Goal: Task Accomplishment & Management: Use online tool/utility

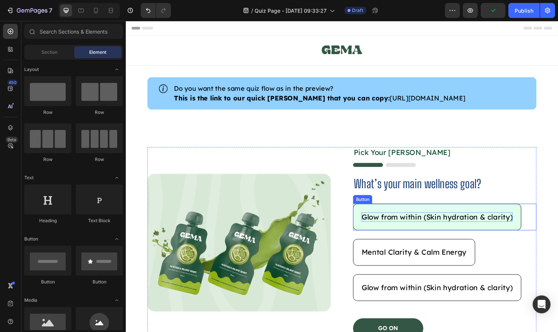
click at [417, 229] on p "Glow from within (Skin hydration & clarity)" at bounding box center [448, 224] width 156 height 10
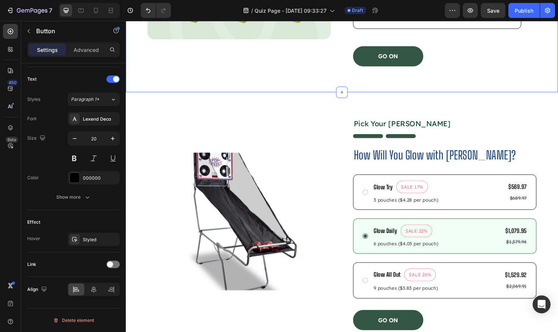
scroll to position [292, 0]
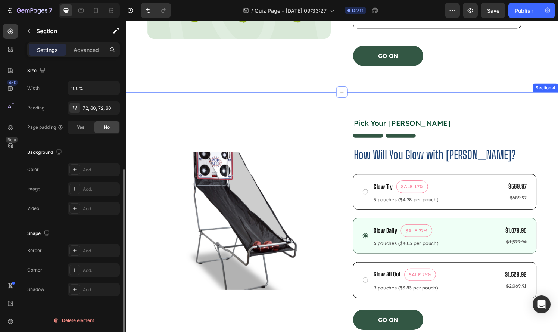
click at [322, 105] on div "Product Images Pick Your [PERSON_NAME] Text Block Image How Will You Glow with …" at bounding box center [349, 230] width 447 height 273
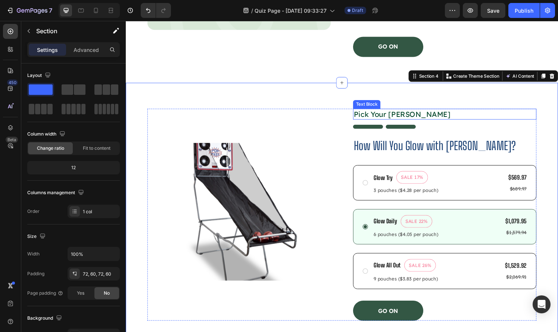
scroll to position [446, 0]
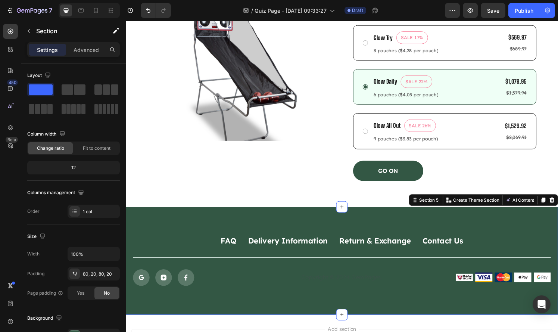
click at [375, 229] on div "FAQ Button Delivery Information Button Return & Exchange Button Contact Us Butt…" at bounding box center [349, 268] width 447 height 111
click at [557, 204] on icon at bounding box center [567, 206] width 6 height 6
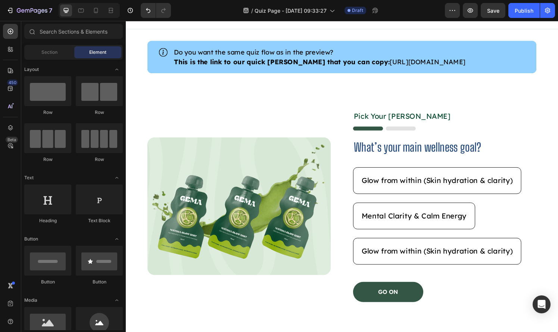
scroll to position [0, 0]
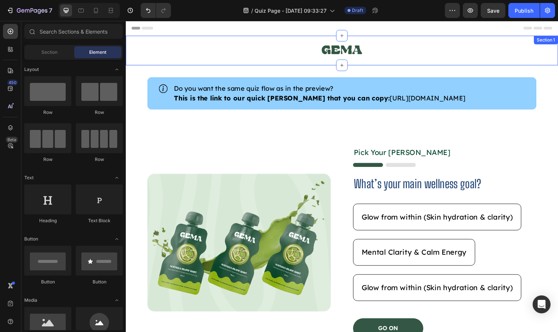
click at [238, 62] on div "Image Row" at bounding box center [349, 54] width 447 height 26
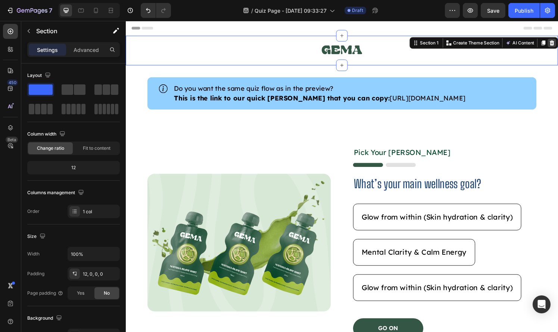
click at [557, 45] on icon at bounding box center [567, 43] width 5 height 5
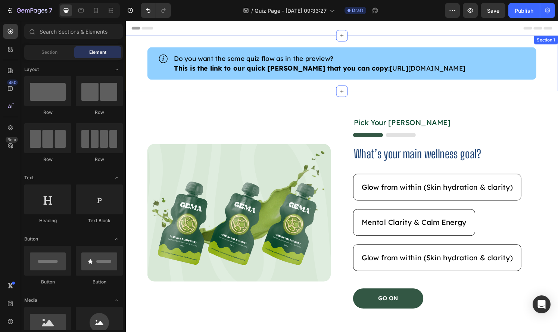
click at [557, 56] on div "Icon Do you want the same quiz flow as in the preview? This is the link to our …" at bounding box center [349, 64] width 447 height 57
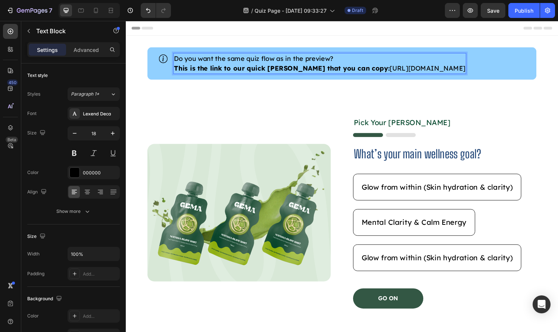
click at [377, 72] on p "This is the link to our quick step guide that you can copy: https://www.youtube…" at bounding box center [327, 70] width 302 height 10
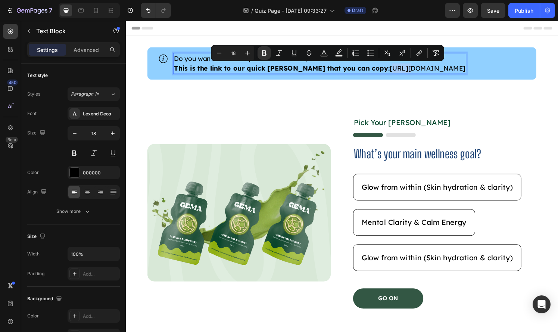
click at [375, 72] on p "This is the link to our quick step guide that you can copy: https://www.youtube…" at bounding box center [327, 70] width 302 height 10
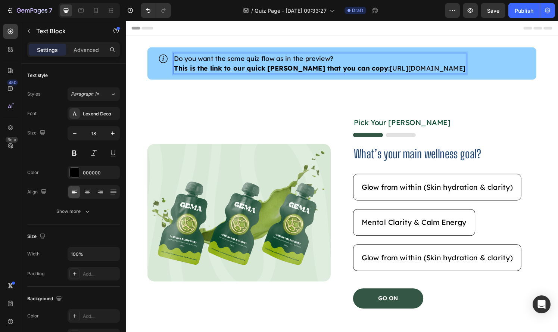
click at [376, 71] on p "This is the link to our quick step guide that you can copy: https://www.youtube…" at bounding box center [327, 70] width 302 height 10
click at [466, 15] on button "button" at bounding box center [469, 10] width 15 height 15
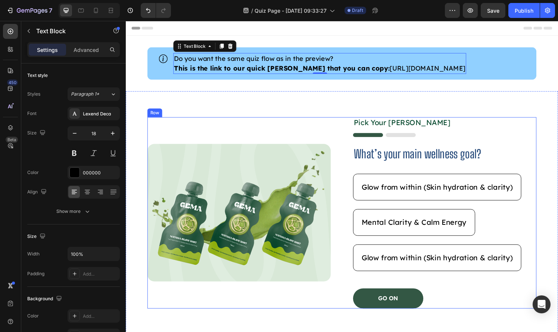
click at [418, 152] on div "Pick Your Gema Text Block Image What’s your main wellness goal? Heading Glow fr…" at bounding box center [456, 219] width 190 height 198
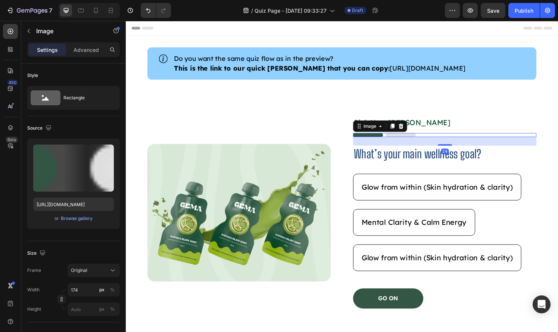
click at [418, 141] on img at bounding box center [393, 139] width 65 height 4
click at [410, 132] on icon at bounding box center [410, 129] width 5 height 5
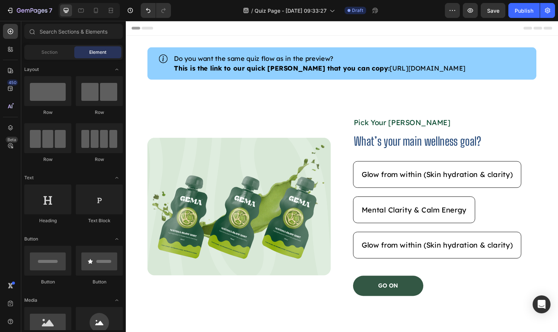
click at [406, 131] on p "Pick Your Gema" at bounding box center [456, 126] width 188 height 10
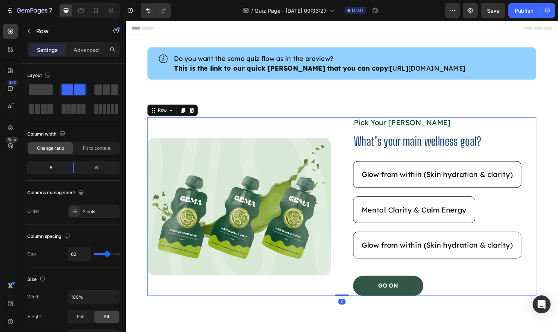
click at [351, 175] on div "Image Pick Your Gema Text Block What’s your main wellness goal? Heading Glow fr…" at bounding box center [349, 212] width 403 height 185
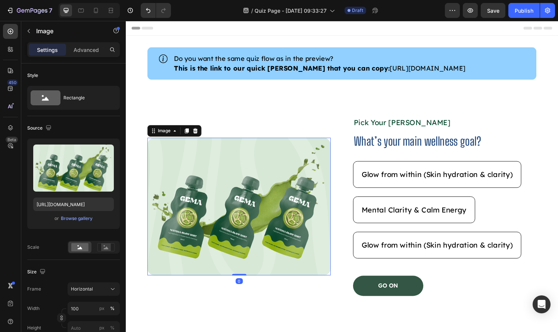
click at [315, 186] on img at bounding box center [243, 213] width 190 height 142
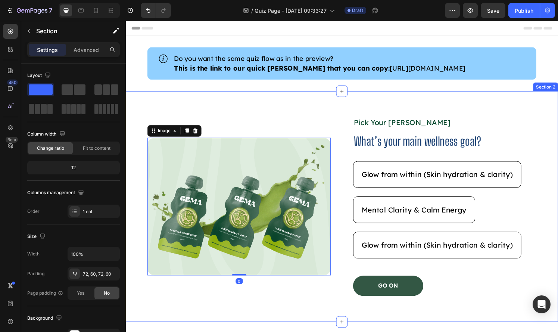
click at [382, 105] on div "Image 0 Pick Your Gema Text Block What’s your main wellness goal? Heading Glow …" at bounding box center [349, 213] width 447 height 239
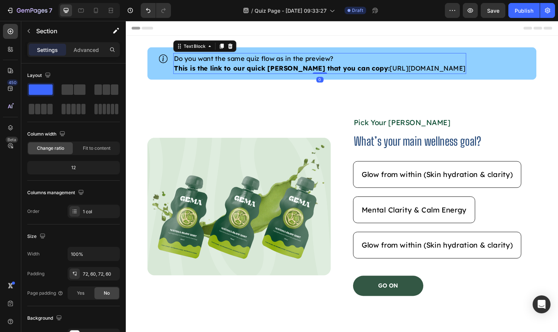
click at [384, 72] on p "This is the link to our quick step guide that you can copy: https://www.youtube…" at bounding box center [327, 70] width 302 height 10
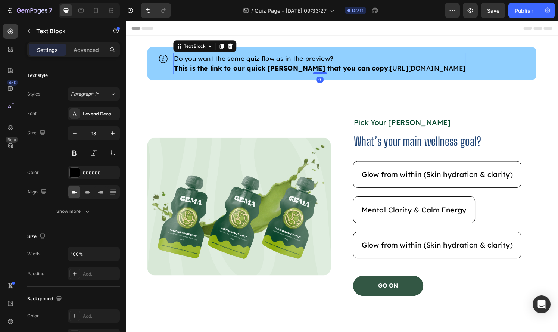
click at [384, 72] on p "This is the link to our quick step guide that you can copy: https://www.youtube…" at bounding box center [327, 70] width 302 height 10
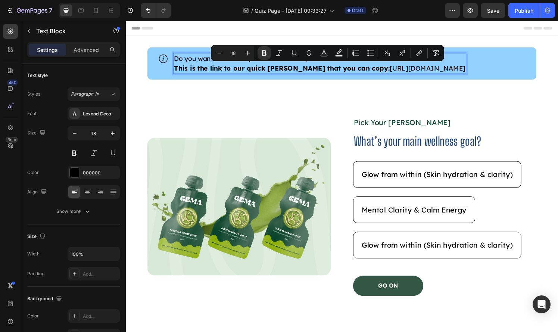
click at [373, 71] on p "This is the link to our quick step guide that you can copy: https://www.youtube…" at bounding box center [327, 70] width 302 height 10
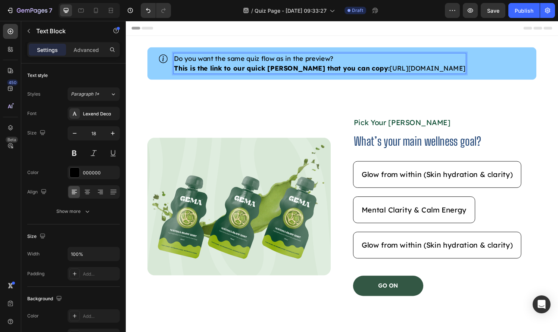
click at [374, 71] on p "This is the link to our quick step guide that you can copy: https://www.youtube…" at bounding box center [327, 70] width 302 height 10
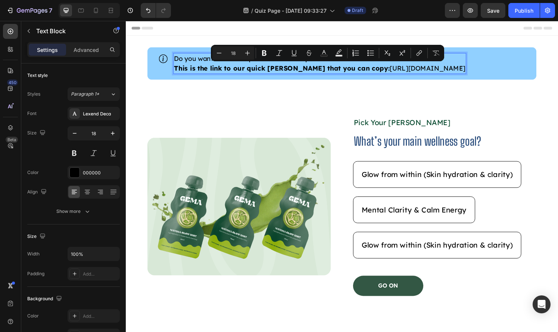
drag, startPoint x: 374, startPoint y: 71, endPoint x: 394, endPoint y: 80, distance: 21.7
click at [394, 75] on p "This is the link to our quick step guide that you can copy: https://www.youtube…" at bounding box center [327, 70] width 302 height 10
copy p "https://www.youtube.com/watch?v=YyEt6cGBgDE"
click at [318, 215] on img at bounding box center [243, 213] width 190 height 142
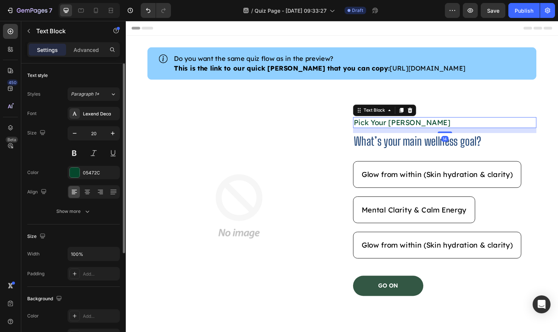
click at [403, 131] on p "Pick Your Gema" at bounding box center [456, 126] width 188 height 10
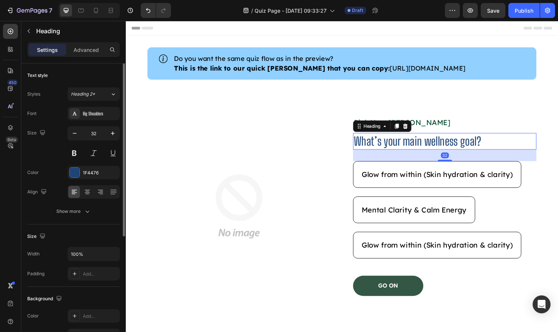
click at [392, 154] on h2 "What’s your main wellness goal?" at bounding box center [456, 145] width 190 height 17
click at [84, 113] on div "Big Shoulders" at bounding box center [100, 113] width 35 height 7
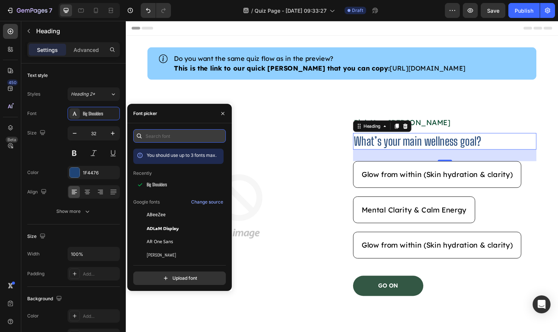
click at [165, 139] on input "text" at bounding box center [179, 135] width 92 height 13
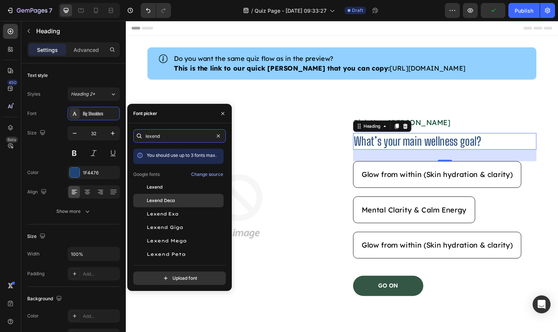
type input "lexend"
click at [183, 198] on div "Lexend Deca" at bounding box center [184, 200] width 75 height 7
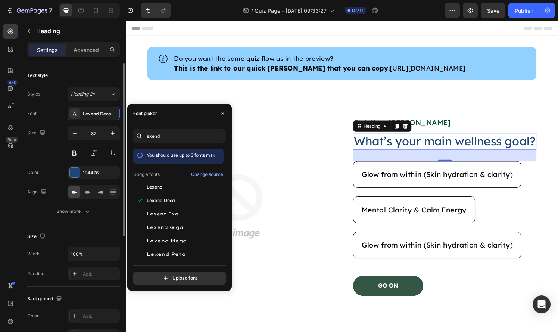
click at [76, 286] on div "Text style Styles Heading 2* Font Lexend Deca Size 32 Color 1F4476 Align Show m…" at bounding box center [73, 317] width 92 height 62
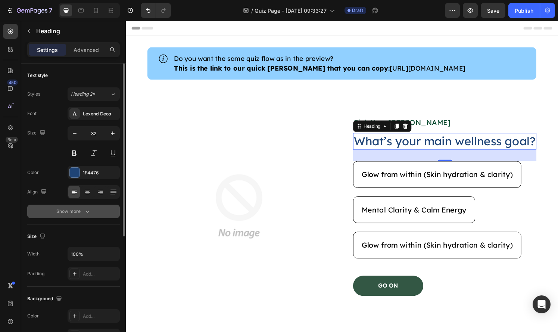
click at [78, 212] on div "Show more" at bounding box center [73, 210] width 35 height 7
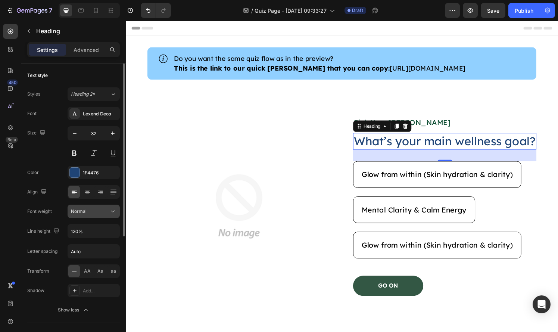
click at [83, 216] on button "Normal" at bounding box center [93, 210] width 52 height 13
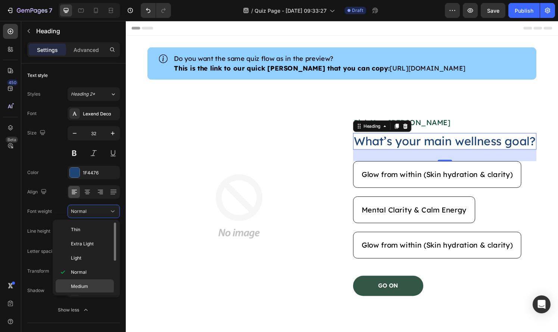
scroll to position [58, 0]
click at [87, 278] on div "Extra Bold" at bounding box center [85, 285] width 58 height 14
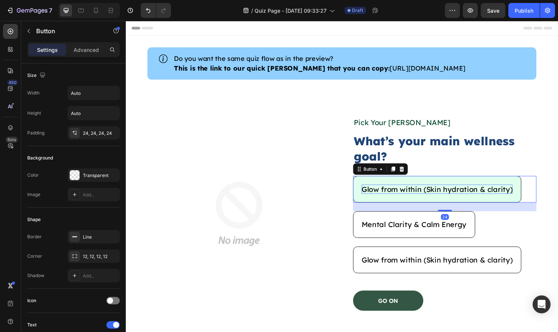
click at [452, 200] on p "Glow from within (Skin hydration & clarity)" at bounding box center [448, 195] width 156 height 10
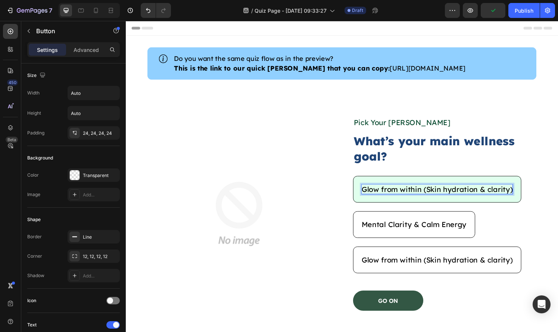
click at [450, 200] on p "Glow from within (Skin hydration & clarity)" at bounding box center [448, 195] width 156 height 10
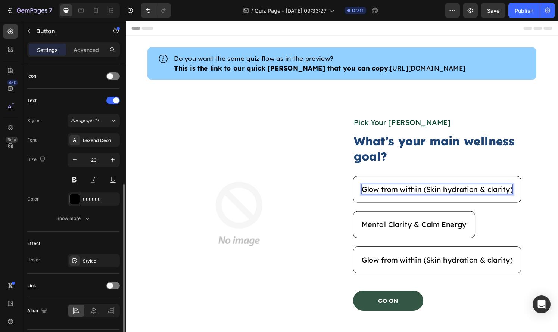
scroll to position [225, 0]
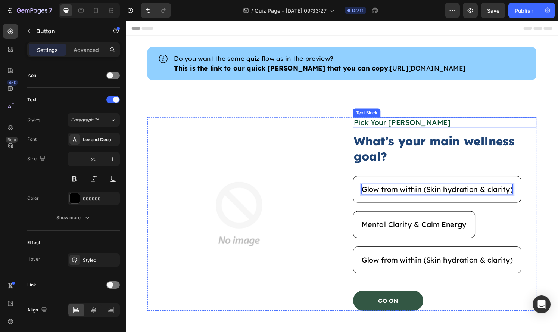
click at [446, 131] on p "Pick Your Gema" at bounding box center [456, 126] width 188 height 10
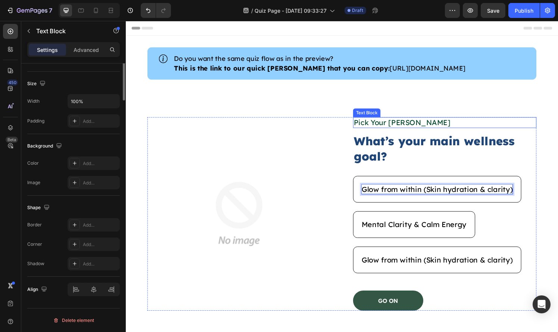
scroll to position [0, 0]
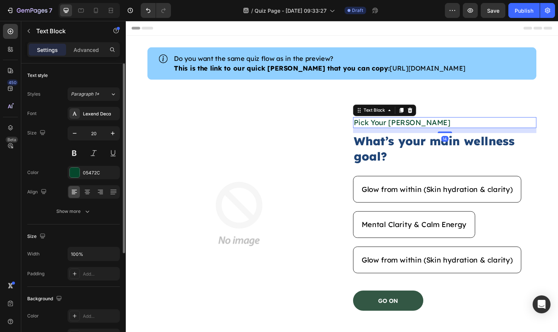
click at [446, 131] on p "Pick Your Gema" at bounding box center [456, 126] width 188 height 10
click at [76, 173] on div at bounding box center [75, 172] width 10 height 10
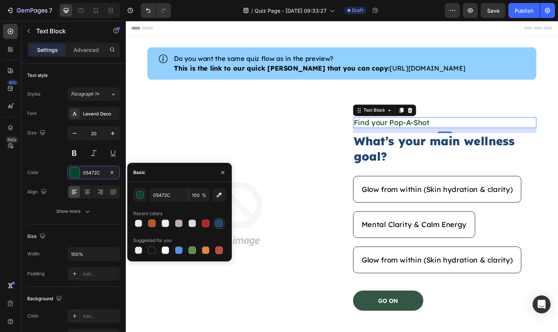
click at [220, 225] on div at bounding box center [218, 222] width 7 height 7
click at [201, 222] on div at bounding box center [205, 223] width 9 height 9
type input "B3222A"
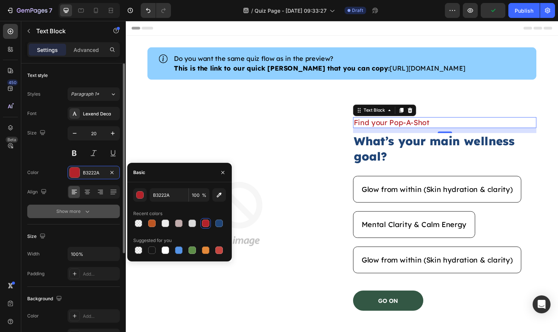
click at [76, 215] on button "Show more" at bounding box center [73, 210] width 92 height 13
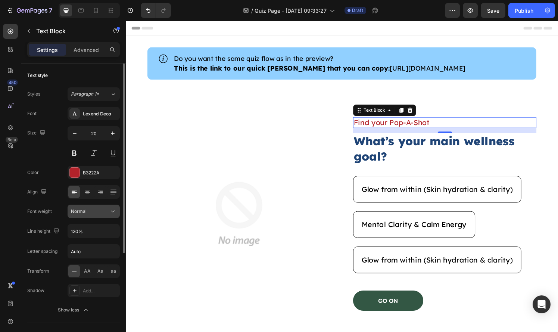
click at [86, 217] on button "Normal" at bounding box center [93, 210] width 52 height 13
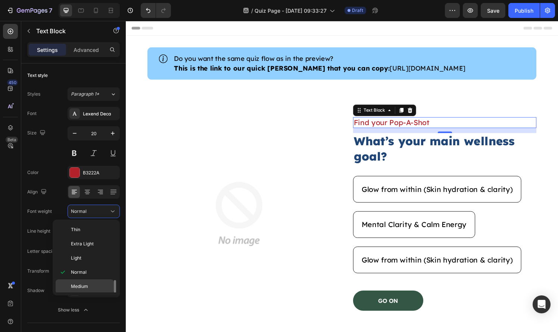
scroll to position [48, 0]
click at [90, 269] on p "Bold" at bounding box center [91, 266] width 40 height 7
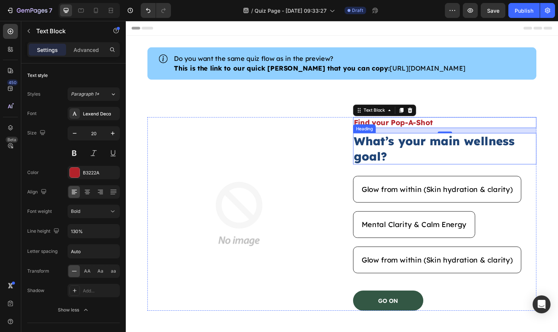
click at [452, 157] on h2 "What’s your main wellness goal?" at bounding box center [456, 153] width 190 height 32
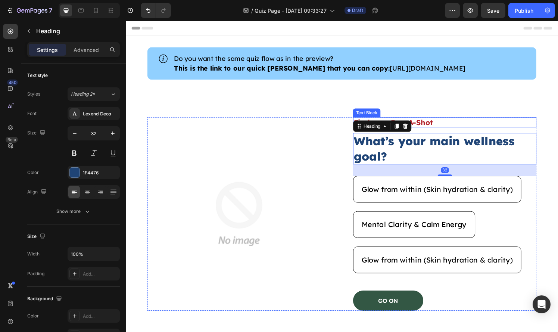
click at [459, 131] on p "Find your Pop-A-Shot" at bounding box center [456, 126] width 188 height 10
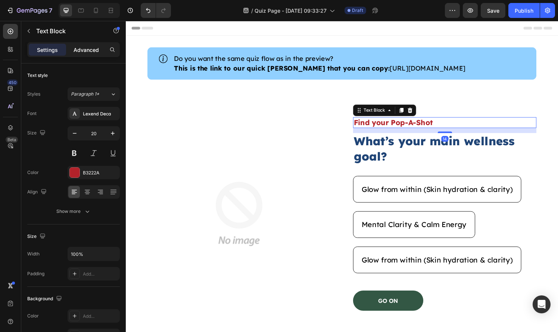
click at [76, 47] on p "Advanced" at bounding box center [85, 50] width 25 height 8
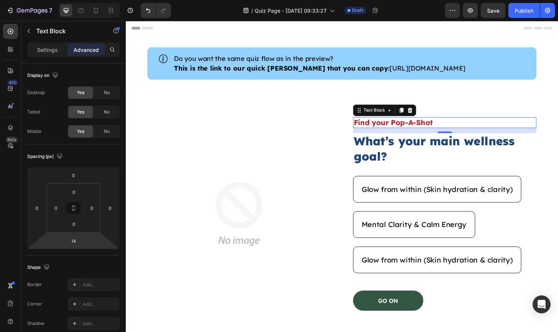
click at [78, 0] on html "7 Version history / Quiz Page - Aug 27, 09:33:27 Draft Preview Save Publish 450…" at bounding box center [279, 0] width 558 height 0
click at [78, 241] on input "14" at bounding box center [73, 240] width 15 height 11
click at [78, 240] on input "14" at bounding box center [73, 240] width 15 height 11
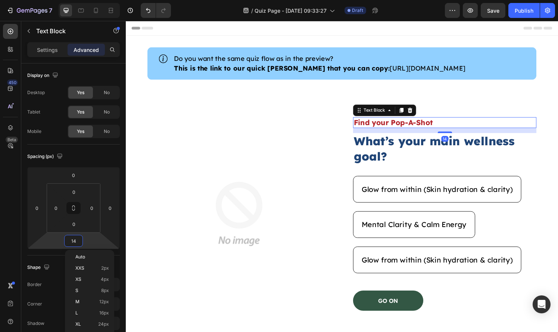
type input "0"
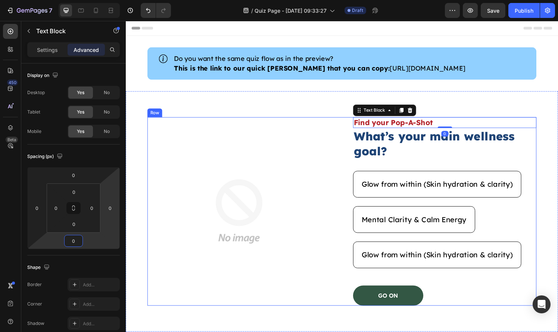
click at [429, 156] on h2 "What’s your main wellness goal?" at bounding box center [456, 148] width 190 height 32
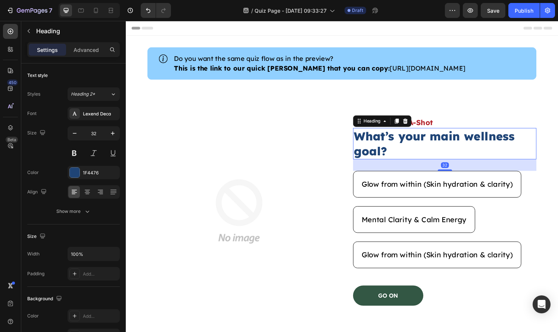
click at [429, 156] on h2 "What’s your main wellness goal?" at bounding box center [456, 148] width 190 height 32
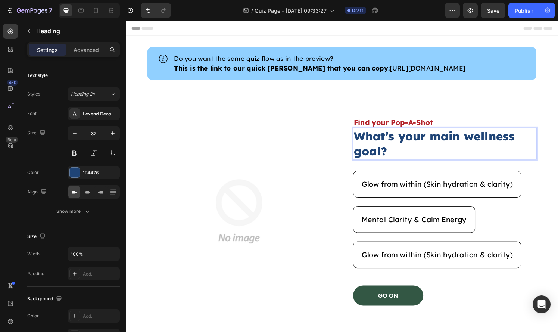
click at [429, 156] on p "What’s your main wellness goal?" at bounding box center [456, 147] width 188 height 31
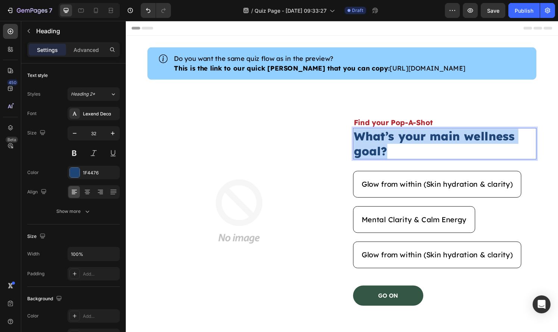
click at [429, 156] on p "What’s your main wellness goal?" at bounding box center [456, 147] width 188 height 31
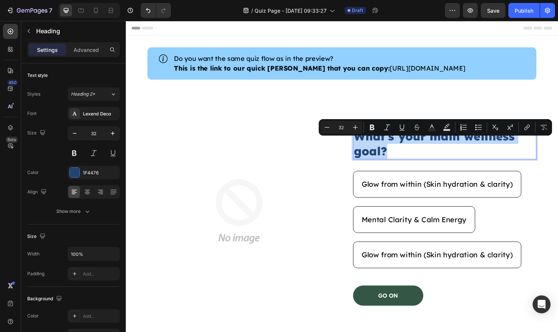
click at [402, 162] on p "What’s your main wellness goal?" at bounding box center [456, 147] width 188 height 31
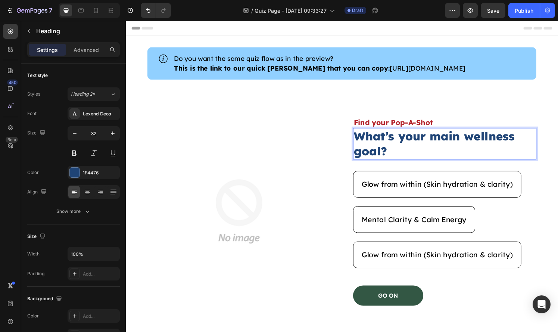
click at [402, 162] on p "What’s your main wellness goal?" at bounding box center [456, 147] width 188 height 31
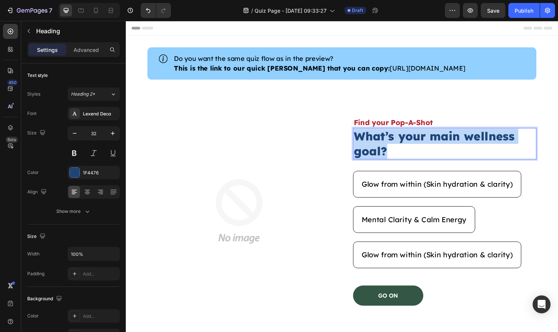
click at [402, 162] on p "What’s your main wellness goal?" at bounding box center [456, 147] width 188 height 31
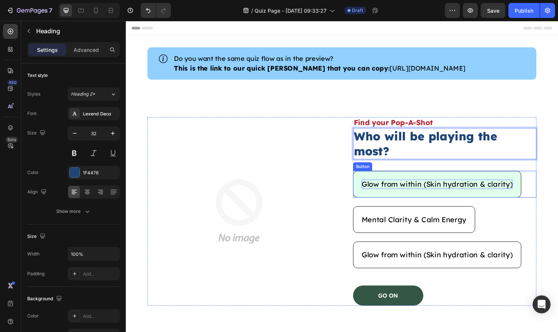
click at [386, 187] on p "Glow from within (Skin hydration & clarity)" at bounding box center [448, 190] width 156 height 10
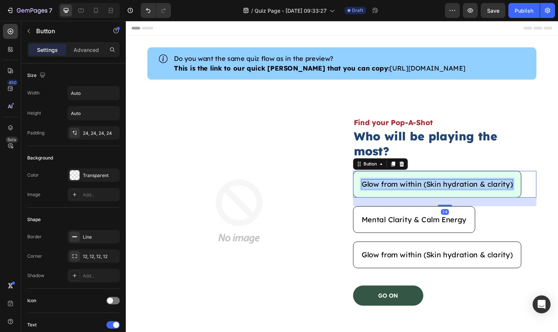
click at [386, 187] on p "Glow from within (Skin hydration & clarity)" at bounding box center [448, 190] width 156 height 10
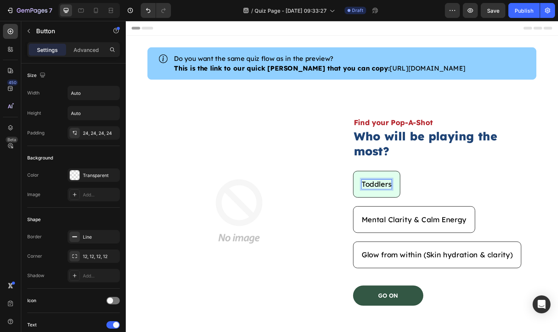
click at [361, 176] on button "Toddlers" at bounding box center [385, 190] width 49 height 28
click at [361, 176] on button "Toddlers (4" at bounding box center [390, 190] width 58 height 28
click at [361, 176] on button "Toddlers (4 an" at bounding box center [396, 190] width 70 height 28
click at [361, 176] on button "Toddlers (5" at bounding box center [390, 190] width 58 height 28
click at [361, 176] on button "Toddlers (5 an" at bounding box center [395, 190] width 69 height 28
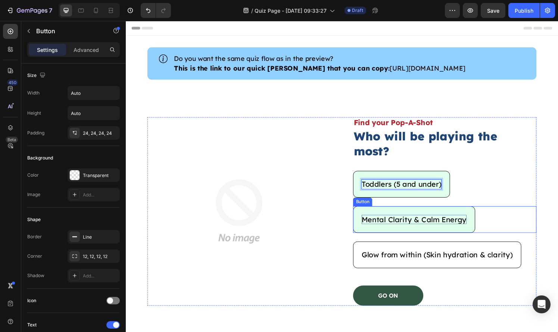
click at [418, 223] on p "Mental Clarity & Calm Energy" at bounding box center [424, 227] width 109 height 10
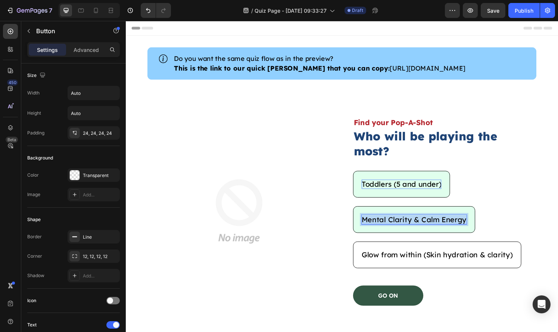
click at [418, 223] on p "Mental Clarity & Calm Energy" at bounding box center [424, 227] width 109 height 10
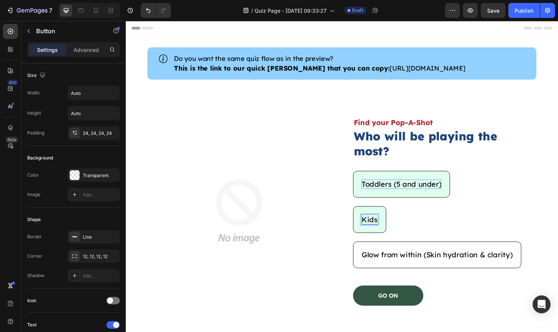
click at [361, 213] on button "Kids" at bounding box center [378, 227] width 34 height 28
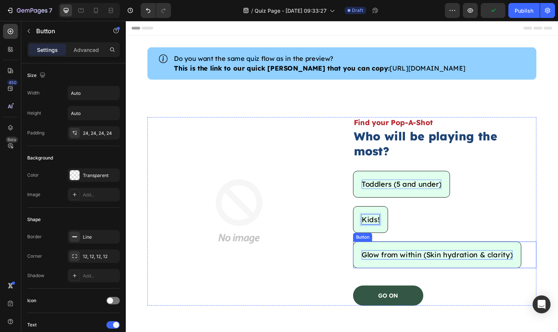
click at [422, 260] on p "Glow from within (Skin hydration & clarity)" at bounding box center [448, 263] width 156 height 10
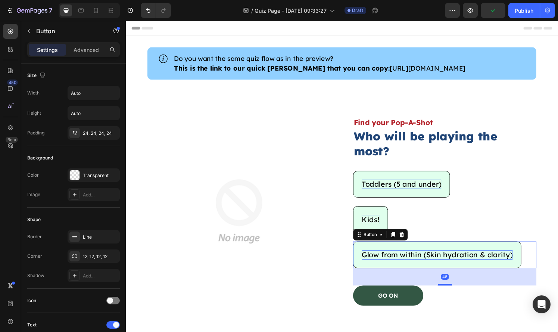
click at [422, 260] on p "Glow from within (Skin hydration & clarity)" at bounding box center [448, 263] width 156 height 10
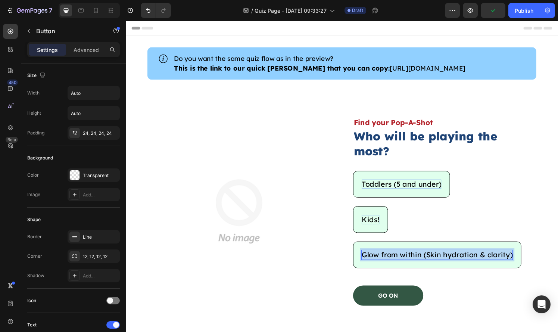
click at [422, 260] on p "Glow from within (Skin hydration & clarity)" at bounding box center [448, 263] width 156 height 10
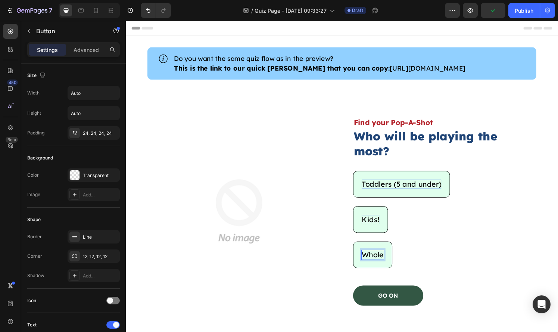
click at [361, 249] on button "Whole" at bounding box center [381, 263] width 41 height 28
click at [434, 266] on div "Whole Family! Button 48" at bounding box center [456, 263] width 190 height 28
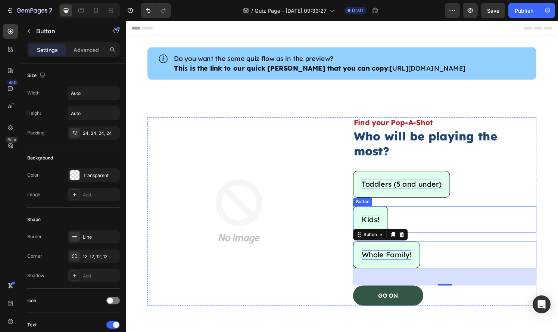
click at [446, 222] on div "Kids! Button" at bounding box center [456, 227] width 190 height 28
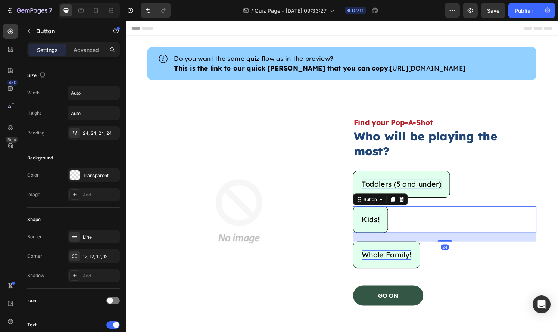
click at [441, 240] on div "24" at bounding box center [456, 244] width 190 height 9
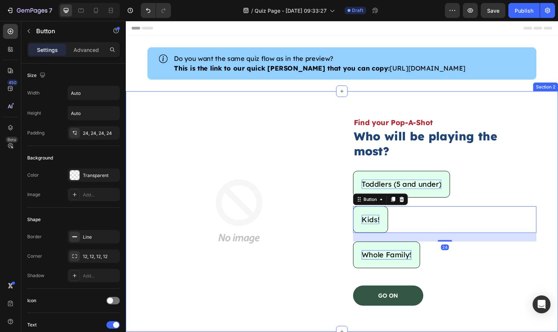
click at [557, 227] on div "Image Find your Pop-A-Shot Text Block Who will be playing the most? Heading Tod…" at bounding box center [349, 218] width 447 height 249
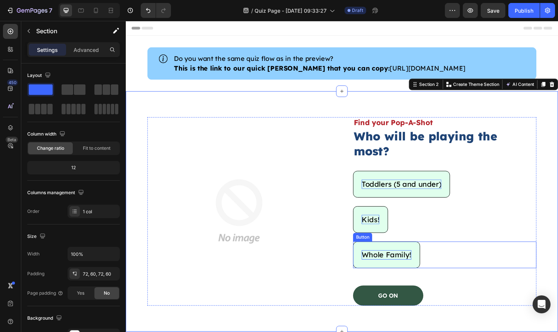
click at [459, 255] on div "Whole Family! Button" at bounding box center [456, 263] width 190 height 28
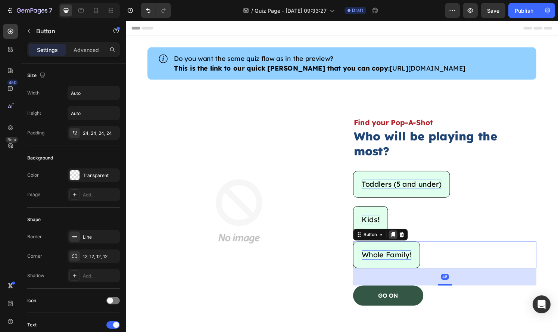
click at [401, 239] on icon at bounding box center [402, 242] width 6 height 6
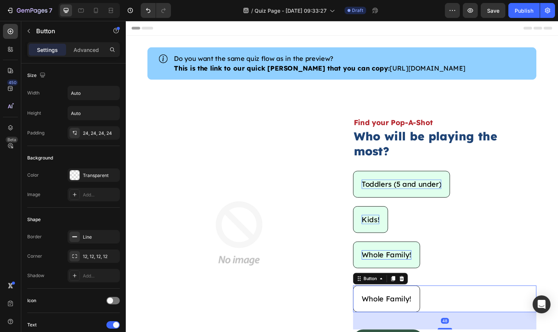
click at [409, 283] on div at bounding box center [411, 287] width 9 height 9
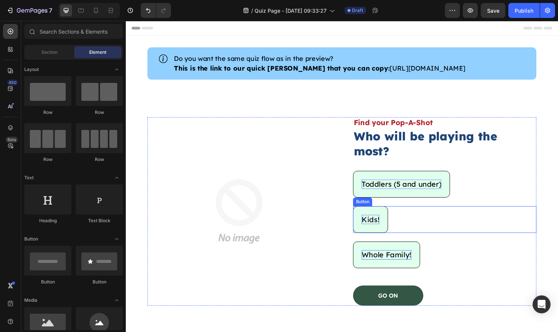
click at [422, 223] on div "Kids! Button" at bounding box center [456, 227] width 190 height 28
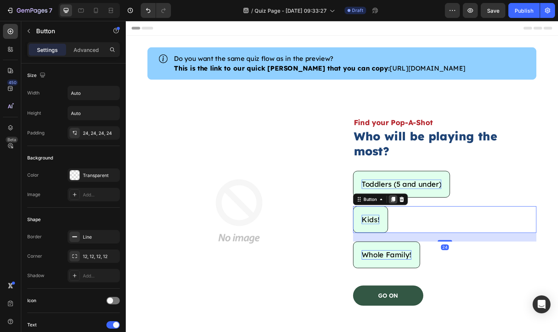
click at [402, 203] on icon at bounding box center [403, 205] width 4 height 5
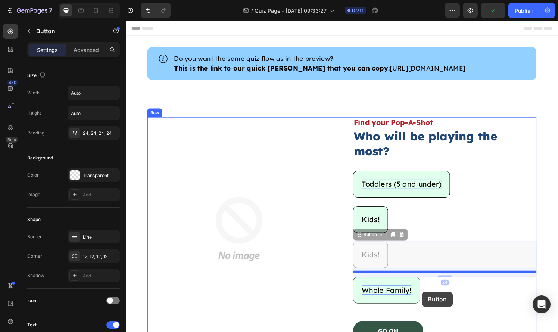
drag, startPoint x: 442, startPoint y: 255, endPoint x: 433, endPoint y: 300, distance: 46.4
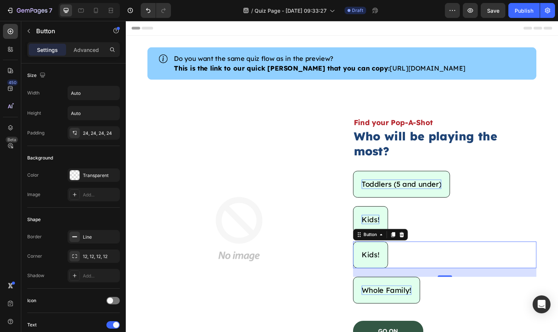
click at [382, 252] on button "Kids!" at bounding box center [379, 263] width 36 height 28
click at [379, 258] on p "Kids!" at bounding box center [379, 263] width 18 height 10
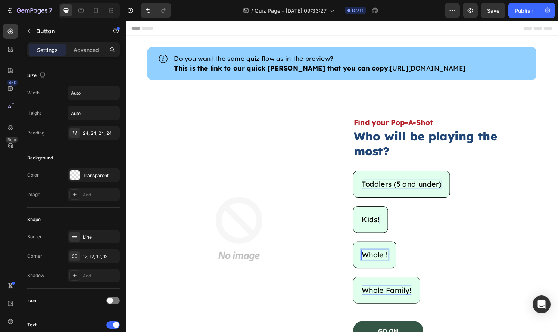
click at [361, 249] on button "Whole !" at bounding box center [383, 263] width 45 height 28
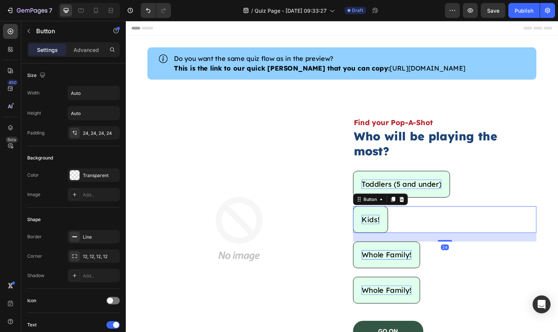
click at [385, 223] on p "Kids!" at bounding box center [379, 227] width 18 height 10
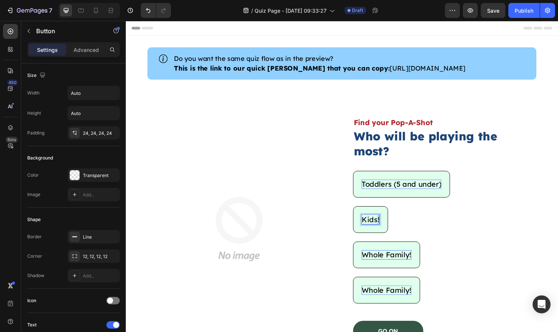
drag, startPoint x: 385, startPoint y: 222, endPoint x: 393, endPoint y: 222, distance: 8.2
click at [393, 222] on button "Kids!" at bounding box center [379, 227] width 36 height 28
click at [361, 213] on button "Kids" at bounding box center [378, 227] width 34 height 28
click at [395, 258] on p "Whole Family!" at bounding box center [395, 263] width 51 height 10
click at [380, 223] on p "Kids" at bounding box center [378, 227] width 16 height 10
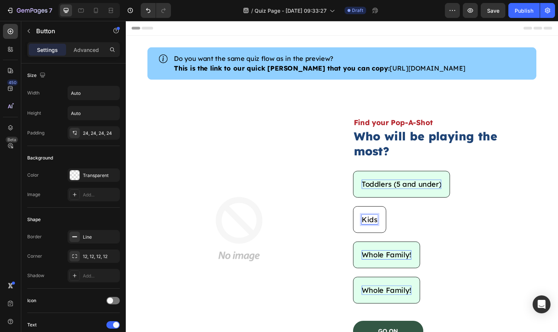
click at [380, 223] on p "Kids" at bounding box center [378, 227] width 16 height 10
click at [380, 222] on p "Kids" at bounding box center [378, 227] width 16 height 10
click at [361, 213] on button "Family" at bounding box center [382, 227] width 43 height 28
click at [361, 213] on button "Family &" at bounding box center [386, 227] width 50 height 28
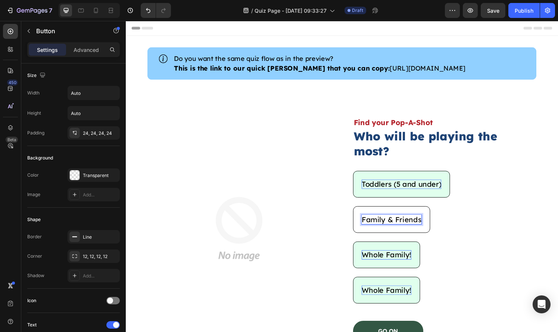
click at [361, 213] on button "Family & Friends" at bounding box center [401, 227] width 80 height 28
click at [383, 260] on p "Whole Family!" at bounding box center [395, 263] width 51 height 10
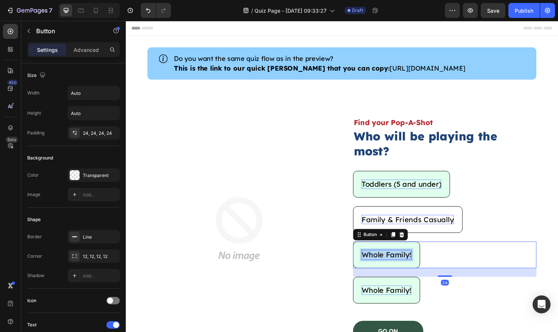
click at [383, 260] on p "Whole Family!" at bounding box center [395, 263] width 51 height 10
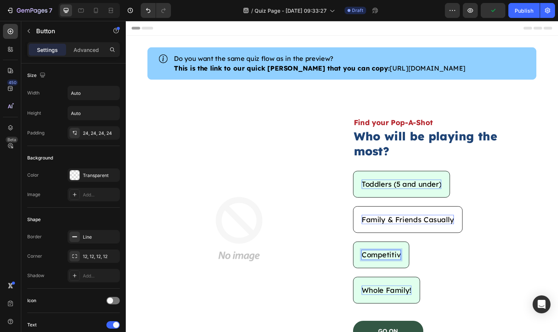
click at [361, 249] on button "Competitiv" at bounding box center [390, 263] width 58 height 28
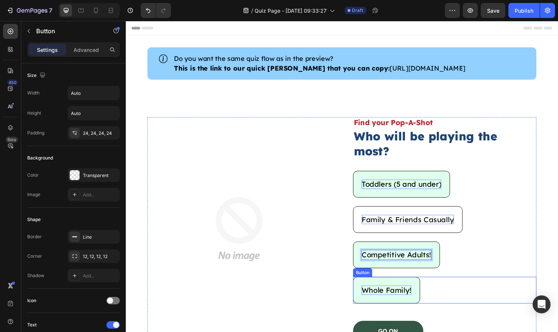
click at [459, 310] on div "Whole Family! Button" at bounding box center [456, 308] width 190 height 45
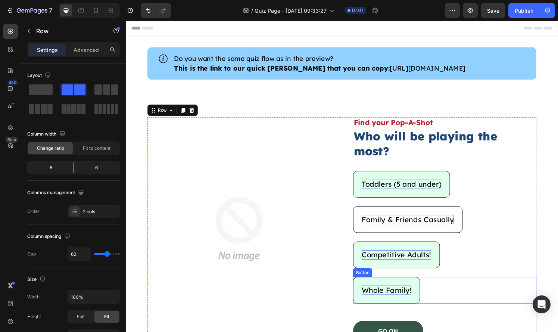
click at [452, 296] on div "Whole Family! Button" at bounding box center [456, 300] width 190 height 28
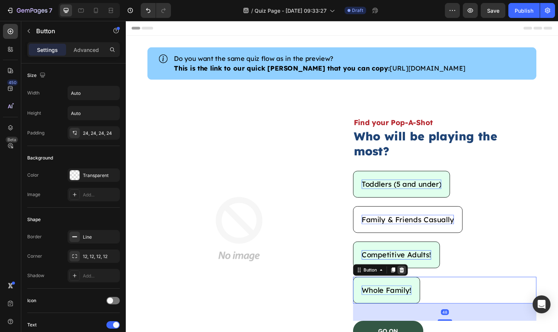
click at [415, 275] on div at bounding box center [411, 278] width 9 height 9
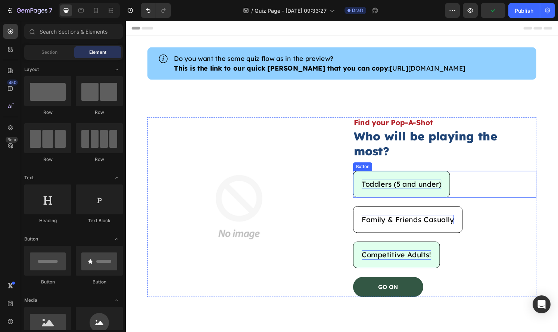
click at [435, 189] on p "Toddlers (5 and under)" at bounding box center [411, 190] width 82 height 10
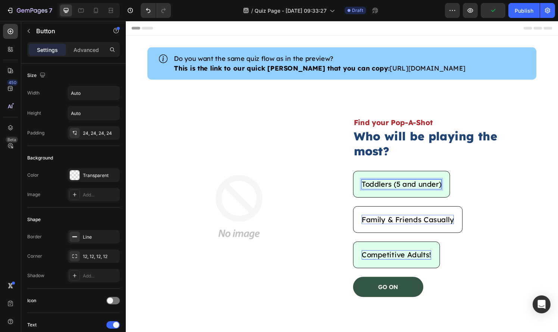
click at [433, 187] on p "Toddlers (5 and under)" at bounding box center [411, 190] width 82 height 10
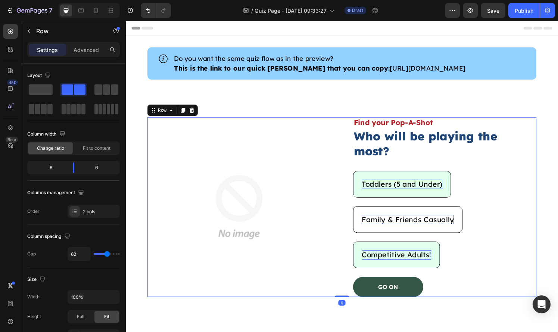
click at [532, 200] on div "Toddlers (5 and Under) Button" at bounding box center [456, 194] width 190 height 37
click at [405, 186] on p "Toddlers (5 and Under)" at bounding box center [412, 190] width 84 height 10
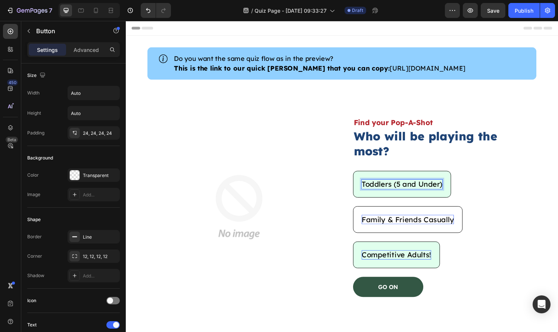
click at [406, 185] on p "Toddlers (5 and Under)" at bounding box center [412, 190] width 84 height 10
click at [361, 176] on button "Toddlers (Ag5 and Under)" at bounding box center [417, 190] width 112 height 28
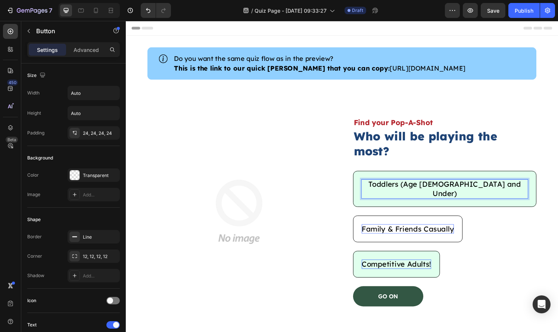
click at [493, 185] on div "Toddlers (Age [DEMOGRAPHIC_DATA] and Under) Button 24" at bounding box center [456, 194] width 190 height 37
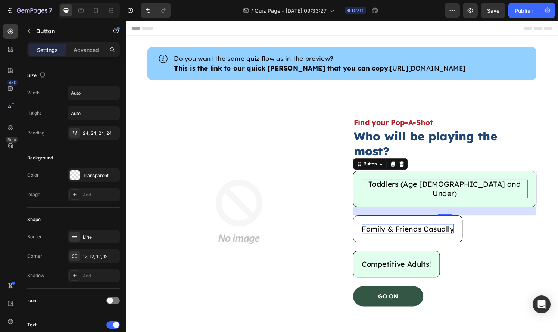
click at [447, 185] on p "Toddlers (Age [DEMOGRAPHIC_DATA] and Under)" at bounding box center [456, 194] width 172 height 19
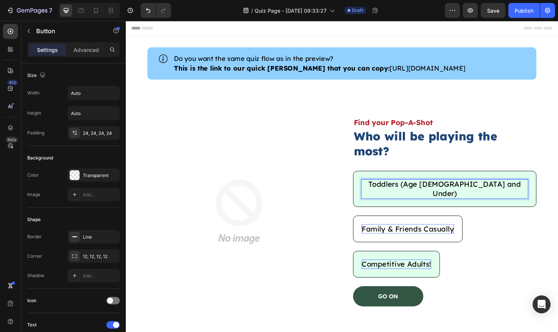
click at [447, 178] on button "Toddlers (Age [DEMOGRAPHIC_DATA] and Under)" at bounding box center [456, 194] width 190 height 37
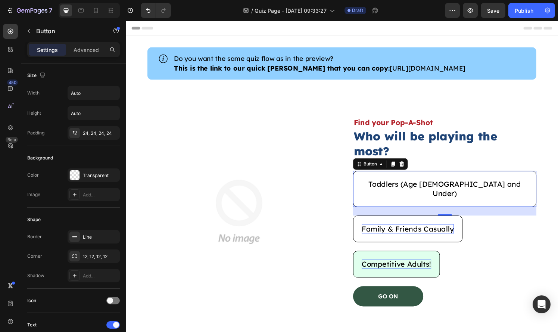
click at [524, 178] on div "Toddlers (Age [DEMOGRAPHIC_DATA] and Under) Button 24" at bounding box center [456, 194] width 190 height 37
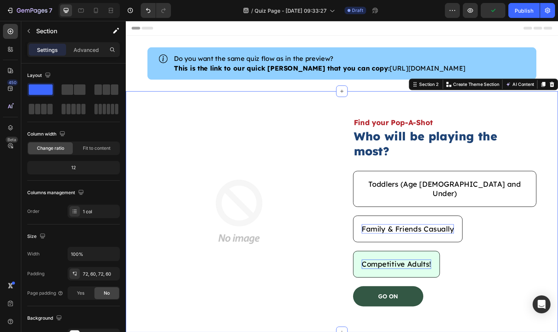
click at [557, 180] on div "Image Find your Pop-A-Shot Text Block Who will be playing the most? Heading Tod…" at bounding box center [349, 218] width 447 height 249
click at [503, 180] on div "Toddlers (Age [DEMOGRAPHIC_DATA] and Under) Button" at bounding box center [456, 194] width 190 height 37
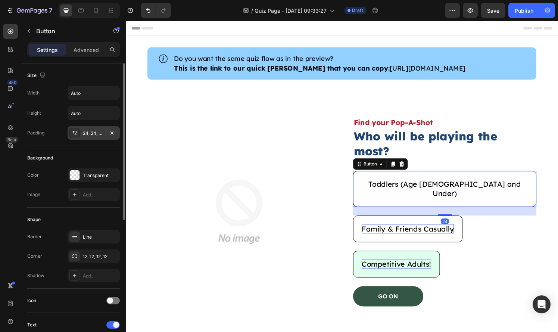
click at [97, 133] on div "24, 24, 24, 24" at bounding box center [94, 133] width 22 height 7
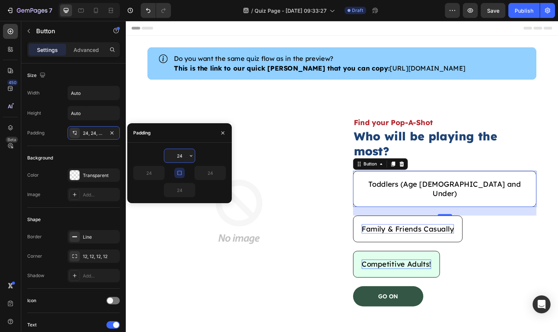
click at [179, 160] on input "24" at bounding box center [179, 155] width 31 height 13
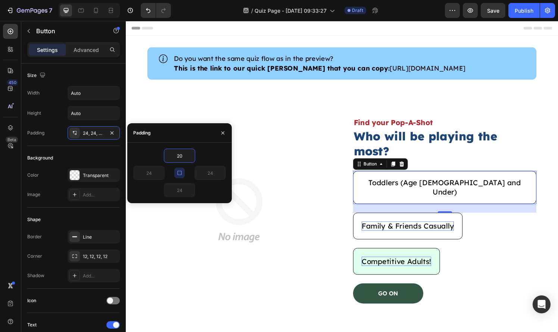
type input "20"
click at [408, 228] on p "Family & Friends Casually" at bounding box center [417, 233] width 95 height 10
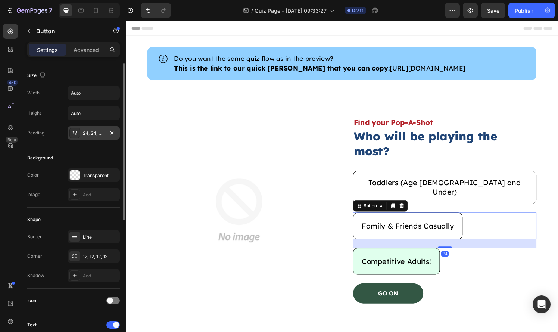
click at [88, 130] on div "24, 24, 24, 24" at bounding box center [94, 133] width 22 height 7
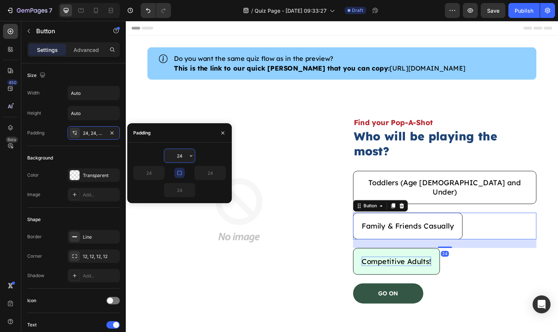
click at [183, 157] on input "24" at bounding box center [179, 155] width 31 height 13
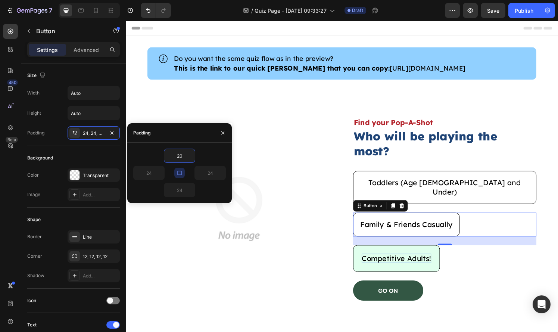
type input "20"
click at [445, 257] on button "Competitive Adults!" at bounding box center [406, 267] width 90 height 28
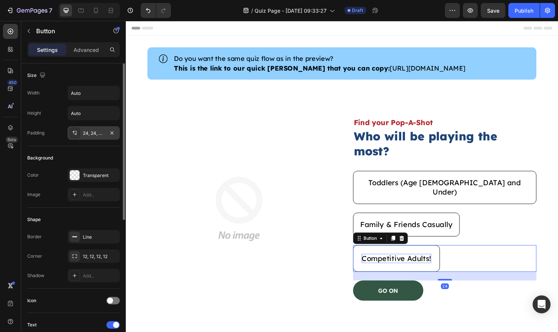
click at [84, 129] on div "24, 24, 24, 24" at bounding box center [93, 132] width 52 height 13
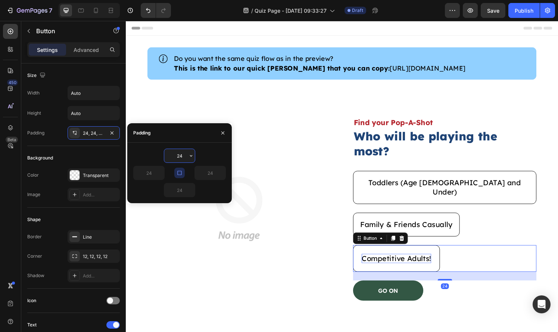
click at [179, 160] on input "24" at bounding box center [179, 155] width 31 height 13
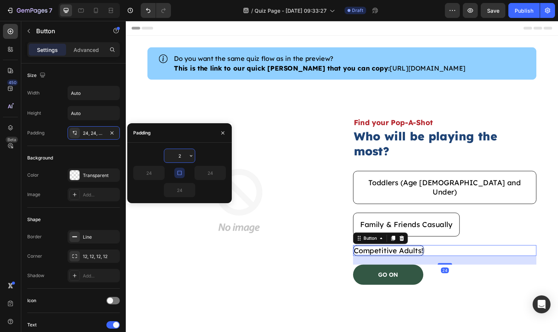
type input "20"
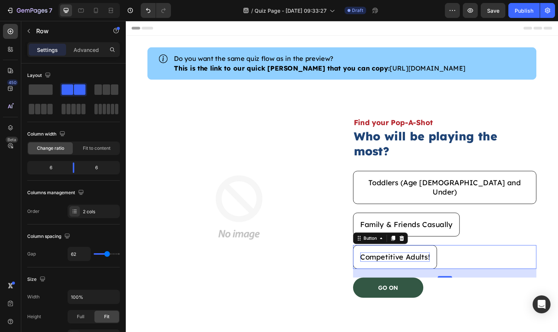
click at [358, 258] on div "Image Find your Pop-A-Shot Text Block Who will be playing the most? Heading Tod…" at bounding box center [349, 213] width 403 height 187
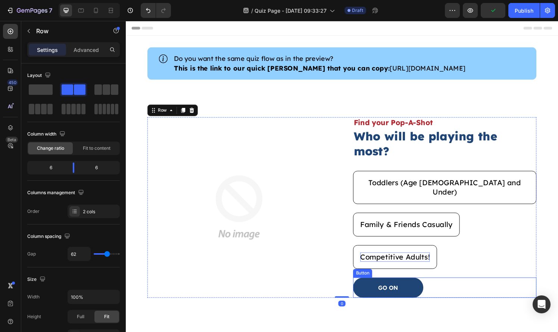
click at [420, 286] on button "GO ON" at bounding box center [397, 296] width 73 height 21
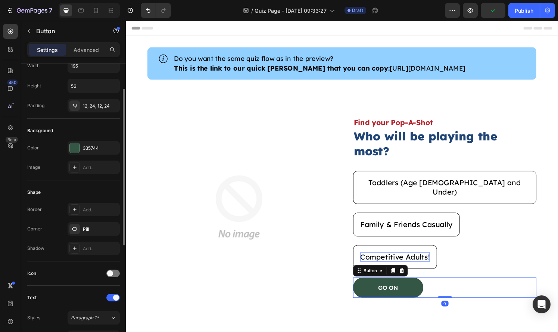
scroll to position [34, 0]
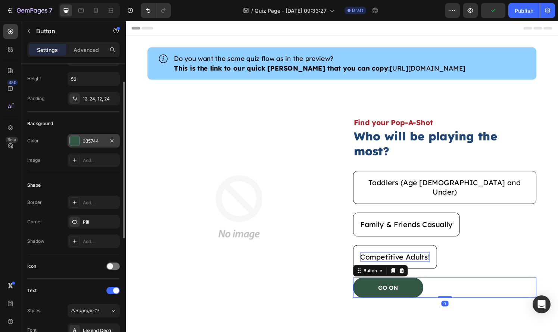
click at [100, 147] on div "335744" at bounding box center [93, 140] width 52 height 13
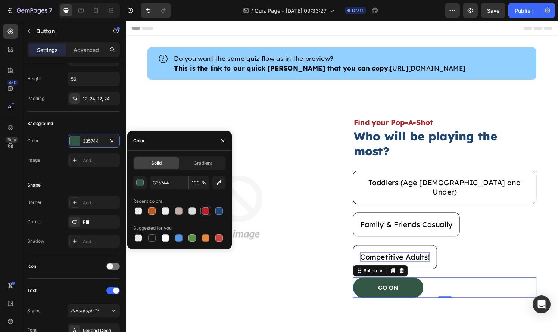
click at [206, 215] on div at bounding box center [205, 210] width 10 height 10
type input "B3222A"
click at [398, 293] on p "GO ON" at bounding box center [397, 297] width 21 height 8
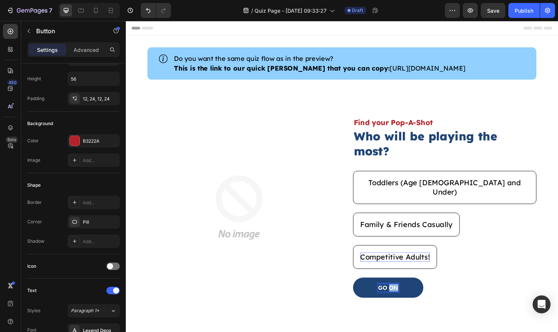
click at [398, 293] on p "GO ON" at bounding box center [397, 297] width 21 height 8
click at [361, 286] on button "NEX" at bounding box center [397, 296] width 73 height 21
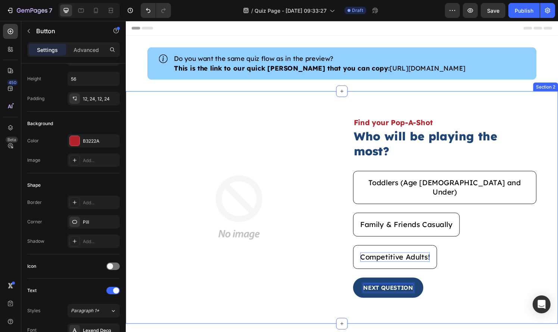
click at [432, 304] on div "Image Find your Pop-A-Shot Text Block Who will be playing the most? Heading Tod…" at bounding box center [349, 214] width 447 height 241
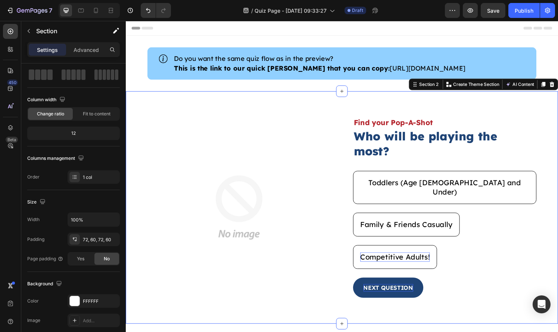
scroll to position [0, 0]
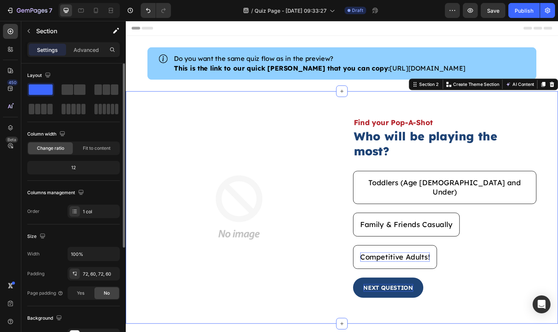
click at [428, 286] on button "NEXT QUESTION" at bounding box center [397, 296] width 73 height 21
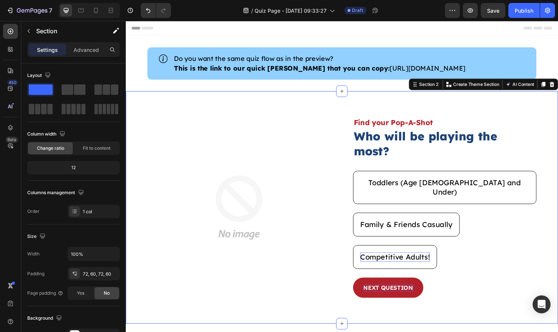
click at [395, 308] on div "Image Find your Pop-A-Shot Text Block Who will be playing the most? Heading Tod…" at bounding box center [349, 214] width 447 height 241
click at [273, 213] on img at bounding box center [243, 214] width 190 height 142
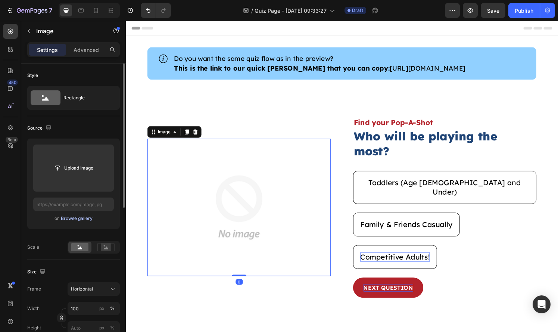
click at [86, 219] on div "Browse gallery" at bounding box center [77, 218] width 32 height 7
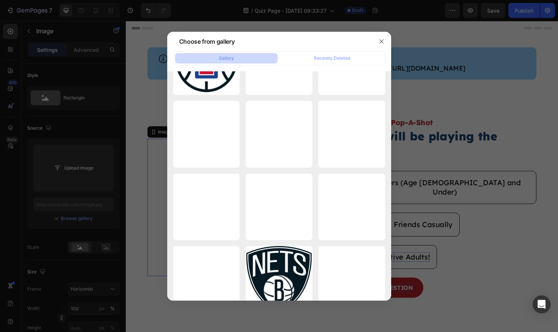
scroll to position [6020, 0]
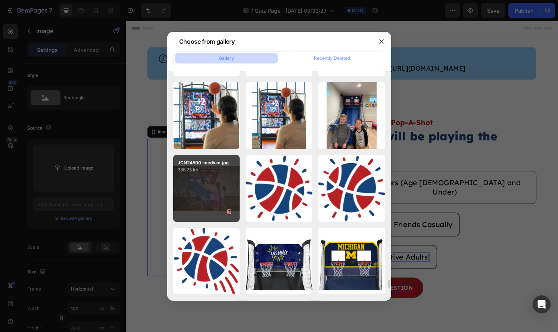
click at [221, 197] on div "JCN24500-medium.jpg 388.75 kb" at bounding box center [206, 188] width 67 height 67
type input "[URL][DOMAIN_NAME]"
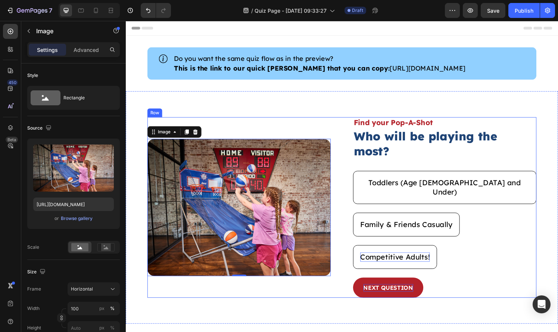
click at [349, 291] on div "Image 0 Find your Pop-A-Shot Text Block Who will be playing the most? Heading T…" at bounding box center [349, 213] width 403 height 187
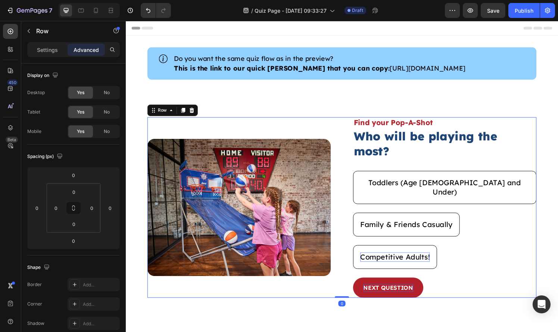
click at [349, 287] on div "Image Find your Pop-A-Shot Text Block Who will be playing the most? Heading Tod…" at bounding box center [349, 213] width 403 height 187
click at [347, 275] on div "Image Find your Pop-A-Shot Text Block Who will be playing the most? Heading Tod…" at bounding box center [349, 213] width 403 height 187
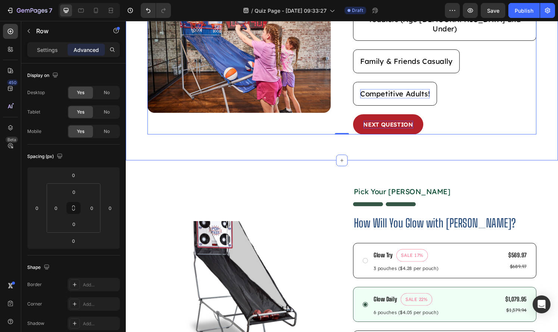
scroll to position [182, 0]
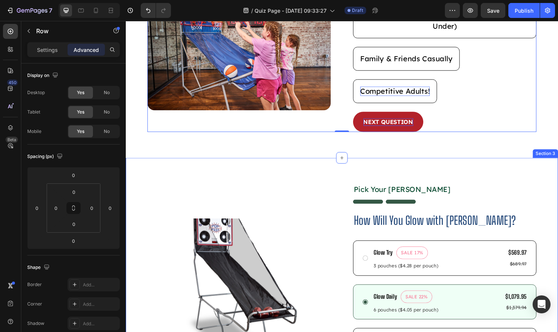
click at [342, 163] on div "Product Images Pick Your Gema Text Block Image How Will You Glow with Gema? Hea…" at bounding box center [349, 299] width 447 height 273
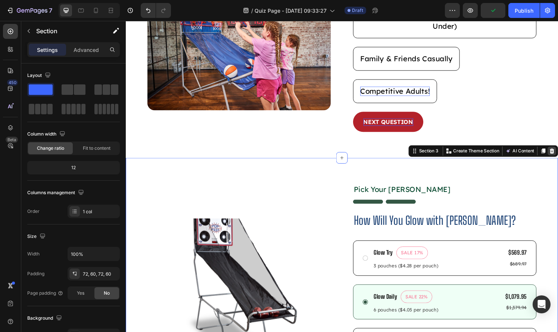
click at [557, 151] on div at bounding box center [566, 155] width 9 height 9
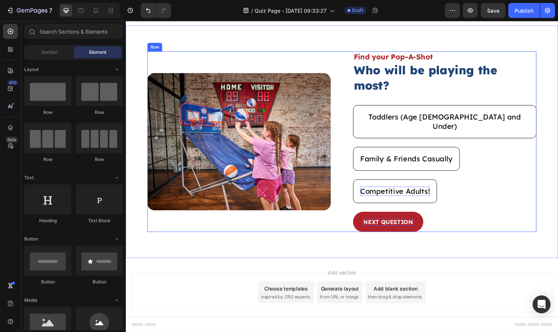
scroll to position [0, 0]
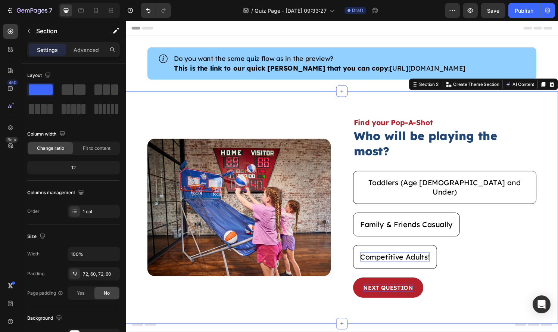
click at [483, 124] on div "Image Find your Pop-A-Shot Text Block Who will be playing the most? Heading Tod…" at bounding box center [349, 214] width 447 height 241
click at [556, 89] on icon at bounding box center [558, 87] width 6 height 6
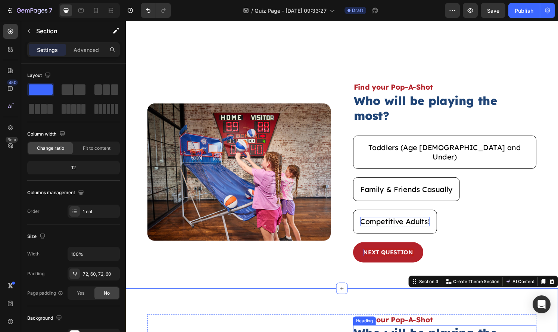
scroll to position [25, 0]
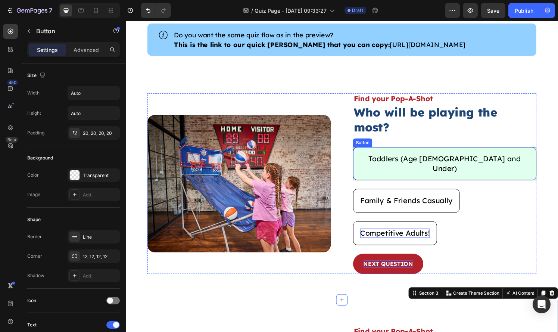
click at [471, 164] on button "Toddlers (Age [DEMOGRAPHIC_DATA] and Under)" at bounding box center [456, 168] width 190 height 34
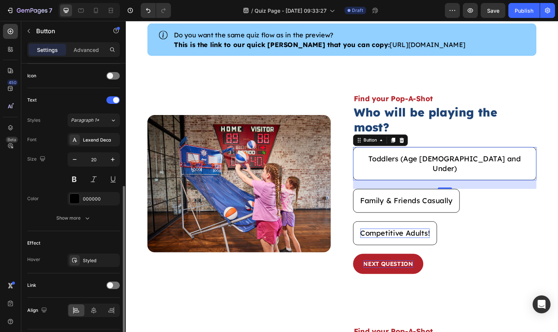
scroll to position [225, 0]
click at [92, 267] on div "Effect Hover Styled" at bounding box center [73, 251] width 92 height 42
click at [92, 261] on div "Styled" at bounding box center [94, 260] width 22 height 7
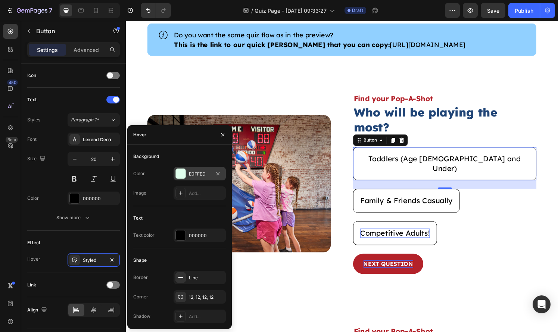
click at [190, 172] on div "E0FFED" at bounding box center [200, 173] width 22 height 7
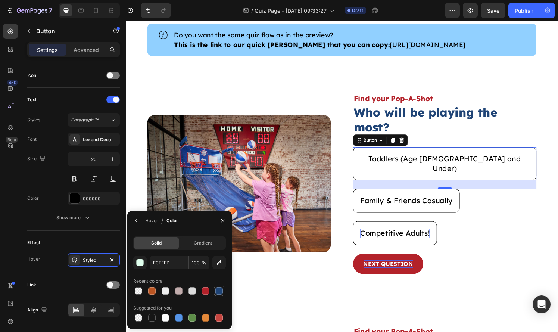
click at [223, 292] on div at bounding box center [218, 290] width 9 height 9
type input "1F4476"
click at [195, 264] on input "100" at bounding box center [199, 261] width 21 height 13
click at [195, 263] on input "20" at bounding box center [199, 261] width 21 height 13
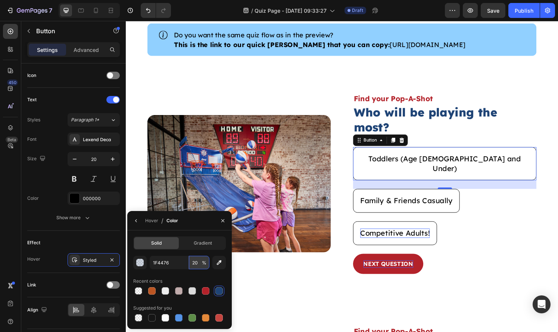
click at [195, 263] on input "20" at bounding box center [199, 261] width 21 height 13
click at [196, 262] on input "50" at bounding box center [199, 261] width 21 height 13
click at [195, 262] on input "50" at bounding box center [199, 261] width 21 height 13
type input "100"
click at [136, 218] on icon "button" at bounding box center [136, 220] width 6 height 6
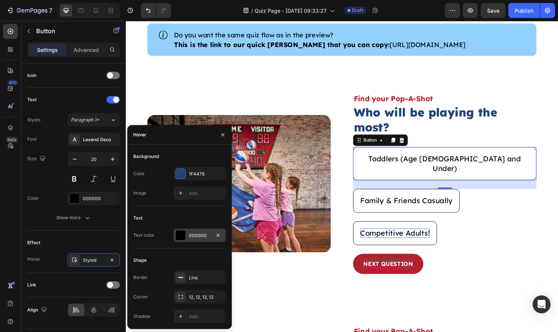
click at [193, 237] on div "000000" at bounding box center [200, 235] width 22 height 7
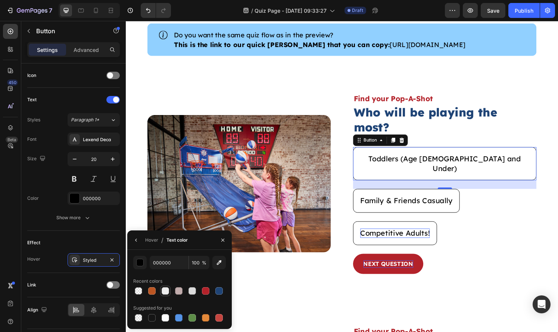
click at [165, 289] on div at bounding box center [164, 290] width 7 height 7
type input "EDEDED"
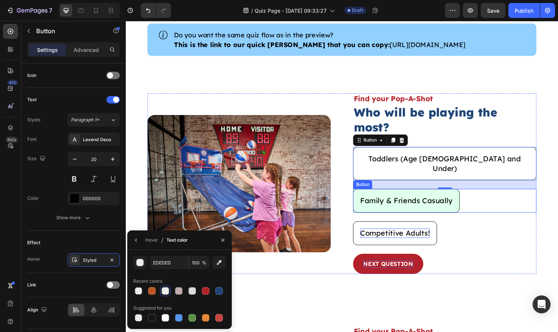
click at [433, 198] on button "Family & Friends Casually" at bounding box center [416, 207] width 110 height 25
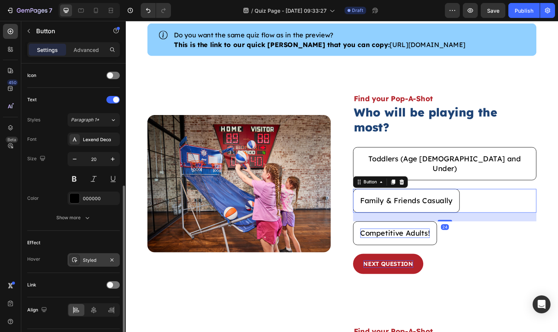
click at [91, 255] on div "Styled" at bounding box center [93, 259] width 52 height 13
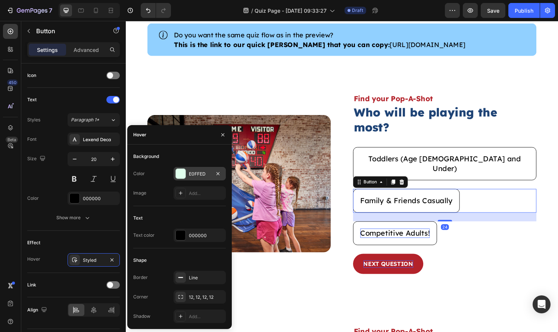
click at [198, 175] on div "E0FFED" at bounding box center [200, 173] width 22 height 7
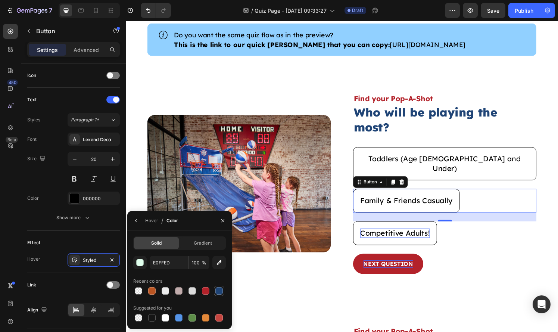
click at [217, 294] on div at bounding box center [218, 290] width 9 height 9
type input "1F4476"
click at [139, 221] on button "button" at bounding box center [136, 220] width 12 height 12
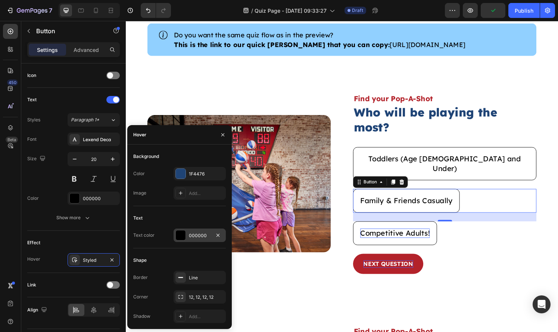
click at [200, 234] on div "000000" at bounding box center [200, 235] width 22 height 7
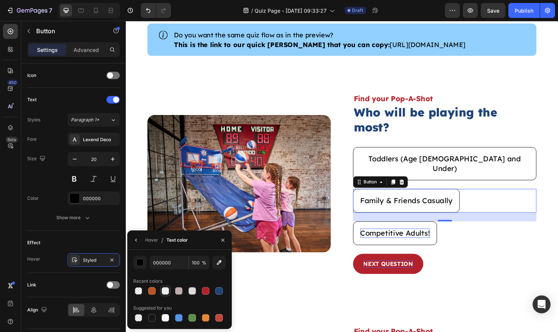
click at [165, 292] on div at bounding box center [164, 290] width 7 height 7
click at [138, 268] on button "button" at bounding box center [139, 261] width 13 height 13
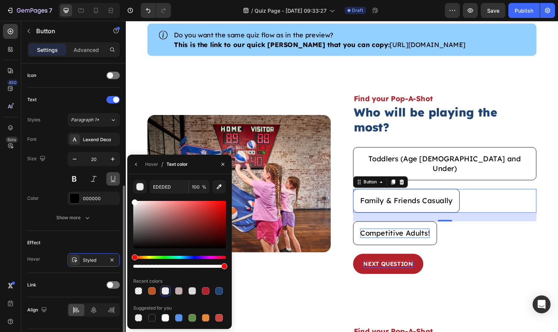
drag, startPoint x: 146, startPoint y: 234, endPoint x: 109, endPoint y: 177, distance: 67.9
click at [109, 177] on div "450 Beta Sections(18) Elements(83) Section Element Hero Section Product Detail …" at bounding box center [63, 176] width 126 height 311
type input "FFFFFF"
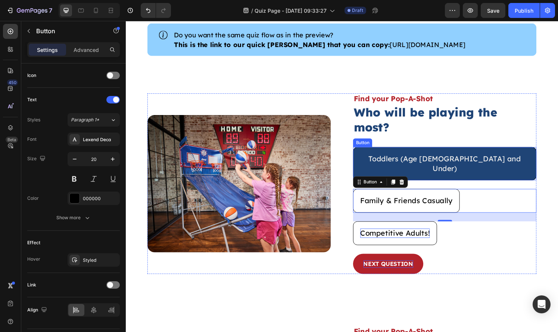
click at [429, 164] on button "Toddlers (Age [DEMOGRAPHIC_DATA] and Under)" at bounding box center [456, 168] width 190 height 34
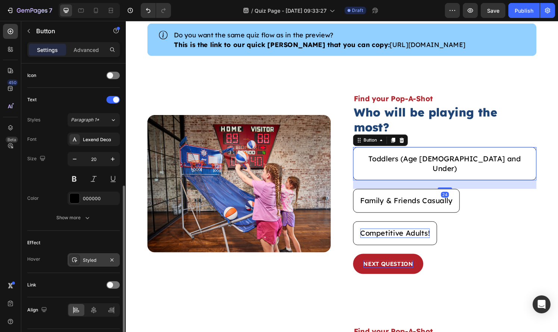
click at [84, 262] on div "Styled" at bounding box center [94, 260] width 22 height 7
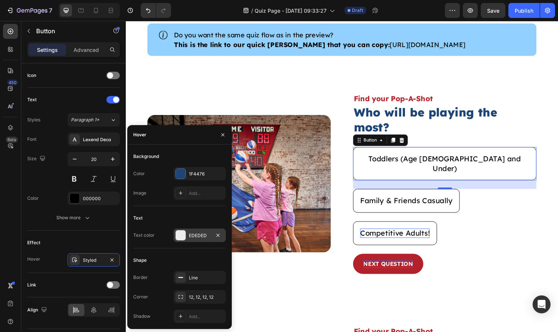
click at [192, 241] on div "EDEDED" at bounding box center [199, 234] width 52 height 13
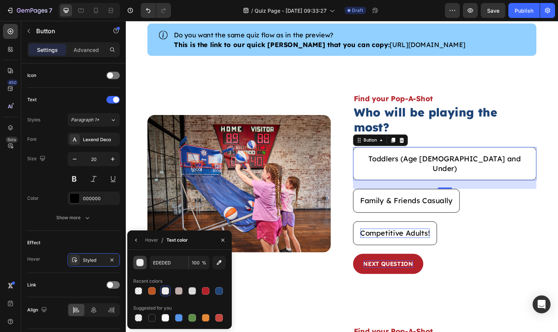
click at [142, 262] on div "button" at bounding box center [139, 262] width 7 height 7
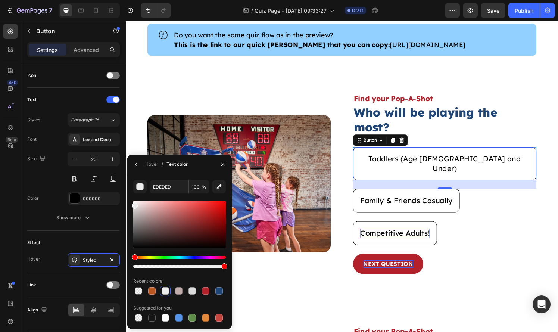
click at [141, 193] on div "EDEDED 100 % Recent colors Suggested for you" at bounding box center [179, 251] width 92 height 143
drag, startPoint x: 141, startPoint y: 205, endPoint x: 112, endPoint y: 191, distance: 32.0
click at [112, 191] on div "450 Beta Sections(18) Elements(83) Section Element Hero Section Product Detail …" at bounding box center [63, 176] width 126 height 311
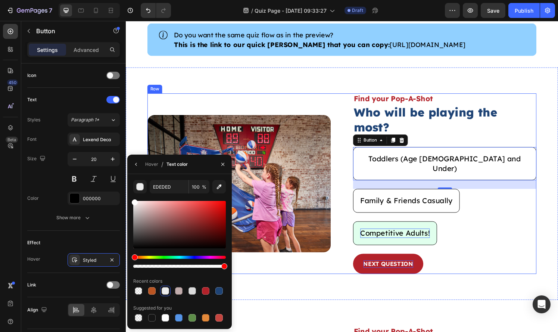
type input "FFFFFF"
click at [413, 233] on button "Competitive Adults!" at bounding box center [404, 240] width 87 height 25
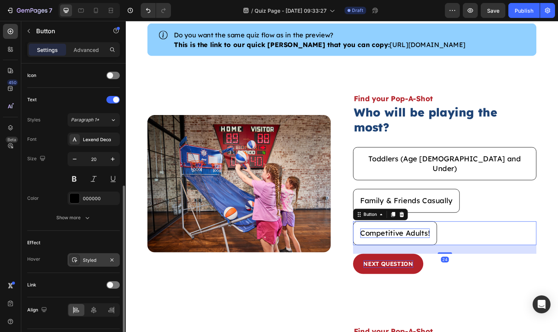
click at [84, 252] on div "Effect Hover Styled" at bounding box center [73, 251] width 92 height 42
click at [85, 256] on div "Styled" at bounding box center [93, 259] width 52 height 13
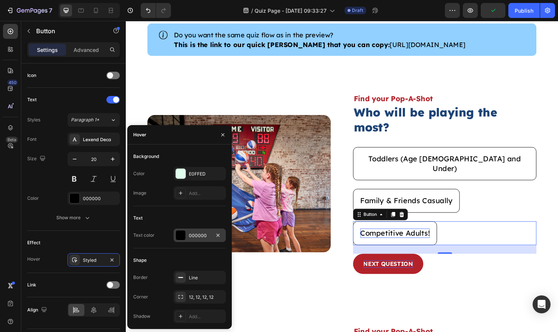
click at [193, 231] on div "000000" at bounding box center [199, 234] width 52 height 13
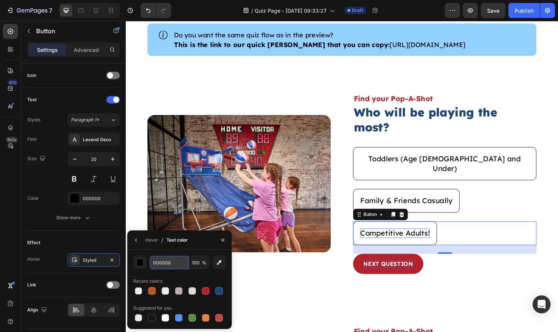
click at [156, 264] on input "000000" at bounding box center [169, 261] width 39 height 13
click at [144, 265] on button "button" at bounding box center [139, 261] width 13 height 13
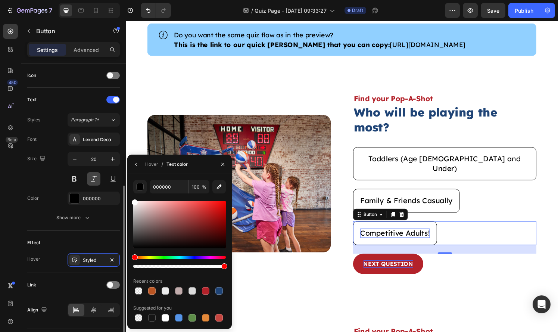
drag, startPoint x: 142, startPoint y: 206, endPoint x: 99, endPoint y: 184, distance: 49.0
click at [99, 183] on div "450 Beta Sections(18) Elements(83) Section Element Hero Section Product Detail …" at bounding box center [63, 176] width 126 height 311
type input "FFFFFF"
click at [86, 257] on div "Styled" at bounding box center [94, 260] width 22 height 7
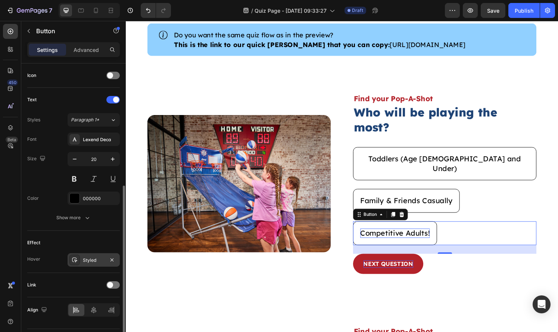
click at [90, 260] on div "Styled" at bounding box center [94, 260] width 22 height 7
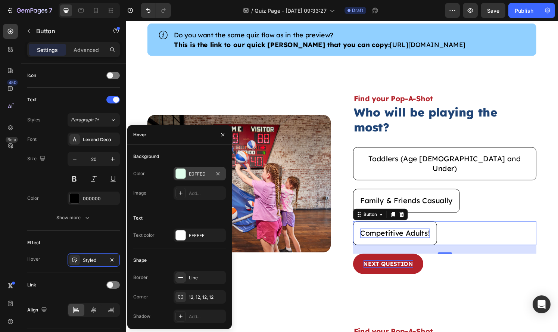
click at [200, 179] on div "E0FFED" at bounding box center [199, 173] width 52 height 13
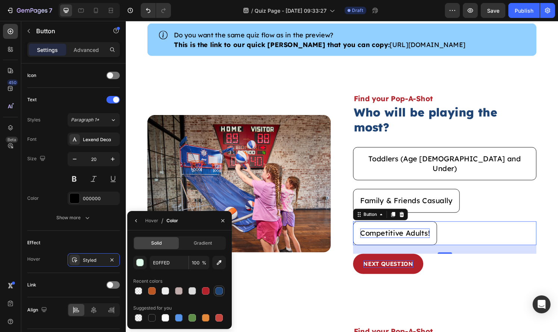
click at [219, 291] on div at bounding box center [218, 290] width 7 height 7
type input "1F4476"
click at [544, 203] on div "Family & Friends Casually Button" at bounding box center [456, 207] width 190 height 25
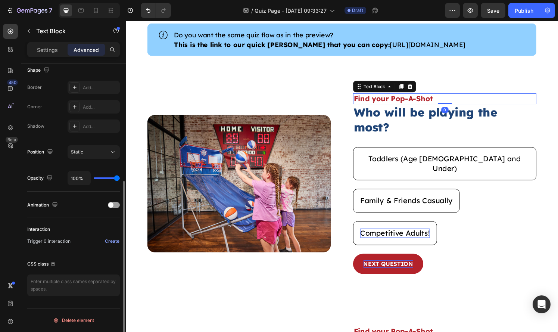
click at [451, 106] on p "Find your Pop-A-Shot" at bounding box center [456, 102] width 188 height 10
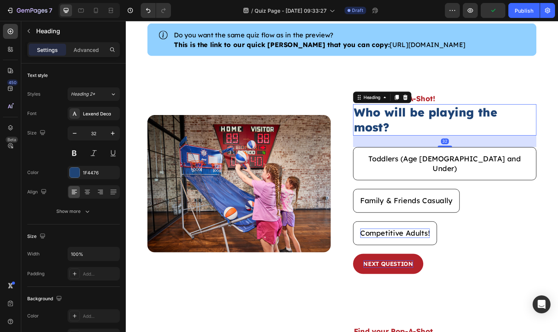
click at [504, 129] on p "Who will be playing the most?" at bounding box center [456, 123] width 188 height 31
click at [87, 46] on p "Advanced" at bounding box center [85, 50] width 25 height 8
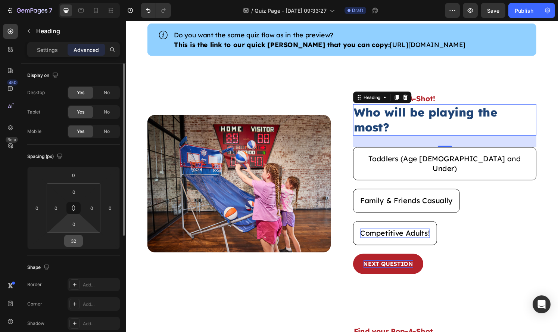
click at [74, 237] on input "32" at bounding box center [73, 240] width 15 height 11
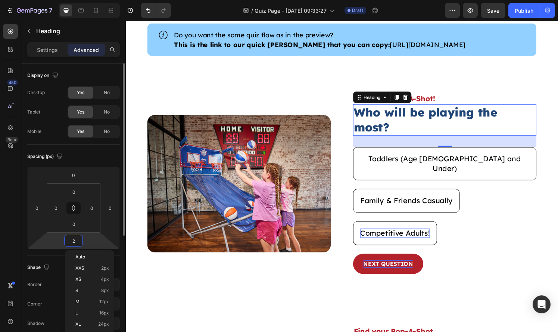
type input "20"
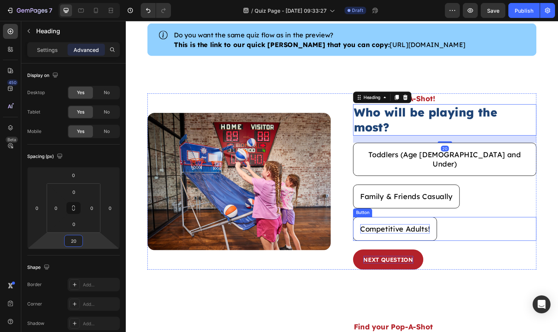
click at [553, 219] on div "Image Find your Pop-A-Shot! Text Block Who will be playing the most? Heading 20…" at bounding box center [349, 187] width 447 height 236
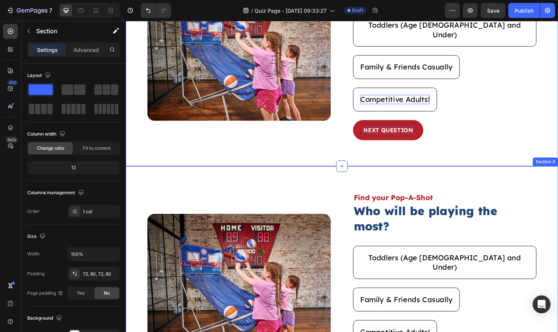
scroll to position [185, 0]
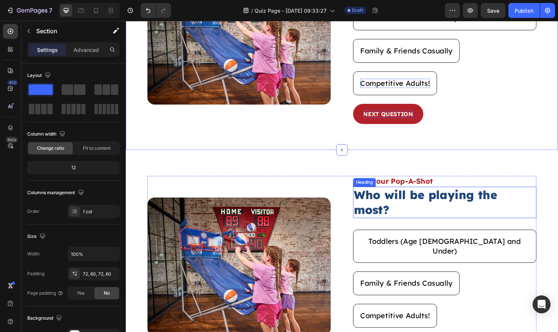
click at [402, 192] on h2 "Who will be playing the most?" at bounding box center [456, 208] width 190 height 32
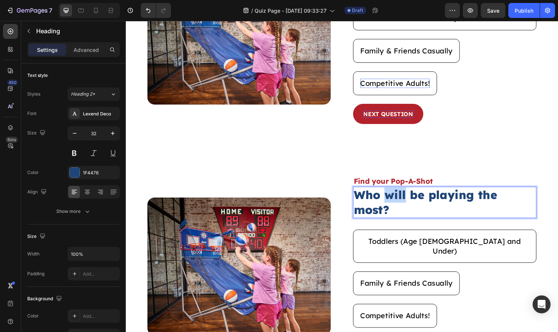
click at [402, 192] on h2 "Who will be playing the most?" at bounding box center [456, 208] width 190 height 32
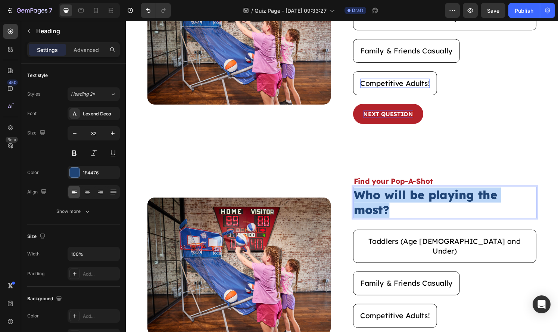
click at [402, 193] on p "Who will be playing the most?" at bounding box center [456, 208] width 188 height 31
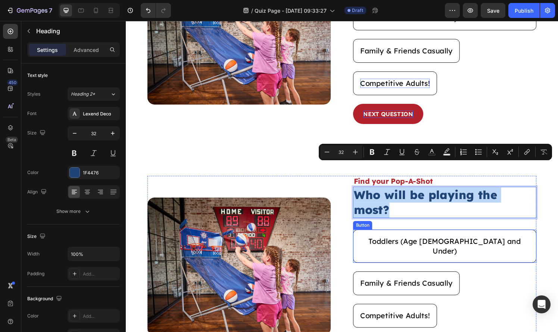
click at [537, 237] on div "Toddlers (Age 5 and Under) Button" at bounding box center [456, 254] width 190 height 34
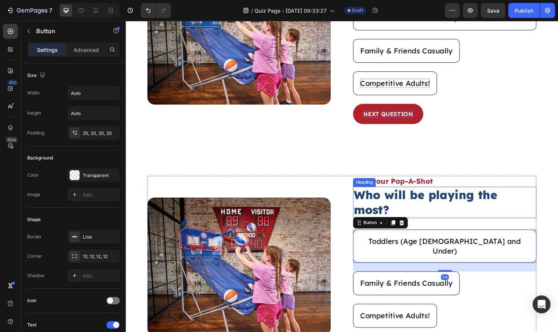
click at [535, 193] on p "Who will be playing the most?" at bounding box center [456, 208] width 188 height 31
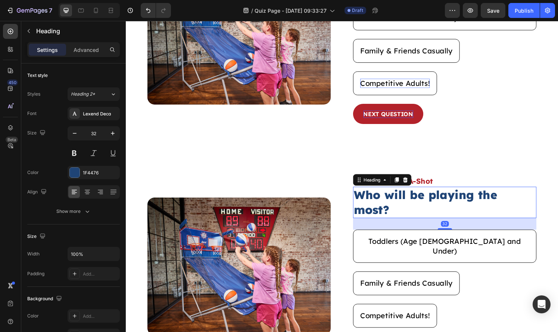
click at [91, 57] on div "Settings Advanced" at bounding box center [73, 52] width 104 height 21
click at [90, 54] on div "Advanced" at bounding box center [85, 50] width 37 height 12
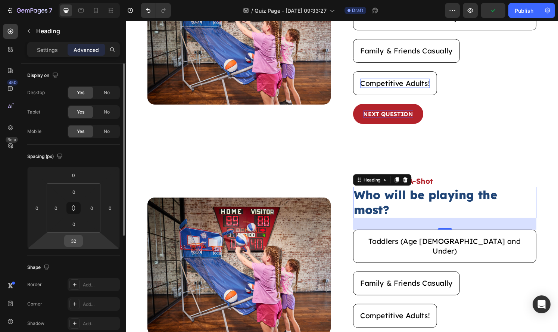
click at [78, 242] on input "32" at bounding box center [73, 240] width 15 height 11
type input "20"
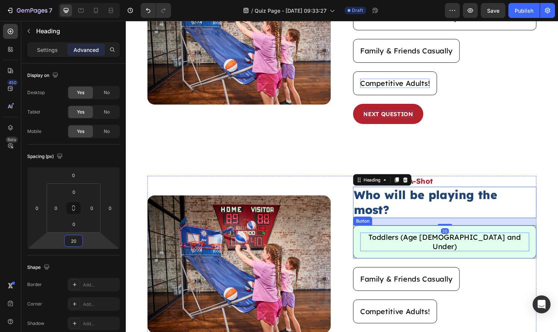
click at [425, 240] on p "Toddlers (Age [DEMOGRAPHIC_DATA] and Under)" at bounding box center [455, 249] width 175 height 19
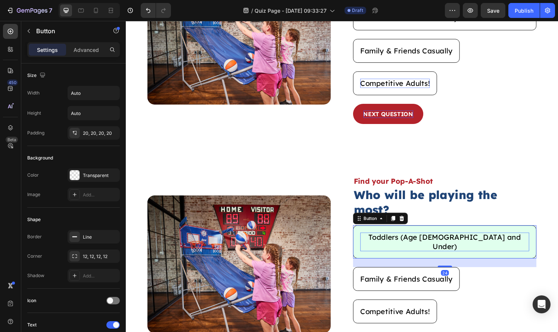
click at [425, 240] on p "Toddlers (Age [DEMOGRAPHIC_DATA] and Under)" at bounding box center [455, 249] width 175 height 19
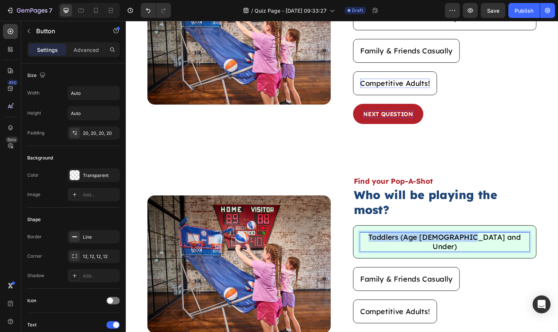
click at [425, 240] on p "Toddlers (Age [DEMOGRAPHIC_DATA] and Under)" at bounding box center [455, 249] width 175 height 19
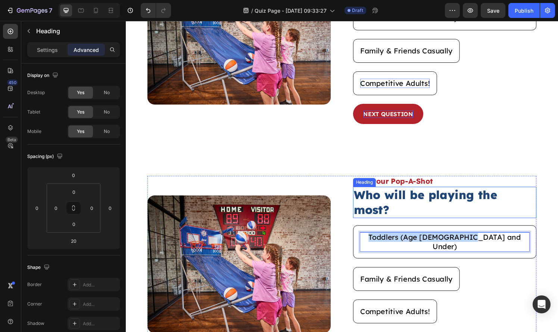
click at [435, 193] on p "Who will be playing the most?" at bounding box center [456, 208] width 188 height 31
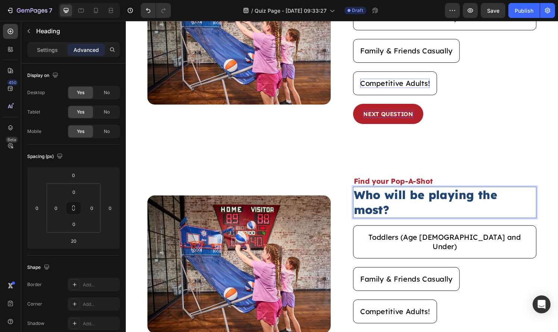
click at [435, 193] on p "Who will be playing the most?" at bounding box center [456, 208] width 188 height 31
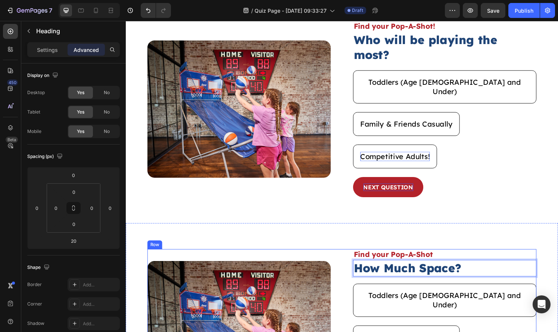
scroll to position [108, 0]
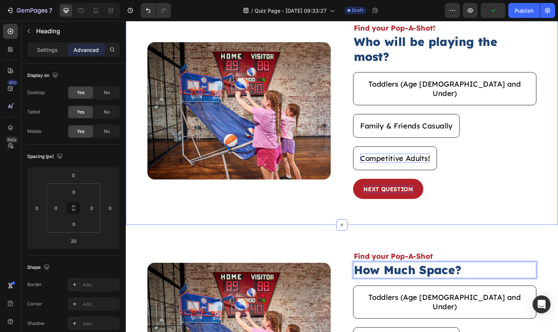
click at [447, 202] on div "Image Find your Pop-A-Shot! Text Block Who will be playing the most? Heading To…" at bounding box center [349, 114] width 447 height 236
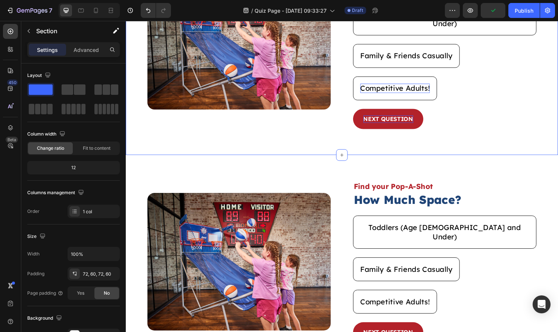
scroll to position [181, 0]
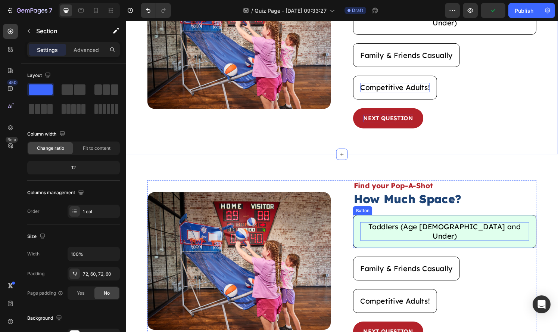
click at [445, 229] on p "Toddlers (Age [DEMOGRAPHIC_DATA] and Under)" at bounding box center [455, 238] width 175 height 19
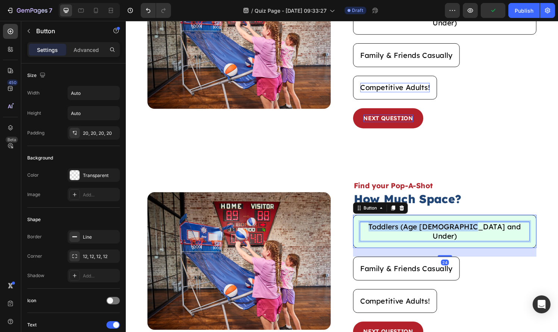
click at [445, 229] on p "Toddlers (Age [DEMOGRAPHIC_DATA] and Under)" at bounding box center [455, 238] width 175 height 19
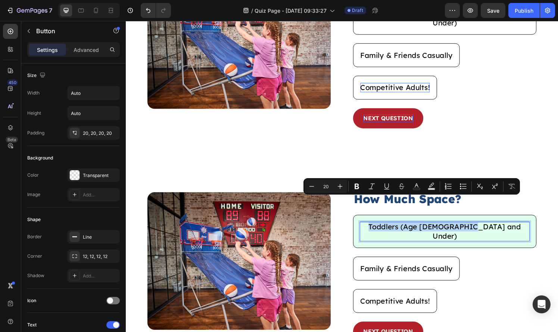
click at [477, 222] on div "Toddlers (Age 5 and Under) Button 24" at bounding box center [456, 239] width 190 height 34
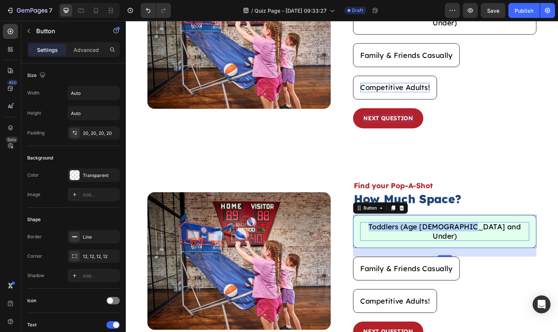
click at [471, 222] on button "Toddlers (Age [DEMOGRAPHIC_DATA] and Under)" at bounding box center [456, 239] width 190 height 34
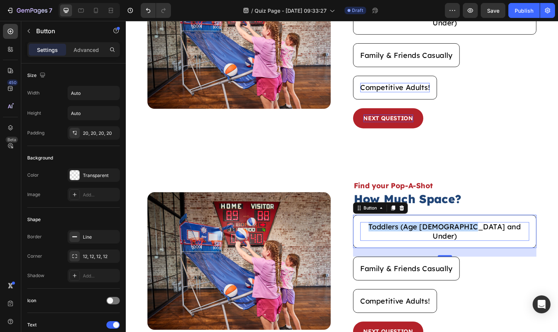
click at [491, 222] on div "Toddlers (Age 5 and Under) Button 24" at bounding box center [456, 239] width 190 height 34
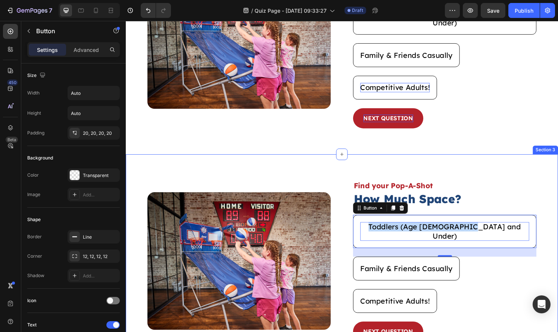
click at [557, 204] on div "Image Find your Pop-A-Shot Text Block How Much Space? Heading Toddlers (Age 5 a…" at bounding box center [349, 269] width 447 height 221
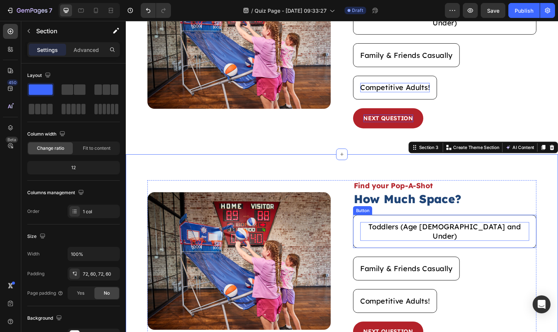
click at [516, 222] on div "Toddlers (Age 5 and Under) Button" at bounding box center [456, 239] width 190 height 34
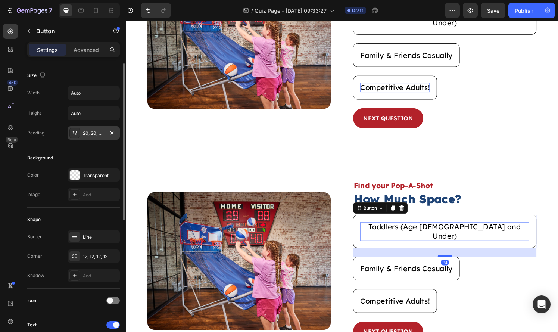
click at [94, 136] on div "20, 20, 20, 20" at bounding box center [94, 133] width 22 height 7
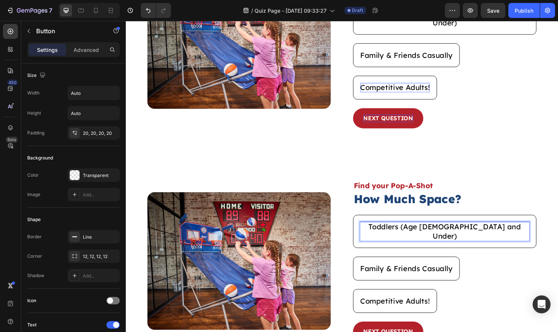
click at [417, 229] on p "Toddlers (Age [DEMOGRAPHIC_DATA] and Under)" at bounding box center [455, 238] width 175 height 19
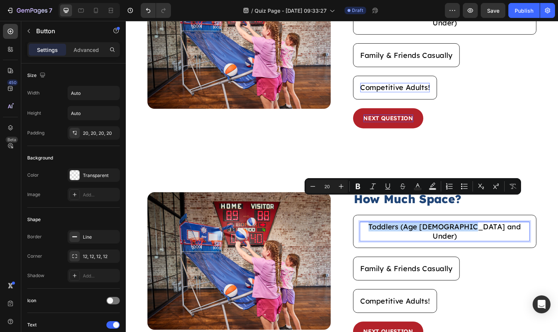
click at [417, 229] on p "Toddlers (Age [DEMOGRAPHIC_DATA] and Under)" at bounding box center [455, 238] width 175 height 19
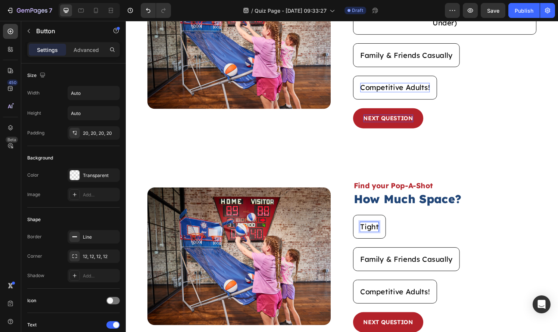
click at [361, 222] on button "Tight" at bounding box center [378, 234] width 34 height 25
click at [423, 222] on div "Tight Space Button 24" at bounding box center [456, 234] width 190 height 25
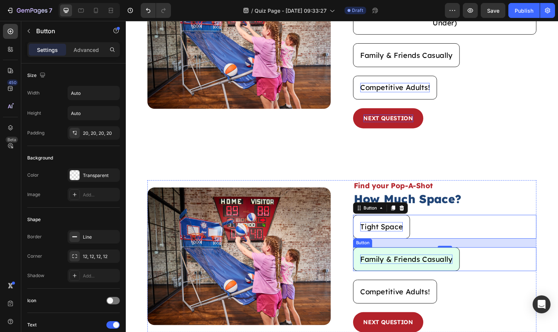
click at [413, 263] on p "Family & Friends Casually" at bounding box center [415, 268] width 95 height 10
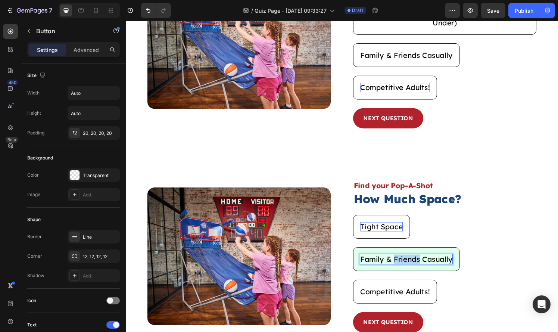
click at [413, 263] on p "Family & Friends Casually" at bounding box center [415, 268] width 95 height 10
click at [361, 255] on button "Room" at bounding box center [379, 267] width 36 height 25
click at [361, 255] on button "Room for" at bounding box center [385, 267] width 48 height 25
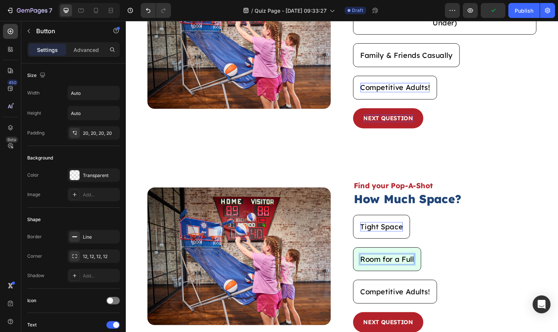
click at [361, 255] on button "Room for a Full" at bounding box center [396, 267] width 70 height 25
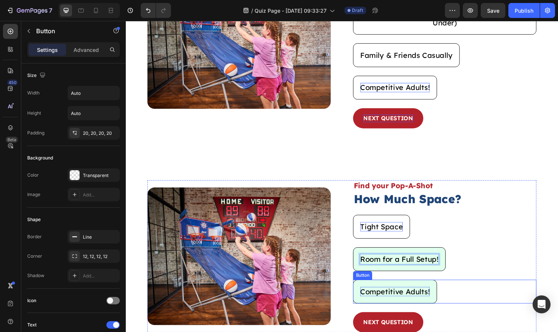
click at [431, 296] on p "Competitive Adults!" at bounding box center [404, 301] width 72 height 10
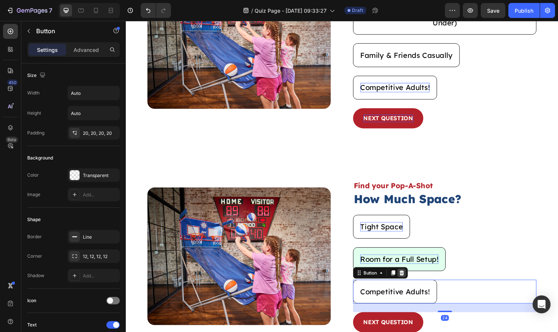
click at [411, 279] on icon at bounding box center [411, 281] width 5 height 5
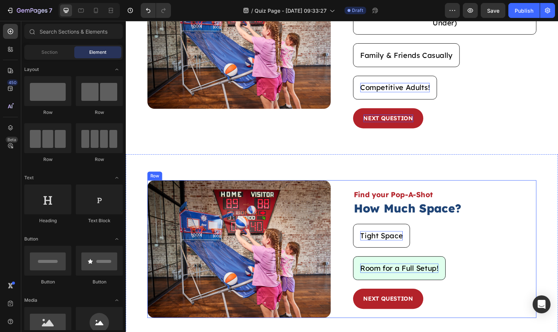
click at [338, 188] on div "Image Find your Pop-A-Shot Text Block How Much Space? Heading Tight Space Butto…" at bounding box center [349, 257] width 403 height 142
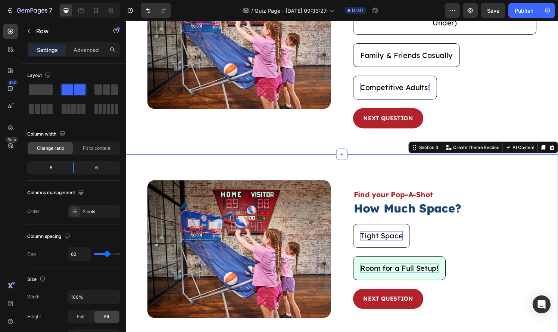
click at [260, 159] on div "Image Find your Pop-A-Shot Text Block How Much Space? Heading Tight Space Butto…" at bounding box center [349, 257] width 447 height 196
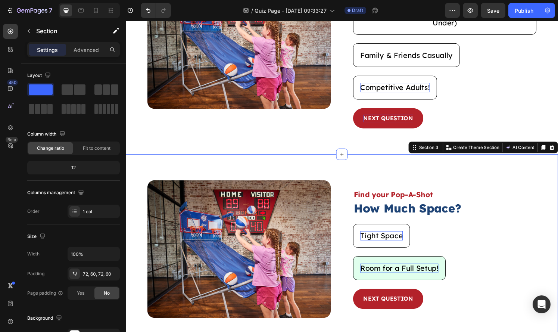
click at [557, 149] on icon at bounding box center [567, 152] width 6 height 6
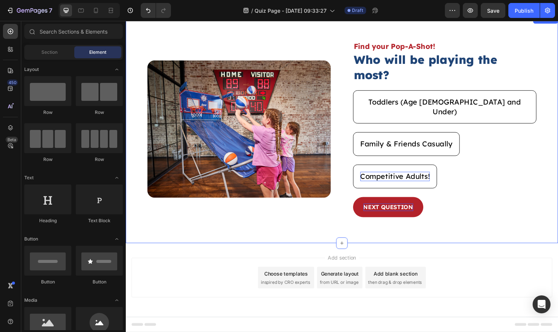
scroll to position [63, 0]
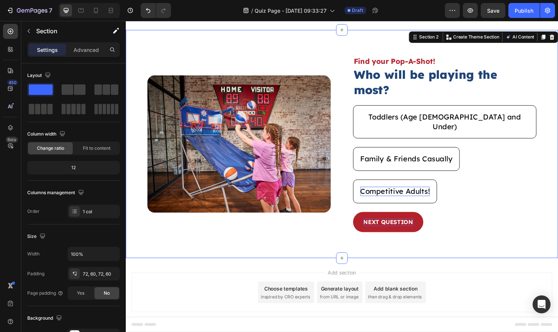
click at [350, 57] on div "Image Find your Pop-A-Shot! Text Block Who will be playing the most? Heading To…" at bounding box center [349, 148] width 447 height 236
click at [557, 40] on icon at bounding box center [558, 37] width 4 height 5
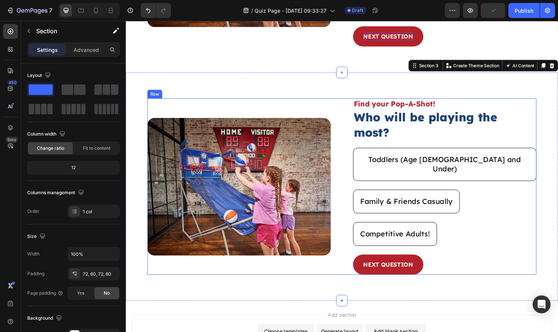
scroll to position [267, 0]
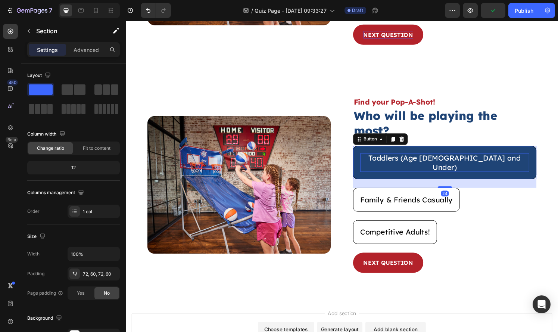
click at [399, 158] on p "Toddlers (Age [DEMOGRAPHIC_DATA] and Under)" at bounding box center [455, 167] width 175 height 19
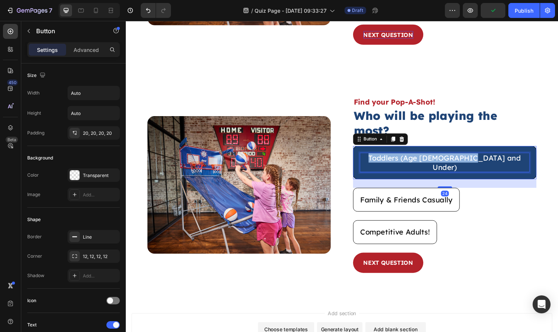
click at [399, 158] on p "Toddlers (Age [DEMOGRAPHIC_DATA] and Under)" at bounding box center [455, 167] width 175 height 19
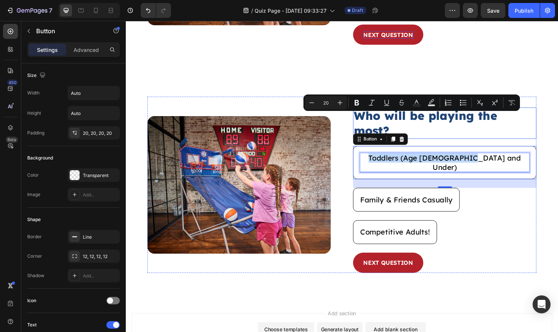
click at [411, 110] on h2 "Who will be playing the most?" at bounding box center [456, 126] width 190 height 32
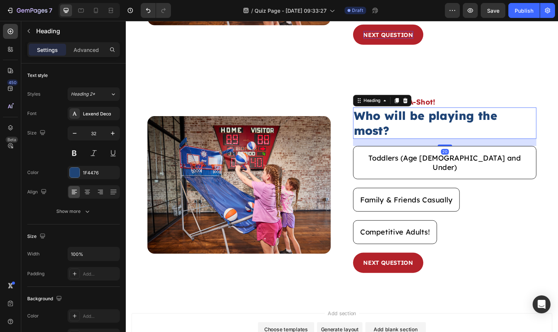
click at [411, 110] on h2 "Who will be playing the most?" at bounding box center [456, 126] width 190 height 32
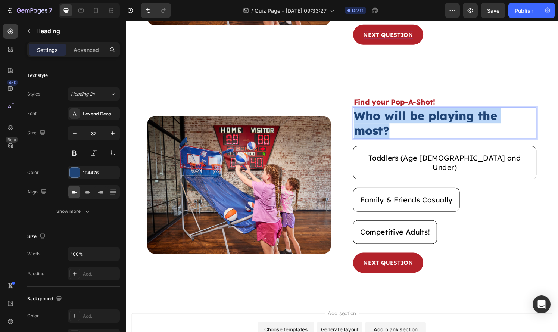
click at [411, 111] on p "Who will be playing the most?" at bounding box center [456, 126] width 188 height 31
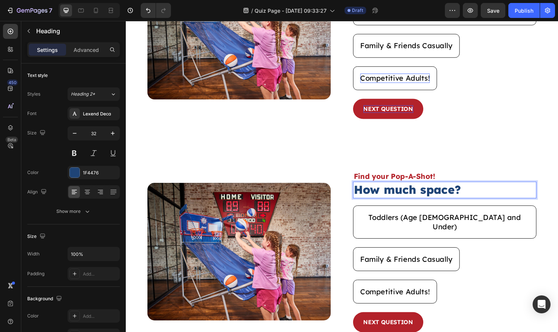
scroll to position [226, 0]
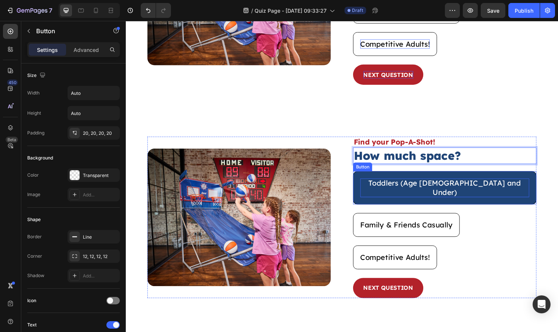
click at [436, 184] on p "Toddlers (Age [DEMOGRAPHIC_DATA] and Under)" at bounding box center [455, 193] width 175 height 19
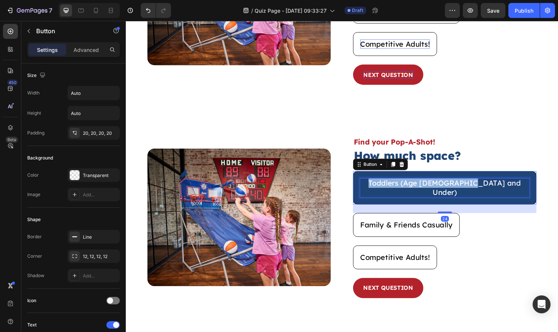
click at [436, 184] on p "Toddlers (Age [DEMOGRAPHIC_DATA] and Under)" at bounding box center [455, 193] width 175 height 19
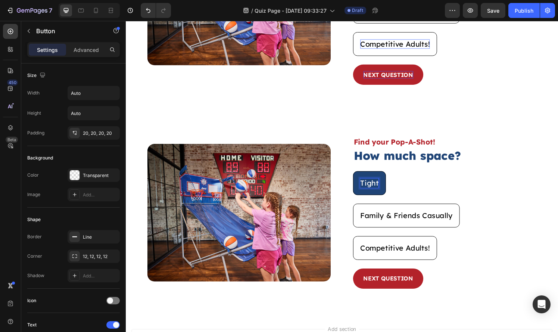
click at [361, 176] on button "Tight" at bounding box center [378, 188] width 34 height 25
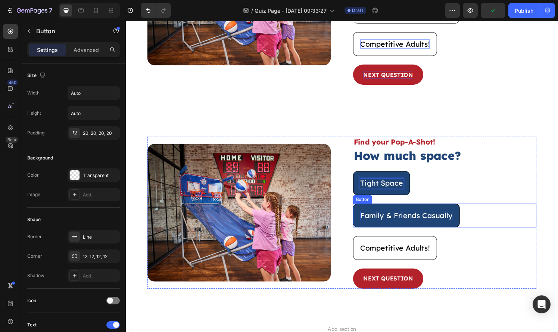
click at [406, 217] on p "Family & Friends Casually" at bounding box center [415, 222] width 95 height 10
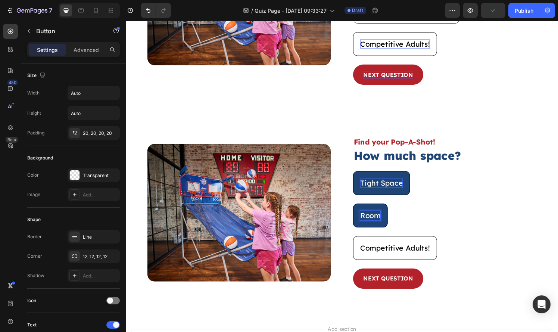
click at [361, 210] on button "Room" at bounding box center [379, 222] width 36 height 25
click at [361, 210] on button "Room for" at bounding box center [385, 222] width 48 height 25
click at [361, 210] on button "Room for Full" at bounding box center [392, 222] width 63 height 25
click at [403, 217] on p "Room for Full Setup!" at bounding box center [405, 222] width 74 height 10
click at [361, 210] on button "Room for aFull Setup!" at bounding box center [408, 222] width 94 height 25
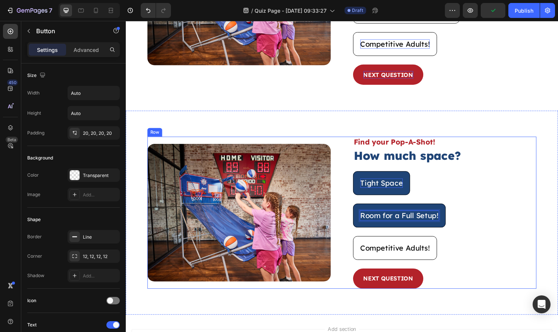
click at [460, 215] on div "Room for a Full Setup! Button 24" at bounding box center [456, 227] width 190 height 34
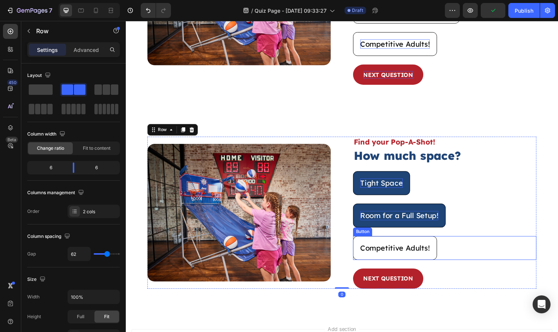
click at [447, 244] on div "Competitive Adults! Button" at bounding box center [456, 256] width 190 height 25
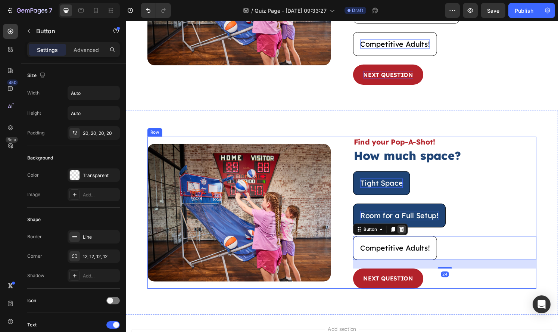
click at [409, 232] on div at bounding box center [411, 236] width 9 height 9
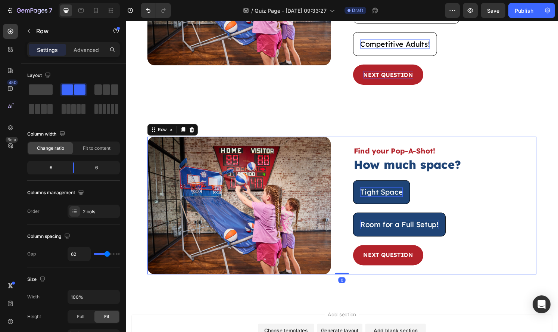
click at [518, 191] on div "Tight Space Button" at bounding box center [456, 203] width 190 height 34
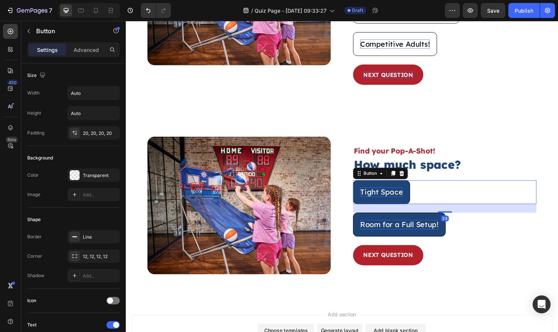
click at [502, 186] on div "Tight Space Button 24" at bounding box center [456, 198] width 190 height 25
click at [405, 174] on div at bounding box center [402, 178] width 9 height 9
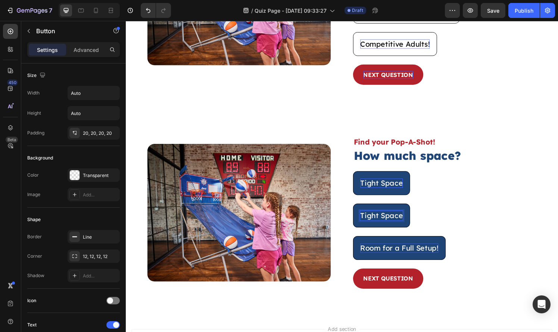
click at [389, 217] on p "Tight Space" at bounding box center [390, 222] width 44 height 10
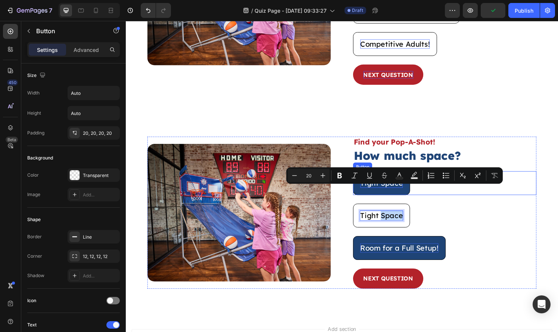
click at [384, 184] on p "Tight Space" at bounding box center [390, 189] width 44 height 10
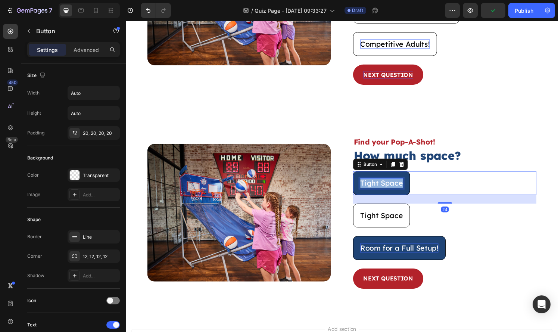
click at [384, 184] on p "Tight Space" at bounding box center [390, 189] width 44 height 10
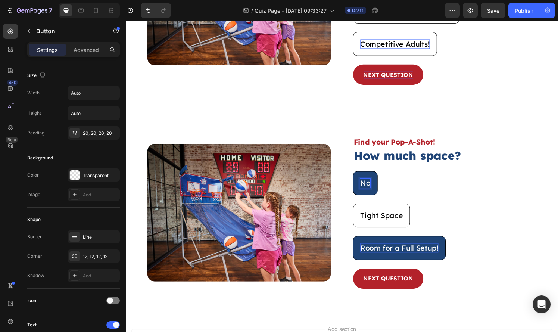
click at [361, 176] on button "No" at bounding box center [373, 188] width 25 height 25
click at [481, 210] on div "Tight Space Button" at bounding box center [456, 222] width 190 height 25
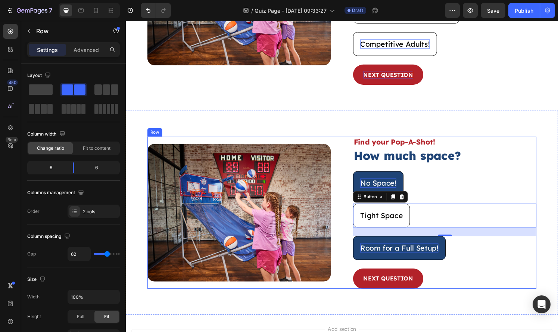
click at [355, 208] on div "Image Find your Pop-A-Shot! Text Block How much space? Heading No Space! Button…" at bounding box center [349, 219] width 403 height 157
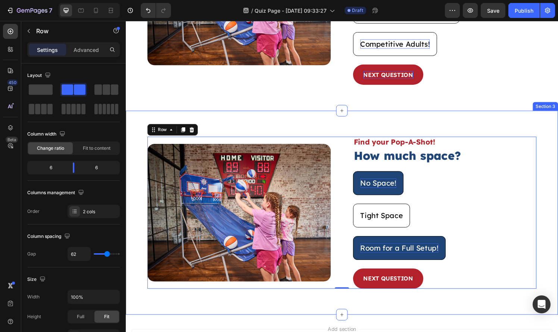
click at [323, 114] on div "Image Find your Pop-A-Shot! Text Block How much space? Heading No Space! Button…" at bounding box center [349, 219] width 447 height 211
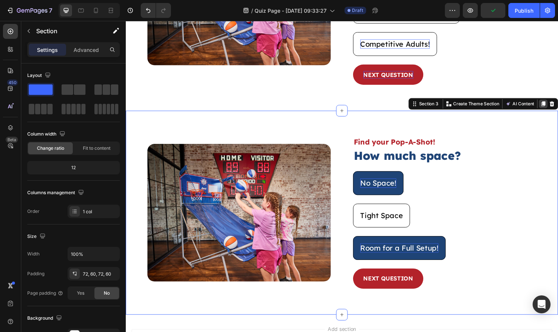
click at [555, 104] on icon at bounding box center [558, 107] width 6 height 6
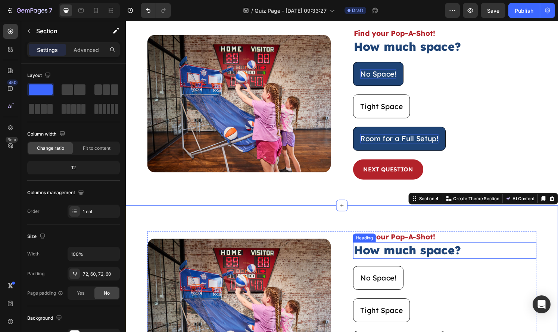
scroll to position [313, 0]
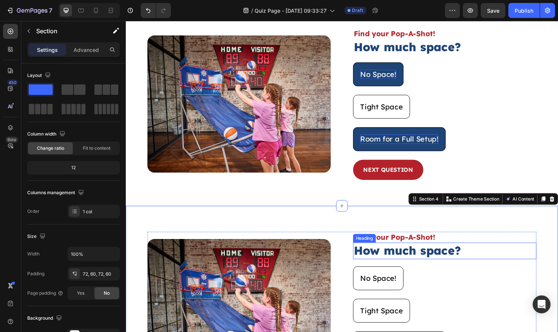
click at [402, 260] on h2 "How much space?" at bounding box center [456, 258] width 190 height 17
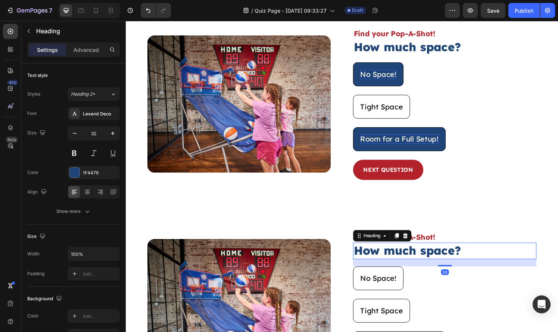
click at [402, 260] on h2 "How much space?" at bounding box center [456, 258] width 190 height 17
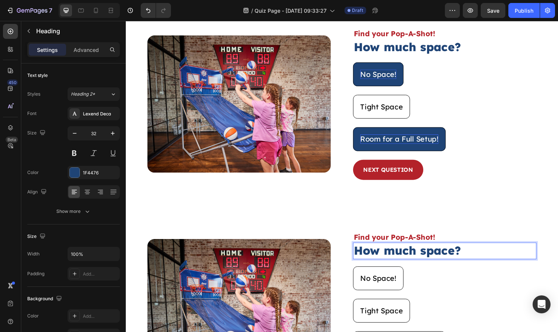
click at [402, 260] on p "How much space?" at bounding box center [456, 259] width 188 height 16
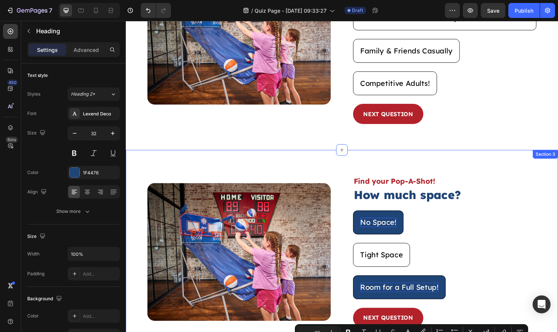
type input "16"
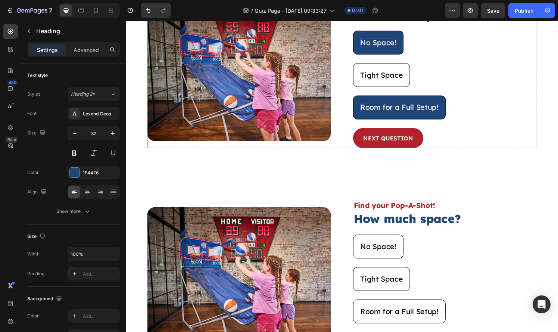
scroll to position [358, 0]
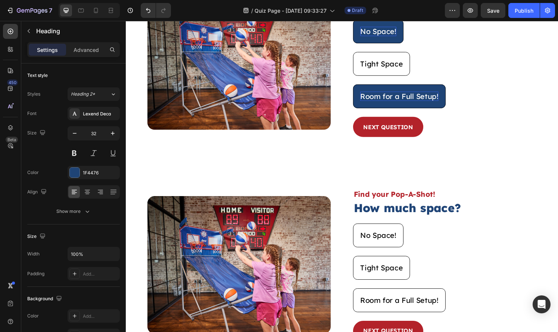
click at [415, 213] on h2 "How much space?" at bounding box center [456, 214] width 190 height 17
click at [415, 213] on p "How much space?" at bounding box center [456, 215] width 188 height 16
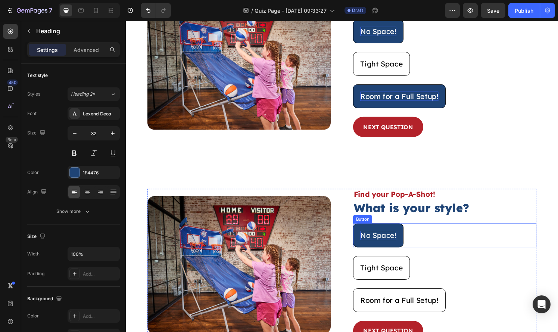
click at [376, 243] on p "No Space!" at bounding box center [386, 243] width 37 height 10
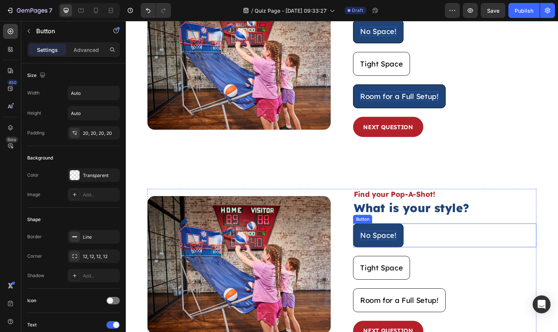
click at [376, 243] on p "No Space!" at bounding box center [386, 243] width 37 height 10
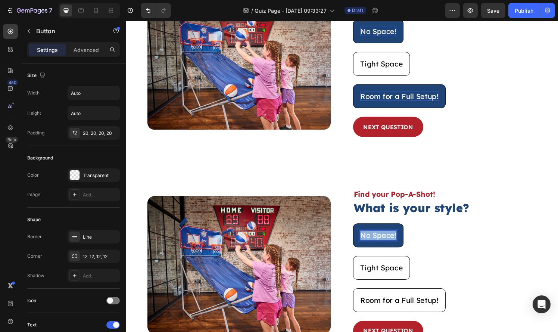
click at [376, 243] on p "No Space!" at bounding box center [386, 243] width 37 height 10
click at [361, 230] on button "Rep" at bounding box center [375, 242] width 29 height 25
click at [361, 230] on button "Rep m" at bounding box center [380, 242] width 38 height 25
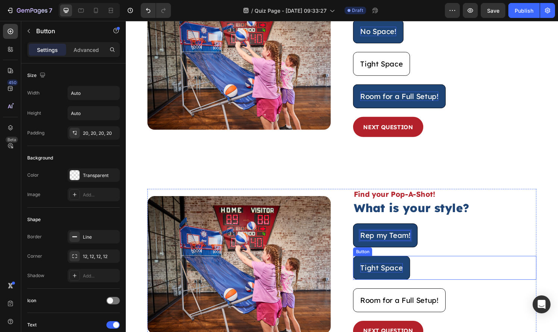
click at [381, 276] on p "Tight Space" at bounding box center [390, 276] width 44 height 10
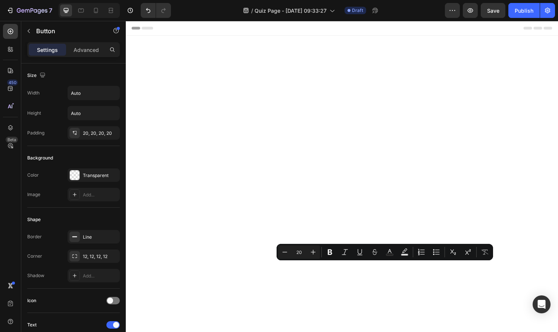
scroll to position [358, 0]
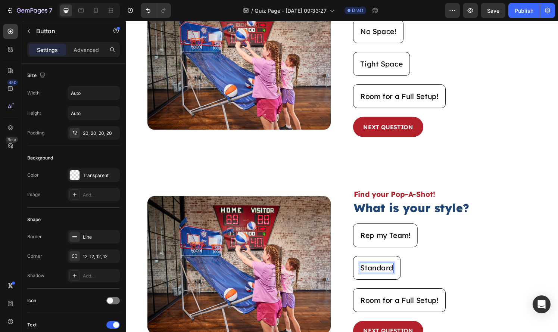
click at [361, 264] on button "Standard" at bounding box center [385, 276] width 49 height 25
click at [361, 264] on button "Standard Pop-A-Shot" at bounding box center [407, 276] width 93 height 25
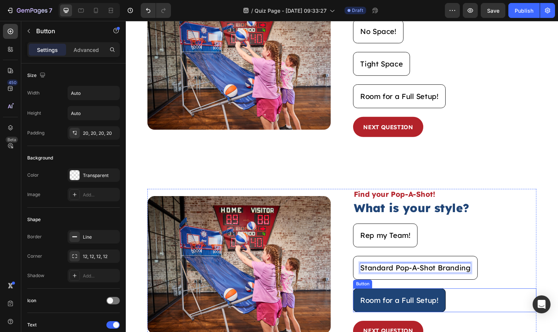
click at [374, 314] on button "Room for a Full Setup!" at bounding box center [409, 310] width 96 height 25
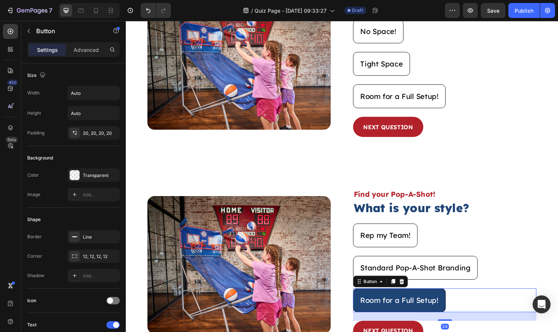
click at [374, 314] on button "Room for a Full Setup!" at bounding box center [409, 310] width 96 height 25
click at [379, 310] on p "Room for a Full Setup!" at bounding box center [408, 310] width 81 height 10
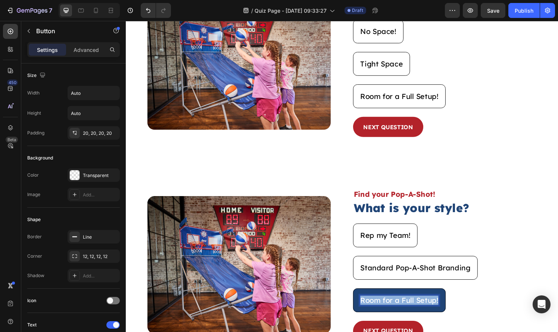
click at [379, 310] on p "Room for a Full Setup!" at bounding box center [408, 310] width 81 height 10
click at [361, 298] on button "Customiz" at bounding box center [385, 310] width 48 height 25
click at [361, 298] on button "Customize m" at bounding box center [392, 310] width 62 height 25
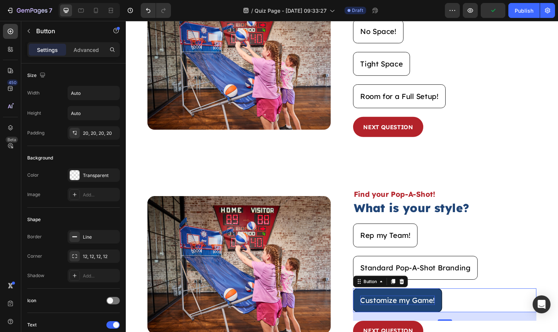
click at [473, 315] on div "Customize my Game! Button 24" at bounding box center [456, 310] width 190 height 25
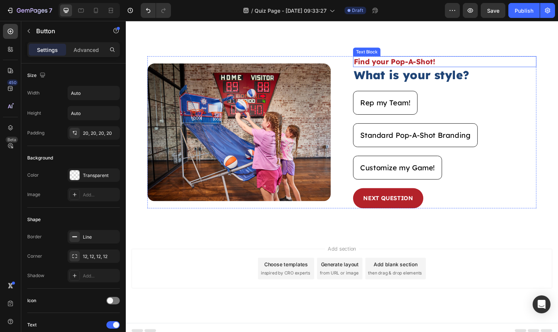
scroll to position [501, 0]
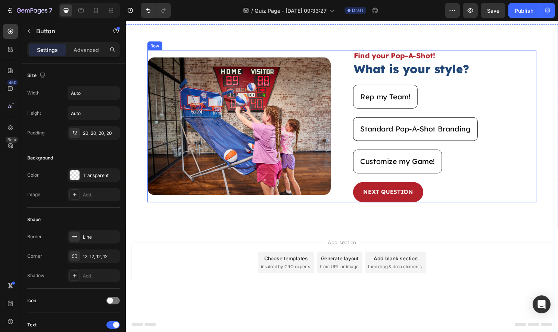
click at [350, 174] on div "Image Find your Pop-A-Shot! Text Block What is your style? Heading Rep my Team!…" at bounding box center [349, 129] width 403 height 157
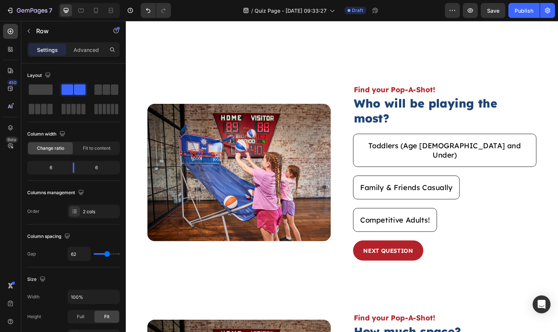
scroll to position [0, 0]
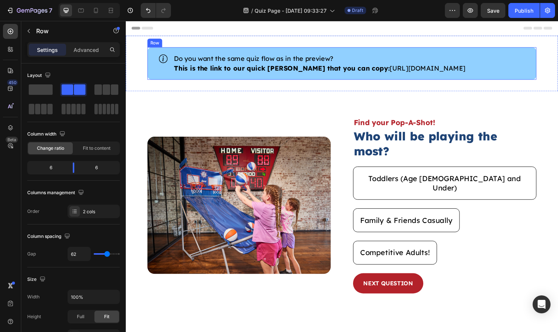
click at [137, 67] on div "Icon Do you want the same quiz flow as in the preview? This is the link to our …" at bounding box center [349, 64] width 447 height 57
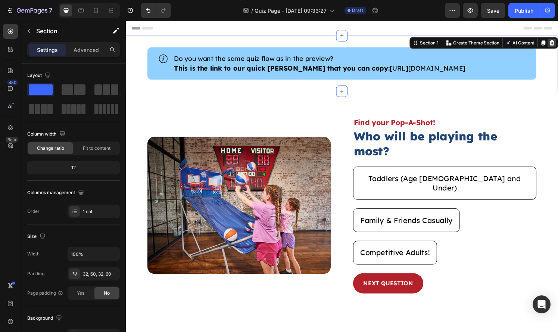
click at [557, 44] on div at bounding box center [566, 43] width 9 height 9
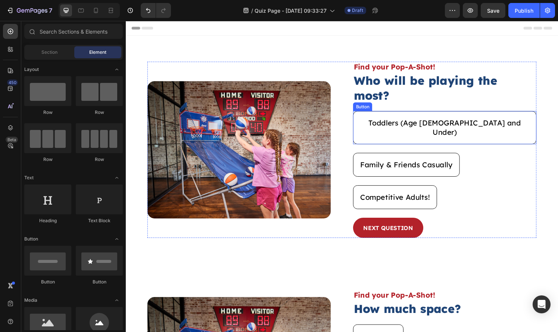
click at [488, 114] on div "Toddlers (Age [DEMOGRAPHIC_DATA] and Under) Button" at bounding box center [456, 131] width 190 height 34
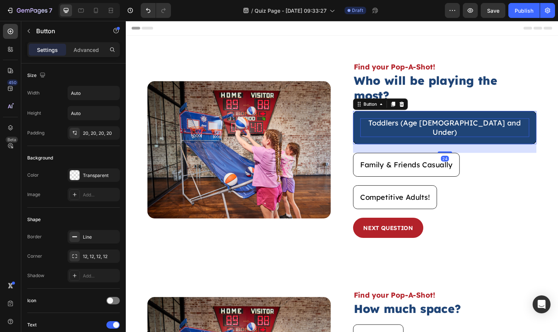
click at [459, 122] on p "Toddlers (Age [DEMOGRAPHIC_DATA] and Under)" at bounding box center [455, 131] width 175 height 19
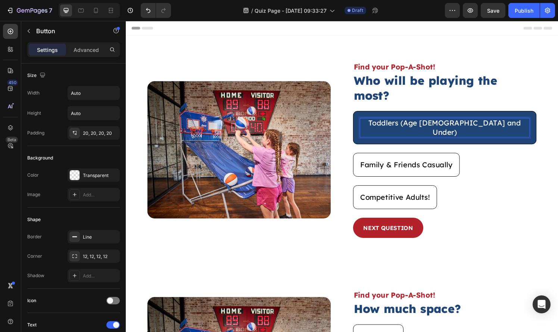
click at [467, 122] on p "Toddlers (Age [DEMOGRAPHIC_DATA] and Under)" at bounding box center [455, 131] width 175 height 19
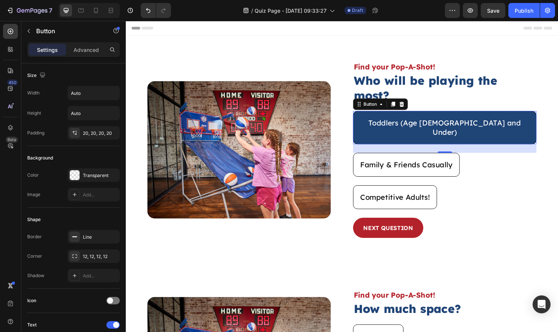
click at [472, 114] on button "Toddlers (Age [DEMOGRAPHIC_DATA] and Under)" at bounding box center [456, 131] width 190 height 34
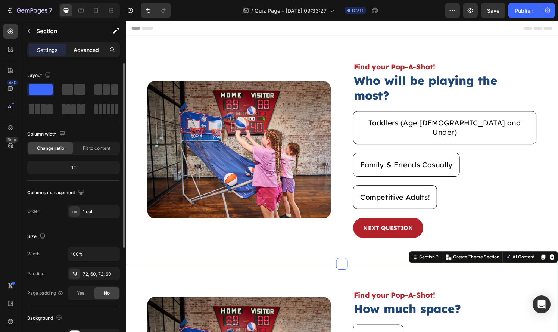
click at [88, 50] on p "Advanced" at bounding box center [85, 50] width 25 height 8
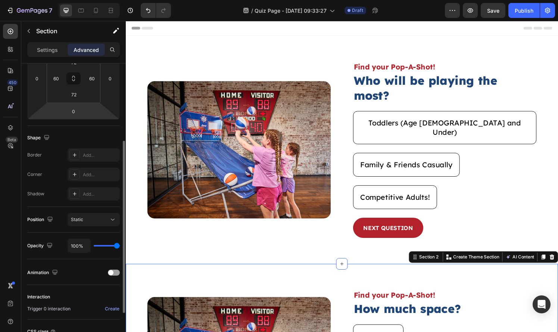
scroll to position [197, 0]
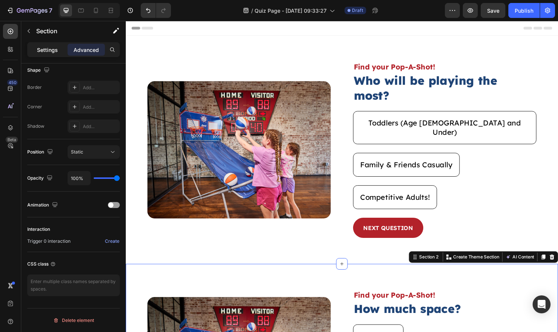
click at [41, 54] on div "Settings" at bounding box center [47, 50] width 37 height 12
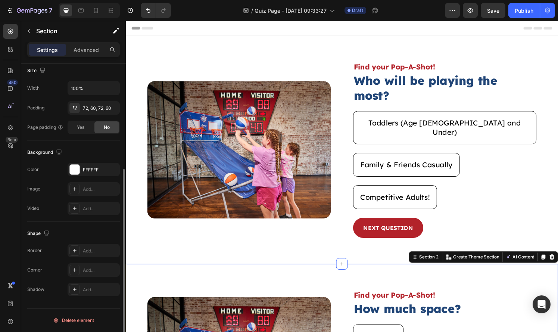
scroll to position [166, 0]
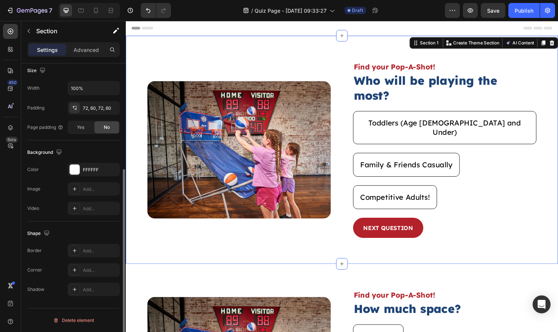
click at [132, 80] on div "Image Find your Pop-A-Shot! Text Block Who will be playing the most? Heading To…" at bounding box center [349, 154] width 447 height 236
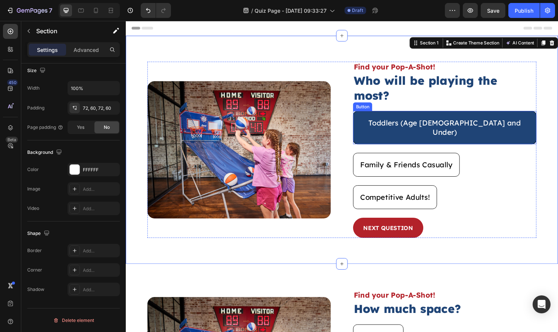
click at [470, 123] on button "Toddlers (Age [DEMOGRAPHIC_DATA] and Under)" at bounding box center [456, 131] width 190 height 34
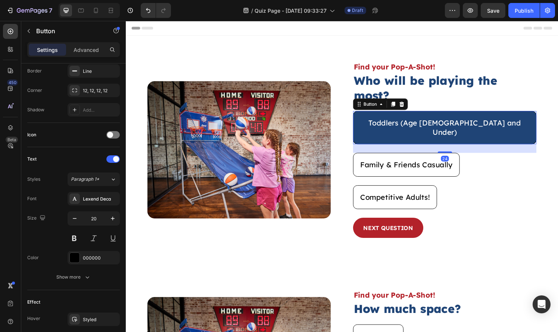
scroll to position [0, 0]
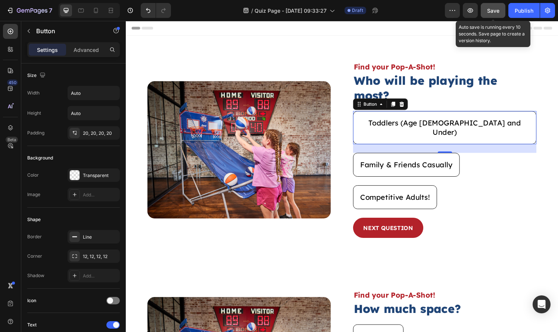
click at [491, 11] on span "Save" at bounding box center [493, 10] width 12 height 6
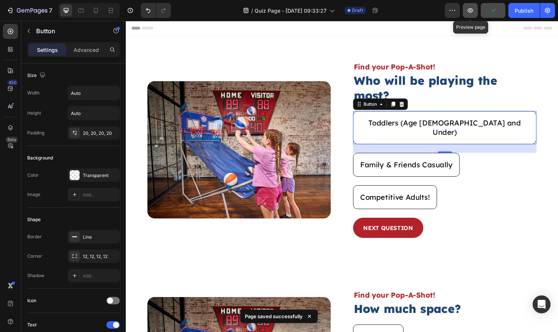
click at [474, 13] on button "button" at bounding box center [469, 10] width 15 height 15
click at [83, 10] on icon at bounding box center [81, 11] width 6 height 4
type input "16"
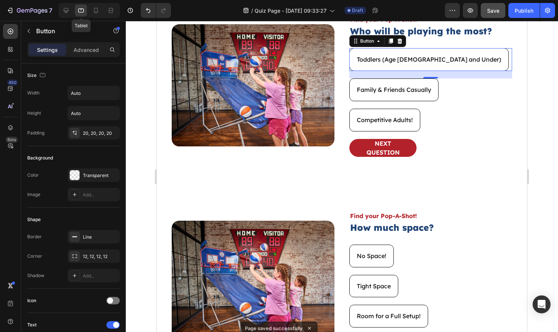
scroll to position [50, 0]
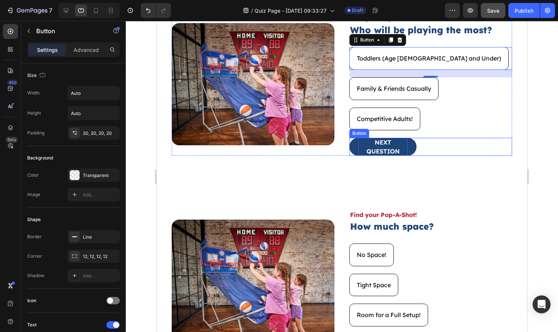
click at [400, 147] on p "NEXT QUESTION" at bounding box center [382, 147] width 49 height 18
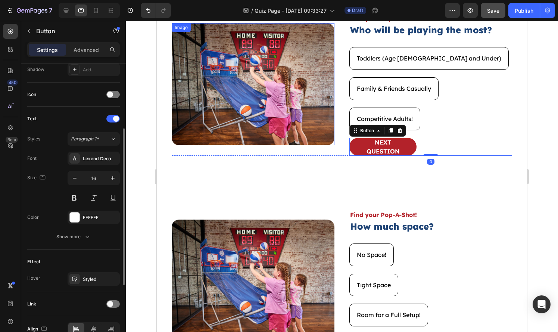
scroll to position [207, 0]
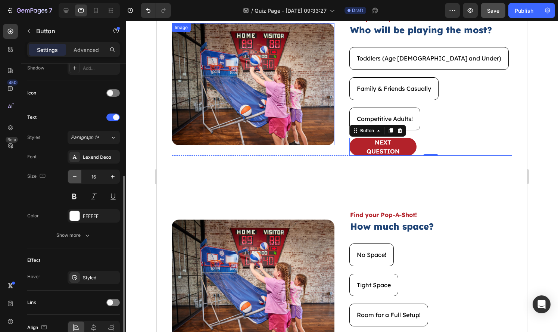
click at [76, 175] on icon "button" at bounding box center [74, 176] width 7 height 7
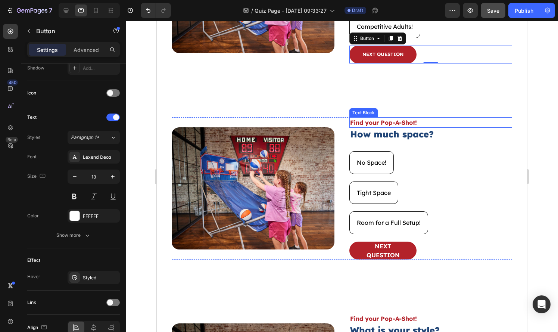
scroll to position [142, 0]
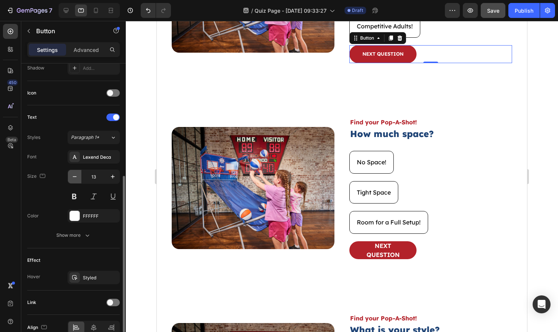
click at [75, 178] on icon "button" at bounding box center [74, 176] width 7 height 7
type input "12"
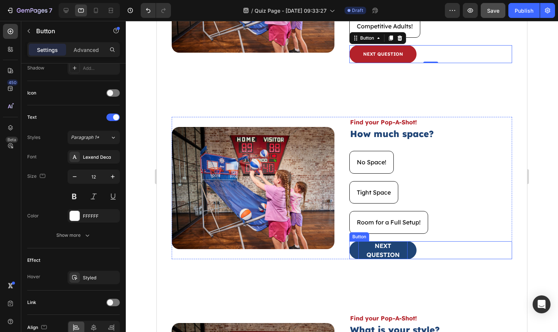
click at [401, 251] on p "NEXT QUESTION" at bounding box center [382, 250] width 49 height 18
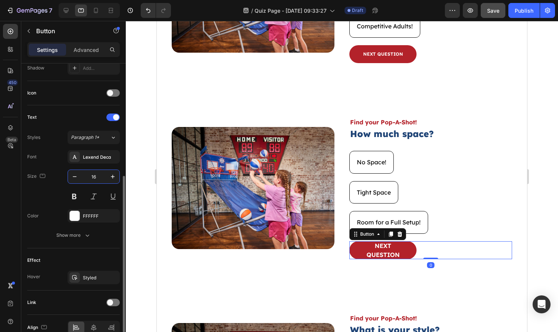
click at [98, 178] on input "16" at bounding box center [93, 176] width 25 height 13
type input "12"
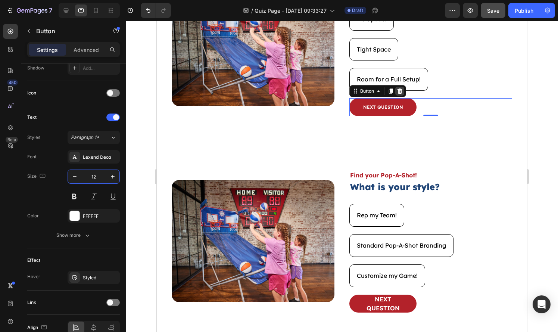
scroll to position [286, 0]
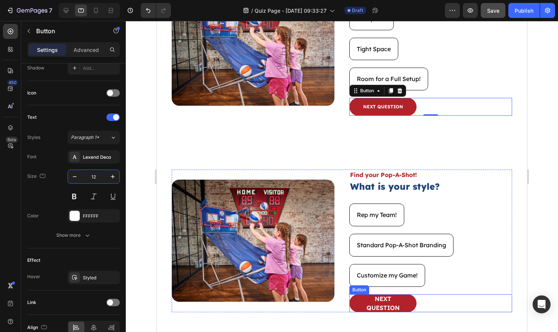
click at [418, 303] on div "NEXT QUESTION Button" at bounding box center [430, 303] width 163 height 18
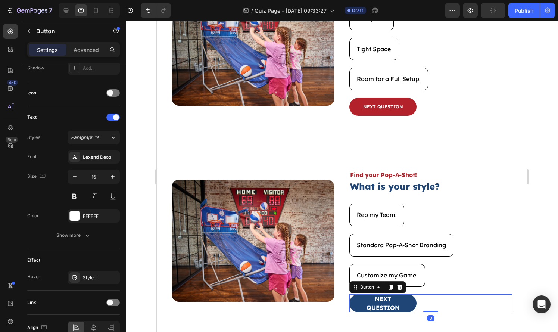
click at [408, 303] on button "NEXT QUESTION" at bounding box center [382, 303] width 67 height 18
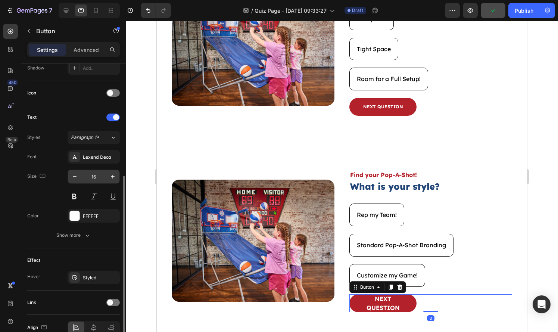
click at [100, 174] on input "16" at bounding box center [93, 176] width 25 height 13
type input "12"
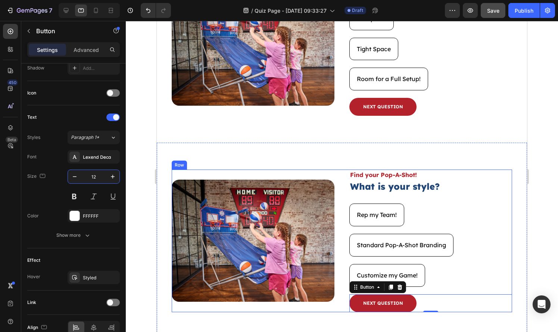
click at [395, 197] on div "Find your Pop-A-Shot! Text Block What is your style? Heading Rep my Team! Butto…" at bounding box center [430, 240] width 163 height 142
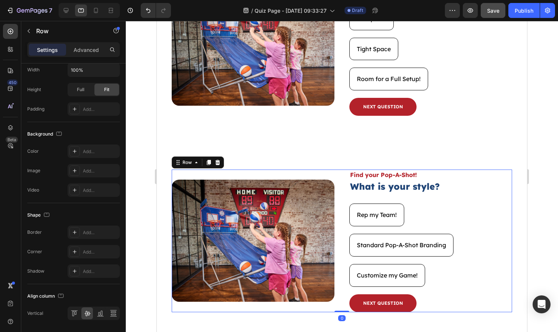
scroll to position [0, 0]
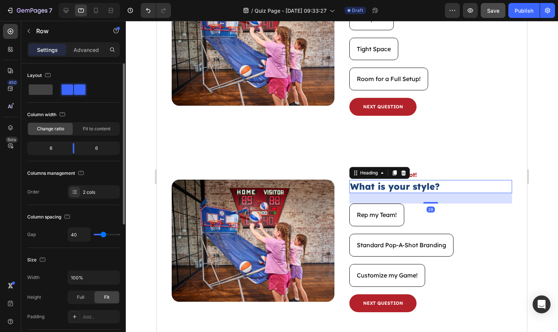
click at [459, 192] on h2 "What is your style?" at bounding box center [430, 186] width 163 height 13
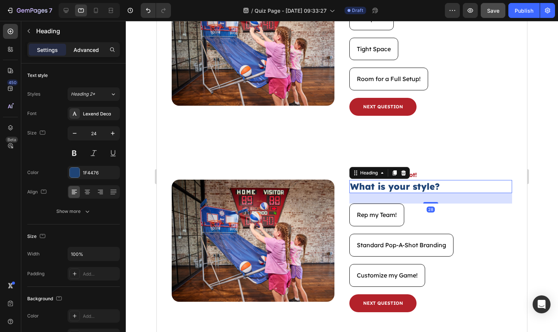
click at [84, 53] on p "Advanced" at bounding box center [85, 50] width 25 height 8
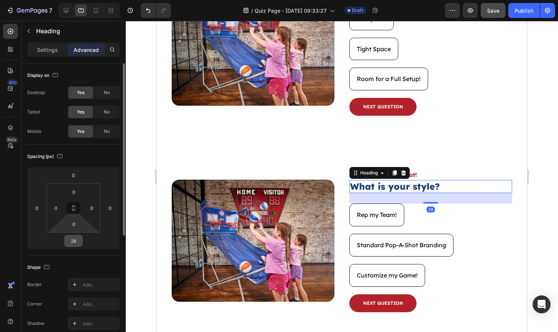
click at [76, 239] on input "28" at bounding box center [73, 240] width 15 height 11
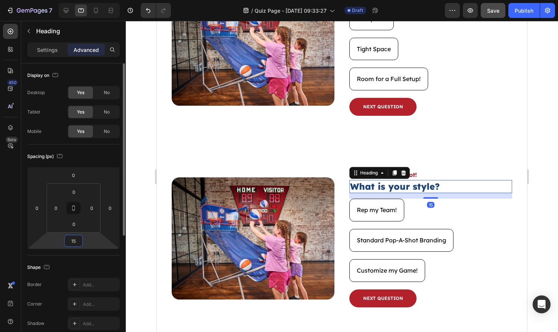
type input "15"
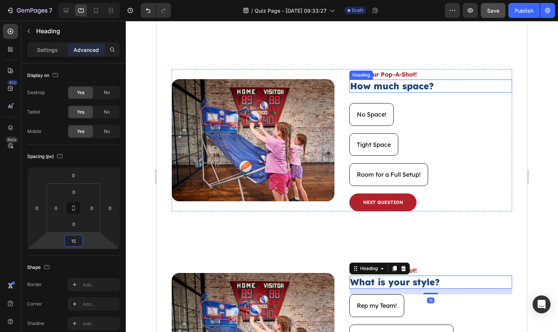
click at [435, 86] on p "How much space?" at bounding box center [430, 86] width 161 height 12
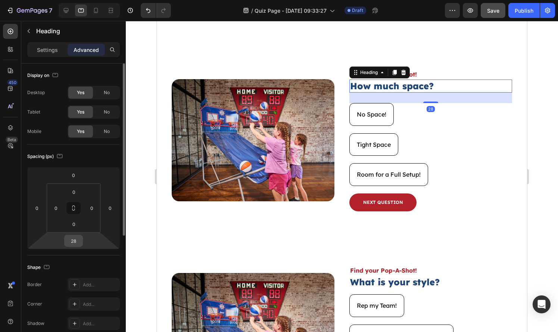
click at [70, 239] on input "28" at bounding box center [73, 240] width 15 height 11
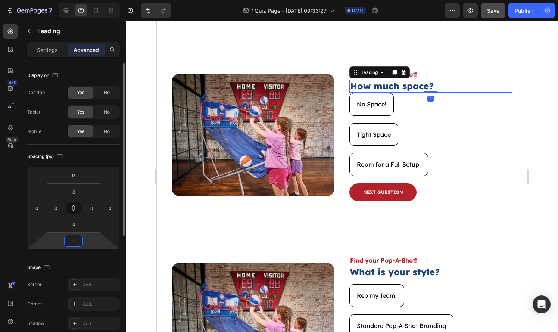
type input "15"
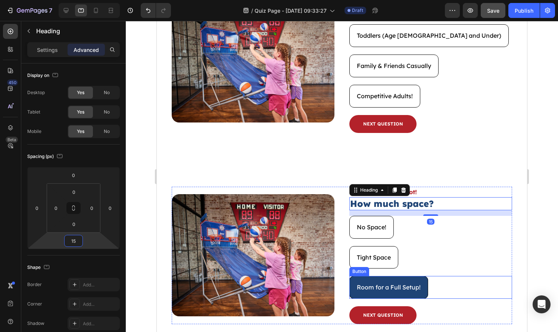
scroll to position [56, 0]
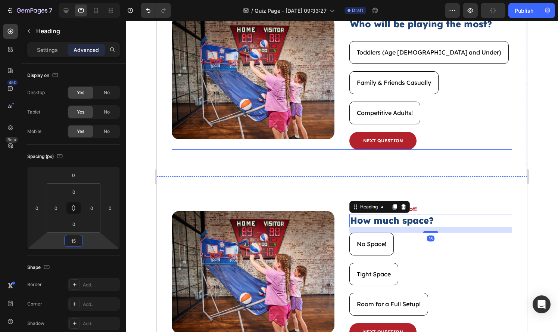
click at [486, 31] on div "Find your Pop-A-Shot! Text Block Who will be playing the most? Heading Toddlers…" at bounding box center [430, 78] width 163 height 142
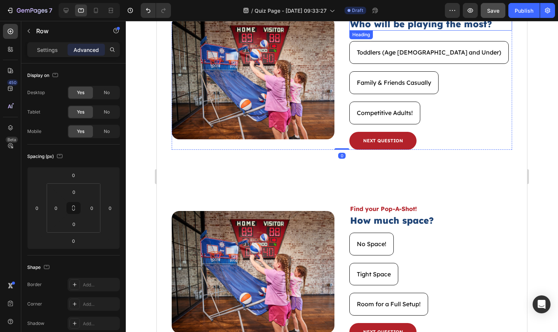
click at [493, 27] on h2 "Who will be playing the most?" at bounding box center [430, 24] width 163 height 13
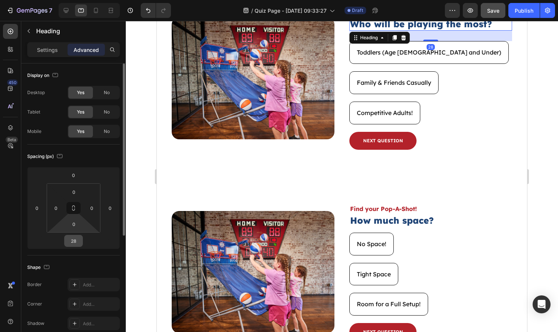
click at [77, 238] on input "28" at bounding box center [73, 240] width 15 height 11
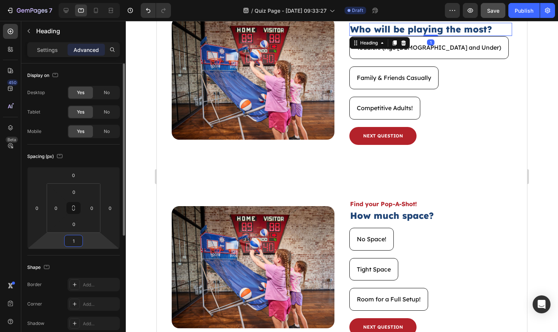
type input "15"
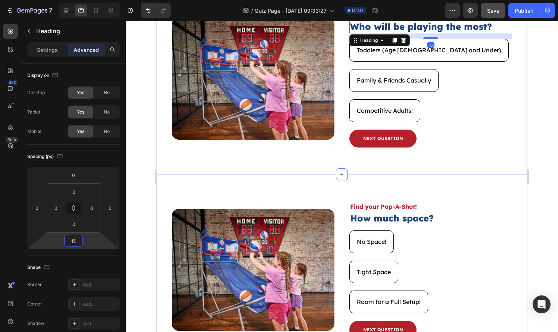
scroll to position [0, 0]
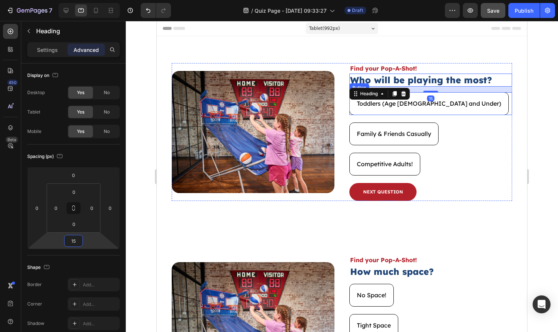
click at [452, 101] on div "Toddlers (Age 5 and Under) Button" at bounding box center [430, 103] width 163 height 23
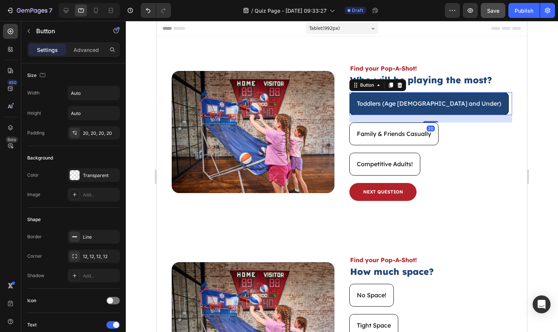
click at [440, 102] on button "Toddlers (Age [DEMOGRAPHIC_DATA] and Under)" at bounding box center [428, 103] width 159 height 23
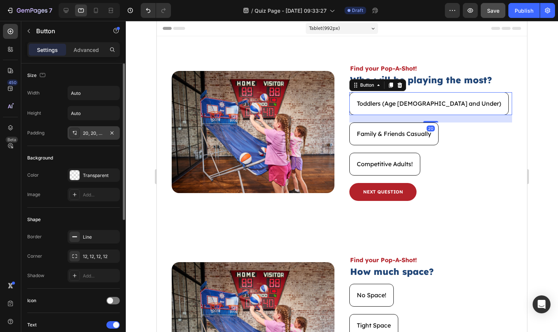
click at [94, 138] on div "20, 20, 20, 20" at bounding box center [93, 132] width 52 height 13
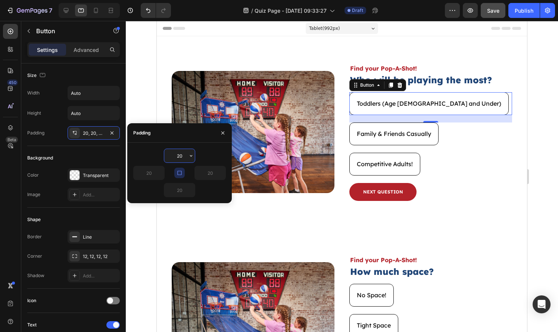
click at [181, 153] on input "20" at bounding box center [179, 155] width 31 height 13
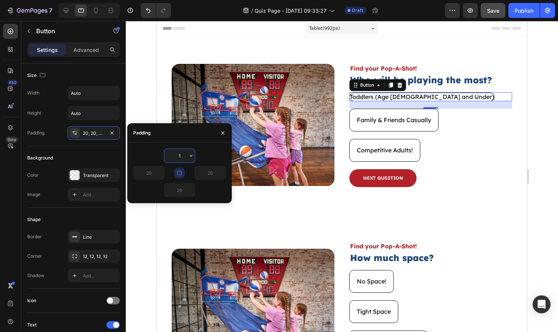
type input "15"
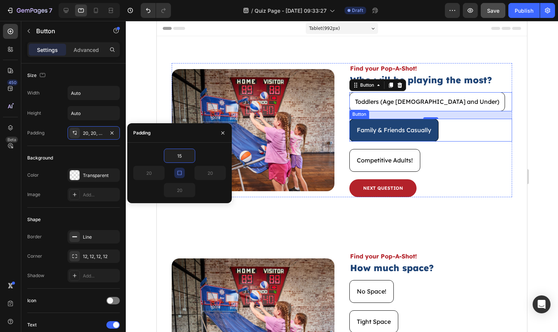
click at [432, 132] on button "Family & Friends Casually" at bounding box center [393, 130] width 89 height 23
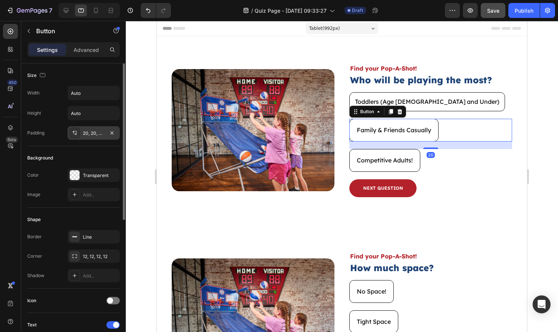
click at [88, 139] on div "20, 20, 20, 20" at bounding box center [93, 132] width 52 height 13
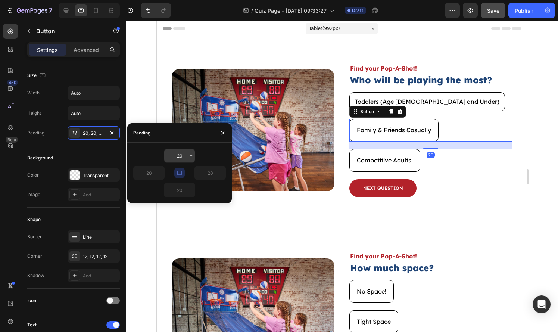
click at [185, 157] on input "20" at bounding box center [179, 155] width 31 height 13
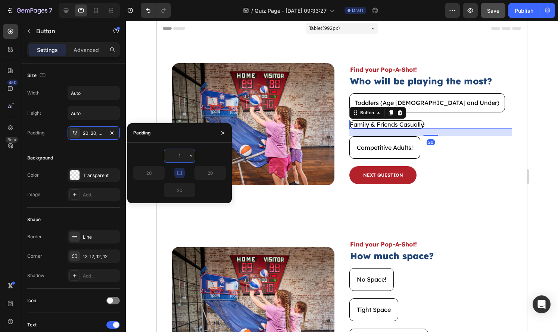
type input "15"
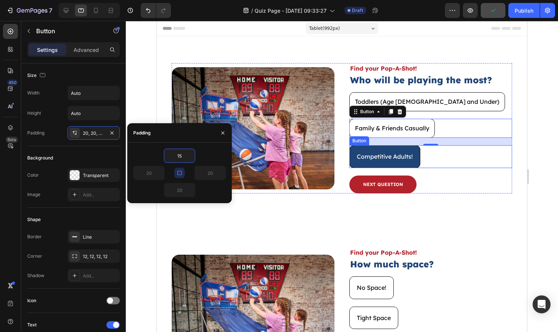
click at [390, 164] on button "Competitive Adults!" at bounding box center [384, 156] width 71 height 23
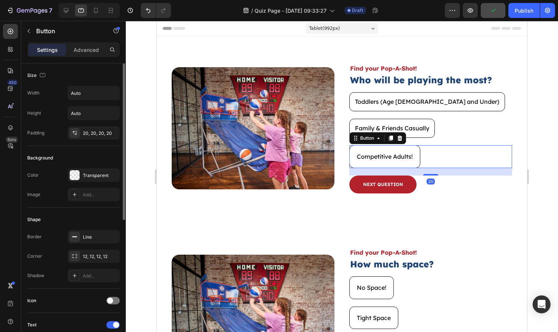
click at [71, 207] on div "Size Width Auto Height Auto Padding 20, 20, 20, 20" at bounding box center [73, 247] width 92 height 81
click at [91, 138] on div "20, 20, 20, 20" at bounding box center [93, 132] width 52 height 13
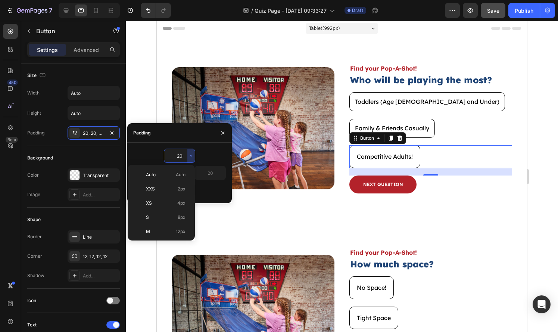
click at [179, 155] on input "20" at bounding box center [179, 155] width 31 height 13
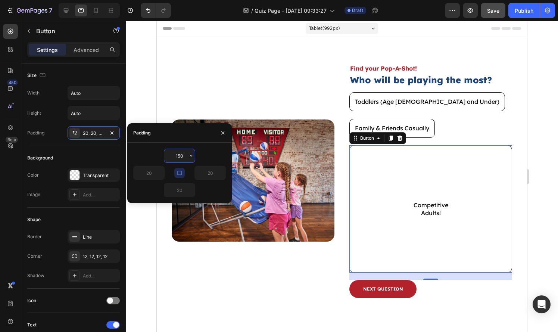
click at [179, 155] on input "150" at bounding box center [179, 155] width 31 height 13
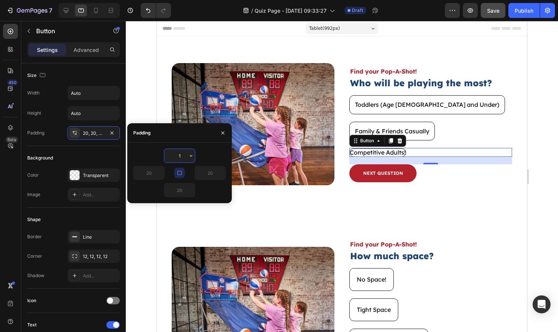
type input "15"
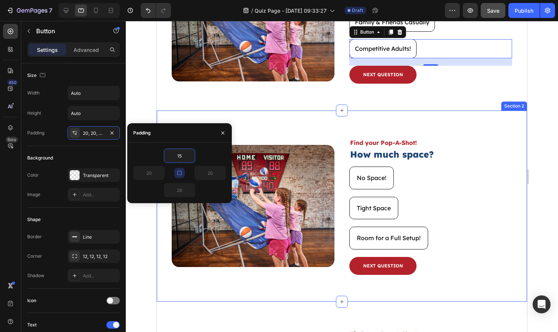
scroll to position [112, 0]
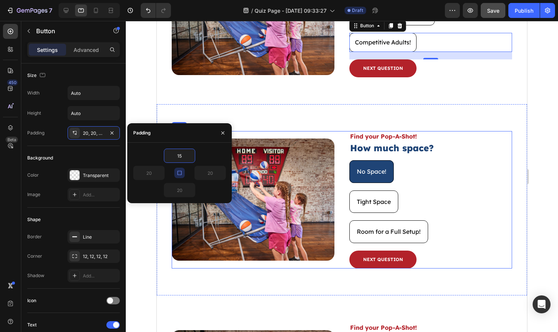
click at [392, 178] on button "No Space!" at bounding box center [371, 171] width 44 height 23
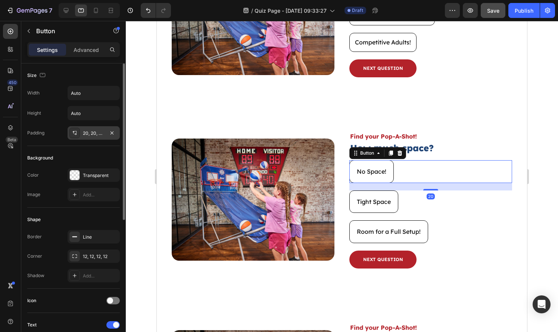
click at [91, 132] on div "20, 20, 20, 20" at bounding box center [94, 133] width 22 height 7
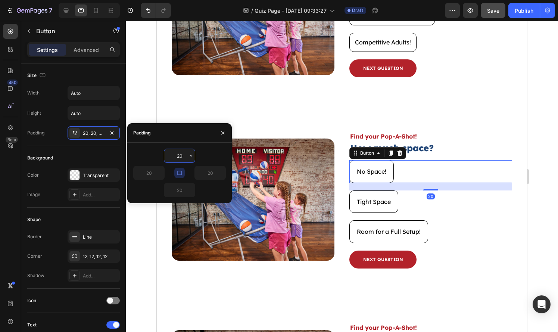
click at [186, 153] on input "20" at bounding box center [179, 155] width 31 height 13
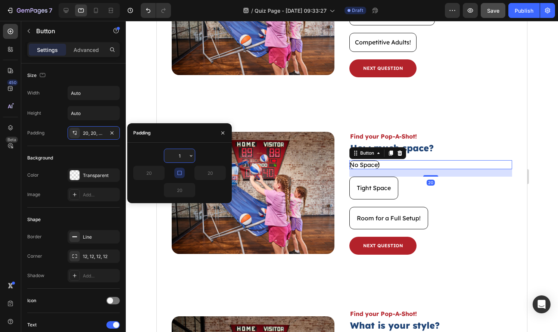
type input "15"
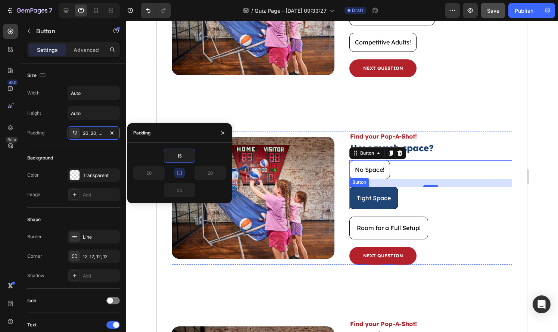
click at [392, 202] on button "Tight Space" at bounding box center [373, 197] width 49 height 23
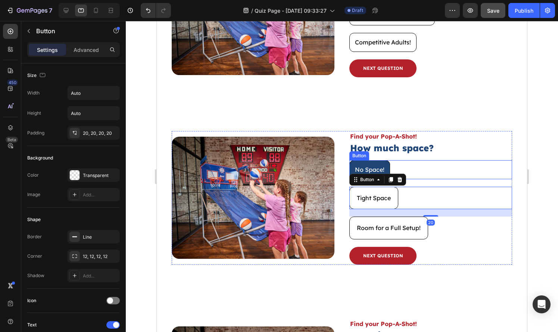
click at [386, 165] on button "No Space!" at bounding box center [369, 169] width 41 height 19
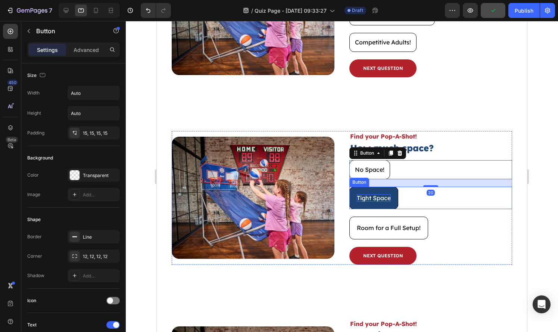
click at [367, 200] on p "Tight Space" at bounding box center [374, 198] width 34 height 8
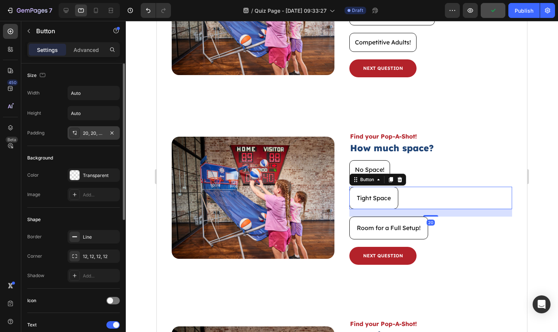
click at [94, 136] on div "20, 20, 20, 20" at bounding box center [93, 132] width 52 height 13
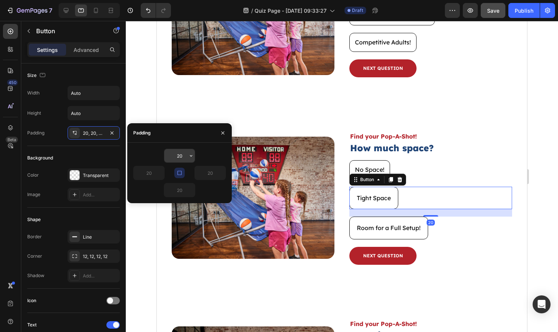
click at [171, 151] on input "20" at bounding box center [179, 155] width 31 height 13
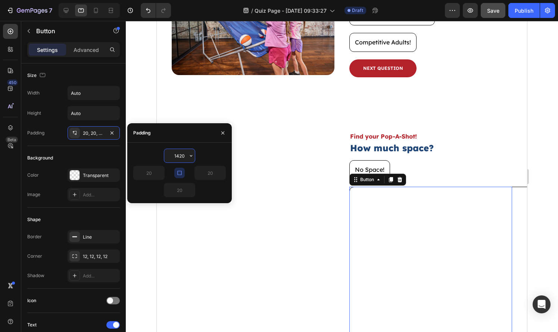
click at [176, 152] on input "1420" at bounding box center [179, 155] width 31 height 13
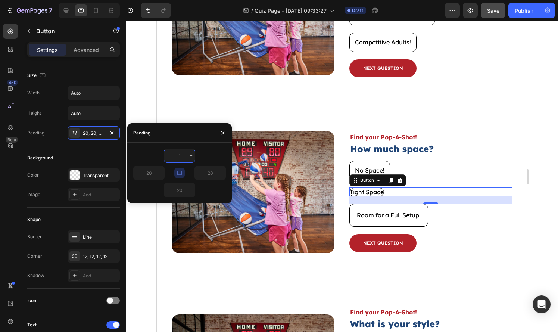
type input "15"
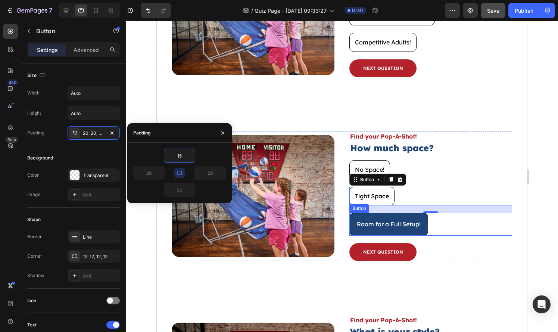
click at [404, 235] on button "Room for a Full Setup!" at bounding box center [388, 224] width 79 height 23
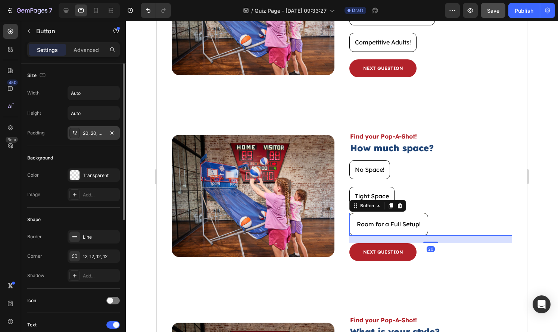
click at [92, 132] on div "20, 20, 20, 20" at bounding box center [94, 133] width 22 height 7
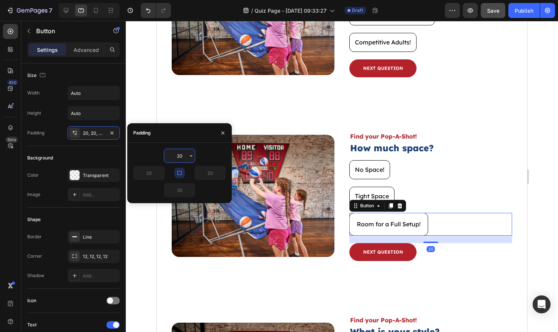
click at [181, 154] on input "20" at bounding box center [179, 155] width 31 height 13
click at [182, 154] on input "1" at bounding box center [179, 155] width 31 height 13
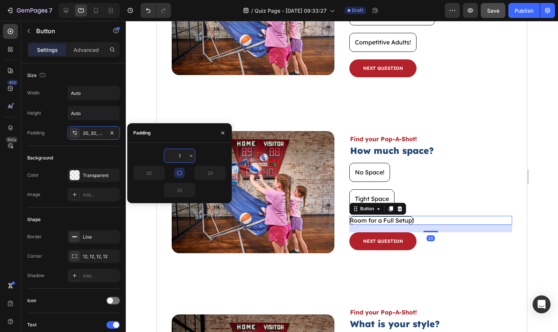
type input "15"
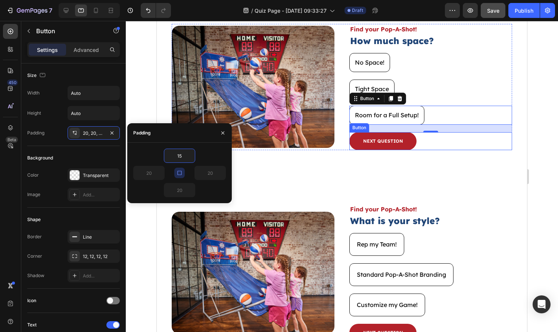
scroll to position [232, 0]
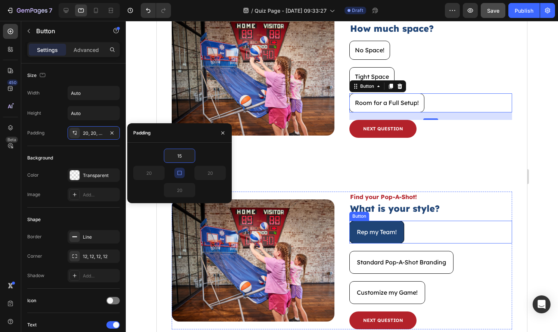
click at [400, 241] on button "Rep my Team!" at bounding box center [376, 231] width 55 height 23
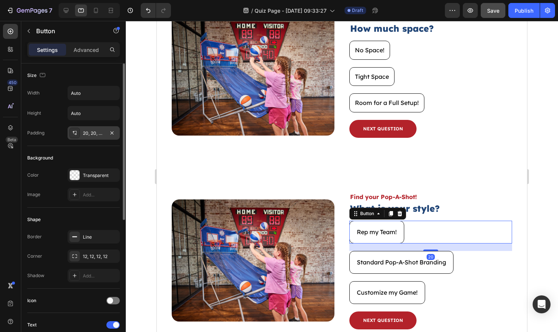
click at [78, 133] on div at bounding box center [74, 133] width 10 height 10
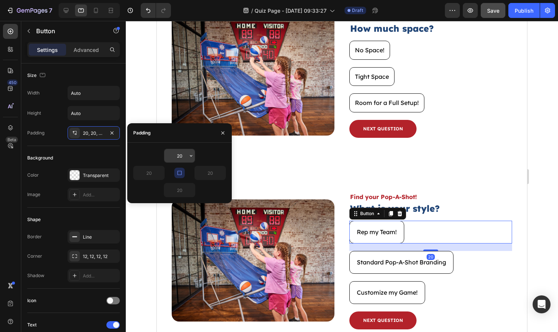
click at [177, 158] on input "20" at bounding box center [179, 155] width 31 height 13
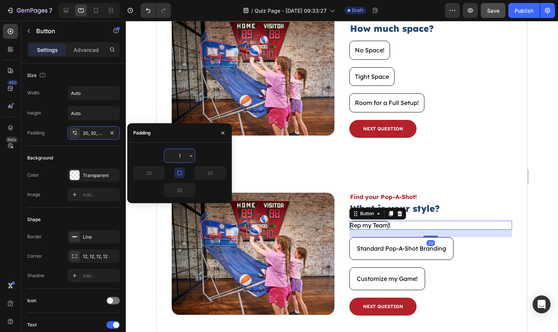
type input "15"
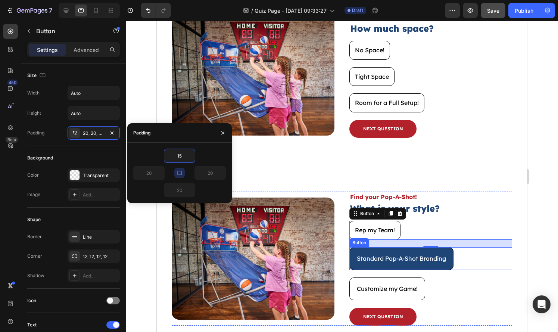
click at [400, 267] on button "Standard Pop-A-Shot Branding" at bounding box center [401, 258] width 104 height 23
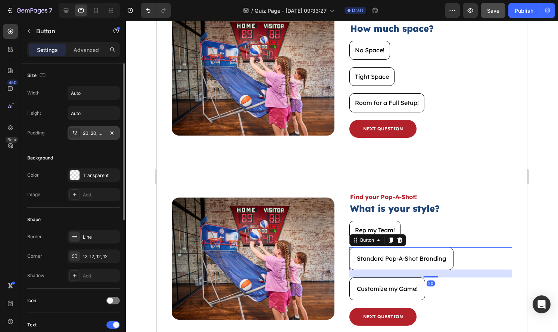
click at [92, 131] on div "20, 20, 20, 20" at bounding box center [94, 133] width 22 height 7
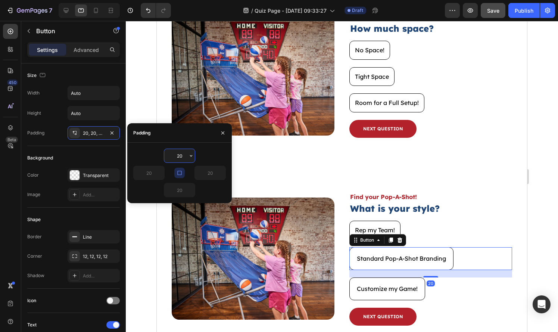
click at [186, 159] on input "20" at bounding box center [179, 155] width 31 height 13
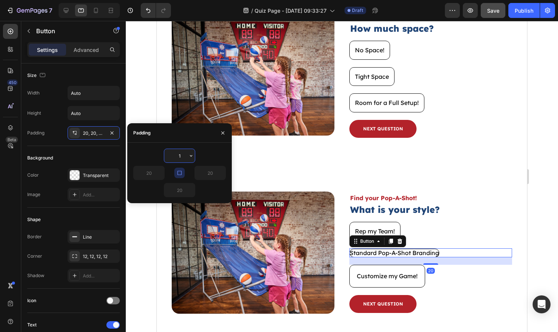
type input "15"
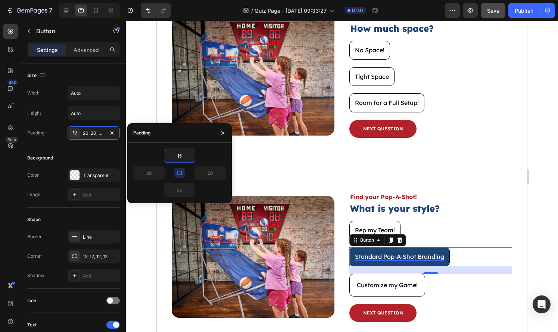
click at [370, 258] on p "Standard Pop-A-Shot Branding" at bounding box center [399, 256] width 89 height 8
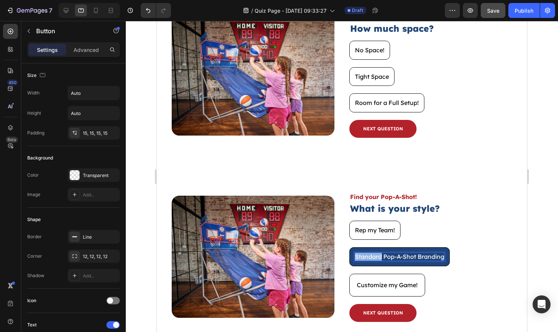
click at [370, 258] on p "Standard Pop-A-Shot Branding" at bounding box center [399, 256] width 89 height 8
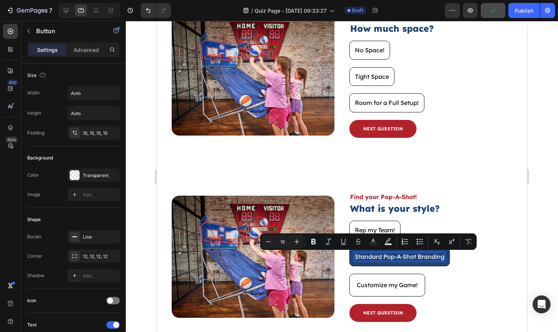
click at [435, 254] on p "Standard Pop-A-Shot Branding" at bounding box center [399, 256] width 89 height 8
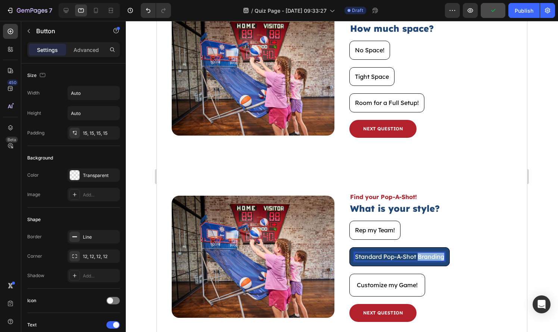
click at [435, 254] on p "Standard Pop-A-Shot Branding" at bounding box center [399, 256] width 89 height 8
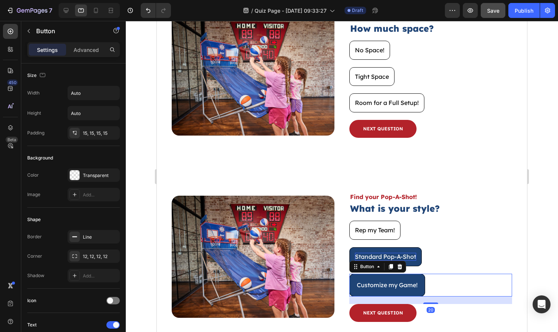
click at [385, 294] on button "Customize my Game!" at bounding box center [387, 284] width 76 height 23
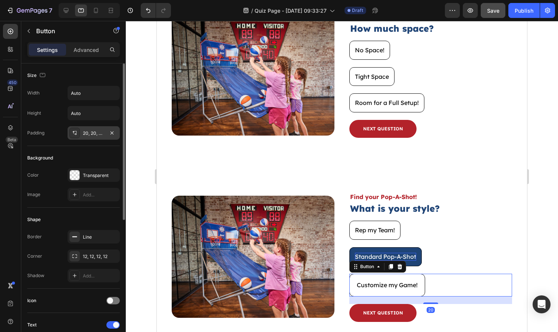
click at [88, 138] on div "20, 20, 20, 20" at bounding box center [93, 132] width 52 height 13
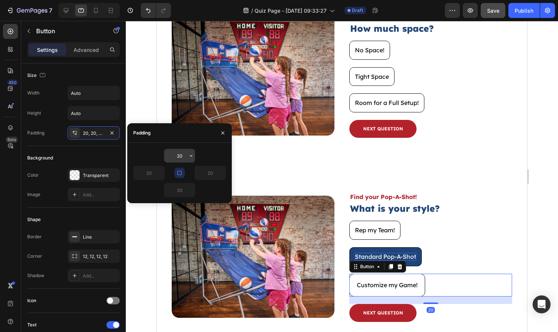
click at [183, 158] on input "20" at bounding box center [179, 155] width 31 height 13
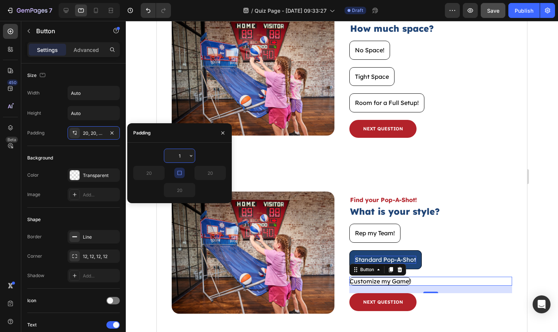
type input "15"
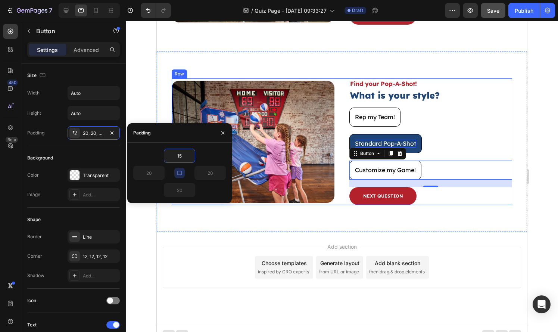
scroll to position [352, 0]
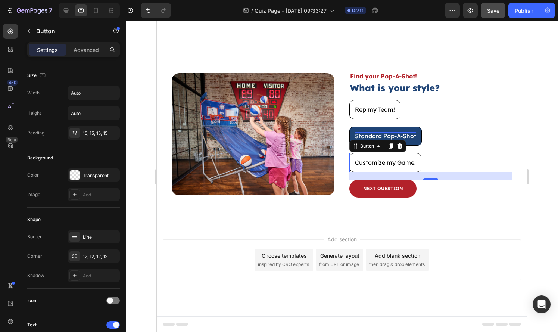
click at [531, 191] on div at bounding box center [342, 176] width 432 height 311
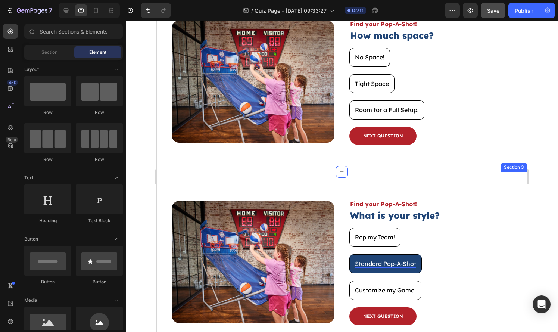
scroll to position [65, 0]
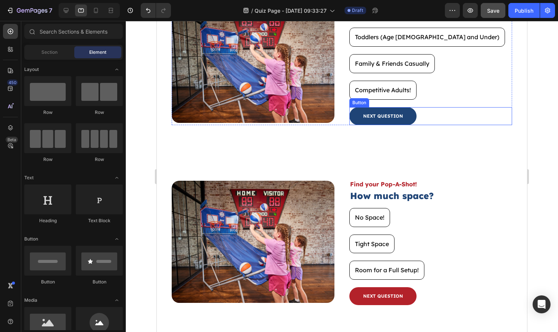
click at [411, 117] on button "NEXT QUESTION" at bounding box center [382, 116] width 67 height 18
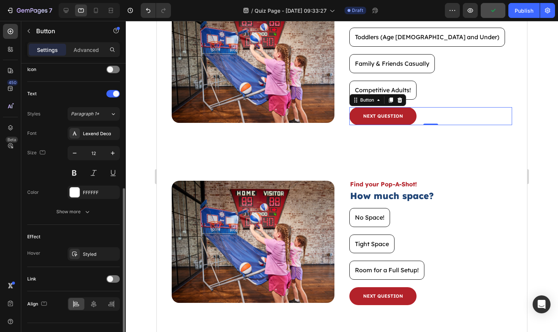
scroll to position [0, 0]
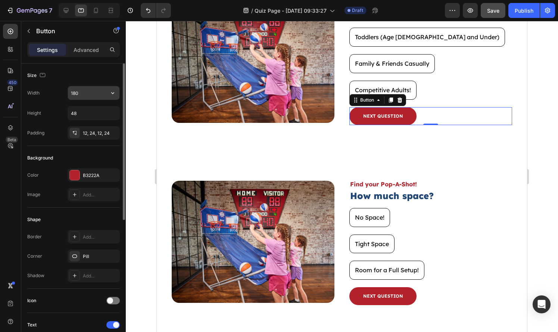
click at [90, 90] on input "180" at bounding box center [93, 92] width 51 height 13
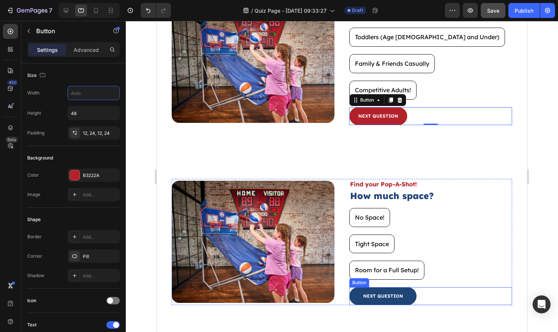
click at [404, 294] on button "NEXT QUESTION" at bounding box center [382, 296] width 67 height 18
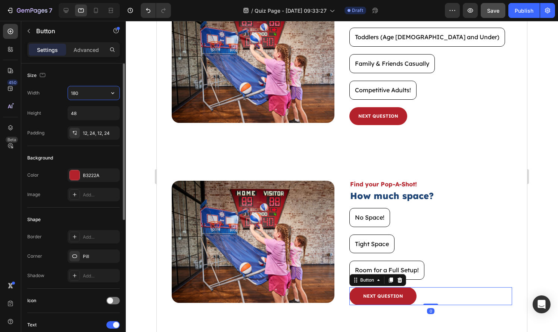
click at [85, 90] on input "180" at bounding box center [93, 92] width 51 height 13
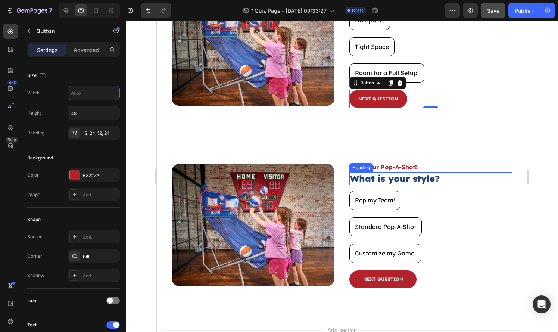
scroll to position [263, 0]
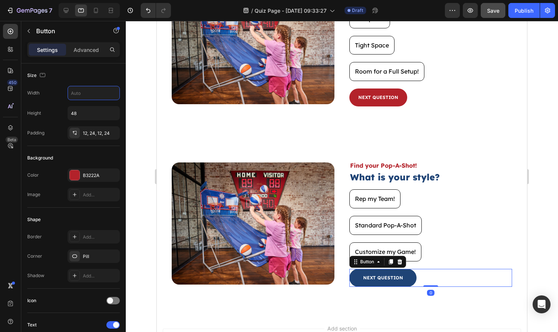
click at [410, 277] on button "NEXT QUESTION" at bounding box center [382, 277] width 67 height 18
click at [85, 92] on input "180" at bounding box center [93, 92] width 51 height 13
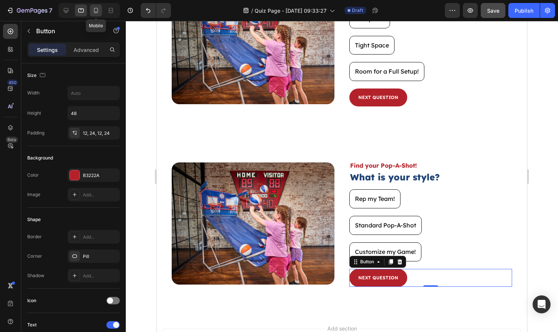
click at [94, 7] on icon at bounding box center [95, 10] width 7 height 7
type input "100%"
type input "14"
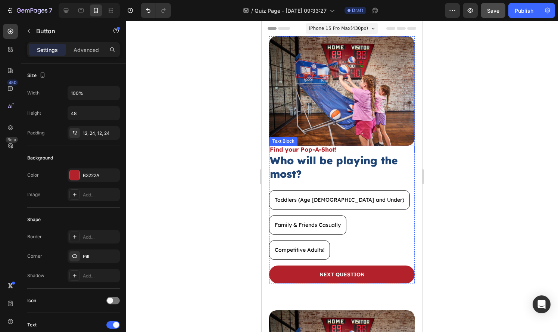
click at [359, 163] on h2 "Who will be playing the most?" at bounding box center [341, 167] width 145 height 29
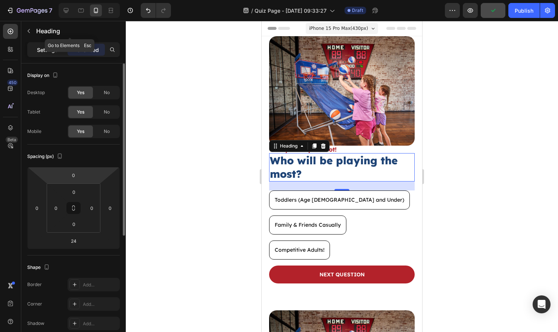
click at [41, 45] on div "Settings" at bounding box center [47, 50] width 37 height 12
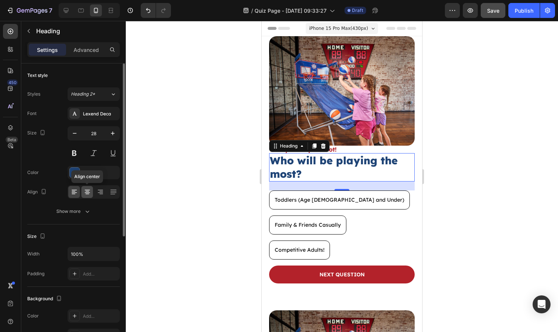
click at [88, 189] on icon at bounding box center [87, 191] width 7 height 7
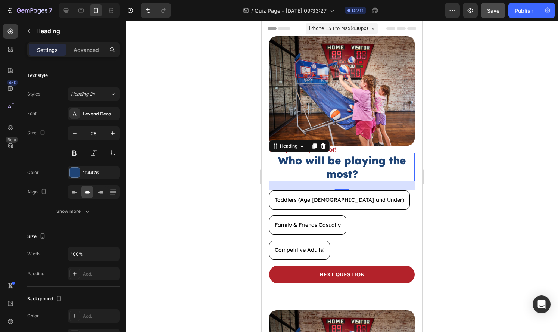
click at [345, 151] on div "Find your Pop-A-Shot! Text Block" at bounding box center [341, 148] width 145 height 7
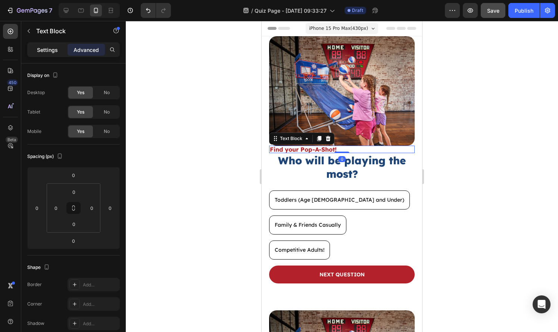
click at [48, 46] on p "Settings" at bounding box center [47, 50] width 21 height 8
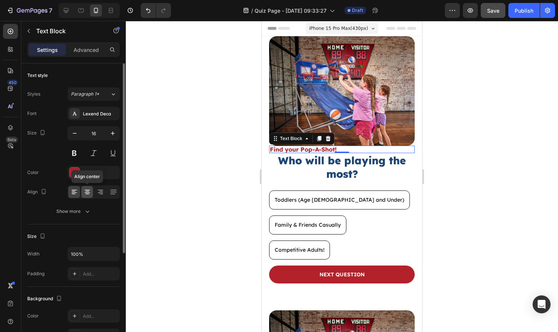
click at [92, 191] on div at bounding box center [87, 192] width 12 height 12
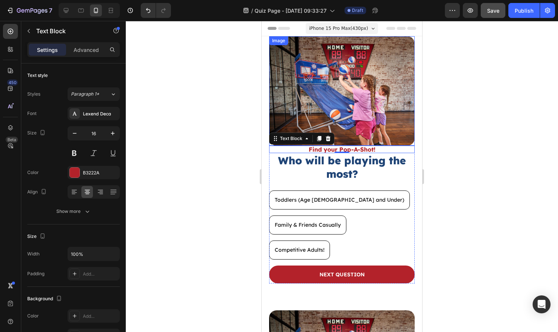
click at [350, 120] on img at bounding box center [341, 90] width 145 height 109
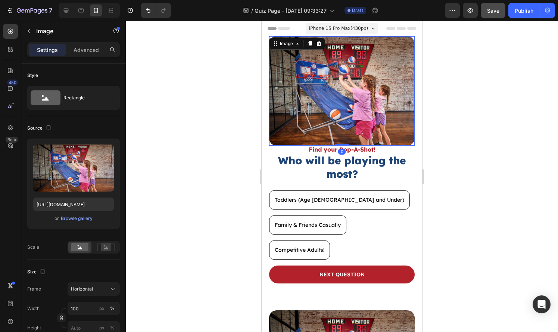
click at [346, 147] on p "Find your Pop-A-Shot!" at bounding box center [342, 149] width 144 height 6
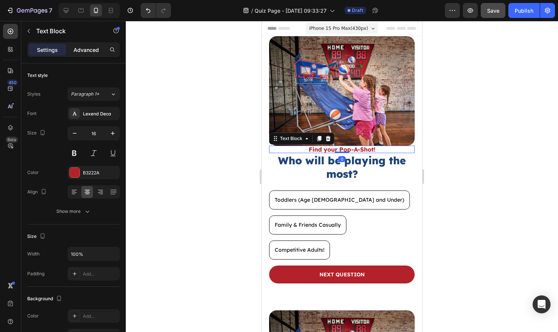
click at [93, 50] on p "Advanced" at bounding box center [85, 50] width 25 height 8
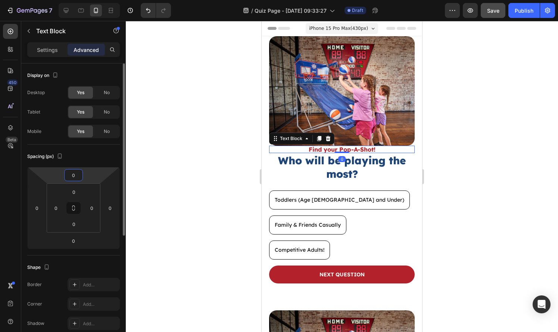
click at [77, 180] on input "0" at bounding box center [73, 174] width 15 height 11
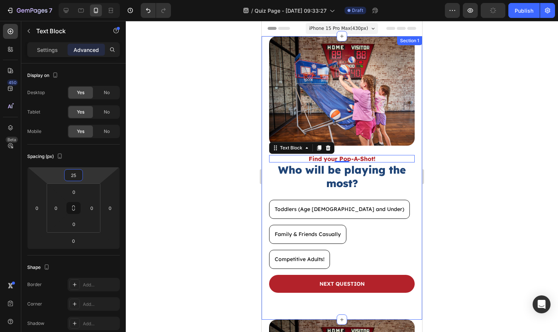
type input "25"
click at [475, 164] on div at bounding box center [342, 176] width 432 height 311
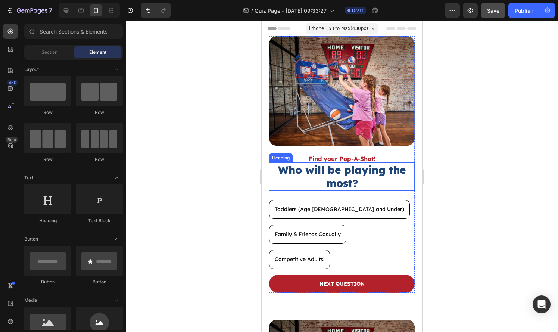
click at [400, 178] on h2 "Who will be playing the most?" at bounding box center [341, 176] width 145 height 29
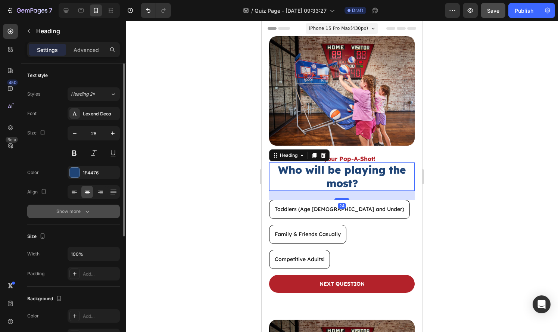
click at [69, 216] on button "Show more" at bounding box center [73, 210] width 92 height 13
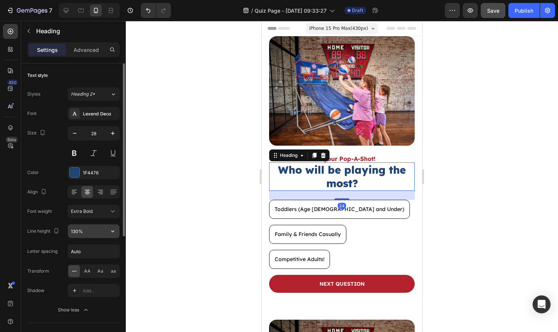
click at [88, 229] on input "130%" at bounding box center [93, 230] width 51 height 13
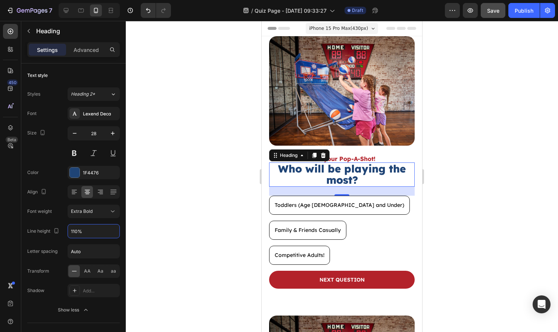
type input "110%"
click at [458, 175] on div at bounding box center [342, 176] width 432 height 311
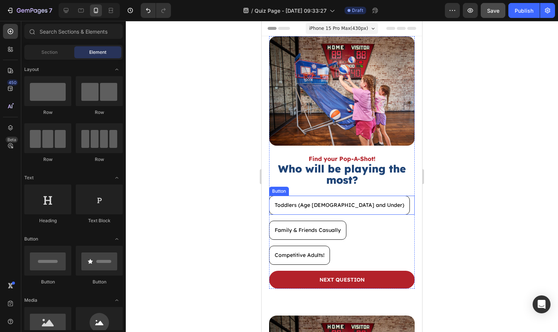
click at [395, 197] on div "Toddlers (Age 5 and Under) Button" at bounding box center [341, 204] width 145 height 19
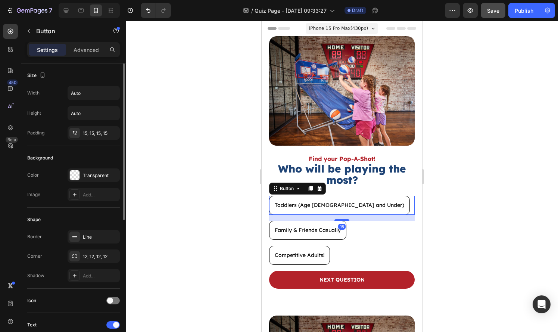
scroll to position [245, 0]
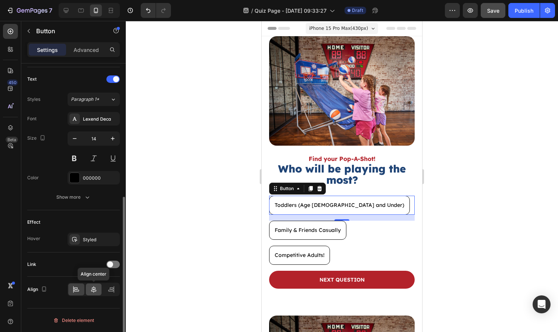
click at [91, 295] on div at bounding box center [94, 289] width 16 height 12
click at [374, 232] on div "Family & Friends Casually Button" at bounding box center [341, 229] width 145 height 19
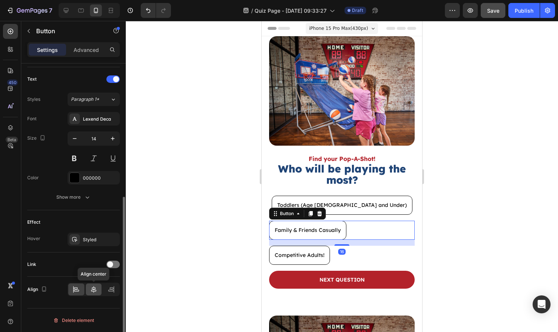
click at [92, 292] on icon at bounding box center [93, 288] width 7 height 7
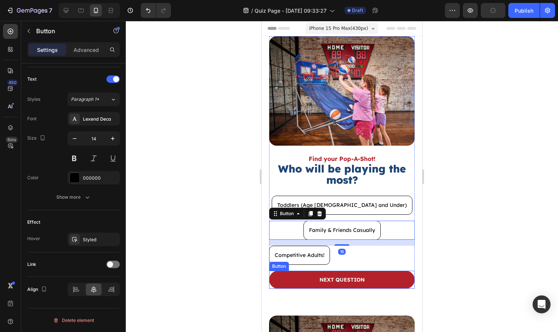
click at [373, 254] on div "Competitive Adults! Button" at bounding box center [341, 254] width 145 height 19
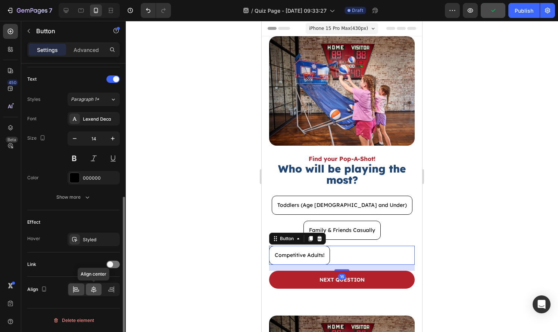
click at [89, 290] on div at bounding box center [94, 289] width 16 height 12
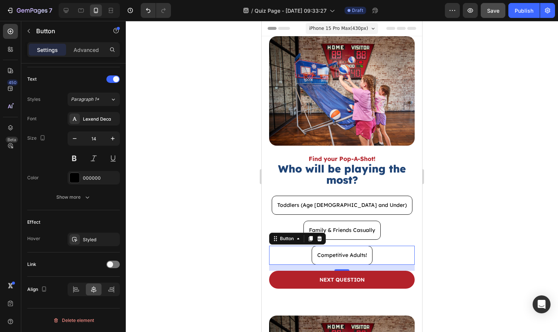
click at [519, 209] on div at bounding box center [342, 176] width 432 height 311
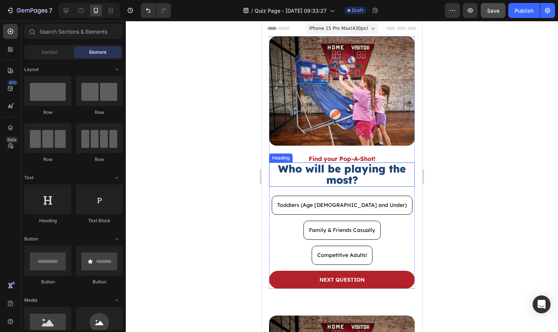
click at [386, 176] on h2 "Who will be playing the most?" at bounding box center [341, 174] width 145 height 25
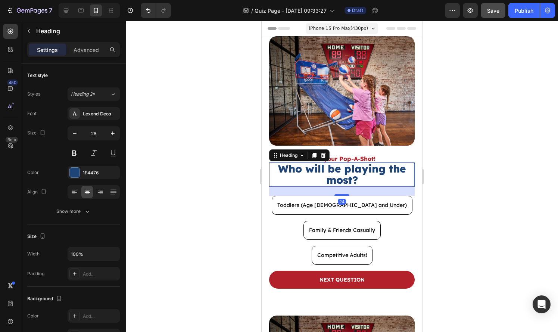
click at [88, 56] on div "Settings Advanced" at bounding box center [73, 49] width 92 height 15
click at [88, 50] on p "Advanced" at bounding box center [85, 50] width 25 height 8
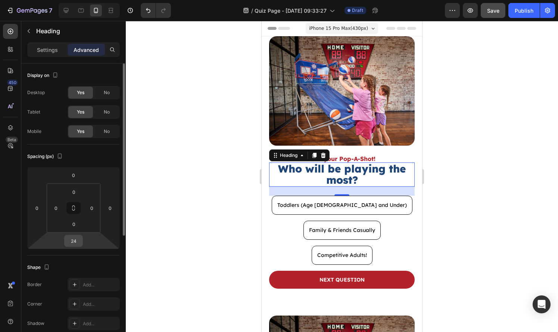
click at [75, 235] on input "24" at bounding box center [73, 240] width 15 height 11
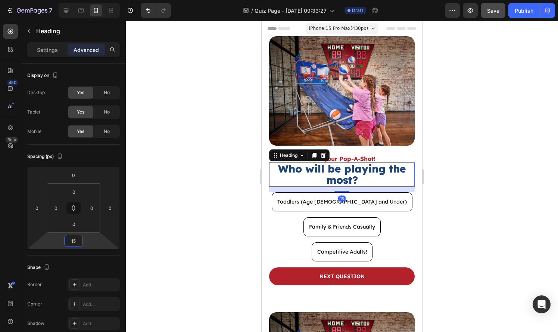
type input "15"
click at [474, 200] on div at bounding box center [342, 176] width 432 height 311
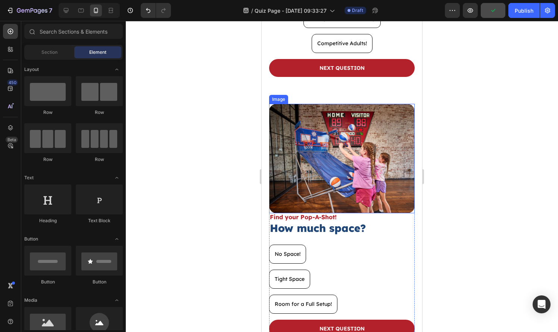
scroll to position [233, 0]
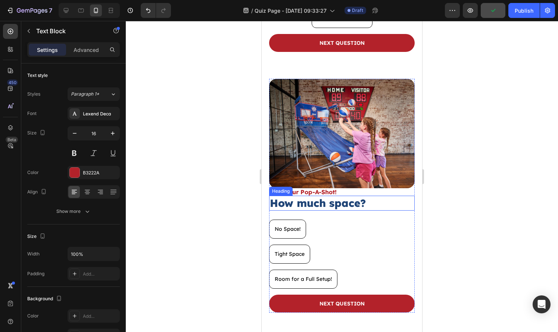
click at [360, 192] on p "Find your Pop-A-Shot!" at bounding box center [342, 192] width 144 height 6
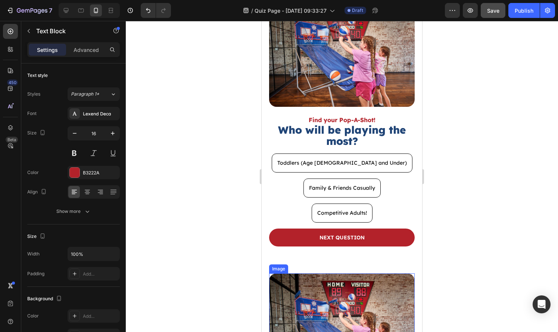
scroll to position [29, 0]
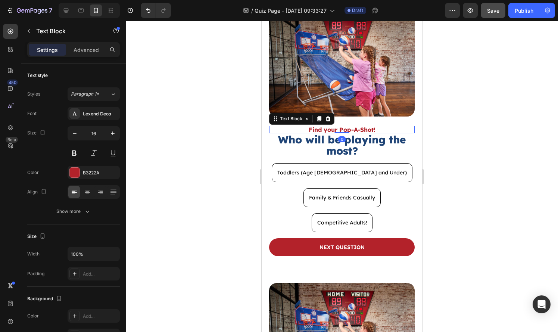
click at [377, 129] on p "Find your Pop-A-Shot!" at bounding box center [342, 129] width 144 height 6
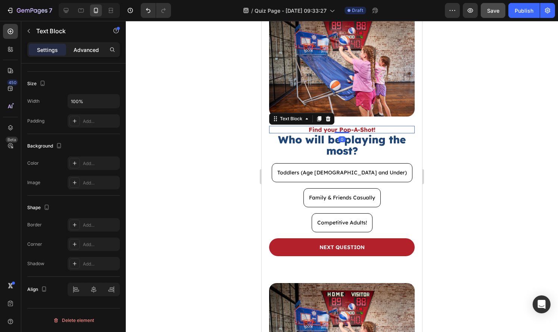
click at [85, 48] on p "Advanced" at bounding box center [85, 50] width 25 height 8
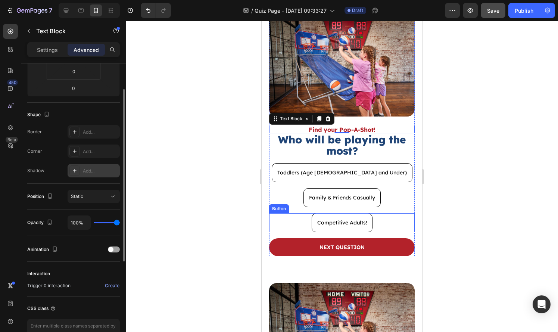
scroll to position [0, 0]
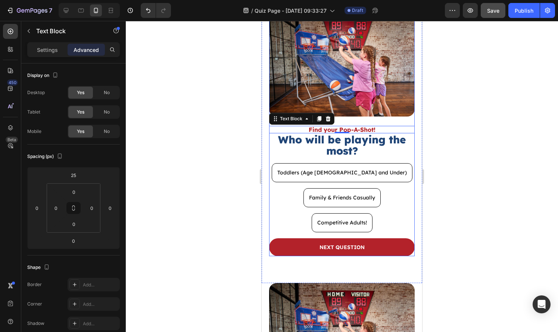
click at [395, 144] on h2 "Who will be playing the most?" at bounding box center [341, 145] width 145 height 25
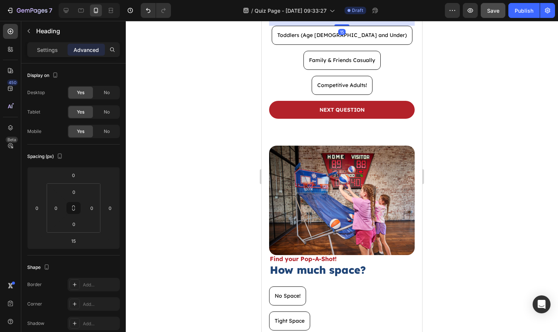
scroll to position [167, 0]
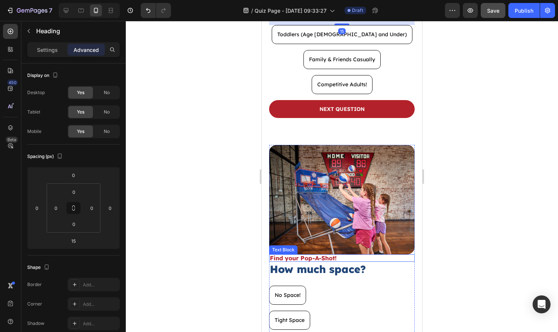
click at [358, 257] on p "Find your Pop-A-Shot!" at bounding box center [342, 258] width 144 height 6
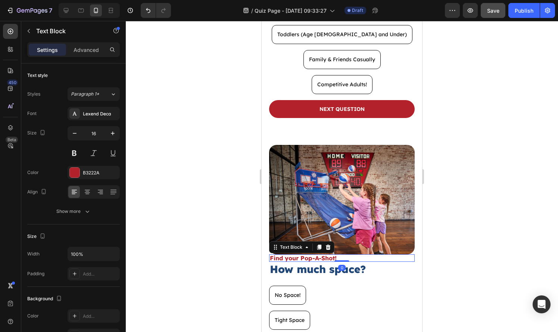
click at [85, 57] on div "Settings Advanced" at bounding box center [73, 52] width 104 height 21
click at [87, 49] on p "Advanced" at bounding box center [85, 50] width 25 height 8
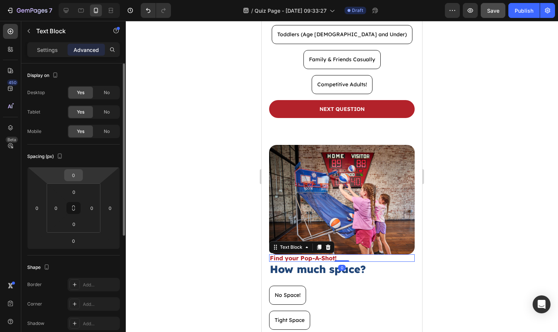
click at [80, 172] on input "0" at bounding box center [73, 174] width 15 height 11
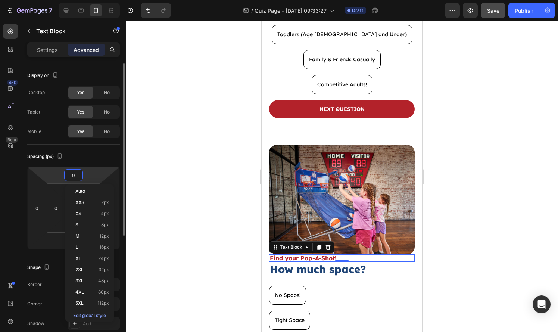
type input "1"
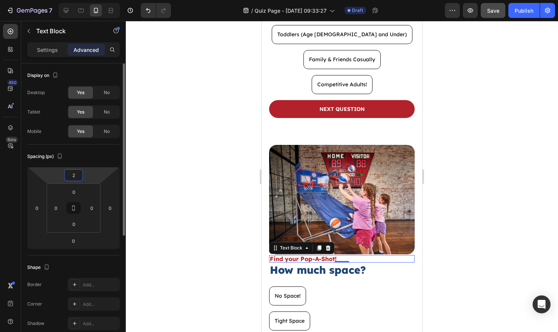
type input "25"
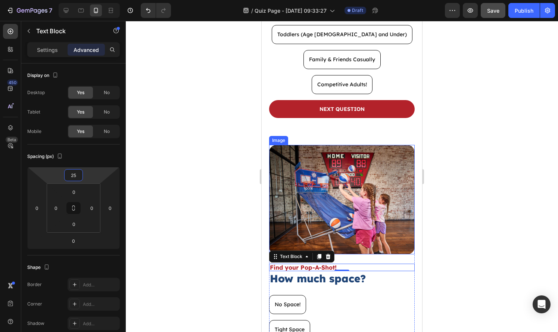
scroll to position [224, 0]
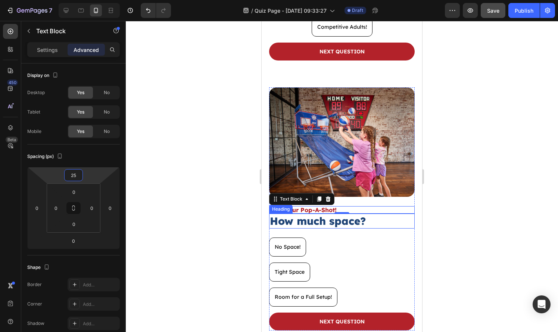
click at [376, 225] on h2 "How much space?" at bounding box center [341, 220] width 145 height 15
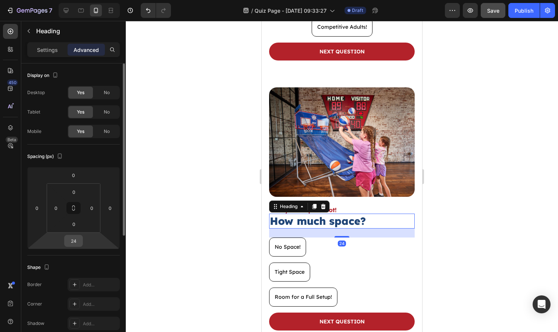
click at [76, 245] on input "24" at bounding box center [73, 240] width 15 height 11
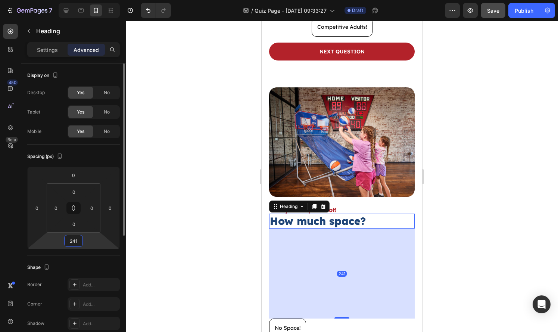
click at [76, 246] on input "241" at bounding box center [73, 240] width 15 height 11
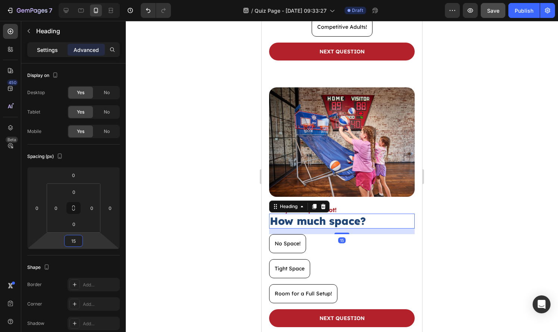
type input "15"
click at [43, 51] on p "Settings" at bounding box center [47, 50] width 21 height 8
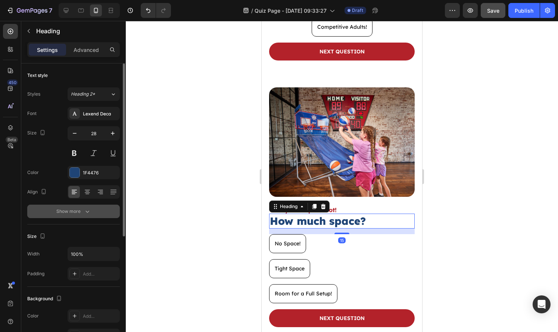
click at [78, 208] on div "Show more" at bounding box center [73, 210] width 35 height 7
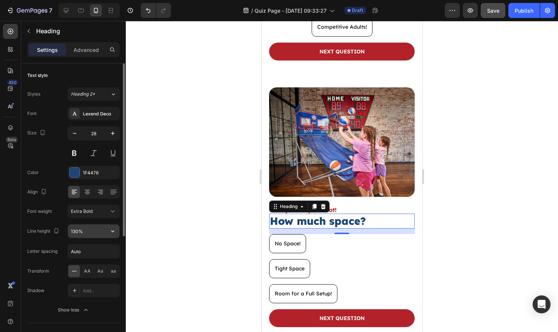
click at [74, 232] on input "130%" at bounding box center [93, 230] width 51 height 13
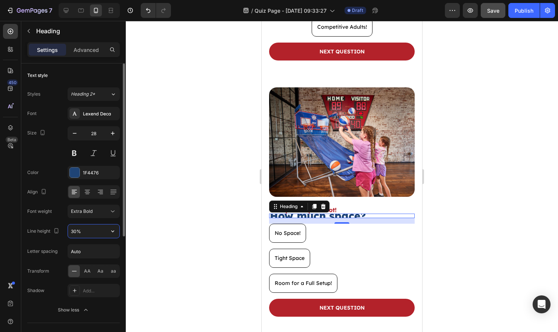
click at [74, 231] on input "30%" at bounding box center [93, 230] width 51 height 13
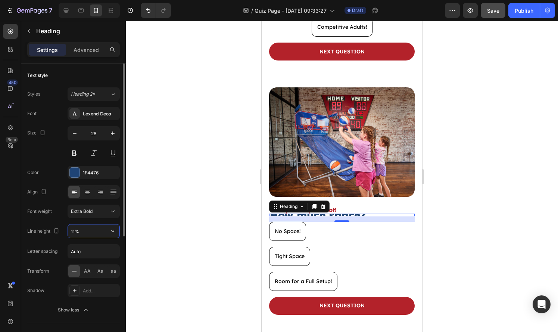
type input "110%"
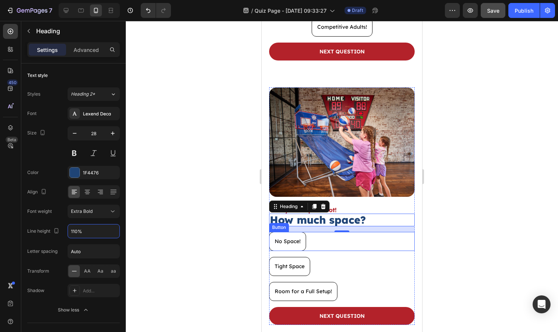
click at [369, 242] on div "No Space! Button" at bounding box center [341, 241] width 145 height 19
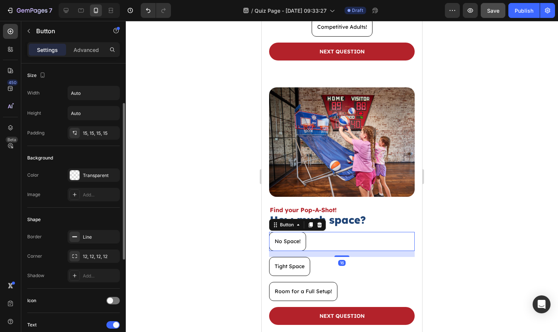
scroll to position [245, 0]
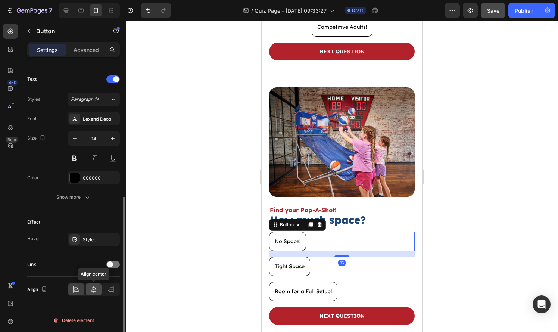
click at [97, 286] on icon at bounding box center [93, 288] width 7 height 7
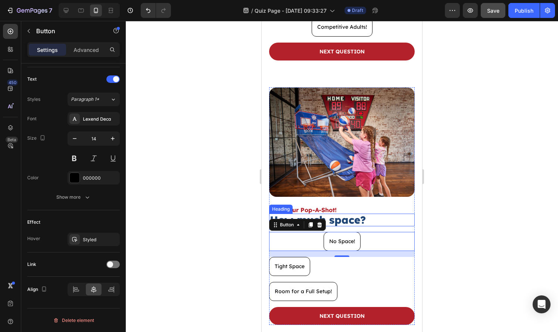
click at [372, 213] on div "Find your Pop-A-Shot!" at bounding box center [341, 209] width 145 height 7
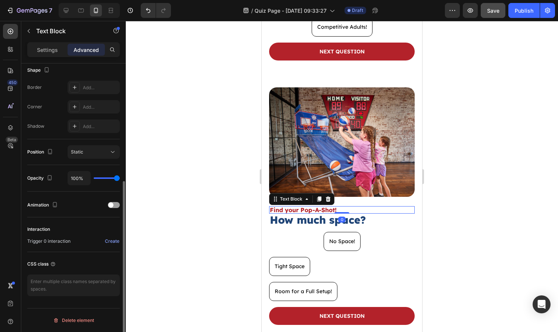
scroll to position [0, 0]
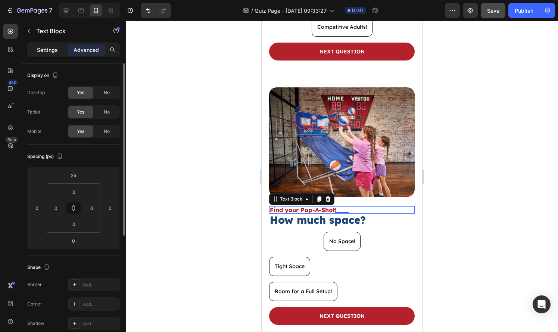
click at [51, 54] on div "Settings" at bounding box center [47, 50] width 37 height 12
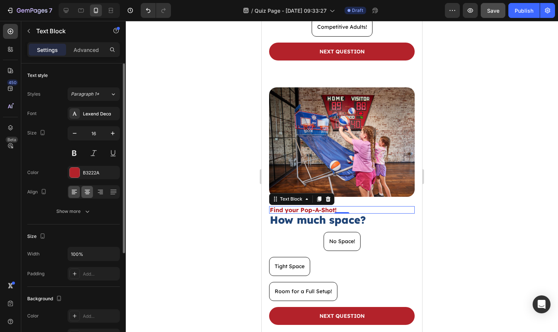
click at [90, 196] on div at bounding box center [87, 192] width 12 height 12
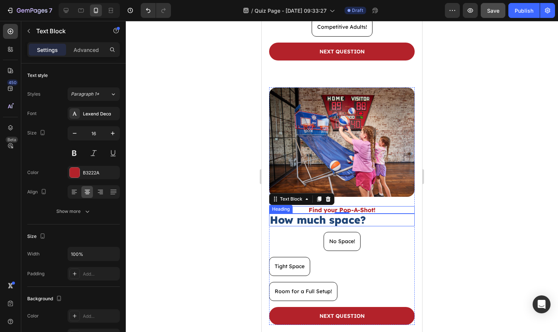
click at [377, 224] on h2 "How much space?" at bounding box center [341, 219] width 145 height 13
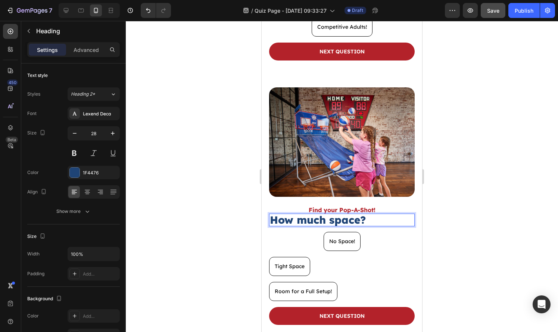
click at [378, 222] on h2 "How much space?" at bounding box center [341, 219] width 145 height 13
click at [90, 194] on icon at bounding box center [87, 191] width 7 height 7
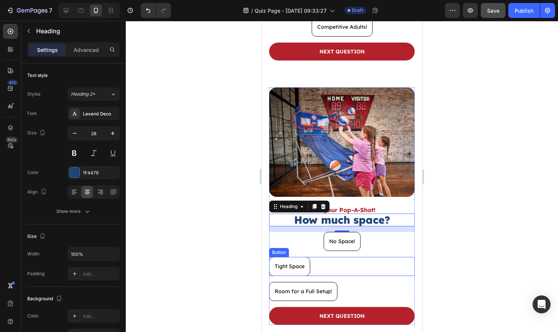
click at [354, 259] on div "Tight Space Button" at bounding box center [341, 266] width 145 height 19
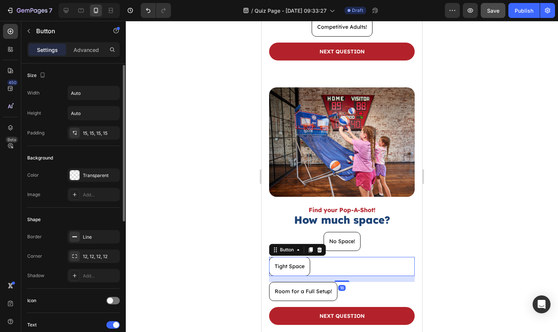
scroll to position [245, 0]
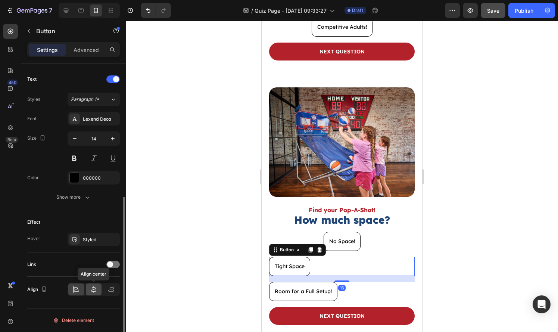
click at [88, 292] on div at bounding box center [94, 289] width 16 height 12
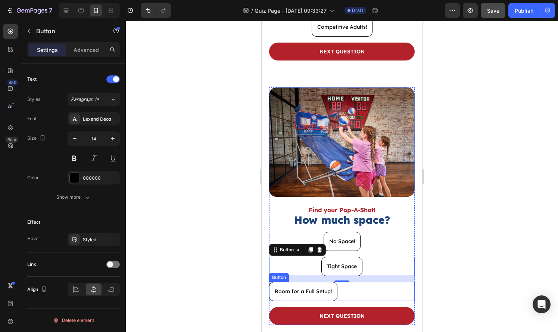
click at [345, 297] on div "Room for a Full Setup! Button" at bounding box center [341, 291] width 145 height 19
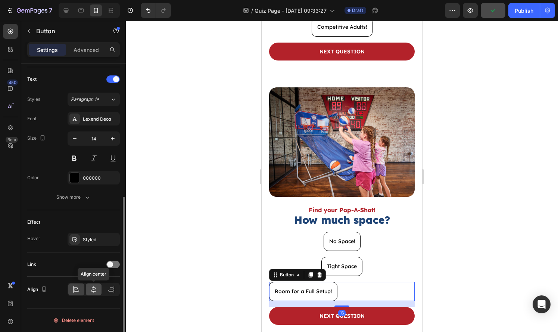
click at [86, 291] on div at bounding box center [94, 289] width 16 height 12
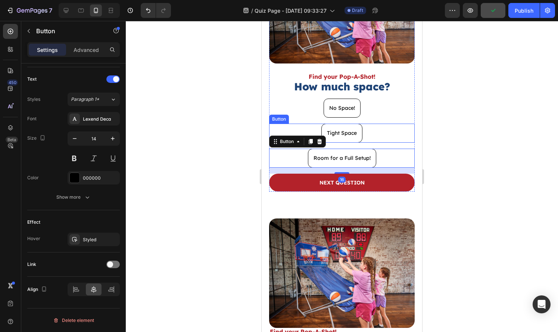
scroll to position [359, 0]
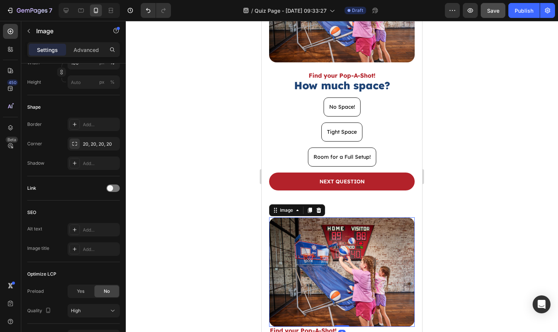
click at [379, 247] on img at bounding box center [341, 271] width 145 height 109
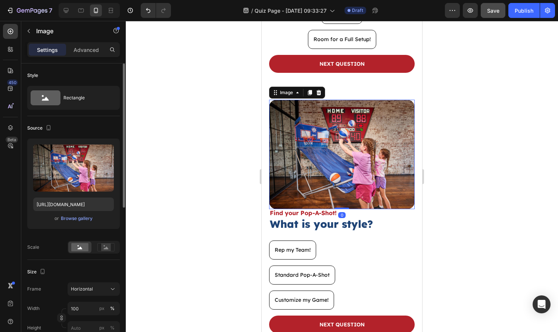
scroll to position [476, 0]
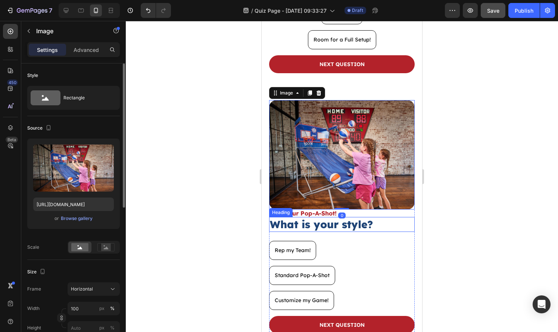
click at [365, 217] on h2 "What is your style?" at bounding box center [341, 224] width 145 height 15
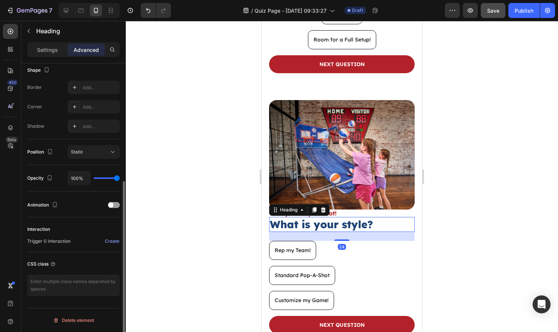
click at [52, 52] on p "Settings" at bounding box center [47, 50] width 21 height 8
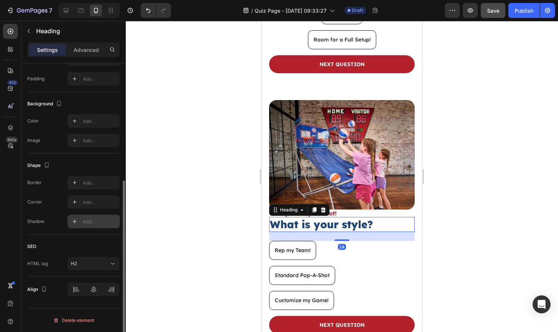
scroll to position [195, 0]
click at [94, 286] on div at bounding box center [93, 288] width 52 height 13
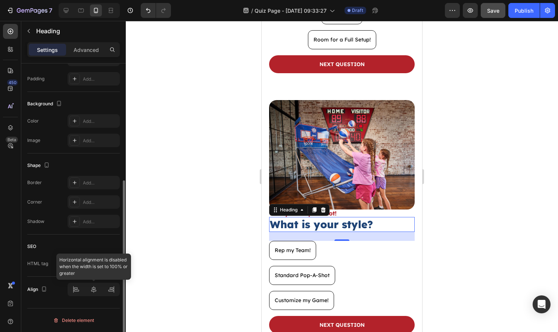
click at [95, 286] on div at bounding box center [93, 288] width 52 height 13
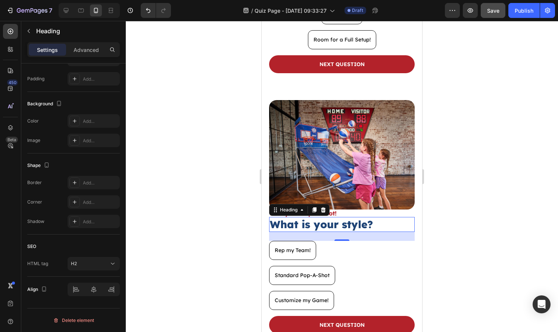
click at [373, 219] on h2 "What is your style?" at bounding box center [341, 224] width 145 height 15
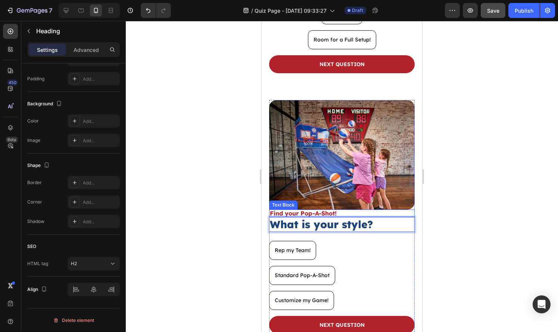
click at [371, 213] on p "Find your Pop-A-Shot!" at bounding box center [342, 213] width 144 height 6
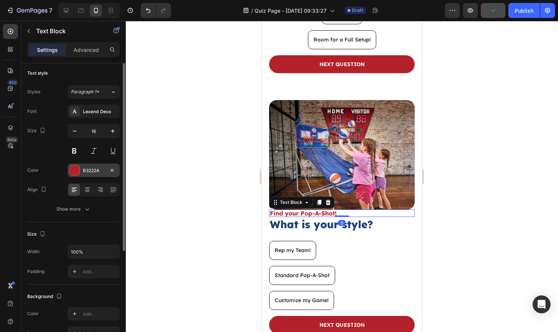
scroll to position [0, 0]
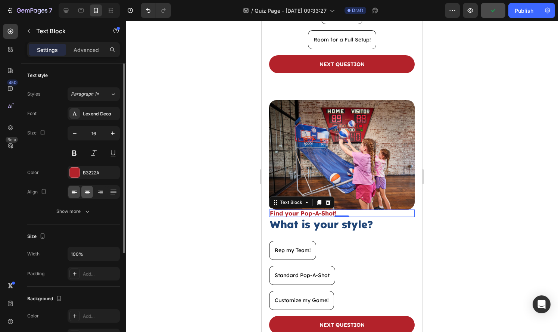
click at [89, 192] on icon at bounding box center [87, 191] width 7 height 7
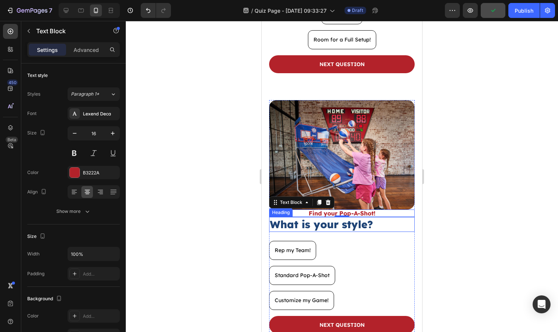
click at [358, 224] on p "What is your style?" at bounding box center [342, 223] width 144 height 13
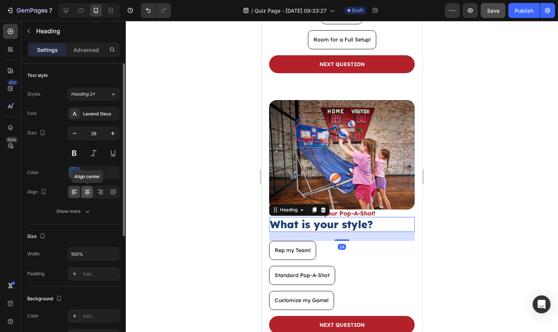
click at [90, 190] on icon at bounding box center [87, 191] width 7 height 7
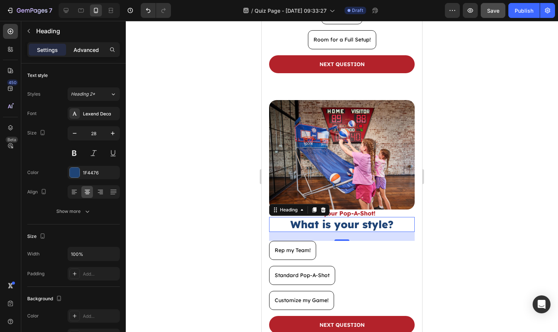
click at [80, 47] on p "Advanced" at bounding box center [85, 50] width 25 height 8
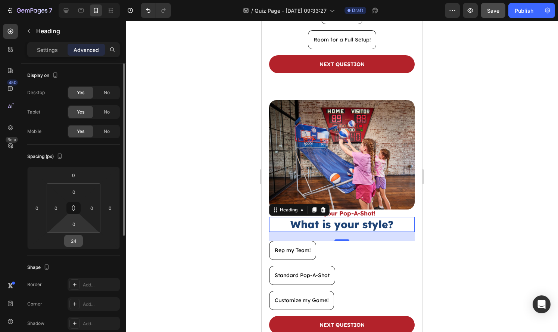
click at [72, 236] on input "24" at bounding box center [73, 240] width 15 height 11
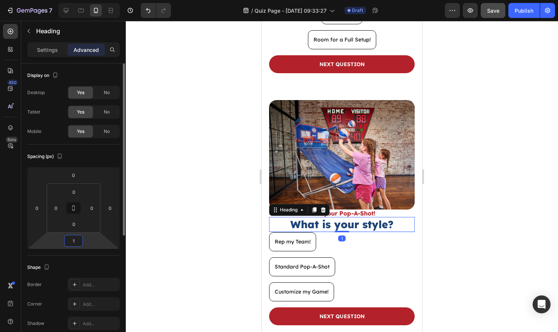
type input "15"
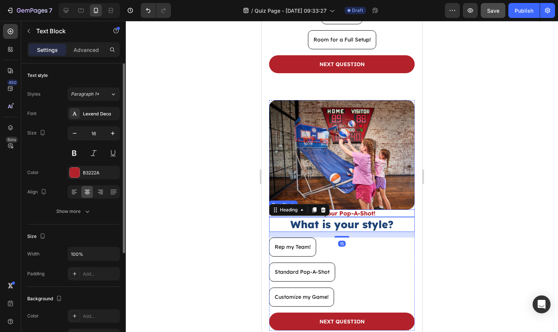
click at [370, 216] on p "Find your Pop-A-Shot!" at bounding box center [342, 213] width 144 height 6
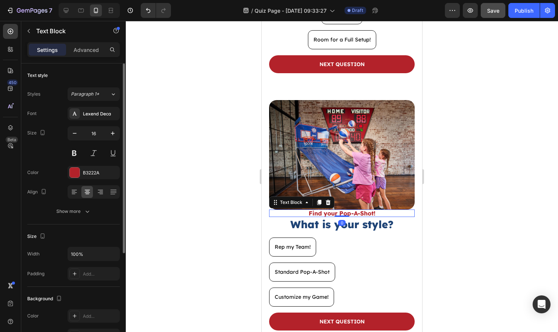
click at [78, 286] on div "Text style Styles Paragraph 1* Font Lexend Deca Size 16 Color B3222A Align Show…" at bounding box center [73, 317] width 92 height 62
click at [85, 50] on p "Advanced" at bounding box center [85, 50] width 25 height 8
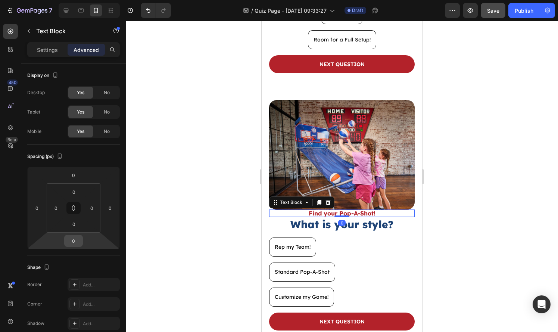
click at [75, 239] on input "0" at bounding box center [73, 240] width 15 height 11
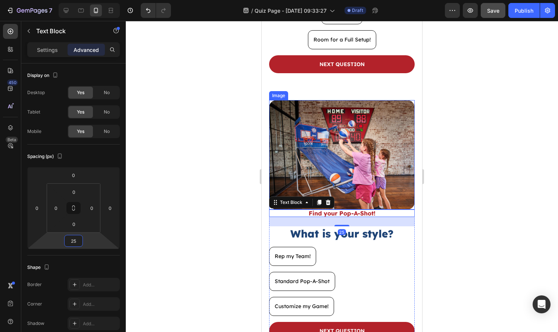
type input "2"
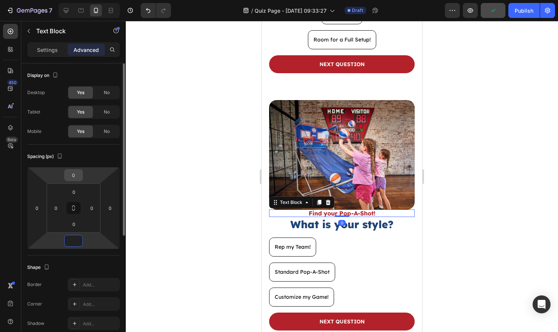
type input "0"
click at [73, 174] on input "0" at bounding box center [73, 174] width 15 height 11
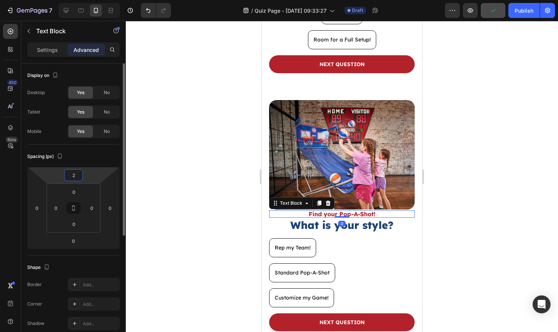
type input "25"
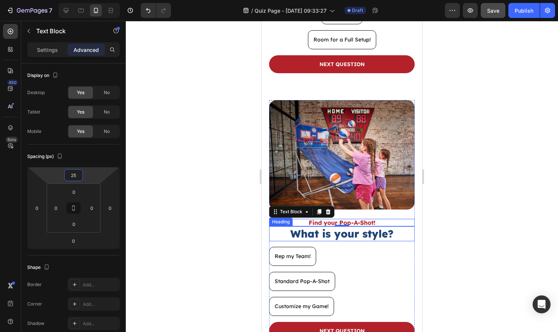
click at [330, 235] on p "What is your style?" at bounding box center [342, 233] width 144 height 13
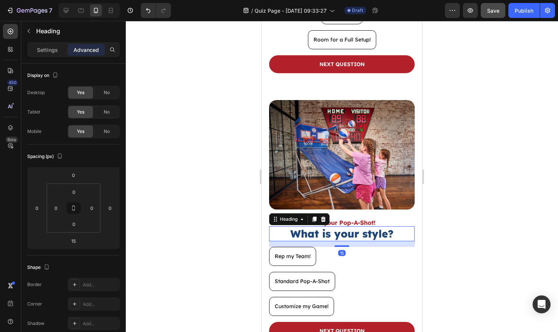
click at [42, 41] on div "Heading" at bounding box center [69, 31] width 97 height 21
click at [42, 46] on p "Settings" at bounding box center [47, 50] width 21 height 8
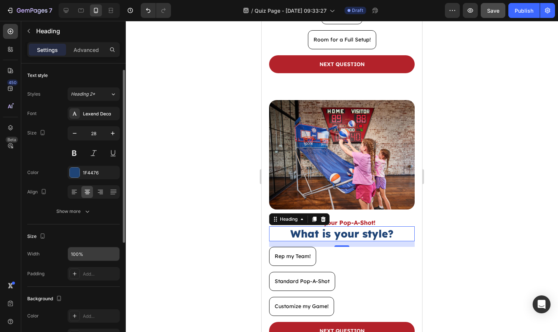
scroll to position [4, 0]
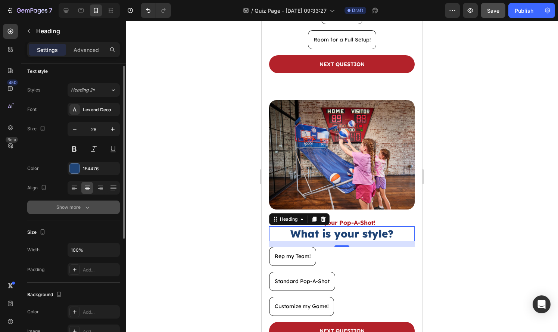
click at [83, 203] on div "Show more" at bounding box center [73, 206] width 35 height 7
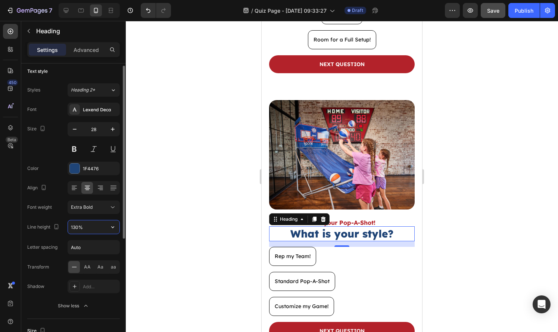
click at [78, 223] on input "130%" at bounding box center [93, 226] width 51 height 13
click at [77, 223] on input "130%" at bounding box center [93, 226] width 51 height 13
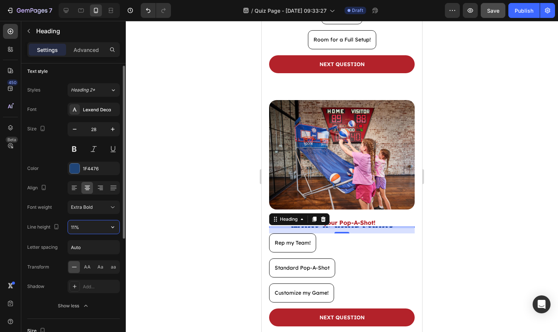
type input "110%"
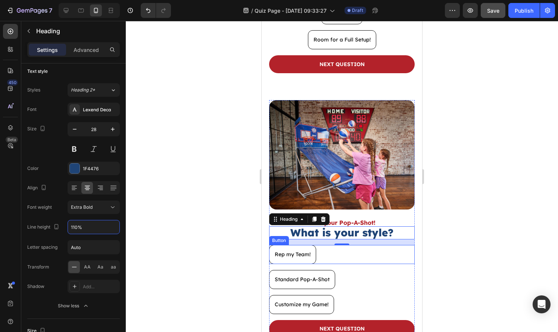
click at [353, 251] on div "Rep my Team! Button" at bounding box center [341, 254] width 145 height 19
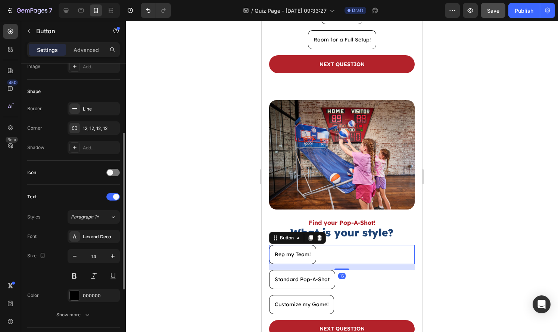
scroll to position [245, 0]
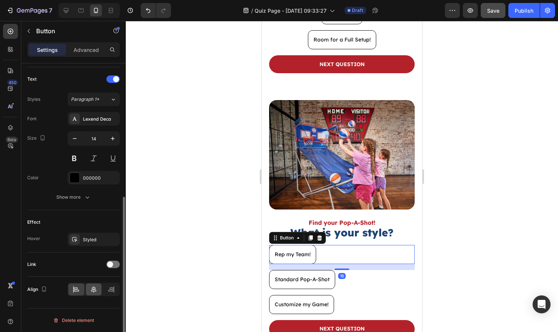
click at [94, 290] on icon at bounding box center [93, 288] width 7 height 7
click at [338, 275] on div "16" at bounding box center [341, 276] width 7 height 6
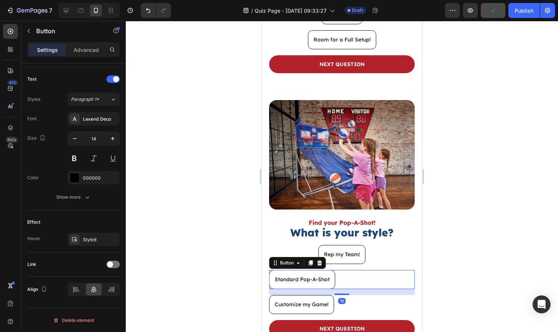
click at [342, 286] on div "Standard Pop-A-Shot Button 16" at bounding box center [341, 279] width 145 height 19
click at [97, 292] on div at bounding box center [94, 289] width 16 height 12
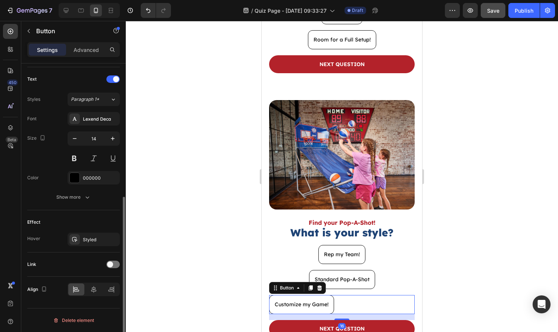
click at [355, 302] on div "Customize my Game! Button 16" at bounding box center [341, 304] width 145 height 19
click at [90, 292] on icon at bounding box center [93, 288] width 7 height 7
click at [544, 272] on div at bounding box center [342, 176] width 432 height 311
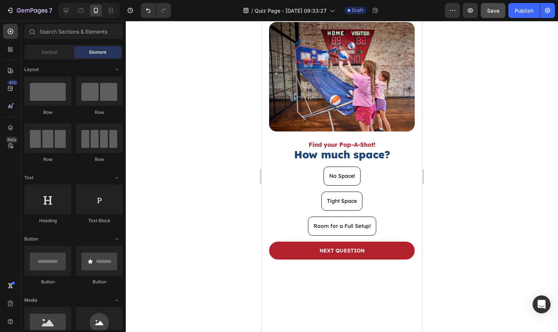
scroll to position [0, 0]
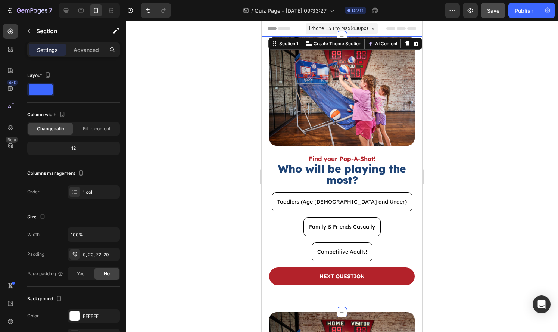
click at [266, 65] on div "Image Find your Pop-A-Shot! Text Block Who will be playing the most? Heading To…" at bounding box center [341, 174] width 160 height 276
click at [84, 50] on p "Advanced" at bounding box center [85, 50] width 25 height 8
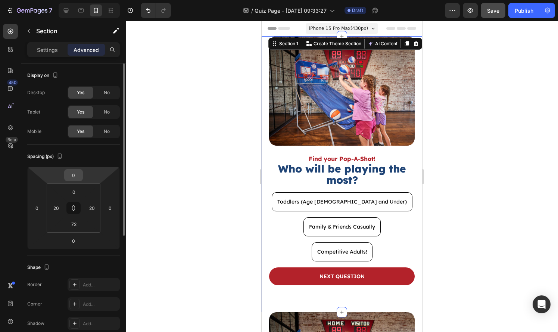
click at [81, 179] on div "0" at bounding box center [73, 175] width 19 height 12
click at [78, 176] on input "0" at bounding box center [73, 174] width 15 height 11
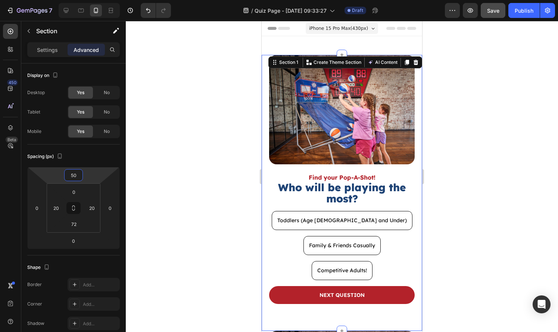
type input "50"
click at [518, 189] on div at bounding box center [342, 176] width 432 height 311
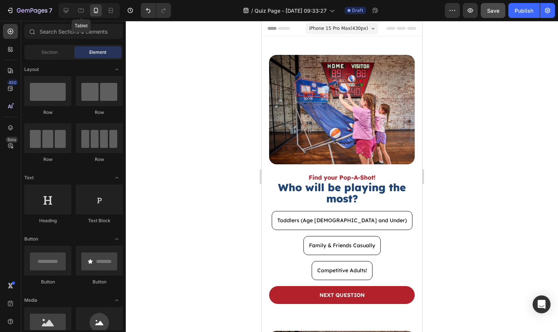
click at [73, 15] on div "Tablet" at bounding box center [89, 10] width 61 height 15
click at [71, 14] on div at bounding box center [66, 10] width 12 height 12
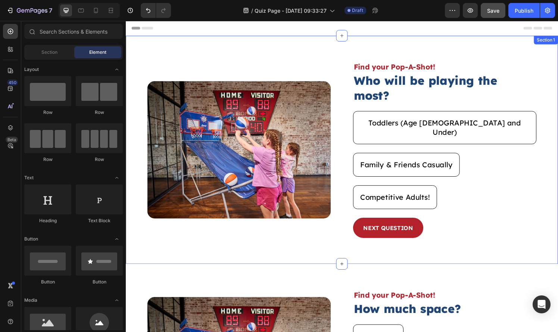
click at [191, 50] on div "Image Find your Pop-A-Shot! Text Block Who will be playing the most? Heading To…" at bounding box center [349, 154] width 447 height 236
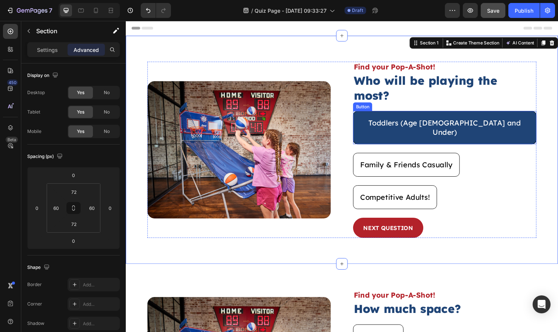
click at [472, 120] on button "Toddlers (Age [DEMOGRAPHIC_DATA] and Under)" at bounding box center [456, 131] width 190 height 34
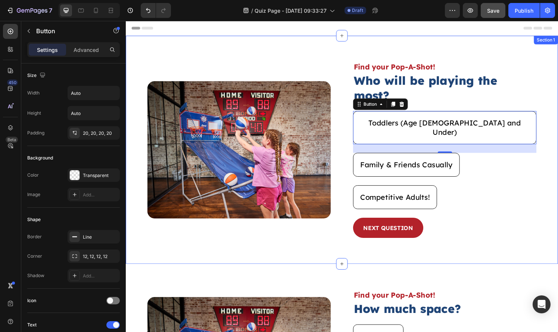
click at [212, 236] on div "Image Find your Pop-A-Shot! Text Block Who will be playing the most? Heading To…" at bounding box center [349, 154] width 447 height 236
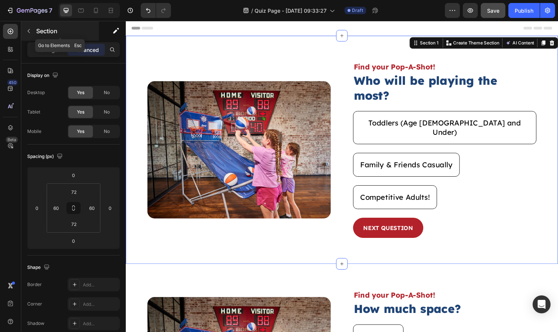
click at [32, 32] on button "button" at bounding box center [29, 31] width 12 height 12
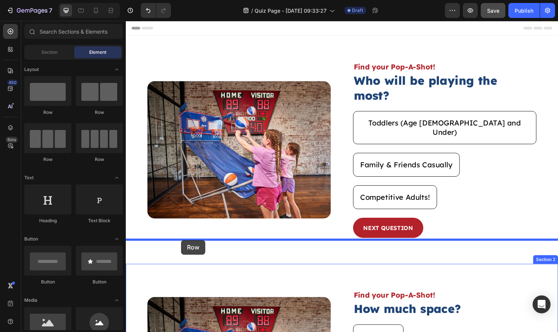
drag, startPoint x: 188, startPoint y: 117, endPoint x: 183, endPoint y: 248, distance: 130.2
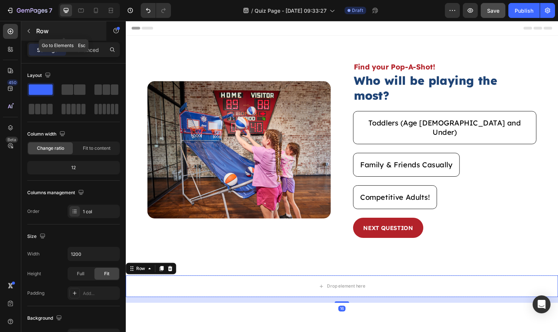
click at [32, 28] on button "button" at bounding box center [29, 31] width 12 height 12
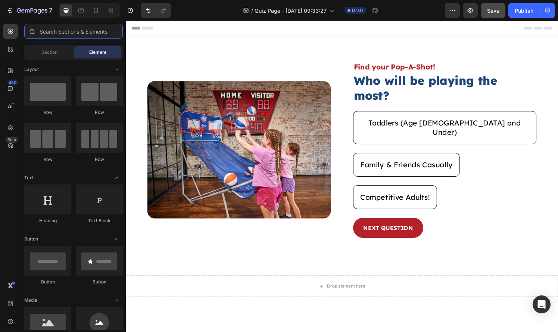
click at [54, 34] on input "text" at bounding box center [73, 31] width 98 height 15
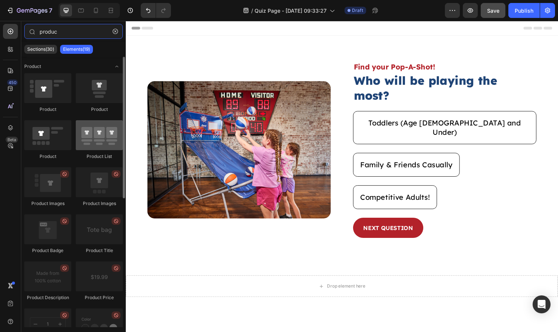
type input "produc"
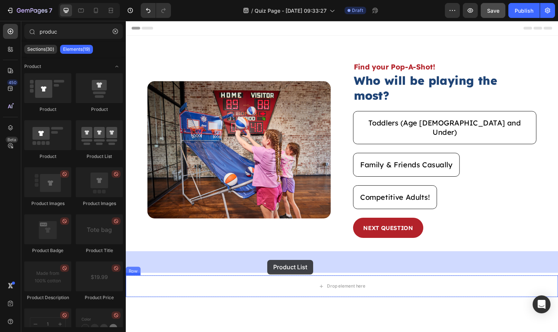
drag, startPoint x: 229, startPoint y: 153, endPoint x: 272, endPoint y: 268, distance: 122.9
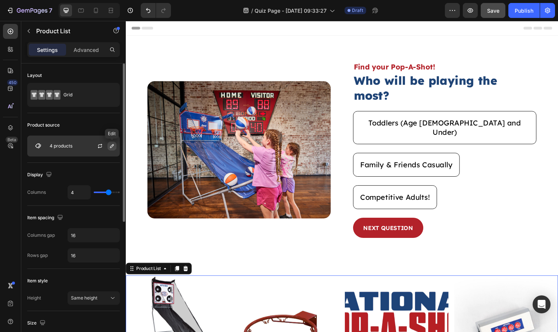
click at [112, 148] on icon "button" at bounding box center [112, 146] width 6 height 6
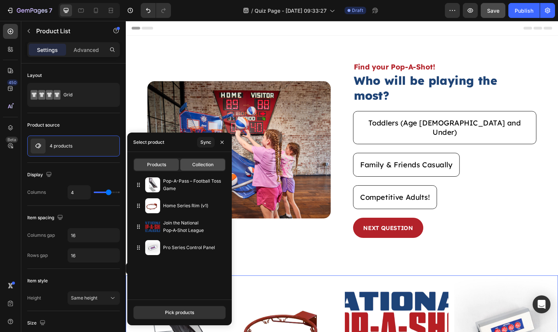
click at [210, 161] on span "Collection" at bounding box center [202, 164] width 21 height 7
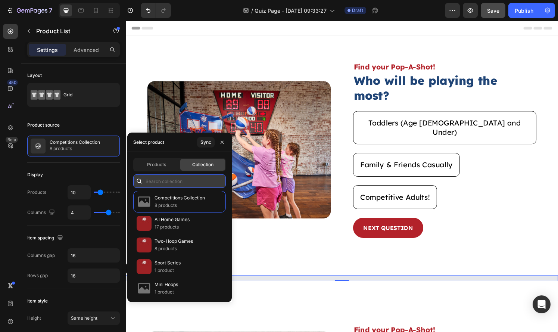
click at [183, 185] on input "text" at bounding box center [179, 180] width 92 height 13
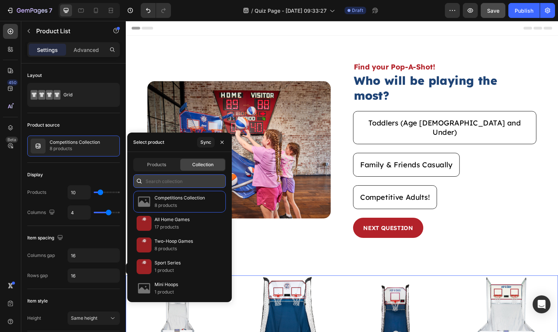
click at [183, 181] on input "text" at bounding box center [179, 180] width 92 height 13
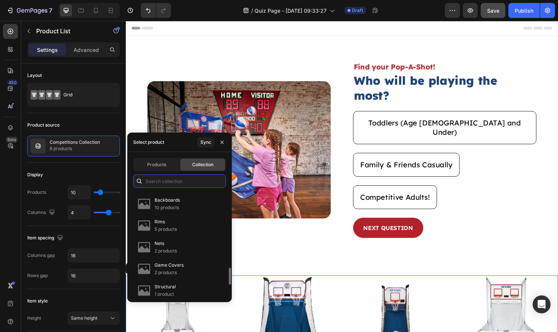
scroll to position [474, 0]
click at [171, 174] on input "text" at bounding box center [179, 180] width 92 height 13
click at [170, 165] on div "Products" at bounding box center [156, 164] width 45 height 12
type input "4"
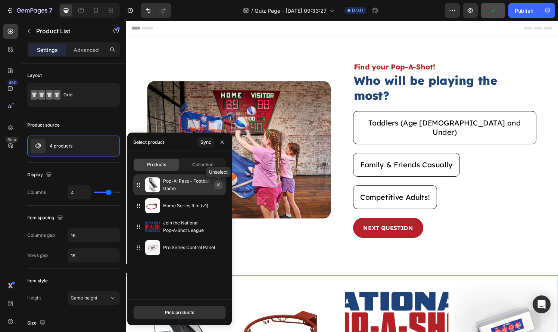
click at [218, 185] on icon "button" at bounding box center [218, 184] width 3 height 3
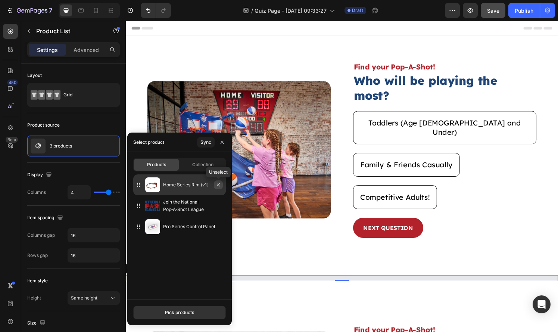
click at [218, 186] on icon "button" at bounding box center [218, 185] width 6 height 6
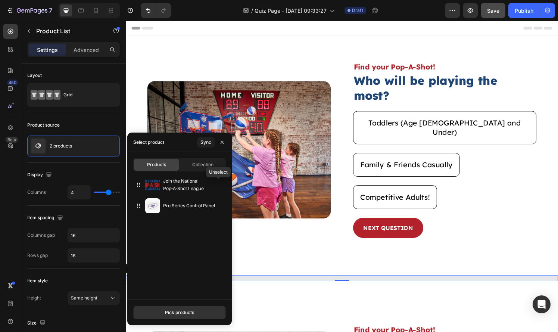
click at [0, 0] on icon "button" at bounding box center [0, 0] width 0 height 0
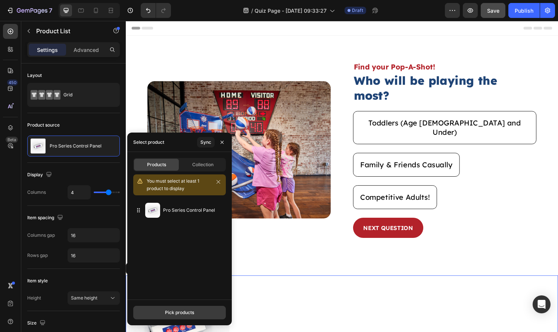
click at [188, 305] on button "Pick products" at bounding box center [179, 311] width 92 height 13
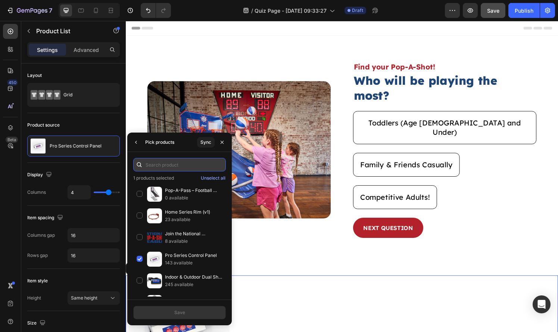
click at [171, 167] on input "text" at bounding box center [179, 164] width 92 height 13
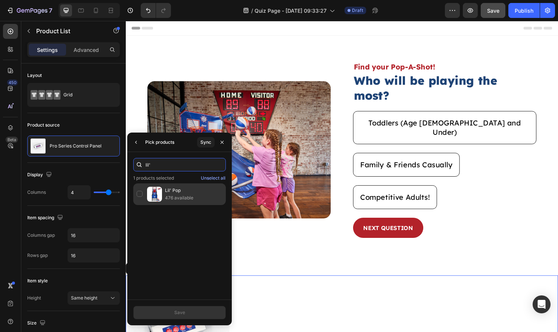
type input "lil'"
click at [141, 193] on div "Lil' Pop 476 available" at bounding box center [179, 194] width 92 height 22
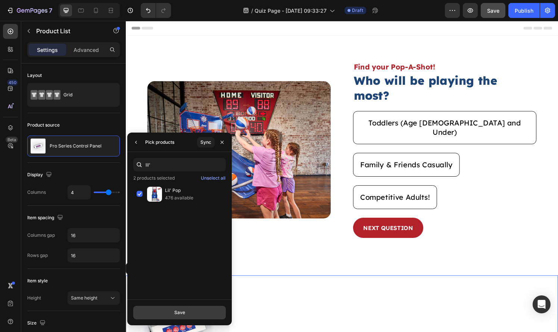
click at [189, 311] on button "Save" at bounding box center [179, 311] width 92 height 13
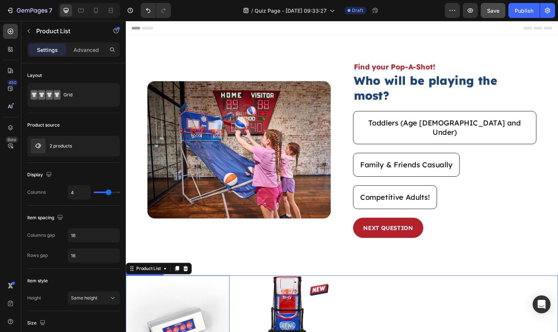
click at [200, 301] on img at bounding box center [179, 337] width 107 height 107
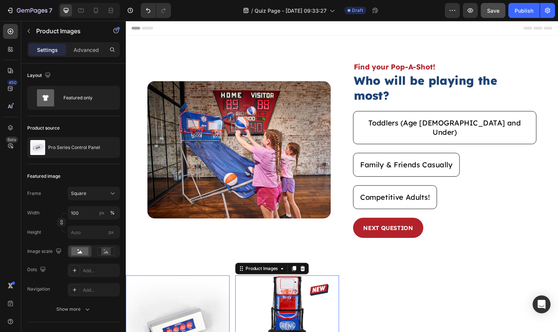
click at [239, 284] on img at bounding box center [292, 337] width 107 height 107
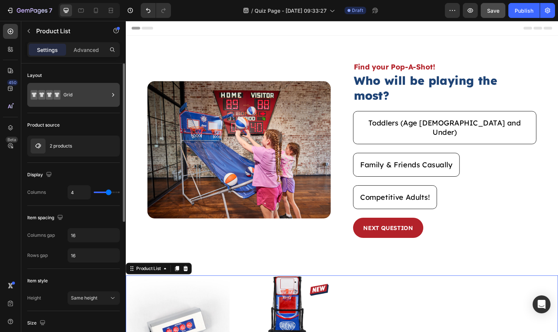
click at [70, 87] on div "Grid" at bounding box center [85, 94] width 45 height 17
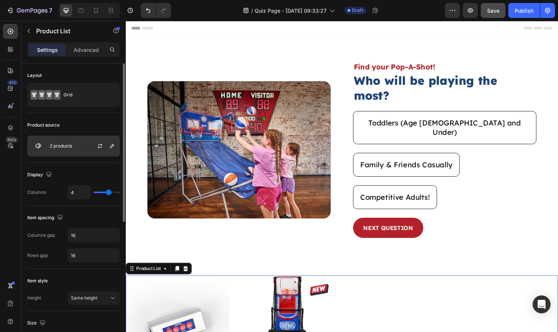
click at [83, 150] on div "2 products" at bounding box center [73, 145] width 92 height 21
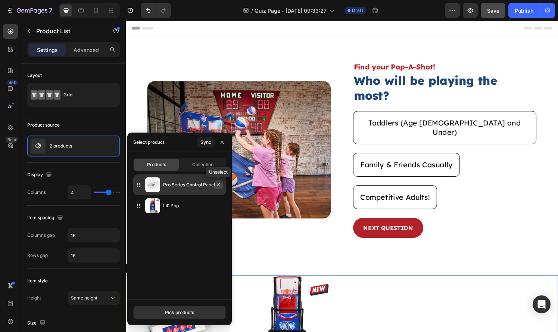
click at [216, 185] on icon "button" at bounding box center [218, 185] width 6 height 6
click at [220, 187] on icon "button" at bounding box center [218, 185] width 6 height 6
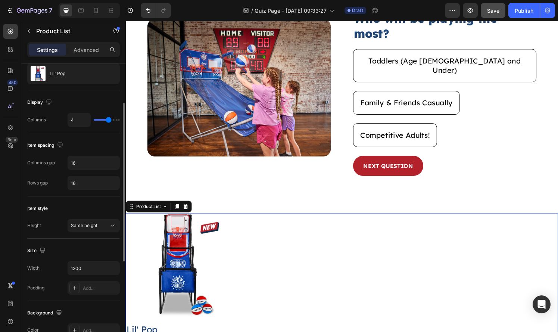
scroll to position [239, 0]
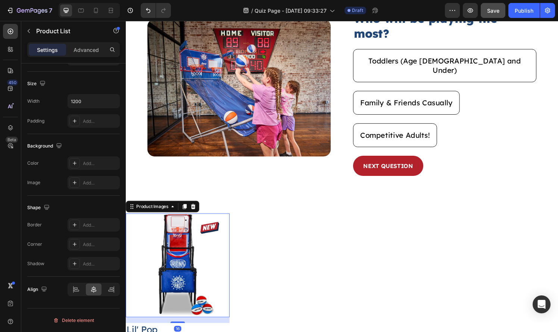
click at [174, 291] on img at bounding box center [179, 273] width 107 height 107
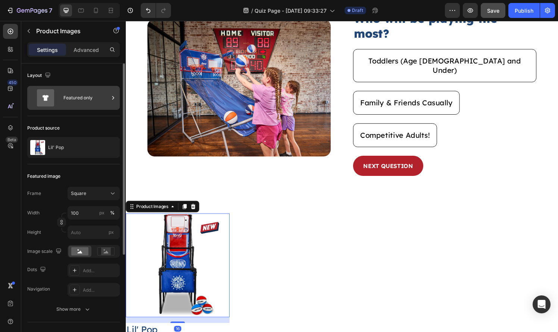
click at [65, 109] on div "Featured only" at bounding box center [73, 98] width 92 height 24
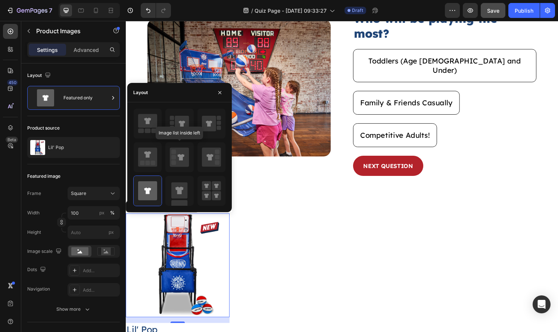
click at [311, 259] on div "Product Images 16 Lil' Pop Product Title $59.99 Product Price Product Price $79…" at bounding box center [349, 327] width 447 height 215
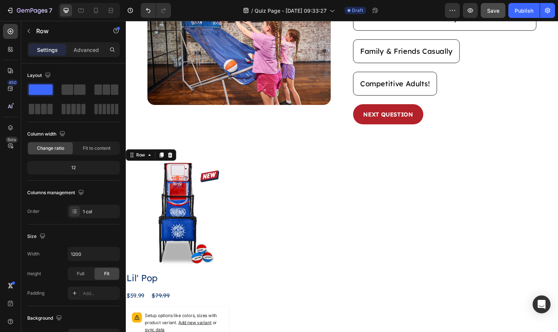
click at [170, 250] on div "Product Images Lil' Pop Product Title $59.99 Product Price Product Price $79.99…" at bounding box center [179, 274] width 107 height 215
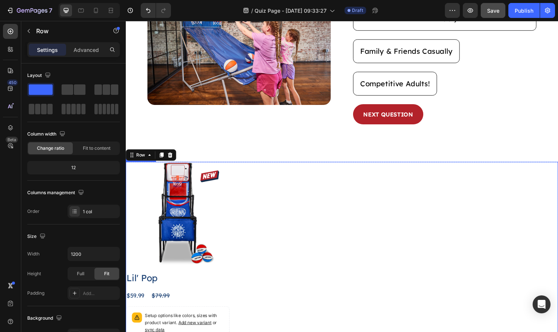
click at [265, 167] on div "Product Images Lil' Pop Product Title $59.99 Product Price Product Price $79.99…" at bounding box center [349, 274] width 447 height 215
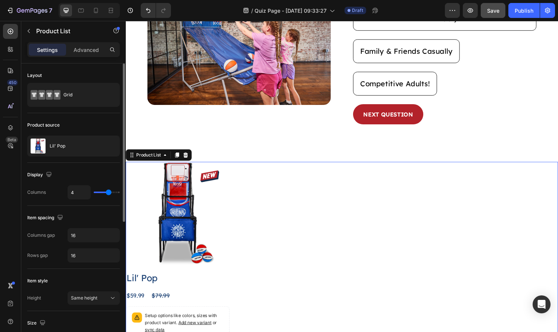
type input "3"
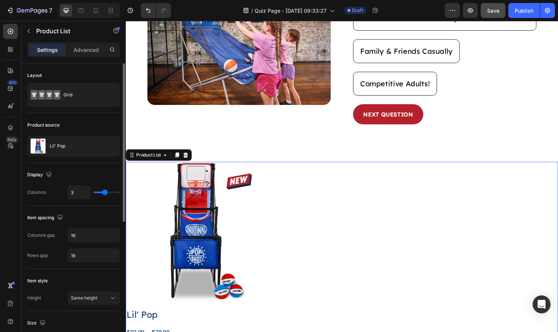
type input "2"
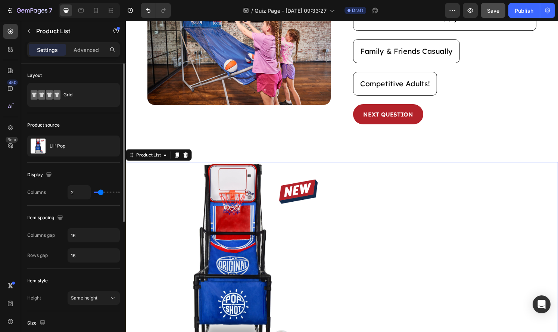
type input "3"
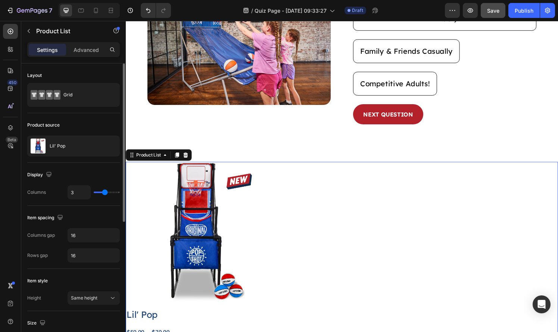
type input "4"
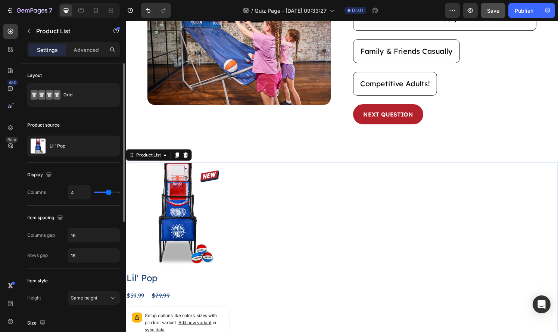
click at [108, 193] on input "range" at bounding box center [107, 191] width 26 height 1
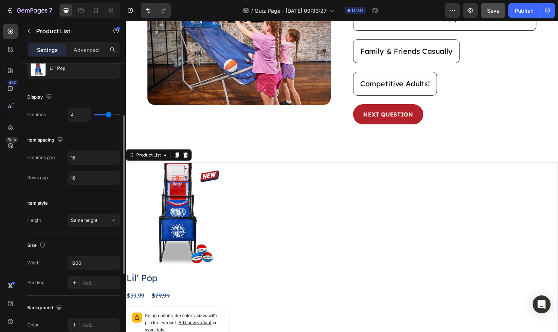
scroll to position [84, 0]
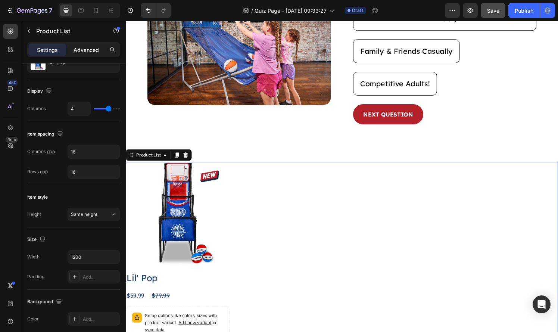
click at [87, 54] on div "Advanced" at bounding box center [85, 50] width 37 height 12
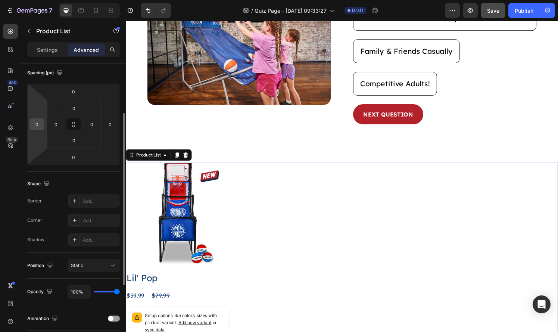
click at [34, 125] on input "0" at bounding box center [36, 124] width 11 height 11
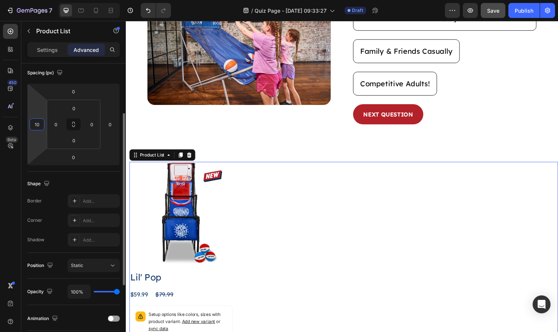
type input "1"
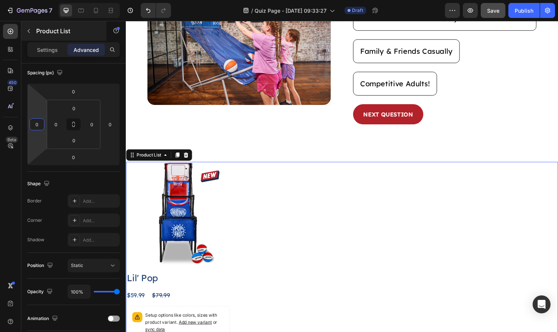
click at [48, 40] on div "Product List" at bounding box center [63, 30] width 85 height 19
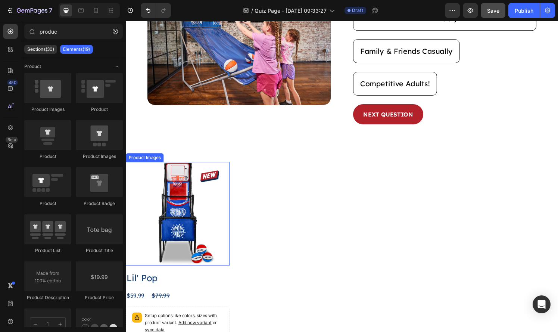
click at [285, 175] on div "Product Images Lil' Pop Product Title $59.99 Product Price Product Price $79.99…" at bounding box center [349, 274] width 447 height 215
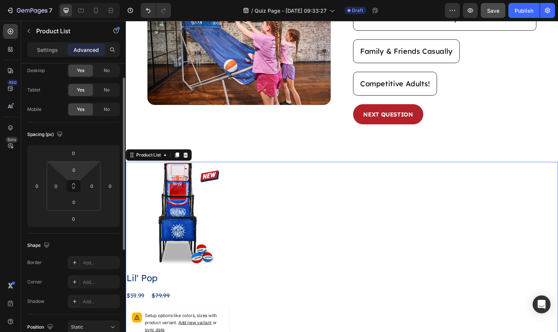
scroll to position [22, 0]
click at [57, 44] on div "Settings" at bounding box center [47, 50] width 37 height 12
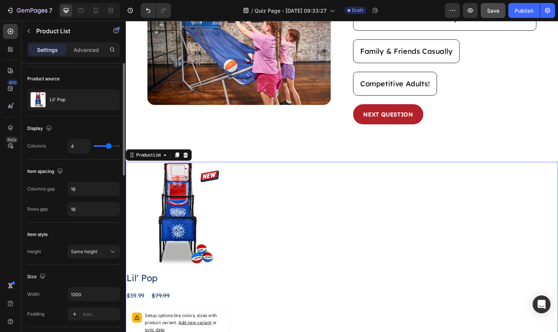
scroll to position [0, 0]
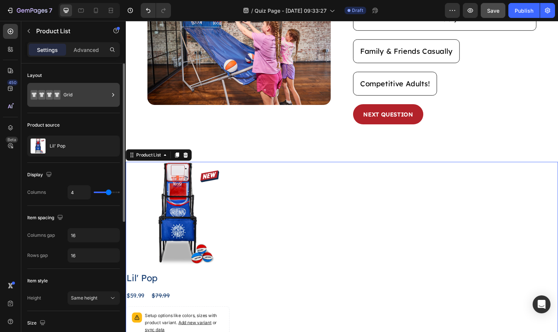
click at [88, 87] on div "Grid" at bounding box center [85, 94] width 45 height 17
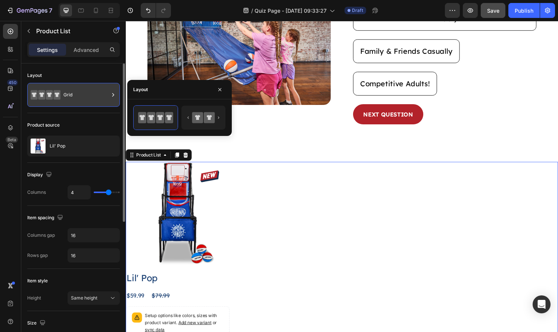
click at [87, 87] on div "Grid" at bounding box center [85, 94] width 45 height 17
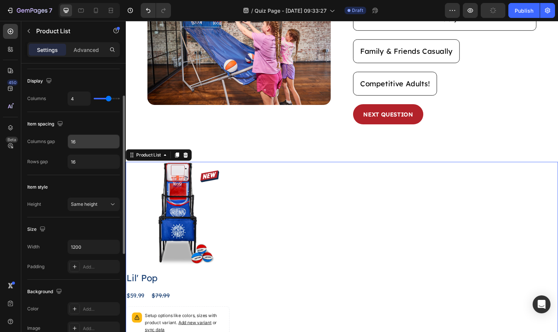
scroll to position [94, 0]
click at [84, 241] on input "1200" at bounding box center [93, 245] width 51 height 13
click at [108, 246] on button "button" at bounding box center [112, 245] width 13 height 13
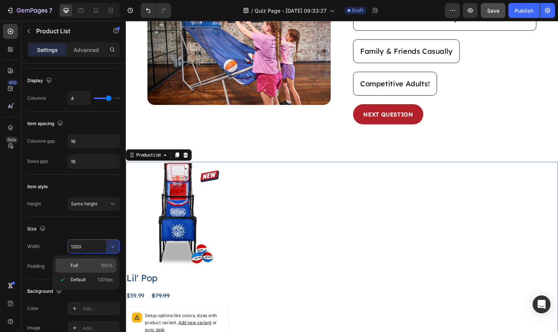
click at [103, 259] on div "Full 100%" at bounding box center [85, 265] width 61 height 14
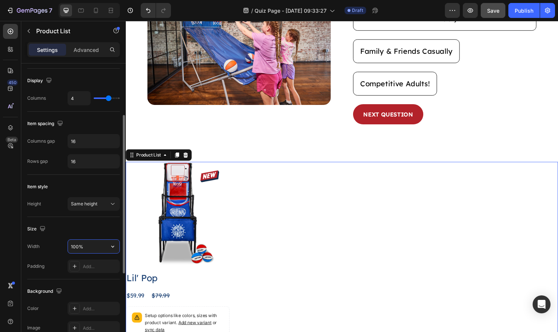
click at [72, 246] on input "100%" at bounding box center [93, 245] width 51 height 13
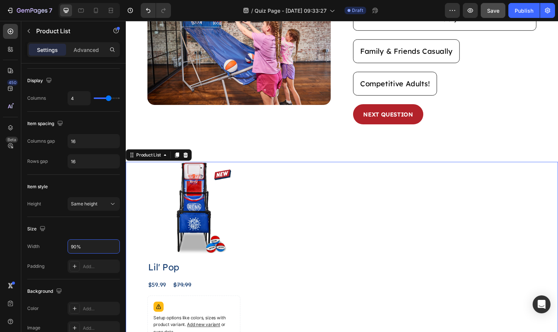
type input "90%"
click at [289, 244] on div "Product Images Lil' Pop Product Title $59.99 Product Price Product Price $79.99…" at bounding box center [349, 275] width 403 height 217
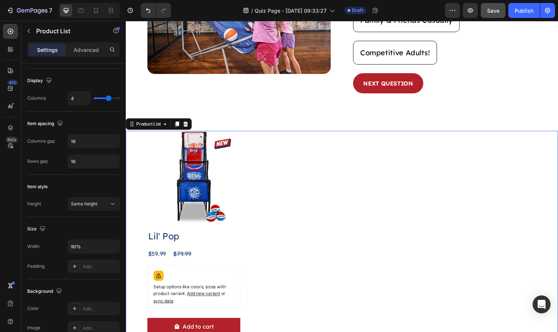
scroll to position [151, 0]
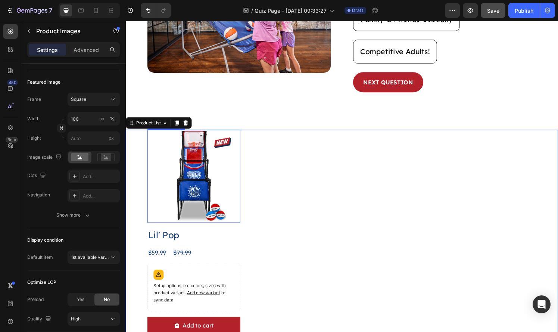
click at [206, 195] on img at bounding box center [196, 182] width 96 height 96
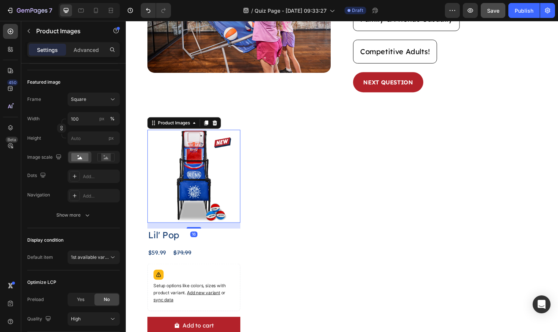
scroll to position [0, 0]
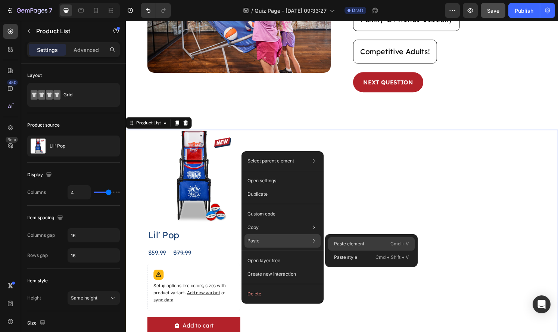
click at [336, 240] on p "Paste element" at bounding box center [349, 243] width 30 height 7
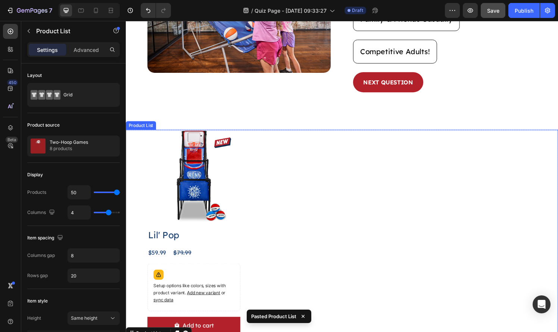
click at [306, 158] on div "Product Images Lil' Pop Product Title $59.99 Product Price Product Price $79.99…" at bounding box center [349, 242] width 403 height 217
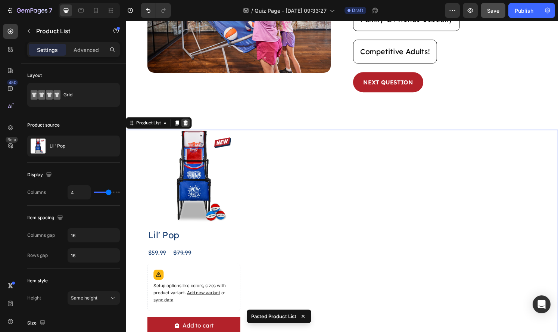
click at [190, 123] on icon at bounding box center [188, 126] width 6 height 6
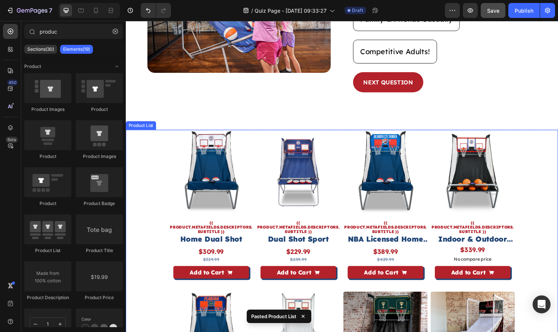
click at [259, 231] on div "Product Images {{ product.metafields.descriptors.subtitle }} Text Block Home Du…" at bounding box center [349, 298] width 358 height 328
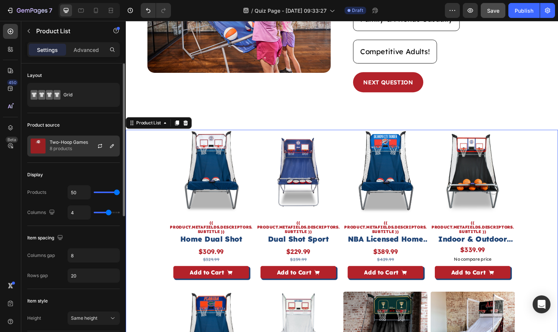
click at [76, 150] on p "8 products" at bounding box center [69, 148] width 38 height 7
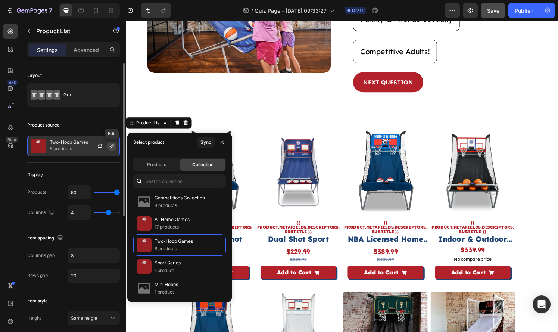
click at [109, 147] on icon "button" at bounding box center [112, 146] width 6 height 6
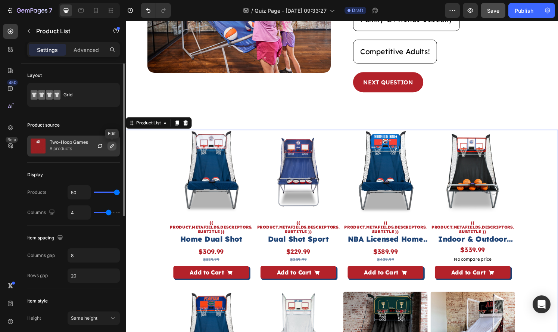
click at [109, 146] on icon "button" at bounding box center [112, 146] width 6 height 6
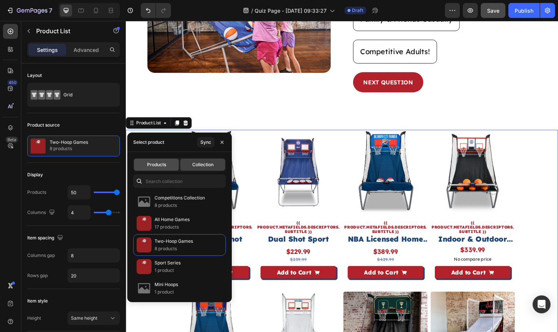
click at [157, 161] on div "Products" at bounding box center [156, 164] width 45 height 12
type input "4"
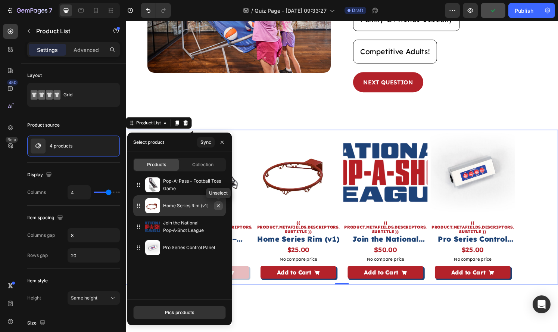
click at [216, 207] on icon "button" at bounding box center [218, 205] width 6 height 6
click at [182, 310] on div "Pick products" at bounding box center [179, 312] width 29 height 7
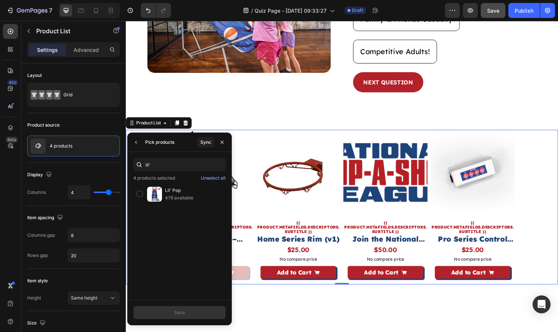
type input "lil'"
click at [183, 180] on div "4 products selected Unselect all" at bounding box center [179, 177] width 104 height 7
click at [180, 192] on p "Lil' Pop" at bounding box center [193, 189] width 57 height 7
click at [181, 314] on div "Save" at bounding box center [179, 312] width 11 height 7
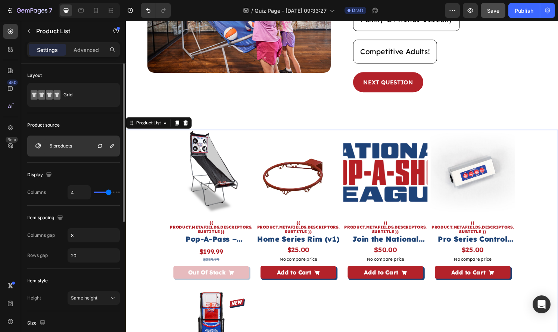
click at [87, 150] on div at bounding box center [103, 146] width 33 height 20
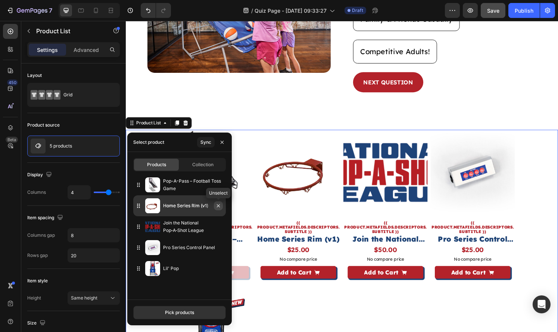
click at [220, 207] on icon "button" at bounding box center [218, 205] width 6 height 6
click at [219, 207] on icon "button" at bounding box center [218, 205] width 6 height 6
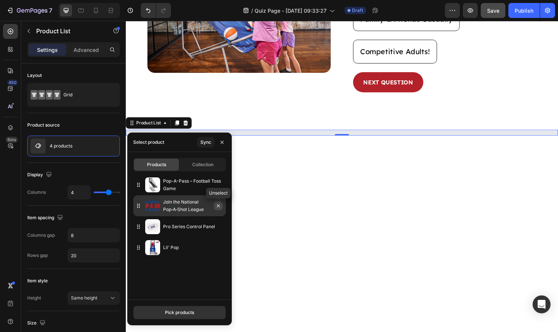
click at [217, 205] on icon "button" at bounding box center [218, 205] width 6 height 6
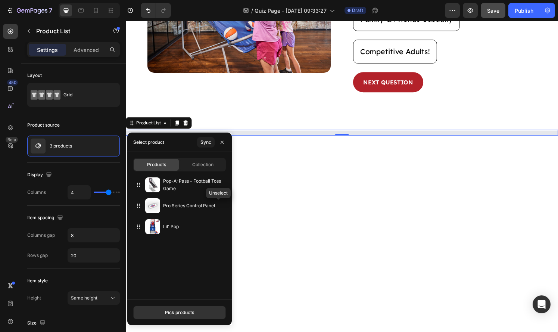
click at [0, 0] on icon "button" at bounding box center [0, 0] width 0 height 0
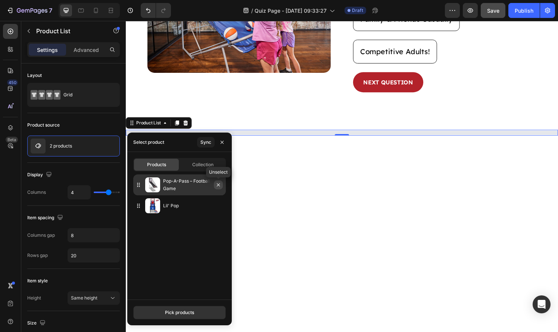
click at [217, 185] on icon "button" at bounding box center [218, 185] width 6 height 6
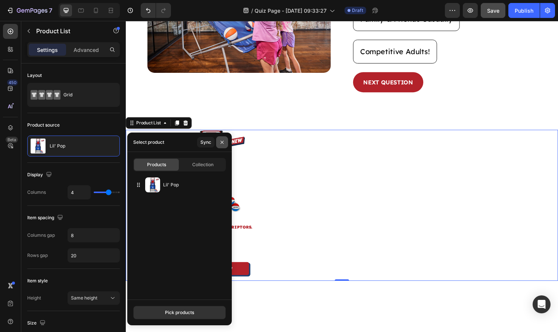
click at [220, 142] on icon "button" at bounding box center [222, 142] width 6 height 6
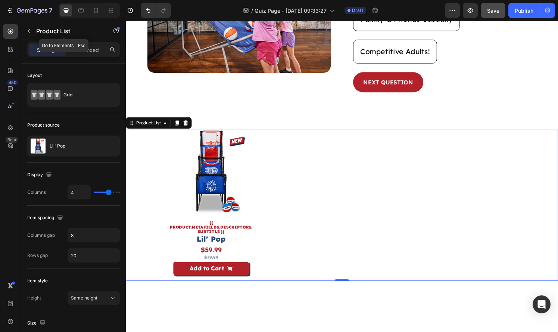
click at [26, 32] on icon "button" at bounding box center [29, 31] width 6 height 6
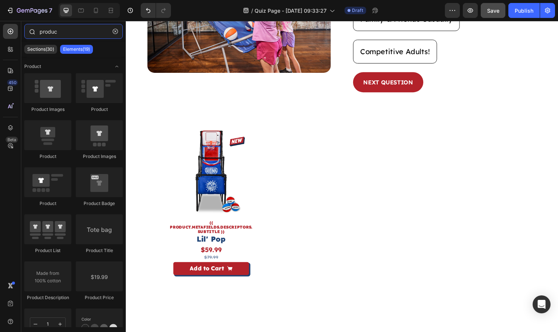
click at [44, 32] on input "produc" at bounding box center [73, 31] width 98 height 15
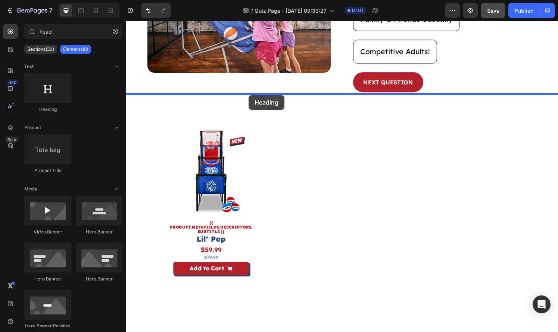
drag, startPoint x: 178, startPoint y: 109, endPoint x: 253, endPoint y: 98, distance: 76.2
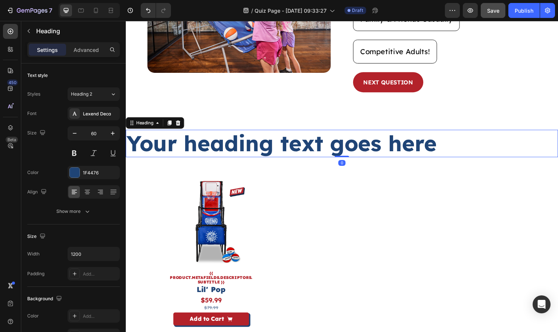
click at [270, 134] on h2 "Your heading text goes here" at bounding box center [349, 148] width 447 height 28
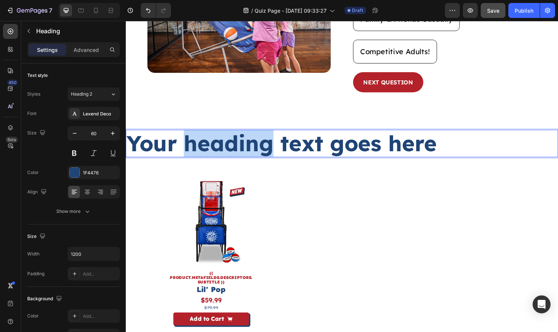
click at [270, 134] on p "Your heading text goes here" at bounding box center [349, 147] width 446 height 27
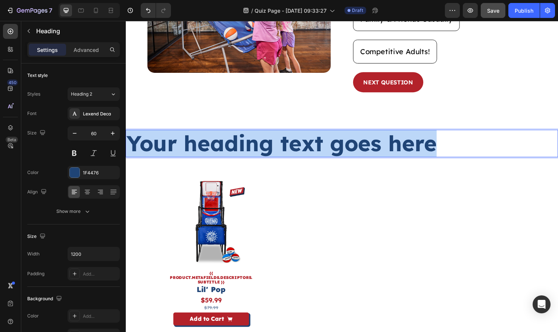
click at [270, 134] on p "Your heading text goes here" at bounding box center [349, 147] width 446 height 27
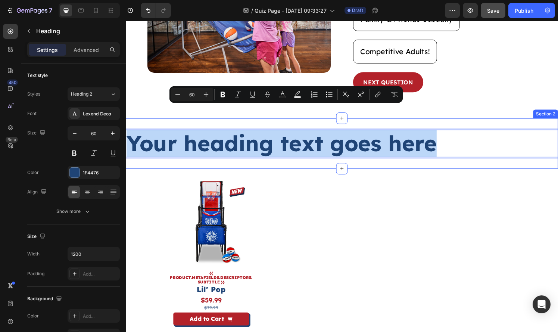
click at [279, 186] on div "Product Images {{ product.metafields.descriptors.subtitle }} Text Block Lil' Po…" at bounding box center [349, 264] width 358 height 156
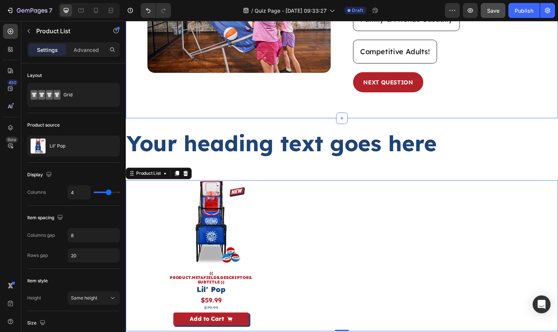
click at [298, 95] on div "Image Find your Pop-A-Shot! Text Block Who will be playing the most? Heading To…" at bounding box center [349, 4] width 447 height 236
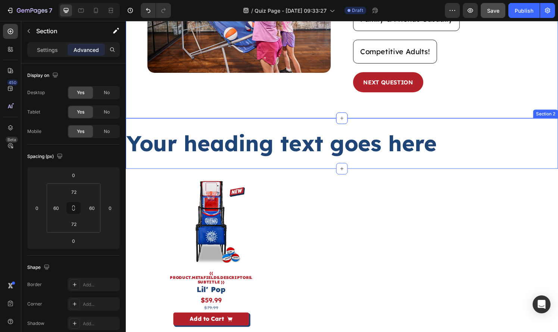
click at [295, 122] on div "Your heading text goes here Heading Section 2" at bounding box center [349, 148] width 447 height 52
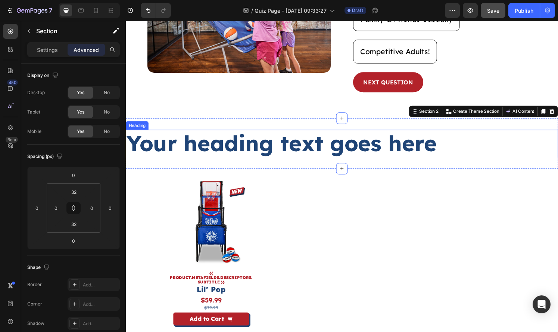
click at [506, 122] on div "Your heading text goes here Heading Section 2 Create Theme Section AI Content W…" at bounding box center [349, 148] width 447 height 52
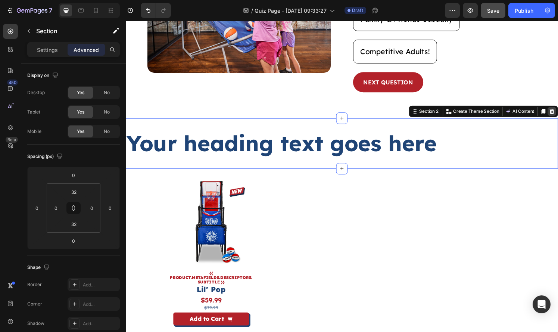
click at [557, 112] on icon at bounding box center [567, 114] width 5 height 5
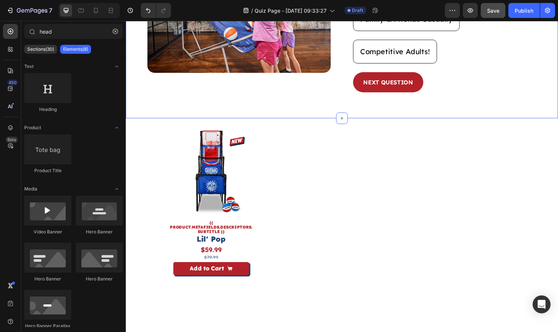
click at [428, 176] on div "Product Images {{ product.metafields.descriptors.subtitle }} Text Block Lil' Po…" at bounding box center [349, 212] width 358 height 156
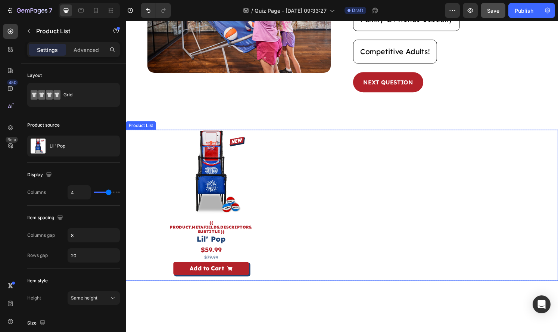
click at [301, 168] on div "Product Images {{ product.metafields.descriptors.subtitle }} Text Block Lil' Po…" at bounding box center [349, 212] width 358 height 156
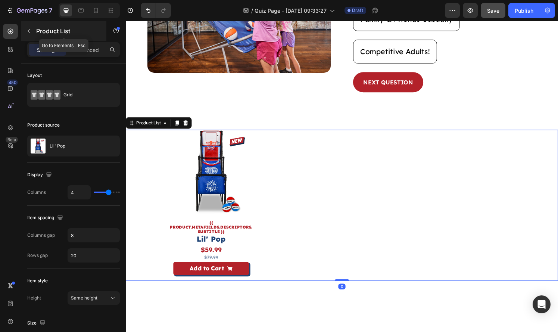
click at [29, 29] on icon "button" at bounding box center [29, 31] width 6 height 6
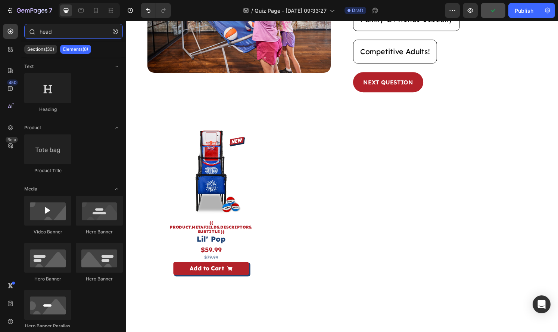
click at [52, 33] on input "head" at bounding box center [73, 31] width 98 height 15
click at [53, 33] on input "head" at bounding box center [73, 31] width 98 height 15
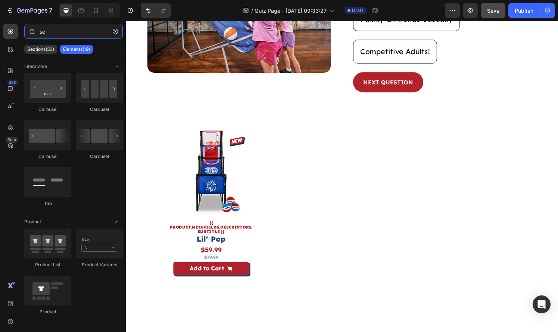
type input "se"
click at [116, 35] on button "button" at bounding box center [115, 31] width 12 height 12
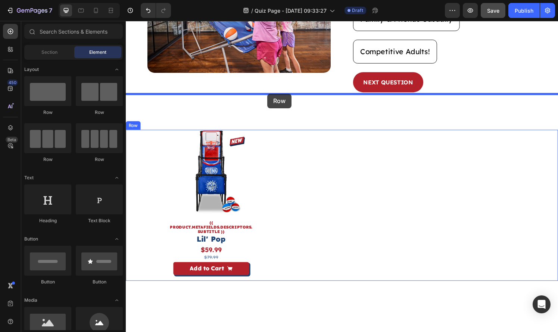
drag, startPoint x: 182, startPoint y: 115, endPoint x: 272, endPoint y: 96, distance: 91.8
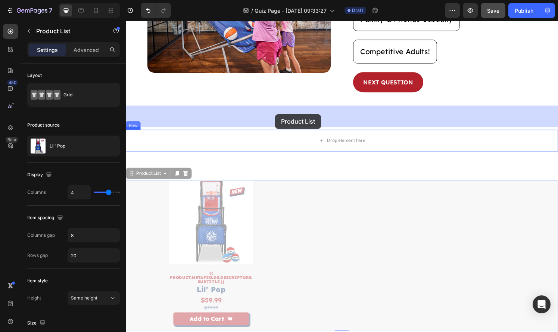
drag, startPoint x: 273, startPoint y: 166, endPoint x: 280, endPoint y: 117, distance: 49.0
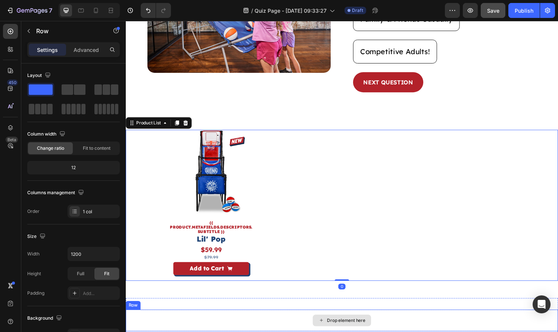
click at [290, 320] on div "Drop element here" at bounding box center [349, 331] width 447 height 22
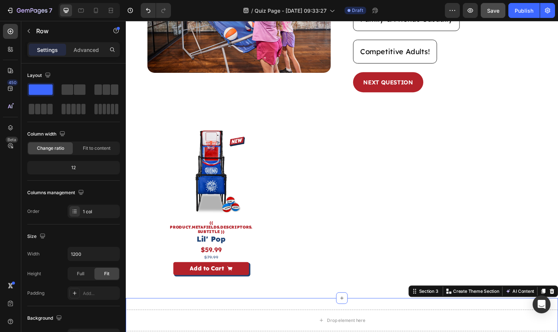
click at [286, 308] on div "Drop element here Row Section 3 Create Theme Section AI Content Write with GemA…" at bounding box center [349, 334] width 447 height 52
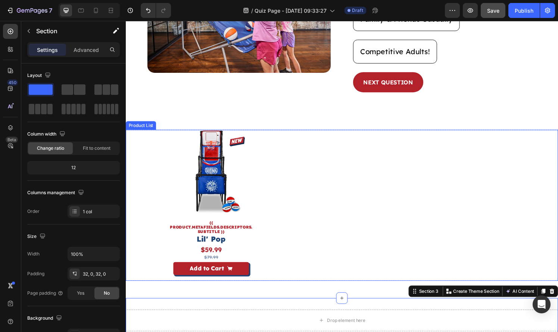
click at [375, 260] on div "Product Images {{ product.metafields.descriptors.subtitle }} Text Block Lil' Po…" at bounding box center [349, 212] width 358 height 156
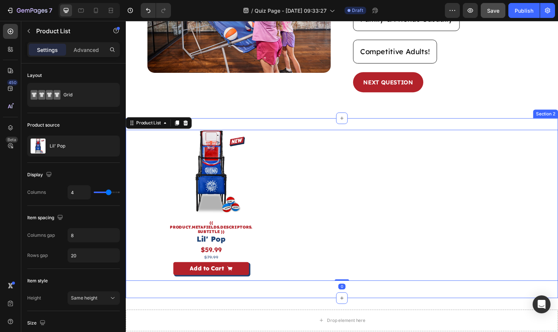
click at [366, 273] on div "Product Images {{ product.metafields.descriptors.subtitle }} Text Block Lil' Po…" at bounding box center [349, 215] width 447 height 186
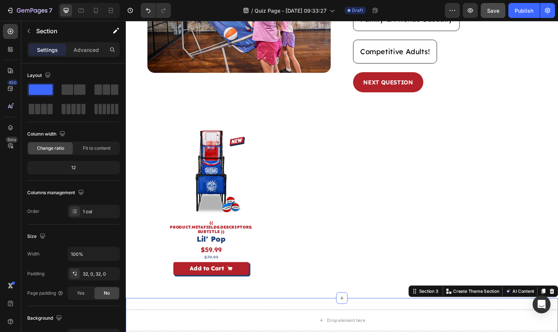
click at [368, 308] on div "Drop element here Row Section 3 Create Theme Section AI Content Write with GemA…" at bounding box center [349, 334] width 447 height 52
click at [557, 298] on icon at bounding box center [567, 300] width 5 height 5
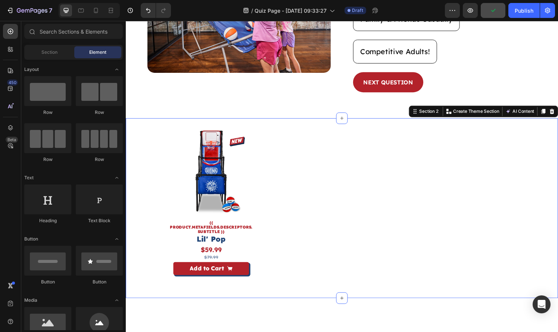
click at [184, 122] on div "Product Images {{ product.metafields.descriptors.subtitle }} Text Block Lil' Po…" at bounding box center [349, 215] width 447 height 186
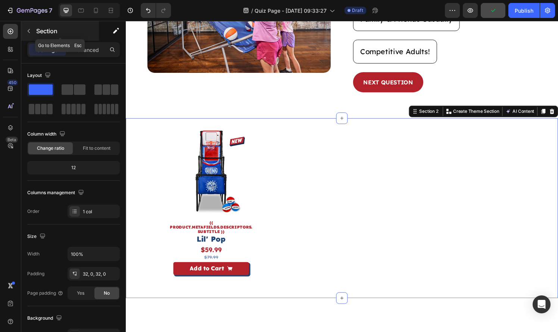
click at [32, 31] on button "button" at bounding box center [29, 31] width 12 height 12
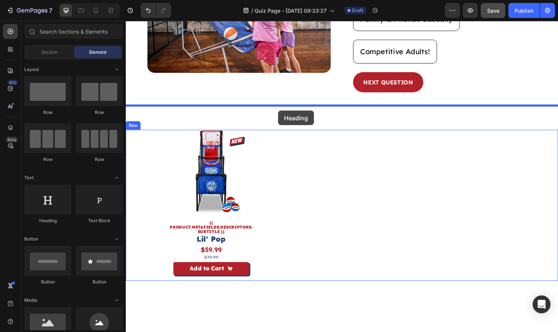
drag, startPoint x: 176, startPoint y: 216, endPoint x: 283, endPoint y: 114, distance: 148.8
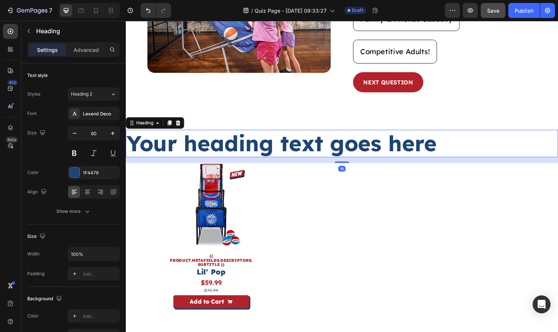
click at [290, 134] on h2 "Your heading text goes here" at bounding box center [349, 148] width 447 height 28
click at [290, 134] on p "Your heading text goes here" at bounding box center [349, 147] width 446 height 27
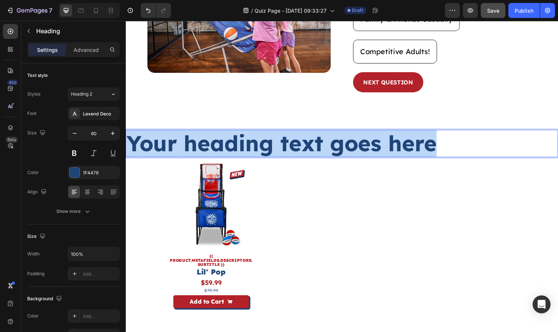
click at [290, 134] on p "Your heading text goes here" at bounding box center [349, 147] width 446 height 27
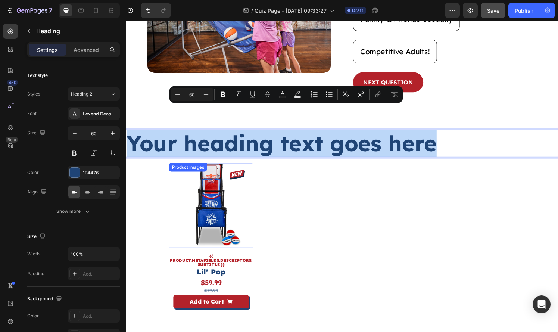
scroll to position [37, 0]
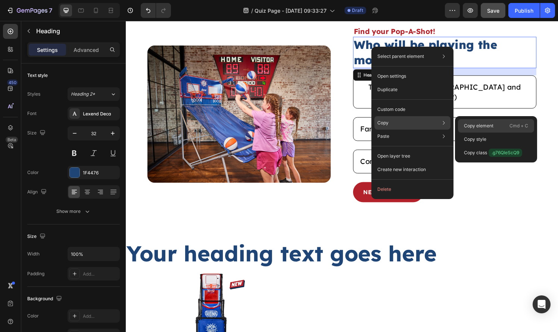
click at [475, 126] on p "Copy element" at bounding box center [478, 125] width 29 height 7
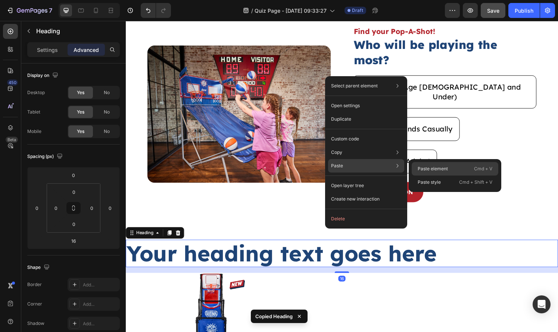
click at [436, 175] on div "Paste element Cmd + V" at bounding box center [454, 181] width 87 height 13
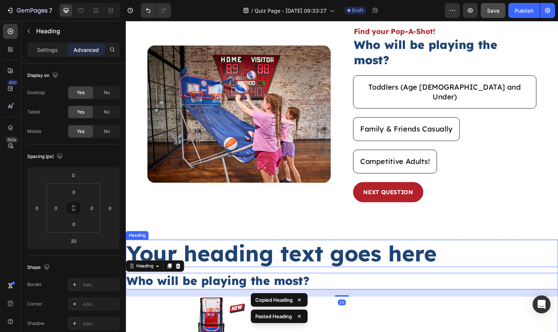
click at [389, 248] on p "Your heading text goes here" at bounding box center [349, 261] width 446 height 27
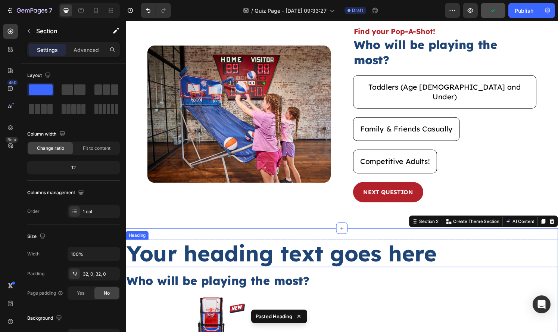
click at [183, 248] on p "Your heading text goes here" at bounding box center [349, 261] width 446 height 27
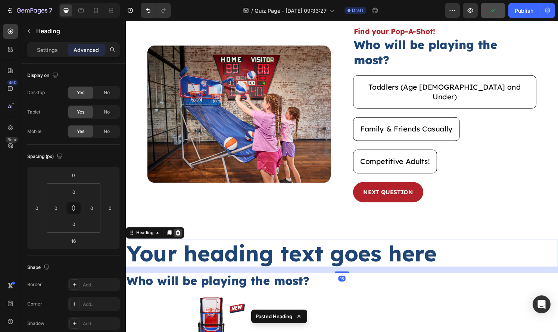
click at [181, 238] on icon at bounding box center [180, 240] width 5 height 5
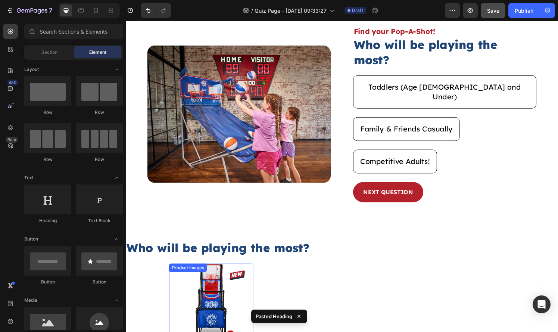
click at [224, 247] on h2 "Who will be playing the most?" at bounding box center [349, 255] width 447 height 17
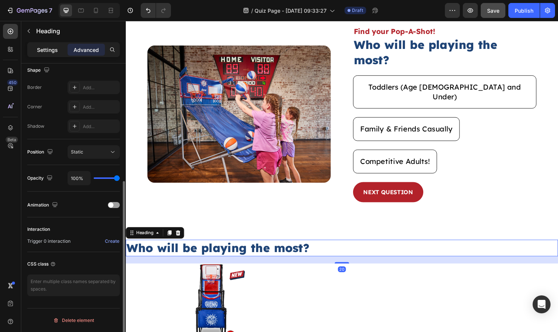
click at [42, 48] on p "Settings" at bounding box center [47, 50] width 21 height 8
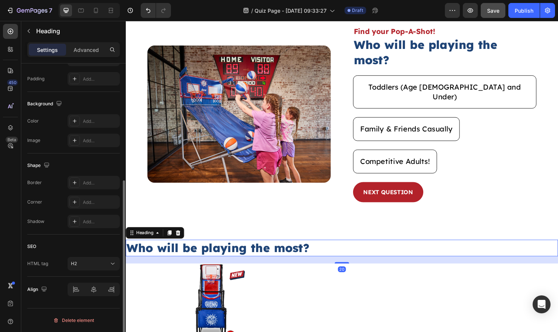
scroll to position [195, 0]
click at [97, 288] on div at bounding box center [93, 288] width 52 height 13
click at [96, 292] on div at bounding box center [93, 288] width 52 height 13
click at [92, 289] on div at bounding box center [93, 288] width 52 height 13
click at [274, 264] on div "20" at bounding box center [349, 267] width 447 height 7
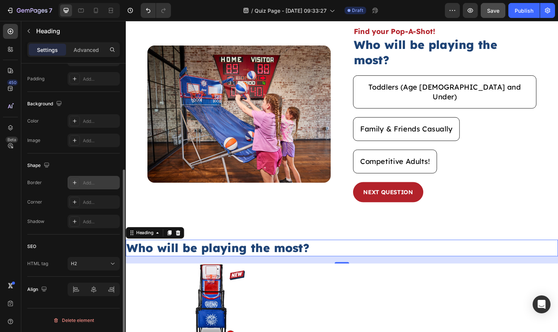
scroll to position [0, 0]
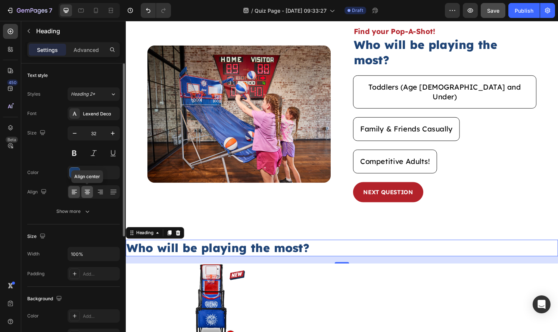
click at [92, 190] on div at bounding box center [87, 192] width 12 height 12
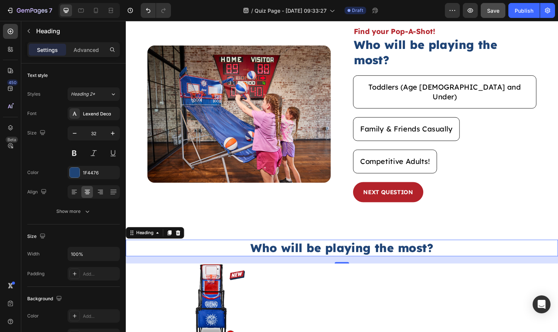
click at [248, 247] on h2 "Who will be playing the most?" at bounding box center [349, 255] width 447 height 17
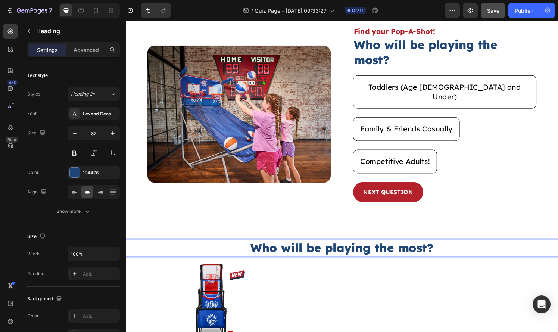
click at [248, 248] on p "Who will be playing the most?" at bounding box center [349, 256] width 446 height 16
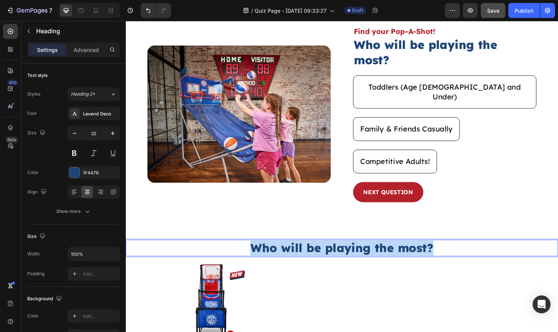
click at [248, 248] on p "Who will be playing the most?" at bounding box center [349, 256] width 446 height 16
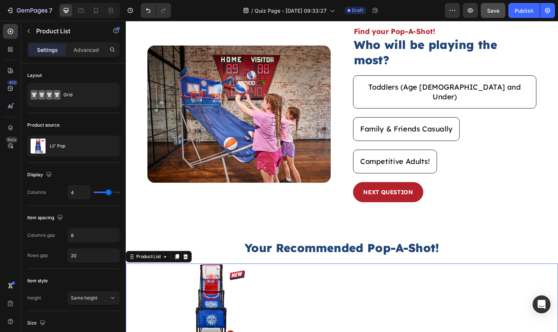
scroll to position [151, 0]
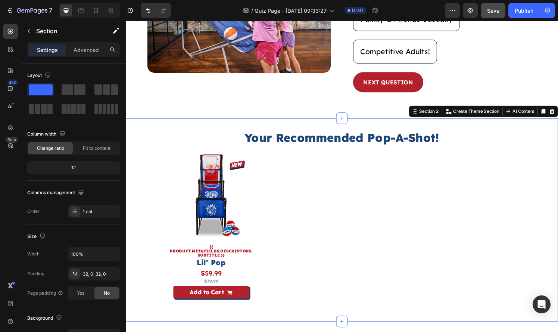
click at [284, 303] on div "Your Recommended Pop-A-Shot! Heading Product Images {{ product.metafields.descr…" at bounding box center [349, 227] width 447 height 210
click at [308, 224] on div "Product Images {{ product.metafields.descriptors.subtitle }} Text Block Lil' Po…" at bounding box center [349, 236] width 358 height 156
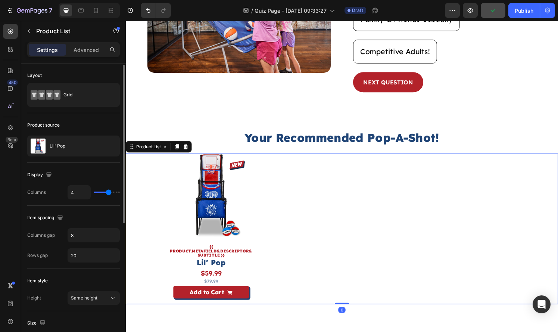
scroll to position [15, 0]
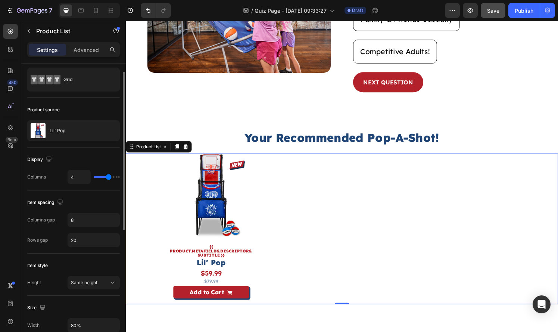
click at [109, 178] on input "range" at bounding box center [107, 176] width 26 height 1
click at [338, 212] on div "Product Images {{ product.metafields.descriptors.subtitle }} Text Block Lil' Po…" at bounding box center [349, 236] width 358 height 156
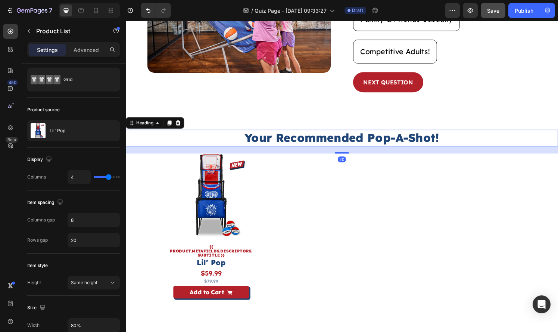
click at [454, 134] on p "Your Recommended Pop-A-Shot!" at bounding box center [349, 142] width 446 height 16
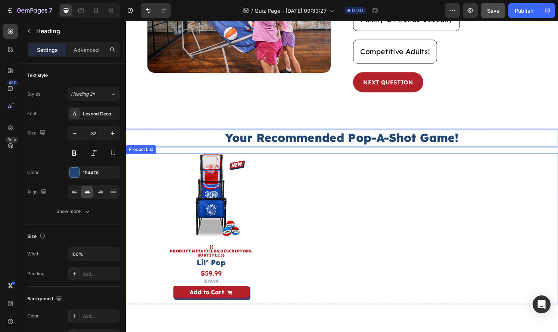
click at [392, 219] on div "Product Images {{ product.metafields.descriptors.subtitle }} Text Block Lil' Po…" at bounding box center [349, 236] width 358 height 156
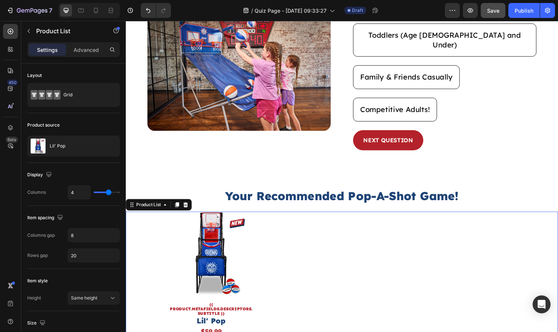
scroll to position [92, 0]
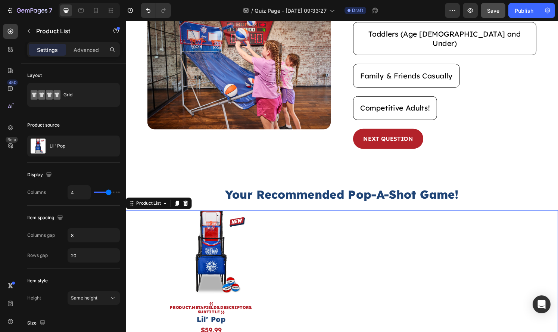
click at [310, 292] on div "Product Images {{ product.metafields.descriptors.subtitle }} Text Block Lil' Po…" at bounding box center [349, 295] width 358 height 156
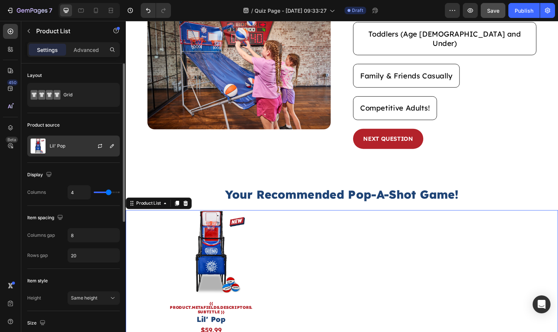
click at [80, 151] on div "Lil' Pop" at bounding box center [73, 145] width 92 height 21
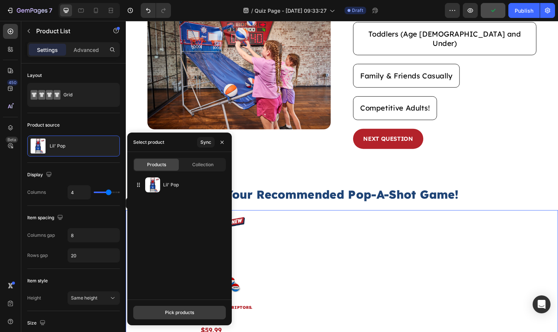
click at [187, 314] on div "Pick products" at bounding box center [179, 312] width 29 height 7
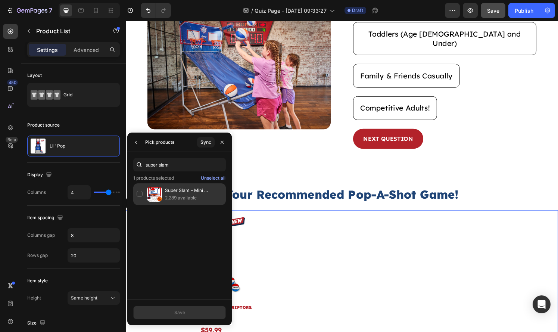
type input "super slam"
click at [195, 189] on p "Super Slam – Mini Basketball Hoop" at bounding box center [193, 189] width 57 height 7
click at [209, 315] on button "Save" at bounding box center [179, 311] width 92 height 13
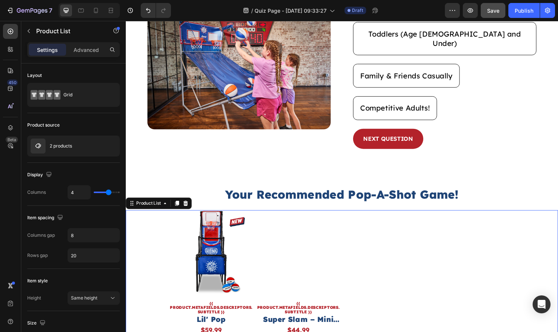
scroll to position [125, 0]
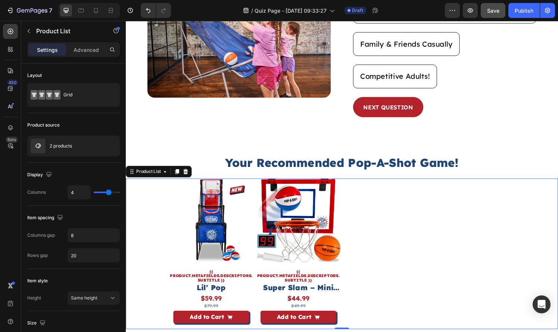
click at [494, 160] on p "Your Recommended Pop-A-Shot Game!" at bounding box center [349, 168] width 446 height 16
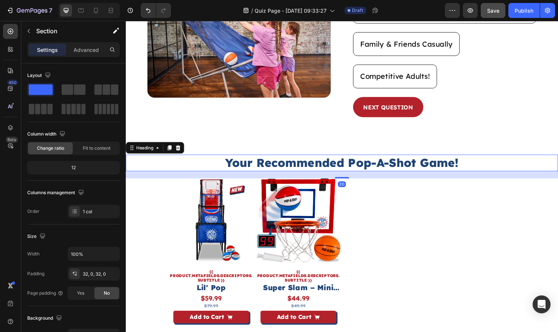
click at [490, 147] on div "Your Recommended Pop-A-Shot Game! Heading 20 Product Images {{ product.metafiel…" at bounding box center [349, 252] width 447 height 210
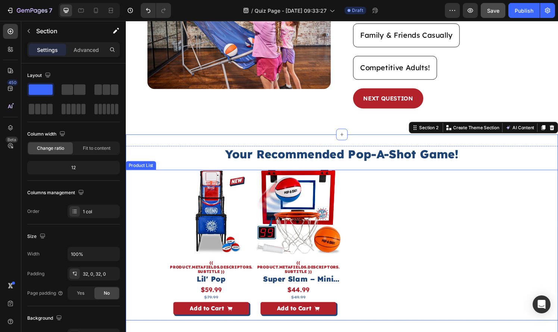
scroll to position [133, 0]
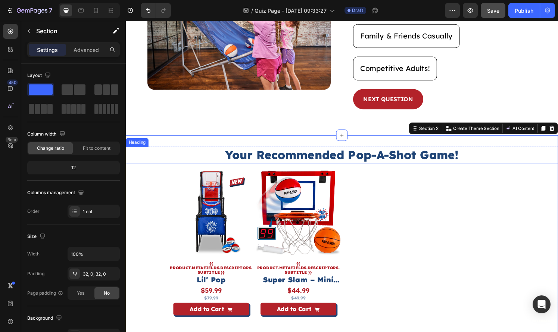
click at [457, 152] on p "Your Recommended Pop-A-Shot Game!" at bounding box center [349, 160] width 446 height 16
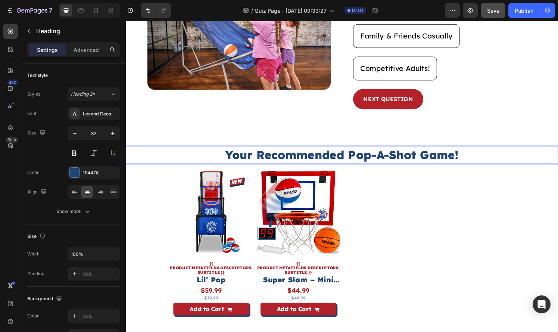
click at [464, 152] on p "Your Recommended Pop-A-Shot Game!" at bounding box center [349, 160] width 446 height 16
click at [444, 198] on div "Product Images {{ product.metafields.descriptors.subtitle }} Text Block Lil' Po…" at bounding box center [349, 254] width 358 height 156
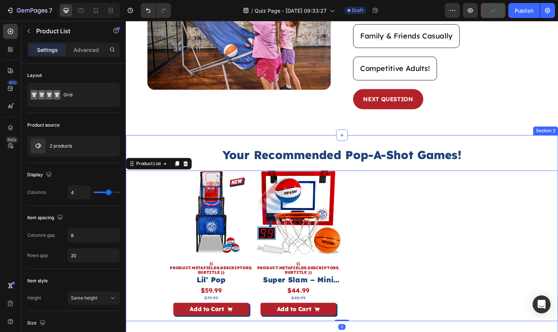
click at [431, 112] on div "Image Find your Pop-A-Shot! Text Block Who will be playing the most? Heading To…" at bounding box center [349, 21] width 447 height 236
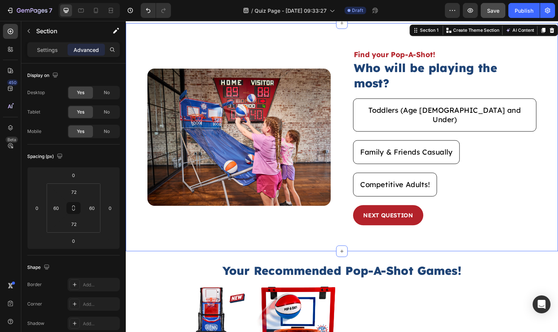
scroll to position [14, 0]
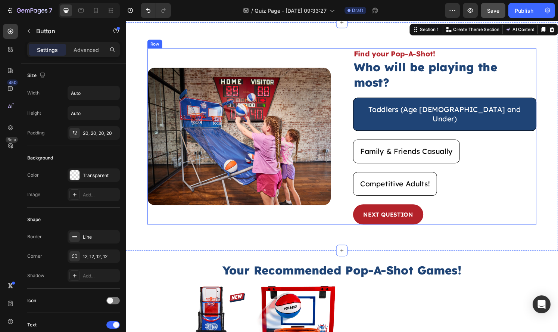
click at [457, 106] on button "Toddlers (Age [DEMOGRAPHIC_DATA] and Under)" at bounding box center [456, 117] width 190 height 34
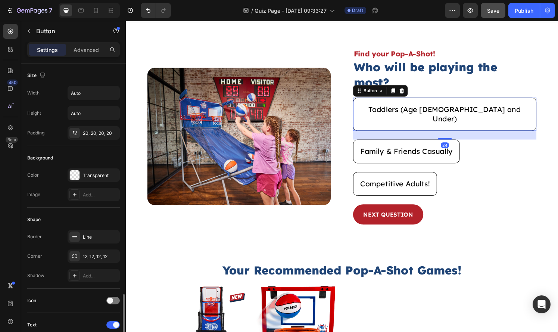
scroll to position [245, 0]
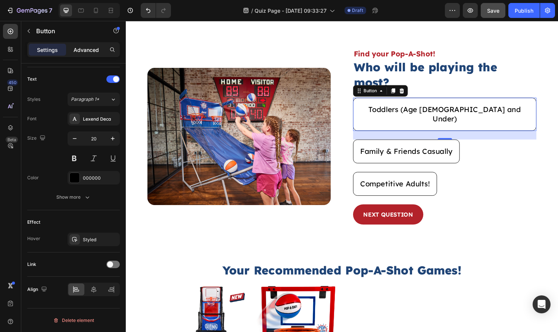
click at [83, 47] on p "Advanced" at bounding box center [85, 50] width 25 height 8
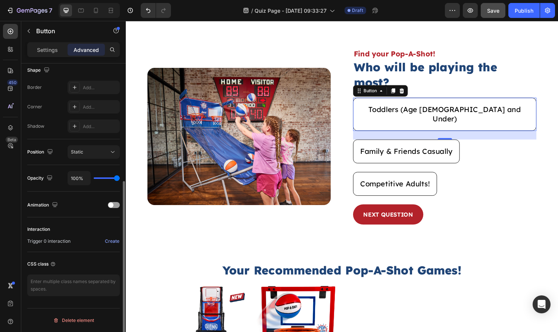
scroll to position [197, 0]
click at [109, 242] on div "Create" at bounding box center [112, 241] width 15 height 7
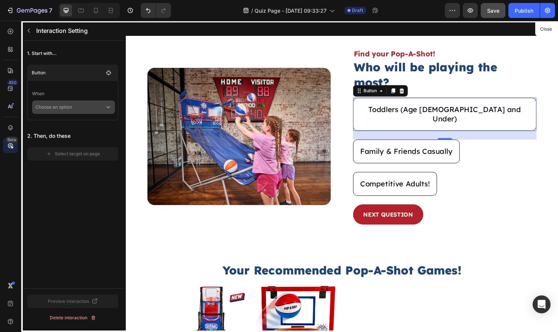
click at [73, 106] on p "Choose an option" at bounding box center [69, 106] width 69 height 13
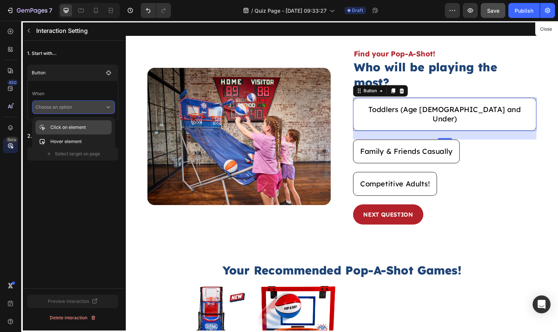
click at [73, 130] on p "Click on element" at bounding box center [67, 126] width 35 height 7
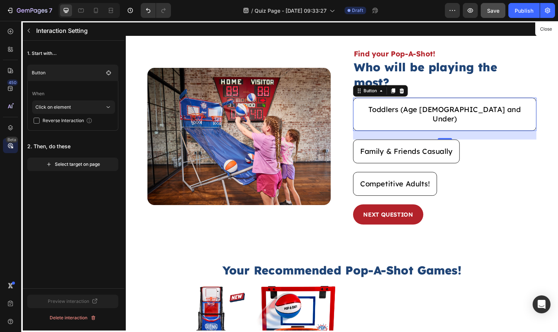
click at [63, 121] on span "Reverse Interaction" at bounding box center [63, 120] width 41 height 7
checkbox input "true"
click at [63, 164] on div "Select target on page" at bounding box center [73, 164] width 54 height 7
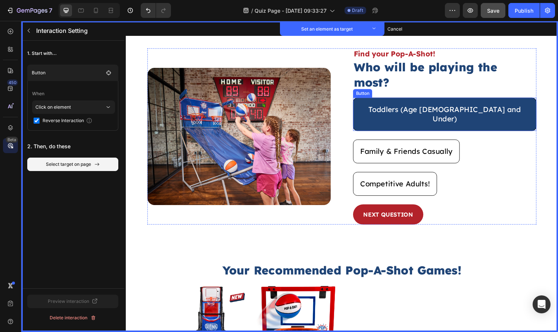
click at [471, 100] on button "Toddlers (Age [DEMOGRAPHIC_DATA] and Under)" at bounding box center [456, 117] width 190 height 34
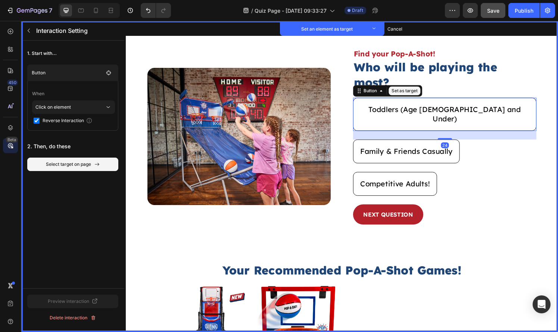
click at [413, 89] on button "Set as target" at bounding box center [414, 93] width 33 height 9
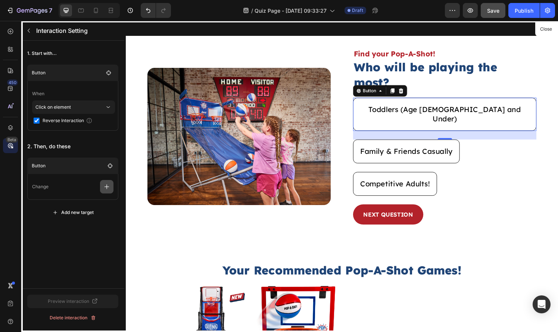
click at [110, 183] on icon "button" at bounding box center [106, 186] width 7 height 7
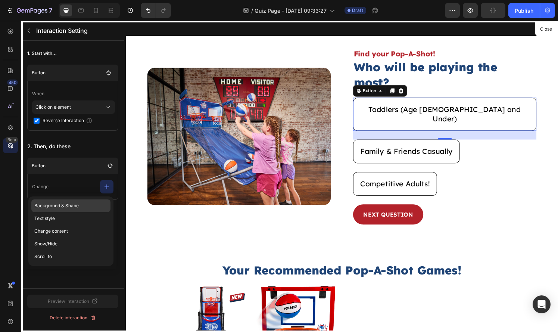
click at [86, 212] on p "Background & Shape" at bounding box center [70, 218] width 79 height 13
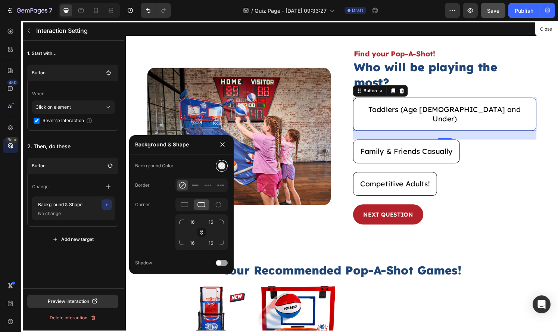
click at [220, 167] on div at bounding box center [222, 166] width 8 height 8
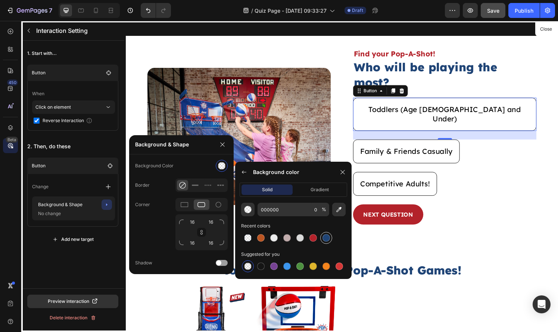
click at [325, 237] on div at bounding box center [325, 237] width 7 height 7
type input "1F4476"
type input "100"
click at [154, 224] on div "Corner 16 16 16 16" at bounding box center [181, 224] width 92 height 52
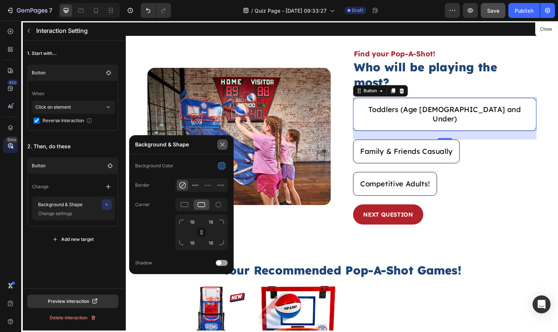
click at [224, 144] on icon "button" at bounding box center [222, 144] width 6 height 6
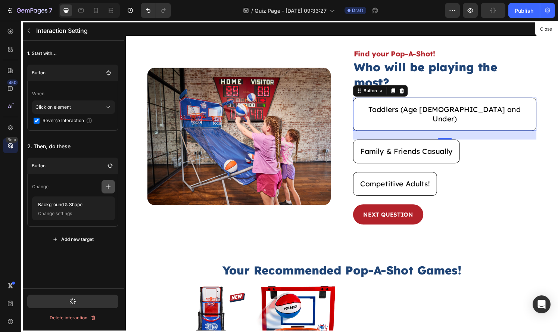
click at [110, 188] on icon "button" at bounding box center [107, 186] width 7 height 7
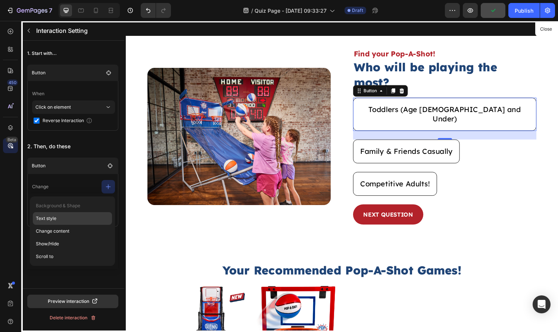
click at [76, 224] on p "Text style" at bounding box center [72, 230] width 79 height 13
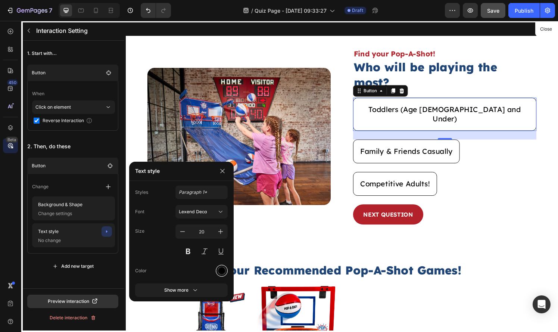
click at [220, 269] on div at bounding box center [222, 271] width 8 height 8
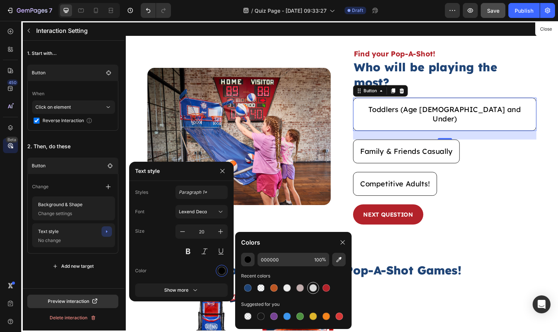
click at [311, 290] on div at bounding box center [312, 287] width 7 height 7
click at [245, 255] on div "button" at bounding box center [247, 258] width 7 height 7
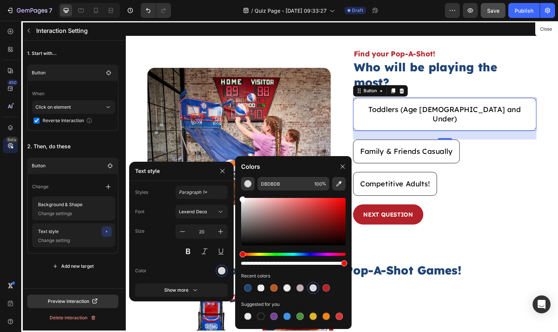
drag, startPoint x: 249, startPoint y: 224, endPoint x: 231, endPoint y: 172, distance: 54.5
click at [231, 0] on body "7 Version history / Quiz Page - Aug 27, 09:33:27 Draft Preview Save Publish 450…" at bounding box center [279, 0] width 558 height 0
type input "FFFFFF"
click at [226, 172] on button "button" at bounding box center [222, 171] width 10 height 10
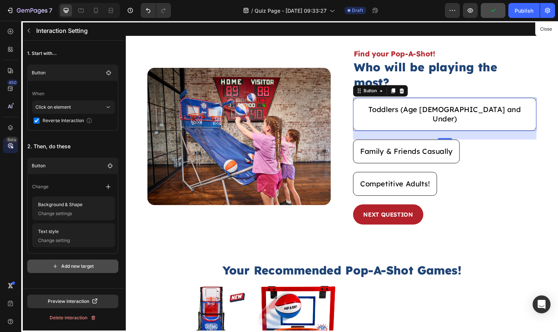
click at [80, 267] on div "Add new target" at bounding box center [72, 266] width 41 height 7
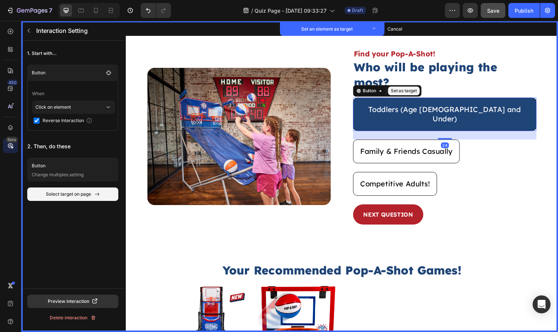
click at [388, 106] on button "Toddlers (Age [DEMOGRAPHIC_DATA] and Under)" at bounding box center [456, 117] width 190 height 34
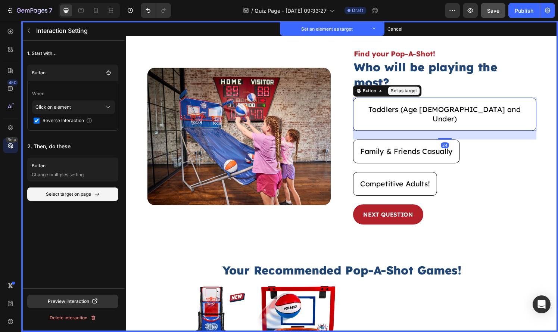
click at [409, 89] on button "Set as target" at bounding box center [413, 93] width 33 height 9
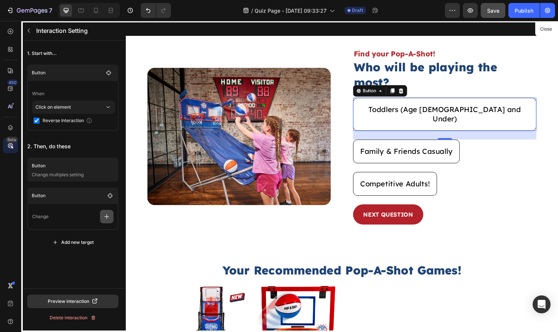
click at [106, 217] on icon "button" at bounding box center [106, 216] width 5 height 5
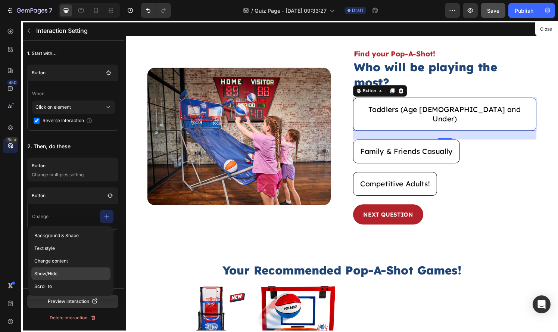
click at [78, 269] on p "Show/Hide" at bounding box center [70, 273] width 79 height 13
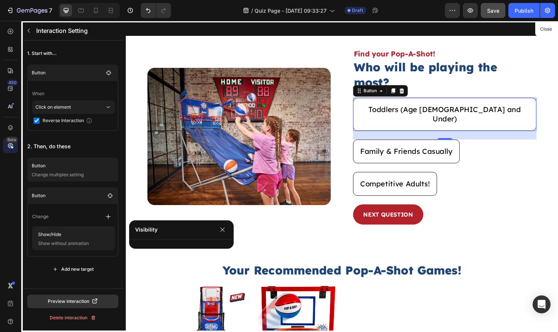
click at [257, 237] on div at bounding box center [349, 182] width 447 height 322
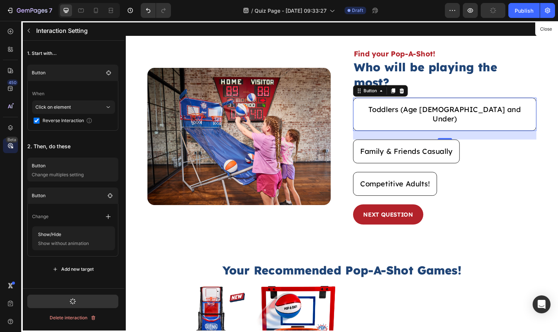
click at [180, 243] on div at bounding box center [349, 182] width 447 height 322
click at [80, 241] on p "Show without animation" at bounding box center [72, 242] width 75 height 7
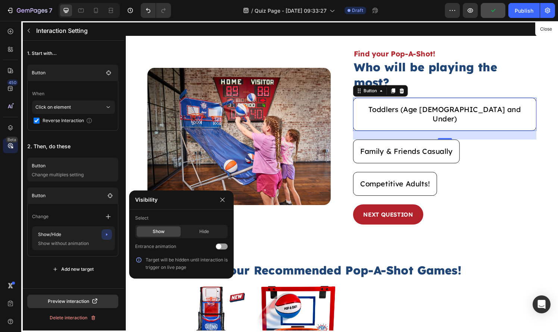
click at [164, 234] on div "Show" at bounding box center [158, 231] width 44 height 10
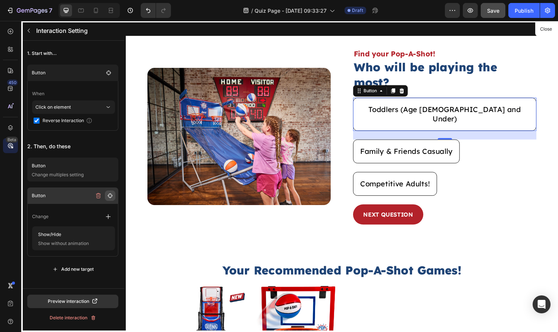
click at [107, 199] on button "button" at bounding box center [110, 195] width 10 height 10
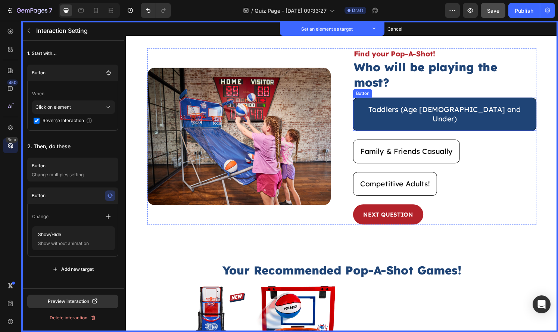
click at [403, 103] on button "Toddlers (Age [DEMOGRAPHIC_DATA] and Under)" at bounding box center [456, 117] width 190 height 34
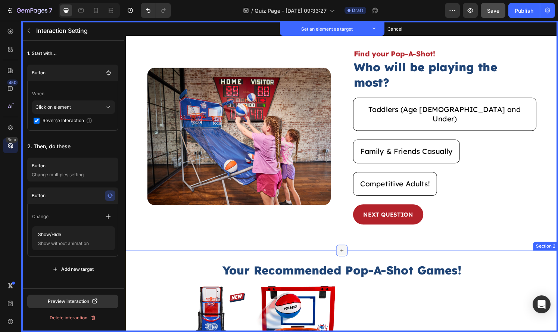
click at [354, 252] on div at bounding box center [349, 258] width 12 height 12
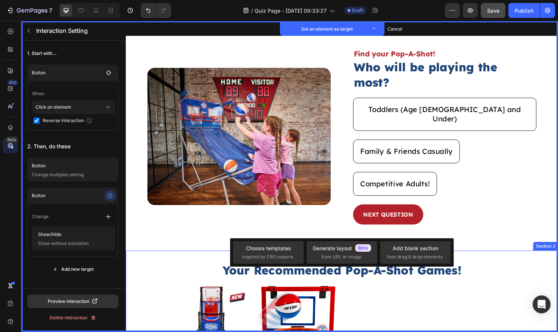
click at [547, 219] on div "Image Set as target Find your Pop-A-Shot! Text Block Set as target Who will be …" at bounding box center [349, 140] width 447 height 236
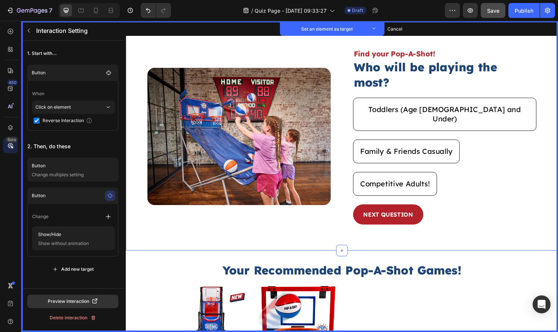
click at [548, 225] on div "Image Set as target Find your Pop-A-Shot! Text Block Set as target Who will be …" at bounding box center [349, 140] width 447 height 236
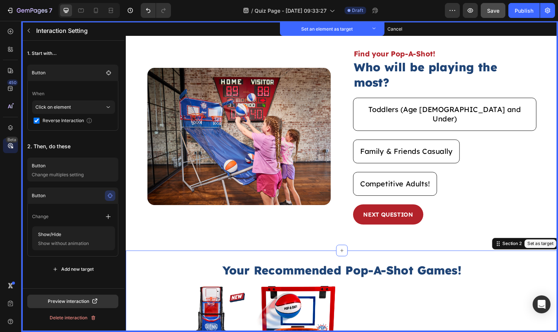
click at [543, 247] on button "Set as target" at bounding box center [554, 251] width 33 height 9
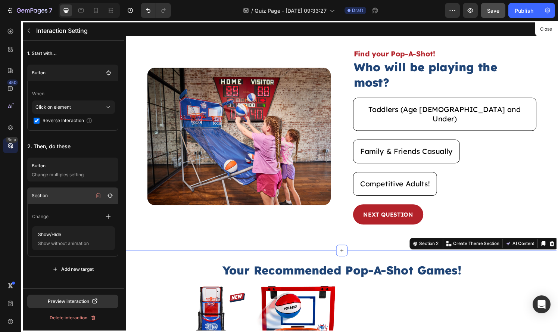
click at [67, 199] on div "Section" at bounding box center [74, 195] width 84 height 10
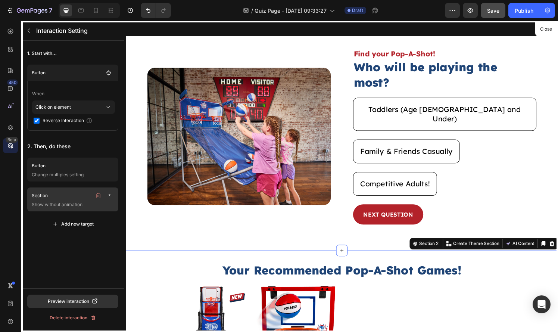
click at [67, 199] on div "Section" at bounding box center [74, 195] width 84 height 10
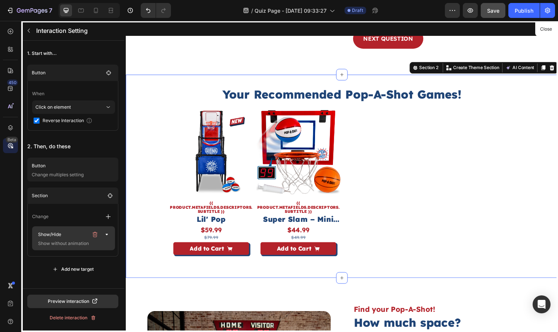
scroll to position [200, 0]
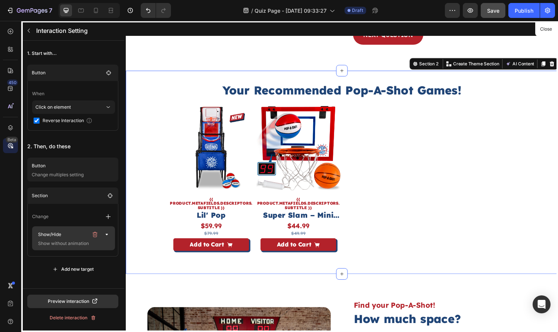
click at [70, 234] on p "Show/Hide" at bounding box center [61, 234] width 53 height 10
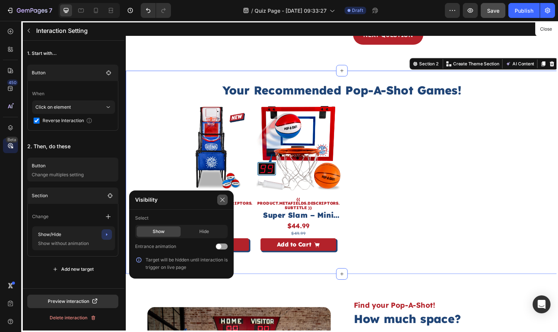
click at [221, 195] on button "button" at bounding box center [222, 199] width 10 height 10
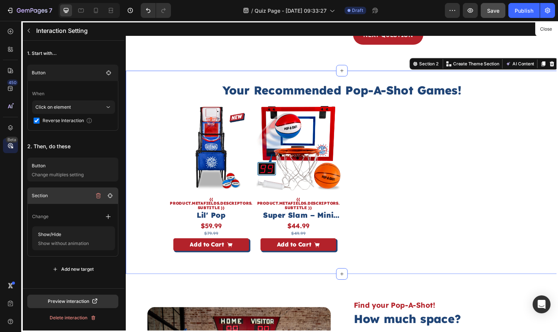
click at [70, 195] on p "Section" at bounding box center [62, 195] width 60 height 7
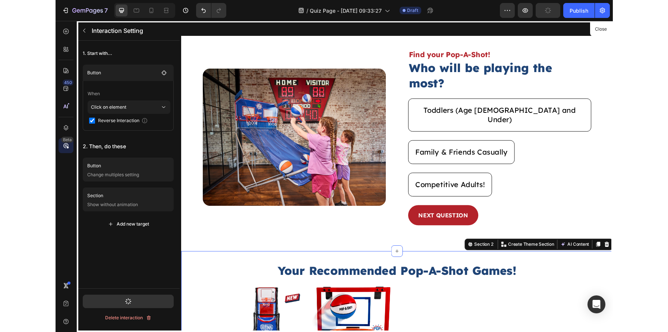
scroll to position [10, 0]
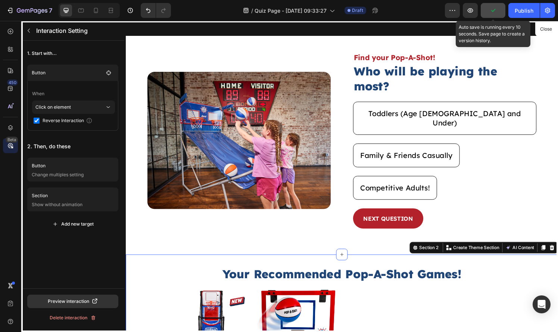
click at [487, 10] on button "button" at bounding box center [492, 10] width 25 height 15
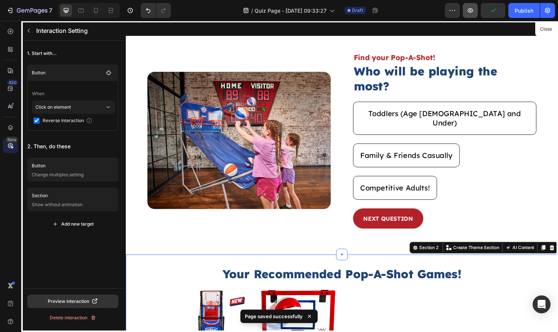
click at [475, 12] on button "button" at bounding box center [469, 10] width 15 height 15
click at [409, 245] on div at bounding box center [349, 182] width 447 height 322
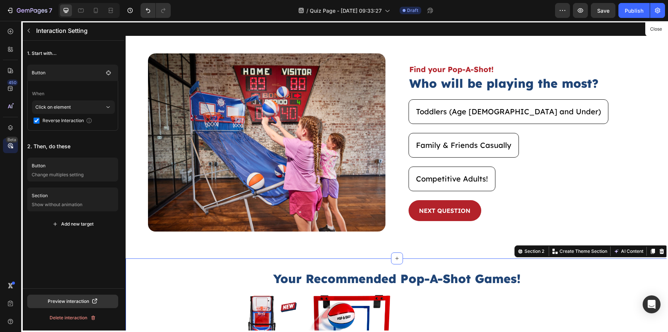
click at [557, 268] on div at bounding box center [397, 176] width 543 height 311
click at [25, 31] on button "button" at bounding box center [29, 31] width 12 height 12
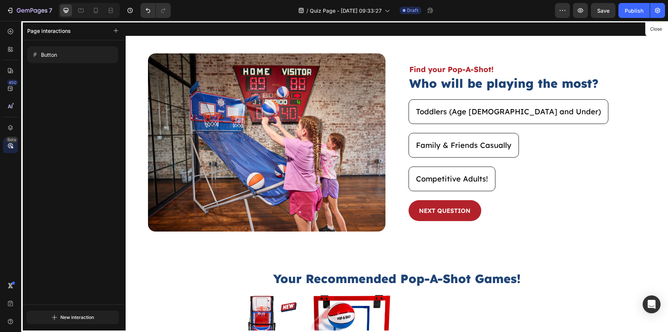
click at [396, 263] on div at bounding box center [397, 176] width 543 height 311
click at [389, 299] on div at bounding box center [397, 176] width 543 height 311
click at [557, 29] on button "Close" at bounding box center [656, 29] width 18 height 11
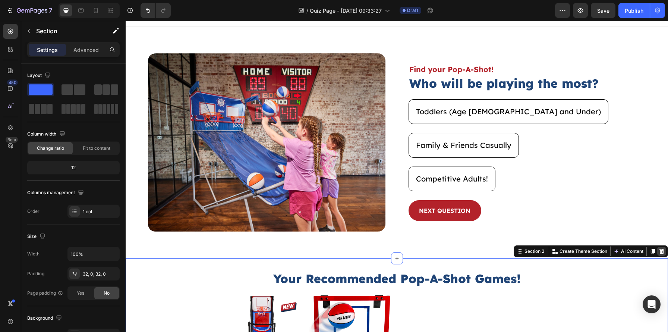
click at [557, 251] on icon at bounding box center [662, 251] width 6 height 6
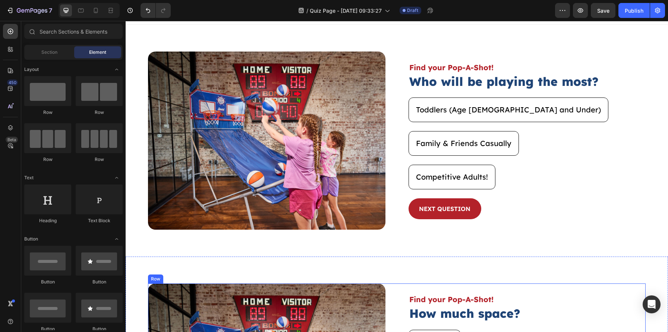
scroll to position [8, 0]
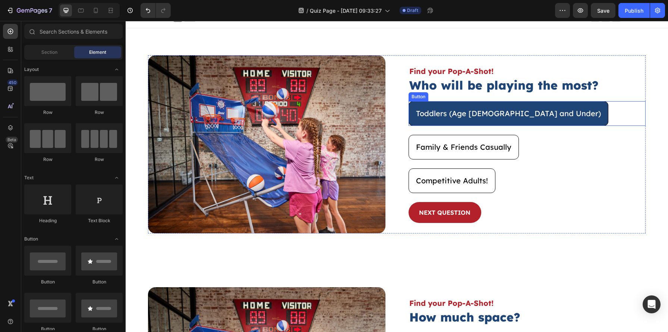
click at [497, 125] on button "Toddlers (Age [DEMOGRAPHIC_DATA] and Under)" at bounding box center [509, 113] width 200 height 25
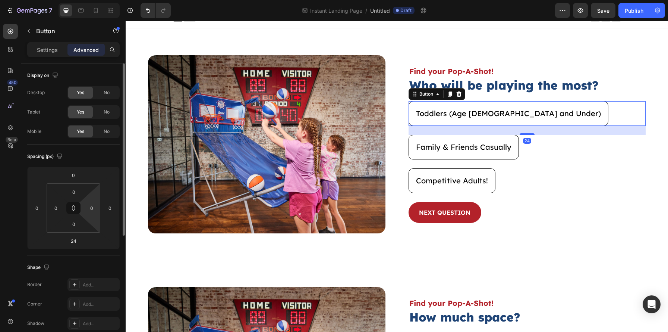
scroll to position [197, 0]
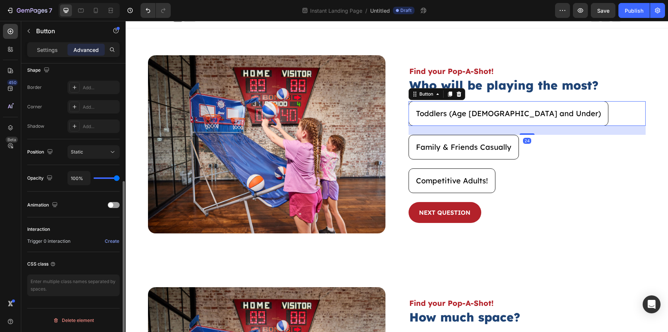
click at [107, 246] on div "Interaction Trigger 0 interaction Create" at bounding box center [73, 234] width 92 height 35
click at [109, 243] on div "Create" at bounding box center [112, 241] width 15 height 7
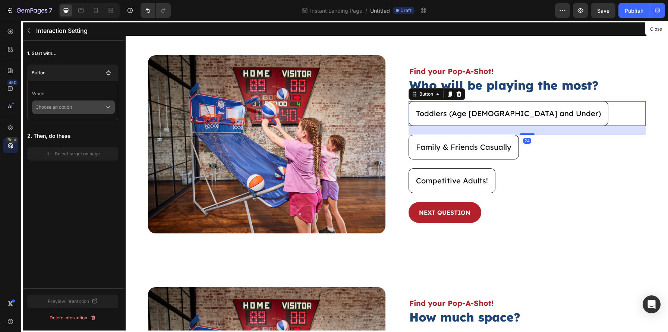
click at [85, 110] on p "Choose an option" at bounding box center [69, 106] width 69 height 13
click at [77, 130] on p "Click on element" at bounding box center [67, 126] width 35 height 7
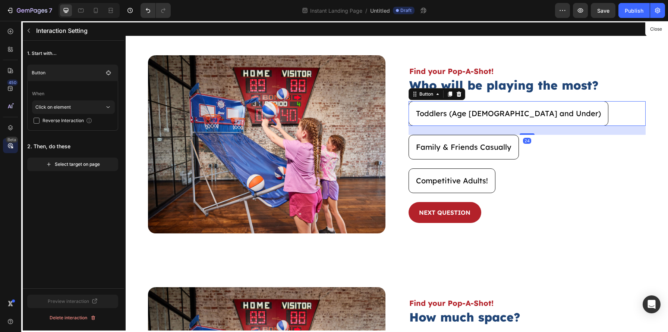
click at [64, 121] on span "Reverse Interaction" at bounding box center [63, 120] width 41 height 7
checkbox input "true"
click at [72, 167] on div "Select target on page" at bounding box center [73, 164] width 54 height 7
click at [107, 187] on icon "button" at bounding box center [106, 186] width 7 height 7
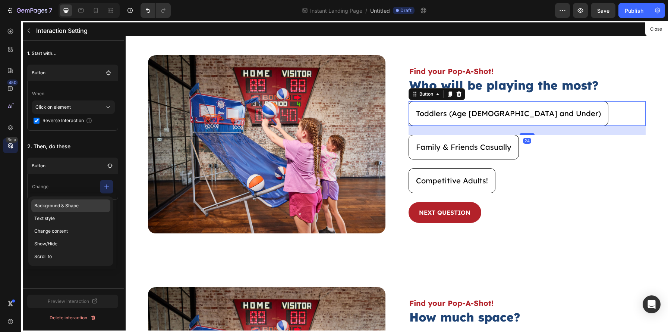
click at [73, 212] on p "Background & Shape" at bounding box center [70, 218] width 79 height 13
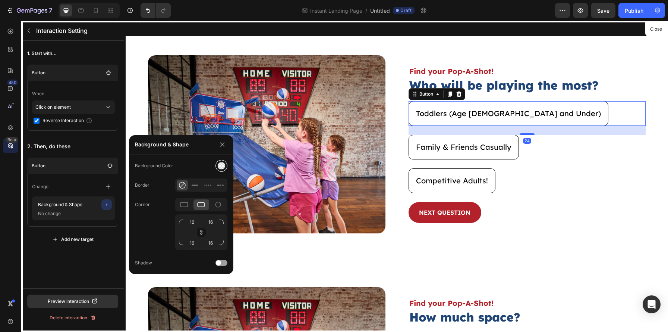
click at [220, 167] on div at bounding box center [222, 166] width 8 height 8
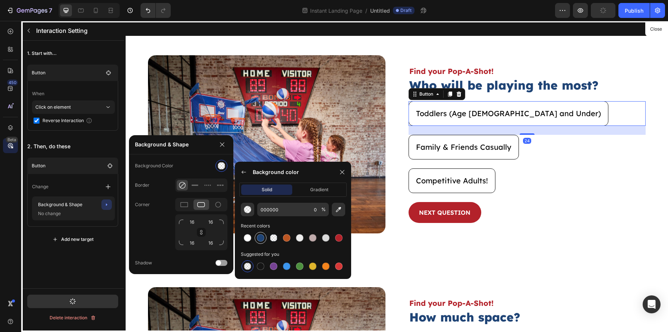
click at [262, 239] on div at bounding box center [260, 237] width 7 height 7
type input "1F4476"
type input "100"
click at [344, 170] on icon at bounding box center [342, 172] width 6 height 6
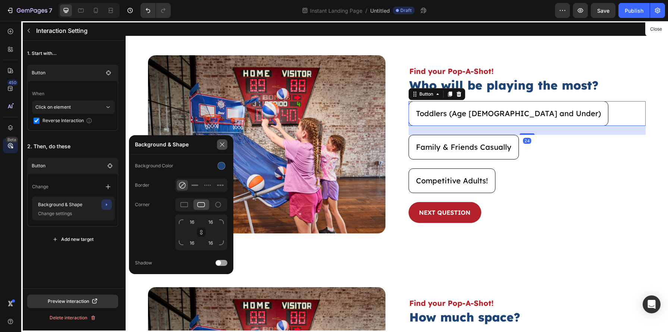
click at [226, 149] on button "button" at bounding box center [222, 144] width 10 height 10
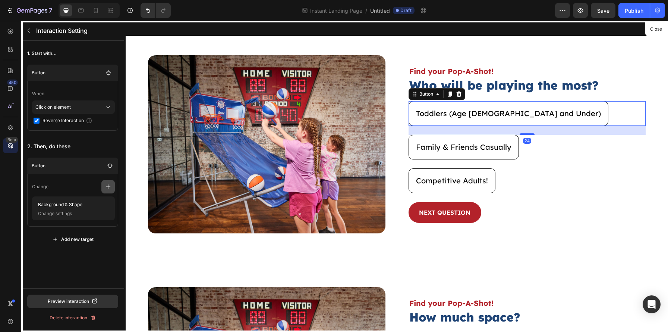
click at [105, 184] on icon "button" at bounding box center [107, 186] width 7 height 7
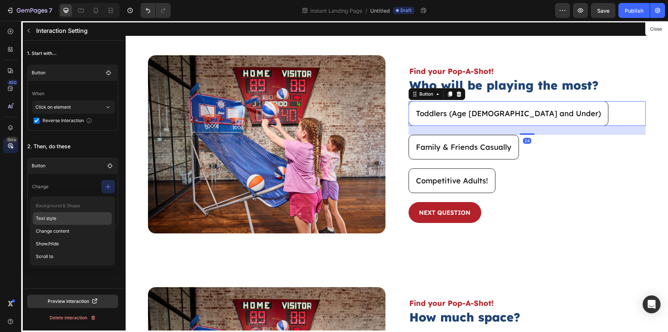
click at [82, 224] on p "Text style" at bounding box center [72, 230] width 79 height 13
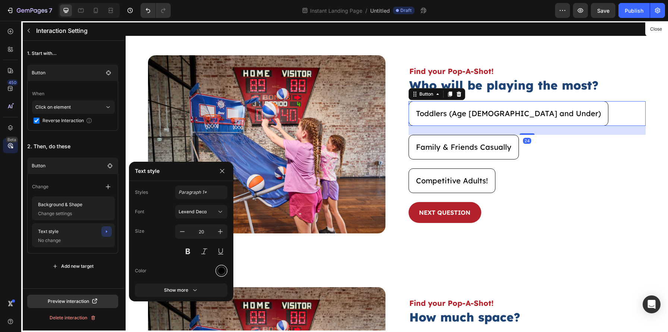
click at [226, 270] on div at bounding box center [222, 270] width 12 height 12
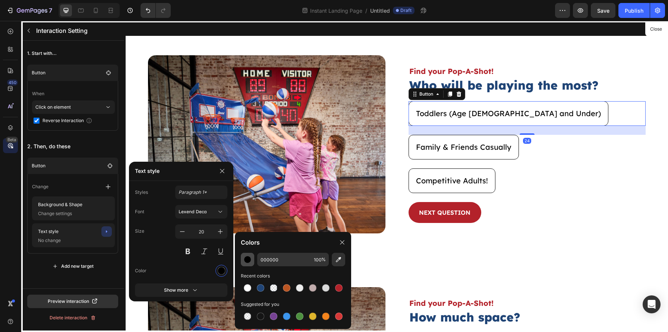
click at [244, 259] on div "button" at bounding box center [247, 258] width 7 height 7
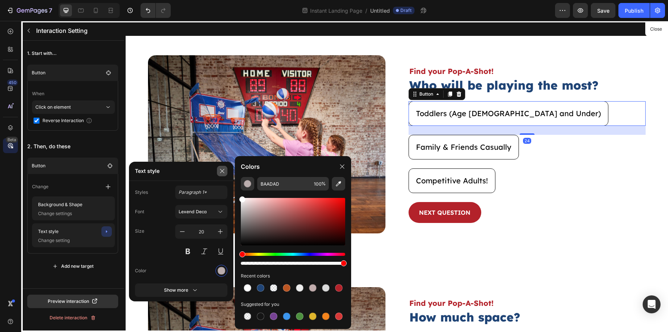
drag, startPoint x: 249, startPoint y: 210, endPoint x: 222, endPoint y: 175, distance: 44.5
click at [222, 0] on body "7 Version history Instant Landing Page / Untitled Draft Preview Save Publish 45…" at bounding box center [334, 0] width 668 height 0
type input "FFFFFF"
click at [343, 166] on icon at bounding box center [342, 166] width 6 height 6
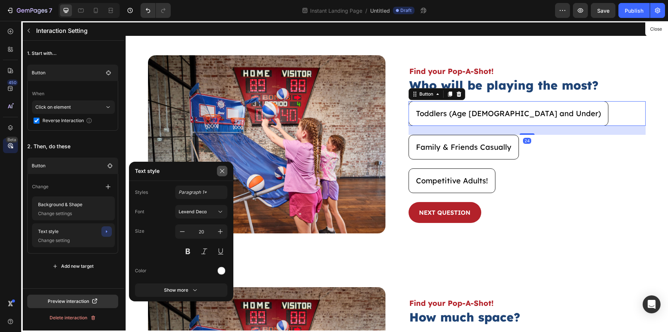
click at [220, 170] on icon "button" at bounding box center [222, 171] width 6 height 6
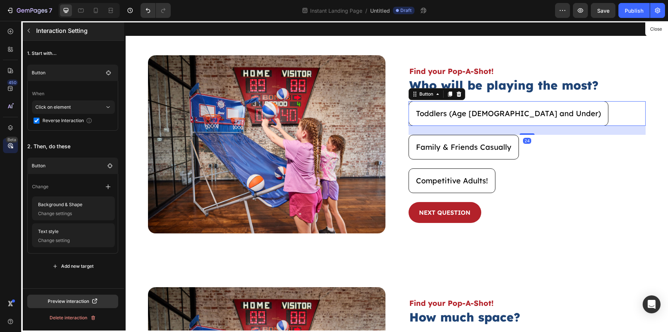
click at [25, 29] on button "button" at bounding box center [29, 31] width 12 height 12
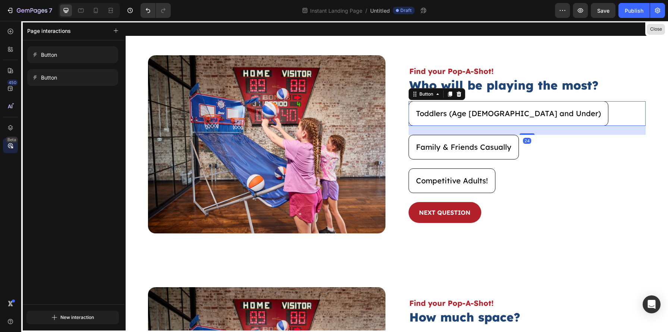
click at [557, 31] on button "Close" at bounding box center [656, 29] width 18 height 11
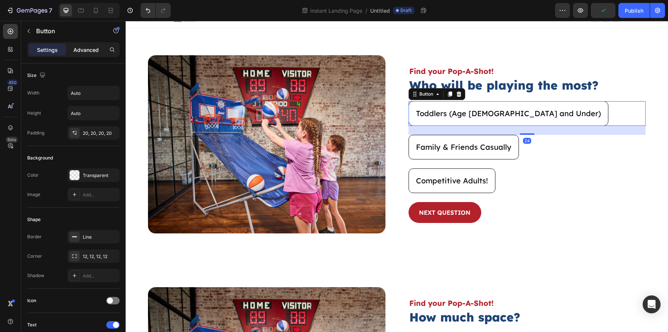
click at [84, 47] on p "Advanced" at bounding box center [85, 50] width 25 height 8
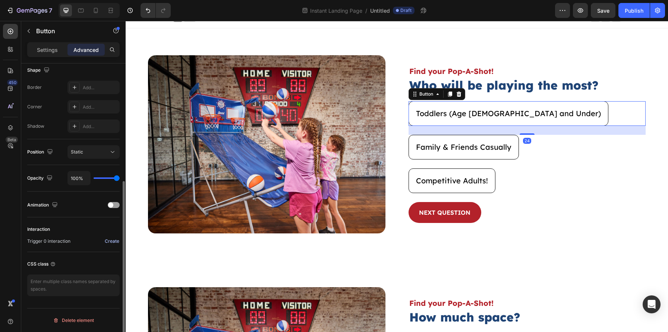
click at [109, 244] on div "Create" at bounding box center [112, 241] width 15 height 7
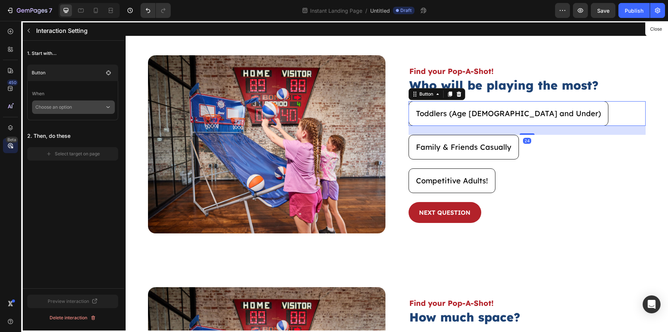
click at [79, 109] on p "Choose an option" at bounding box center [69, 106] width 69 height 13
click at [75, 131] on p "Click on element" at bounding box center [67, 126] width 35 height 7
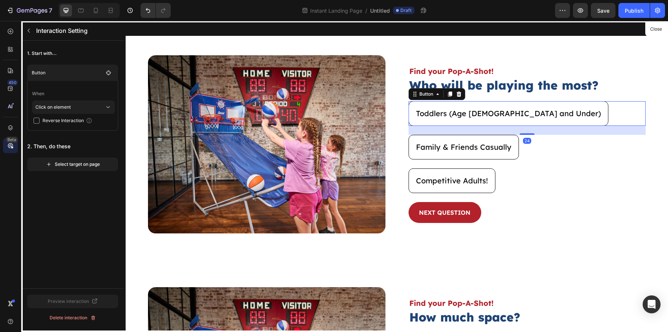
click at [69, 125] on main "When Click on element Reverse Interaction" at bounding box center [72, 106] width 91 height 50
click at [69, 122] on span "Reverse Interaction" at bounding box center [63, 120] width 41 height 7
checkbox input "true"
click at [69, 163] on div "Select target on page" at bounding box center [73, 164] width 54 height 7
click at [103, 185] on icon "button" at bounding box center [106, 186] width 7 height 7
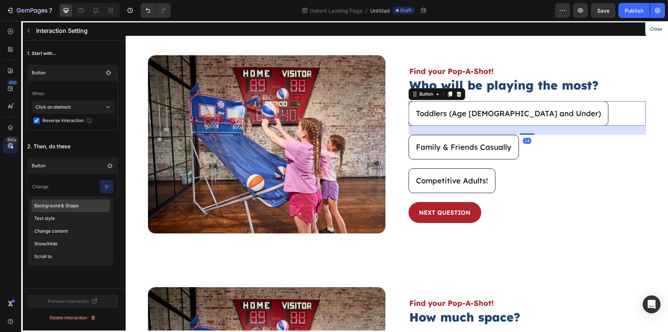
click at [84, 212] on p "Background & Shape" at bounding box center [70, 218] width 79 height 13
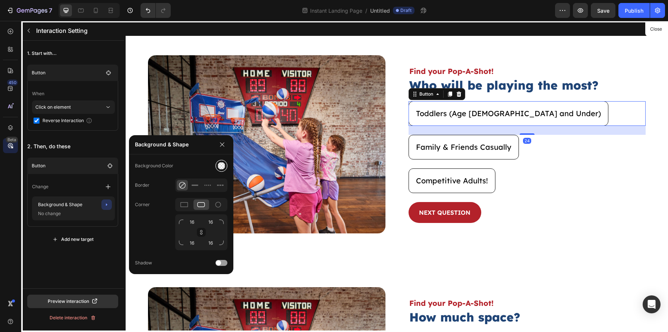
click at [218, 165] on div at bounding box center [222, 166] width 8 height 8
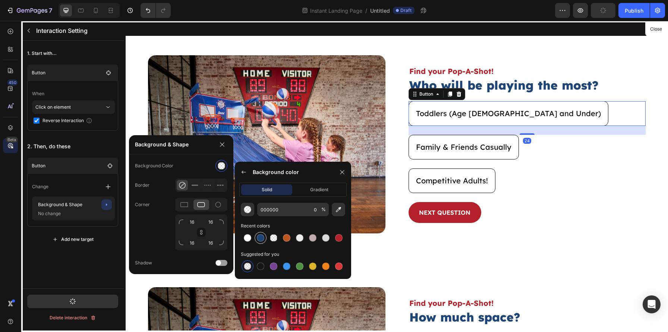
click at [263, 238] on div at bounding box center [260, 237] width 7 height 7
type input "1F4476"
type input "100"
click at [341, 170] on icon at bounding box center [342, 172] width 6 height 6
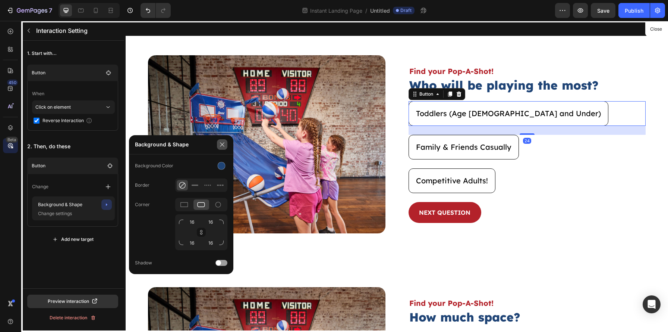
click at [223, 145] on icon "button" at bounding box center [222, 144] width 6 height 6
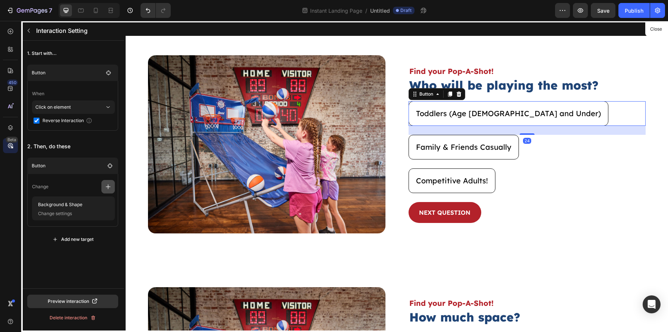
click at [106, 186] on icon "button" at bounding box center [107, 186] width 7 height 7
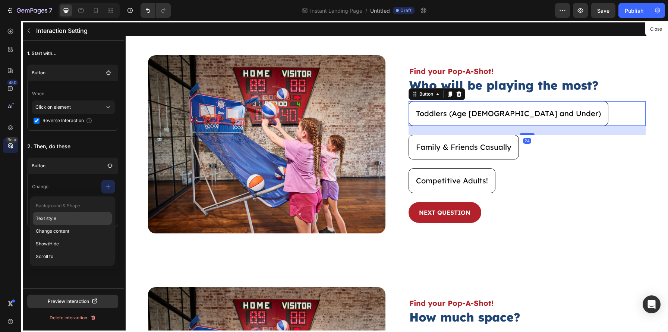
click at [87, 224] on p "Text style" at bounding box center [72, 230] width 79 height 13
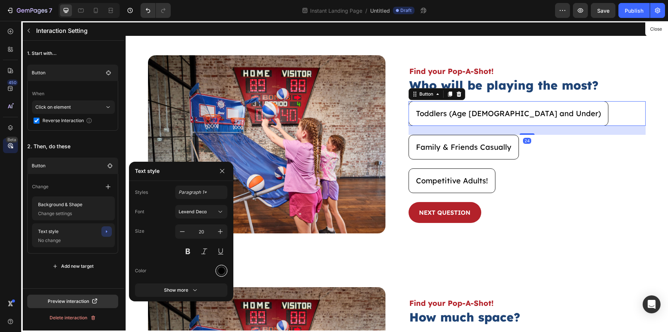
click at [220, 265] on div at bounding box center [222, 270] width 12 height 12
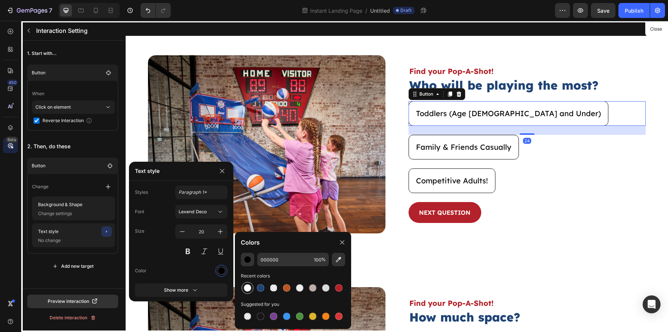
click at [245, 284] on div at bounding box center [247, 287] width 9 height 9
type input "FFFFFF"
click at [220, 168] on icon "button" at bounding box center [222, 171] width 6 height 6
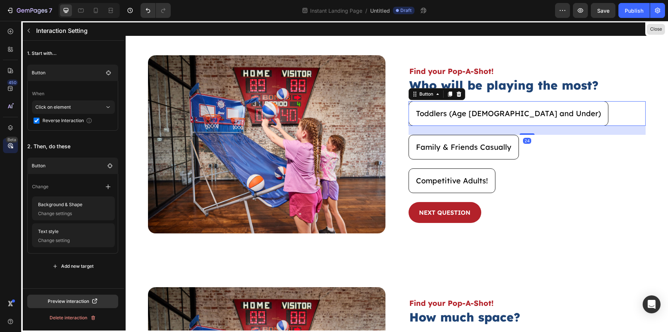
click at [557, 24] on button "Close" at bounding box center [656, 29] width 18 height 11
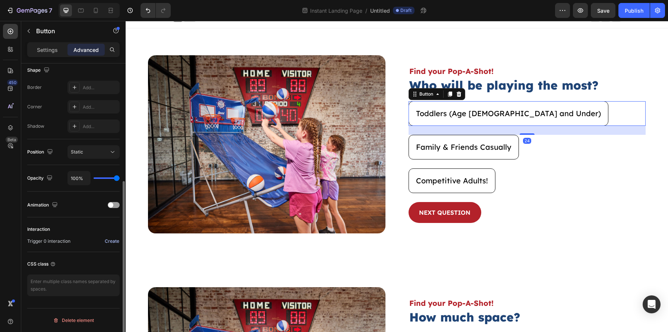
click at [111, 241] on div "Create" at bounding box center [112, 241] width 15 height 7
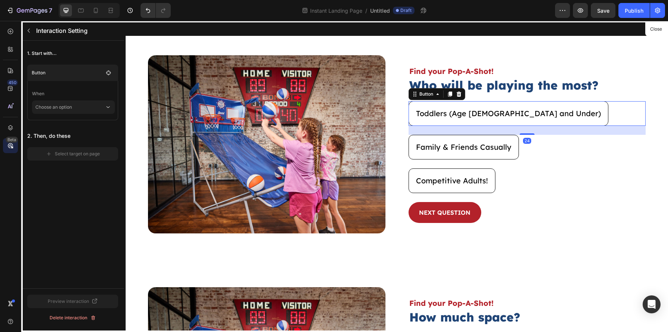
click at [76, 117] on main "When Choose an option" at bounding box center [72, 100] width 91 height 39
click at [76, 107] on p "Choose an option" at bounding box center [69, 106] width 69 height 13
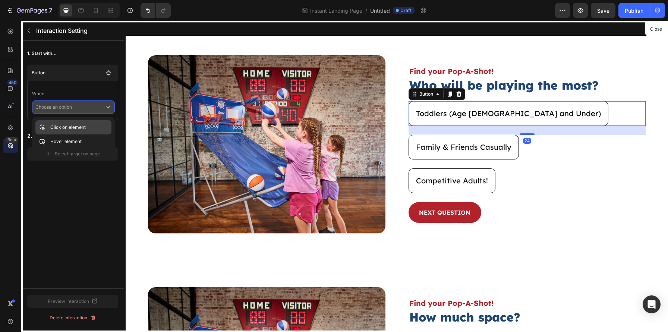
click at [75, 125] on p "Click on element" at bounding box center [67, 126] width 35 height 7
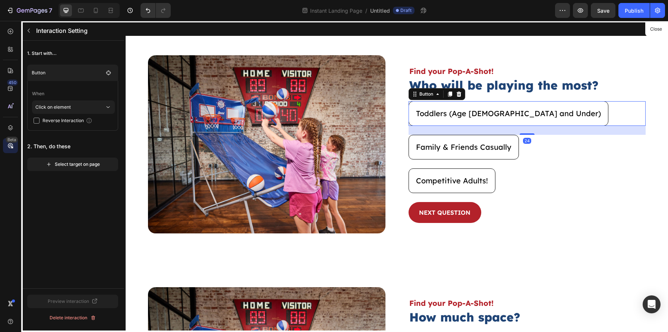
click at [68, 123] on span "Reverse Interaction" at bounding box center [63, 120] width 41 height 7
checkbox input "true"
click at [76, 159] on button "Select target on page" at bounding box center [72, 163] width 91 height 13
click at [103, 189] on button "button" at bounding box center [106, 186] width 13 height 13
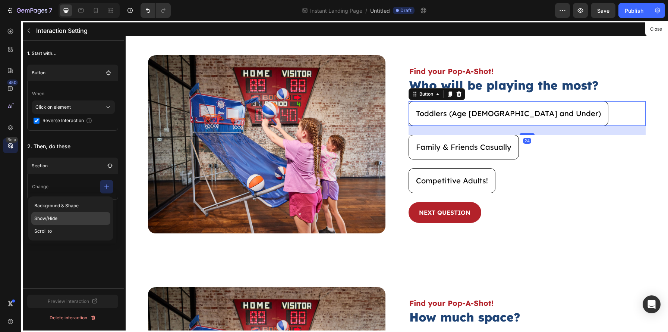
click at [76, 224] on p "Show/Hide" at bounding box center [70, 230] width 79 height 13
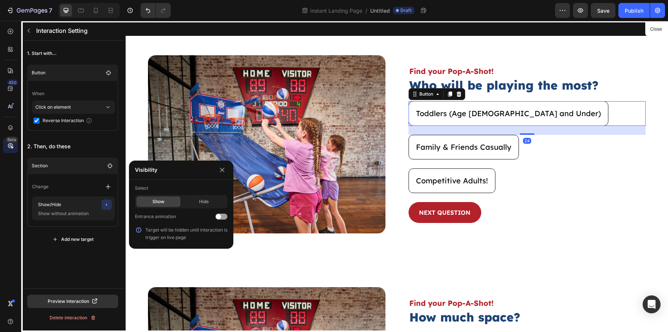
click at [171, 200] on div "Show" at bounding box center [158, 201] width 44 height 10
click at [222, 170] on icon "button" at bounding box center [222, 170] width 6 height 6
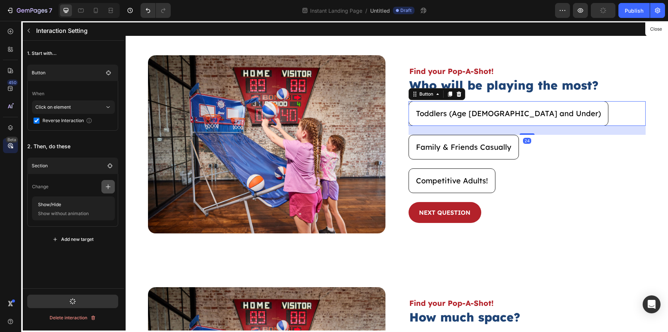
click at [112, 191] on button "button" at bounding box center [107, 186] width 13 height 13
click at [78, 253] on div "1. Start with... Button When Click on element Reverse Interaction 2. Then, do t…" at bounding box center [72, 164] width 103 height 247
click at [110, 188] on icon "button" at bounding box center [107, 186] width 7 height 7
click at [75, 249] on div "1. Start with... Button When Click on element Reverse Interaction 2. Then, do t…" at bounding box center [72, 146] width 103 height 211
click at [63, 165] on p "Section" at bounding box center [62, 165] width 60 height 7
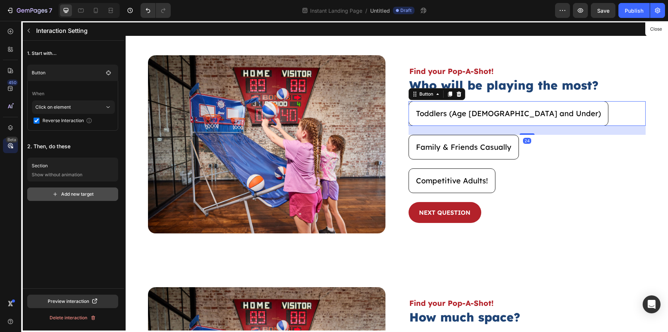
click at [69, 189] on button "Add new target" at bounding box center [72, 193] width 91 height 13
click at [95, 195] on icon "button" at bounding box center [98, 195] width 6 height 6
click at [100, 193] on div "Delete" at bounding box center [105, 195] width 14 height 7
click at [91, 192] on div "Add new target" at bounding box center [72, 194] width 41 height 7
click at [105, 221] on button "button" at bounding box center [106, 216] width 13 height 13
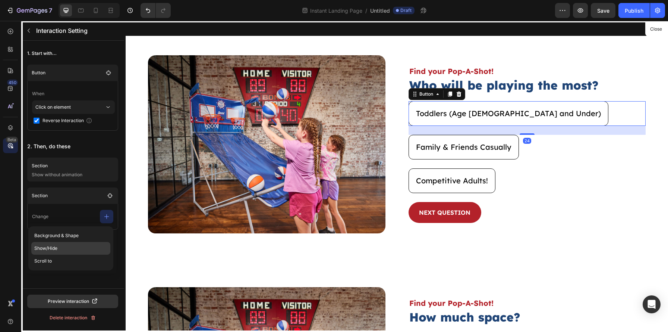
click at [71, 247] on p "Show/Hide" at bounding box center [70, 248] width 79 height 13
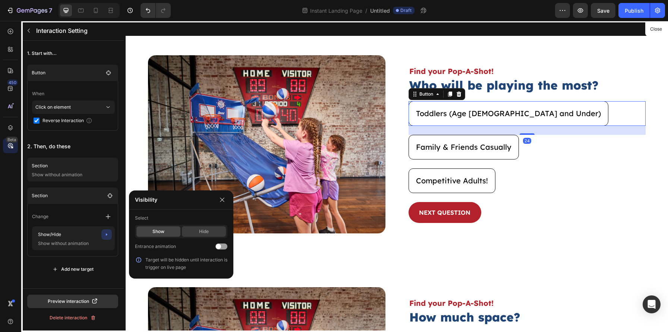
click at [203, 232] on div "Hide" at bounding box center [204, 231] width 44 height 10
click at [222, 200] on icon "button" at bounding box center [222, 199] width 4 height 4
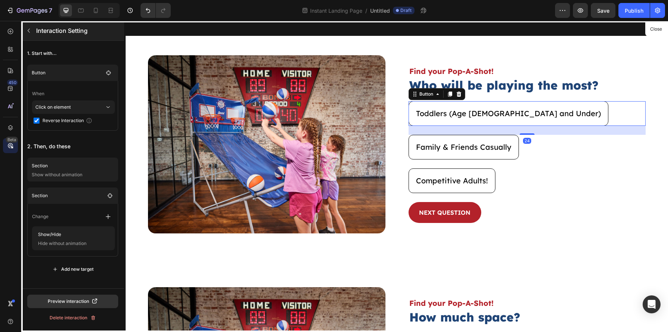
click at [30, 34] on button "button" at bounding box center [29, 31] width 12 height 12
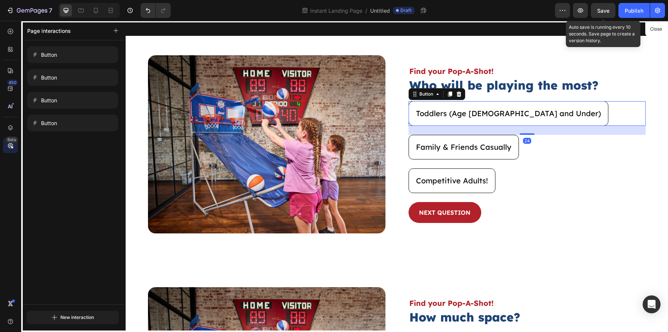
click at [557, 12] on span "Save" at bounding box center [603, 10] width 12 height 6
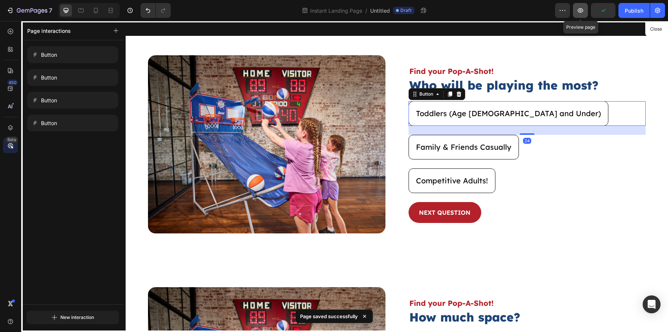
click at [557, 10] on icon "button" at bounding box center [580, 10] width 7 height 7
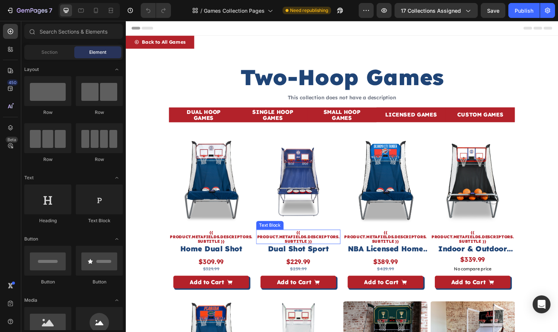
click at [260, 248] on div "Product Images {{ product.metafields.descriptors.subtitle }} Text Block Home Du…" at bounding box center [349, 308] width 358 height 328
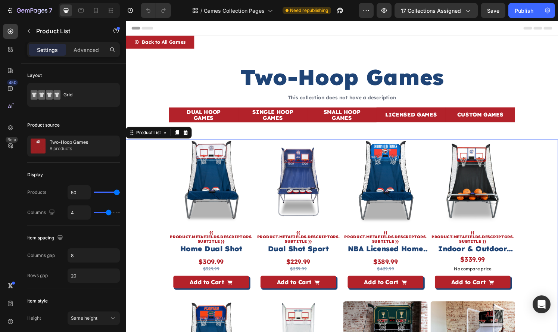
click at [258, 270] on div "Product Images {{ product.metafields.descriptors.subtitle }} Text Block Home Du…" at bounding box center [349, 308] width 358 height 328
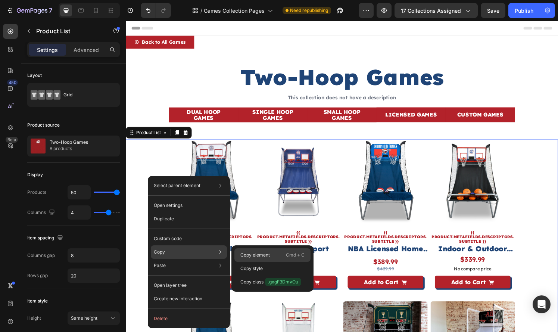
click at [238, 261] on div "Copy element Cmd + C" at bounding box center [272, 267] width 76 height 13
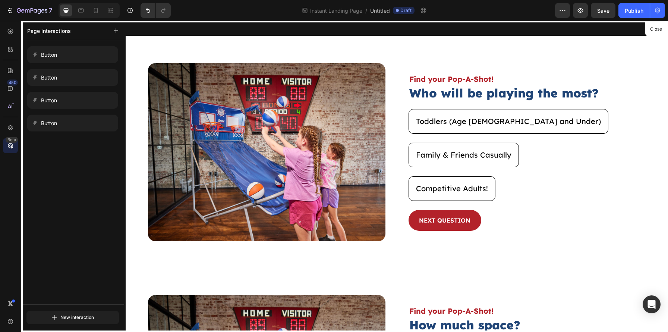
click at [604, 21] on div at bounding box center [397, 176] width 543 height 311
click at [601, 10] on span "Save" at bounding box center [603, 10] width 12 height 6
click at [654, 25] on button "Close" at bounding box center [656, 29] width 18 height 11
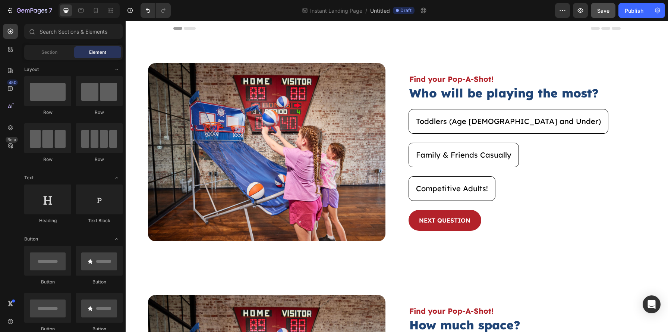
click at [598, 2] on div "7 Version history Instant Landing Page / Untitled Draft Preview Save Publish" at bounding box center [334, 10] width 668 height 21
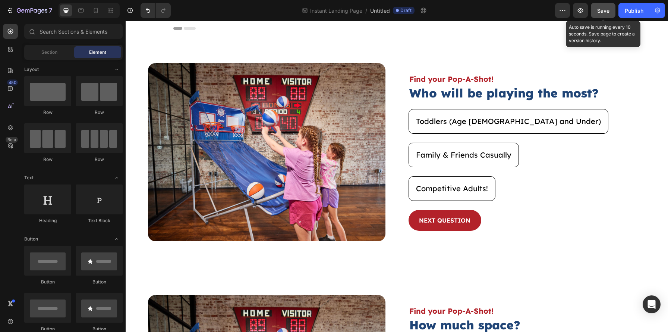
click at [599, 8] on span "Save" at bounding box center [603, 10] width 12 height 6
click at [601, 13] on div "Save" at bounding box center [603, 11] width 12 height 8
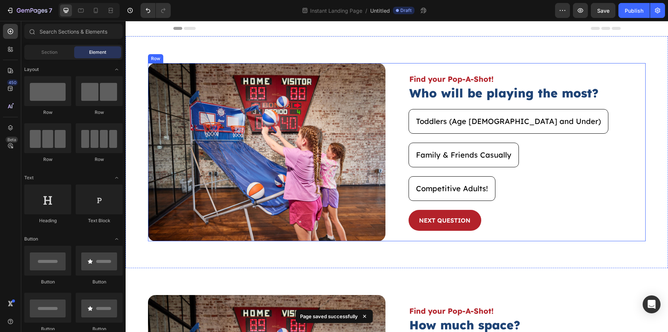
click at [423, 244] on div "Image Find your Pop-A-Shot! Text Block Who will be playing the most? Heading To…" at bounding box center [397, 152] width 543 height 232
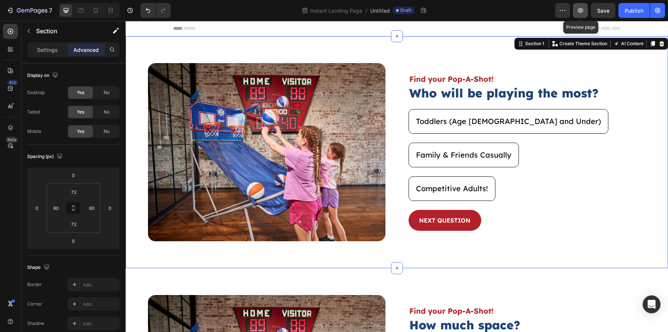
click at [578, 9] on icon "button" at bounding box center [580, 10] width 7 height 7
click at [579, 9] on icon "button" at bounding box center [580, 10] width 7 height 7
click at [604, 5] on button "Save" at bounding box center [603, 10] width 25 height 15
click at [510, 54] on div "Image Find your Pop-A-Shot! Text Block Who will be playing the most? Heading To…" at bounding box center [397, 152] width 543 height 232
click at [605, 17] on button "Save" at bounding box center [603, 10] width 25 height 15
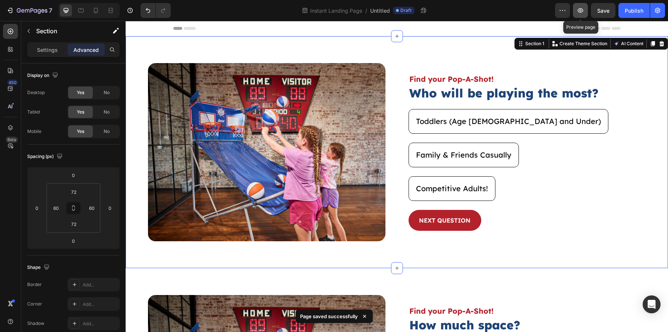
click at [583, 9] on icon "button" at bounding box center [581, 10] width 6 height 4
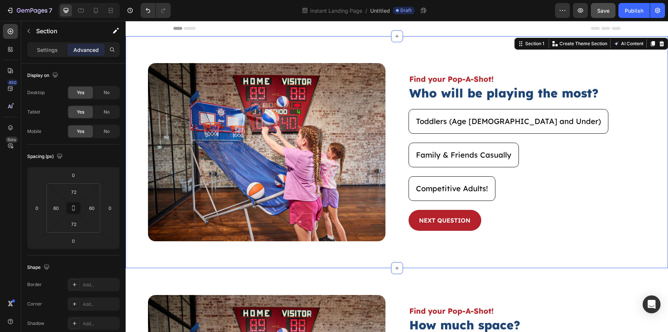
click at [600, 9] on span "Save" at bounding box center [603, 10] width 12 height 6
click at [420, 252] on div "Image Find your Pop-A-Shot! Text Block Who will be playing the most? Heading To…" at bounding box center [397, 152] width 543 height 232
click at [582, 16] on button "button" at bounding box center [580, 10] width 15 height 15
click at [603, 6] on button "Save" at bounding box center [603, 10] width 25 height 15
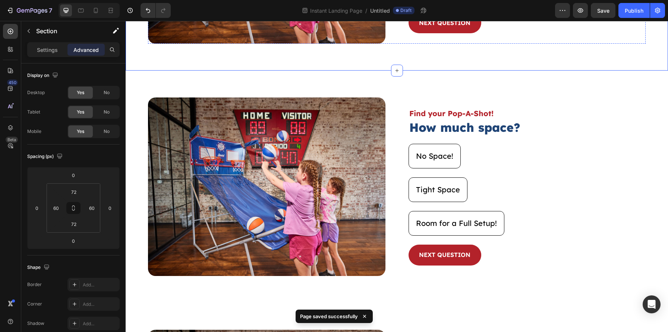
scroll to position [197, 0]
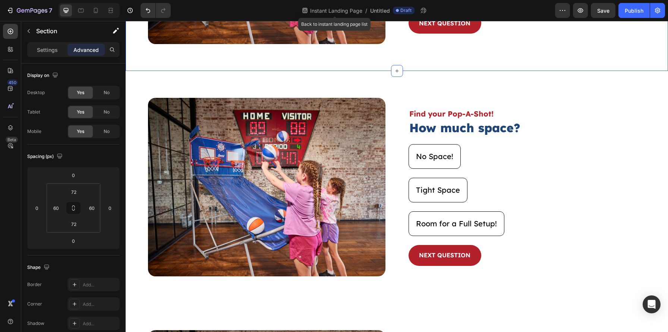
click at [349, 9] on span "Instant Landing Page" at bounding box center [336, 11] width 55 height 8
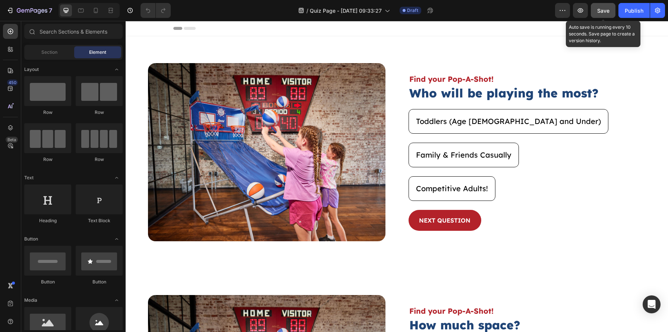
click at [596, 7] on button "Save" at bounding box center [603, 10] width 25 height 15
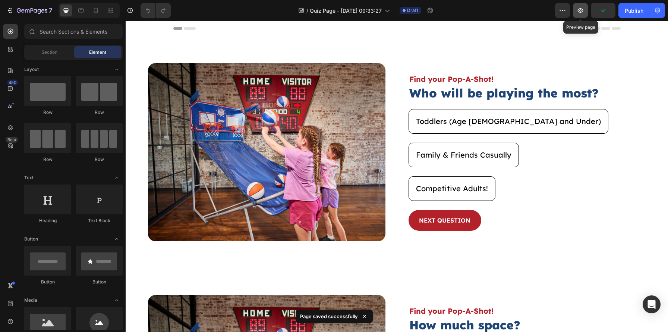
click at [576, 12] on button "button" at bounding box center [580, 10] width 15 height 15
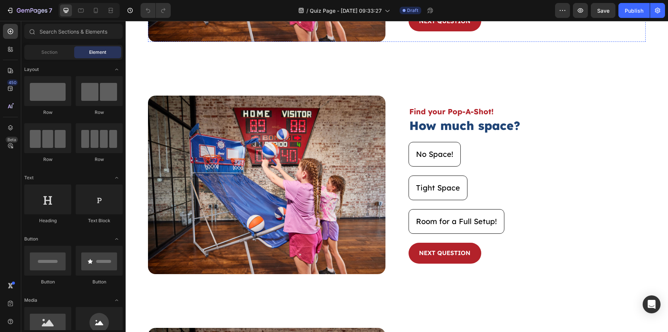
scroll to position [200, 0]
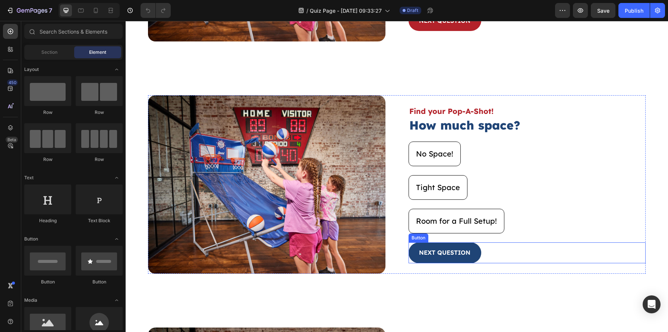
click at [474, 251] on button "NEXT QUESTION" at bounding box center [445, 252] width 73 height 21
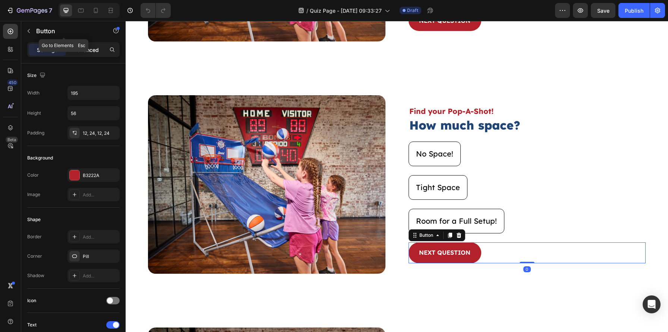
click at [77, 54] on div "Advanced" at bounding box center [85, 50] width 37 height 12
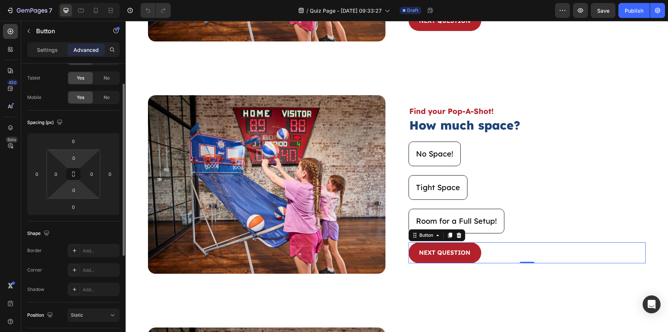
scroll to position [197, 0]
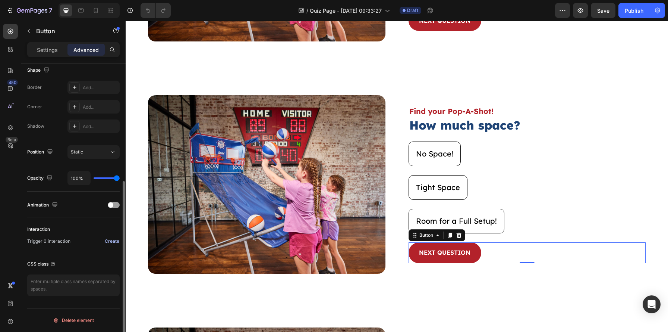
click at [104, 241] on div "Trigger 0 interaction Create" at bounding box center [73, 240] width 92 height 9
click at [112, 239] on div "Create" at bounding box center [112, 241] width 15 height 7
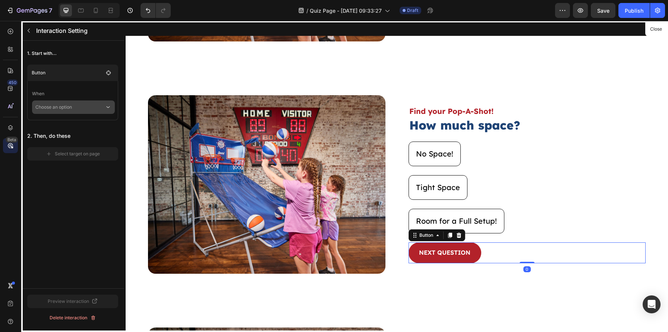
click at [88, 112] on p "Choose an option" at bounding box center [69, 106] width 69 height 13
click at [85, 129] on p "Click on element" at bounding box center [67, 126] width 35 height 7
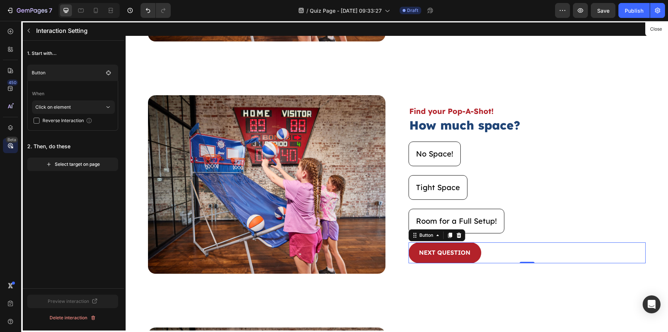
click at [65, 123] on span "Reverse Interaction" at bounding box center [63, 120] width 41 height 7
checkbox input "true"
click at [75, 163] on div "Select target on page" at bounding box center [73, 164] width 54 height 7
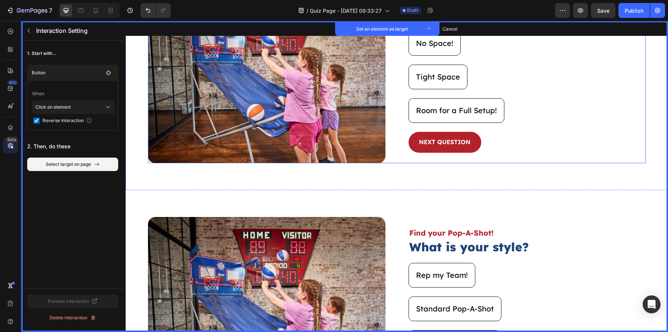
scroll to position [324, 0]
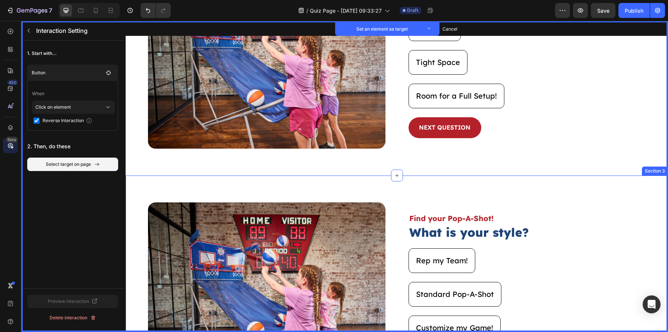
click at [465, 185] on div "Image Set as target Find your Pop-A-Shot! Text Block Set as target What is your…" at bounding box center [397, 291] width 543 height 232
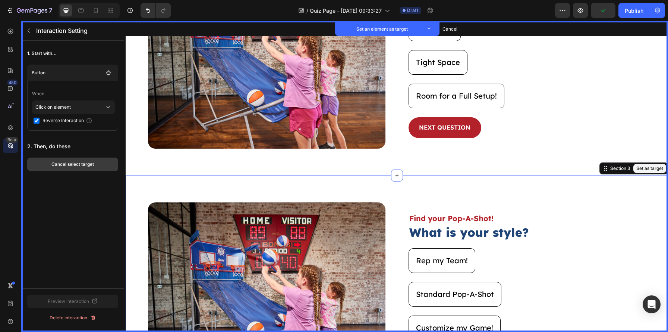
click at [93, 163] on div "Cancel select target" at bounding box center [72, 164] width 43 height 7
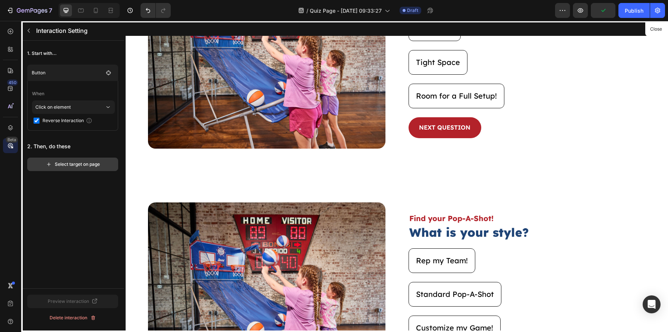
click at [91, 157] on button "Select target on page" at bounding box center [72, 163] width 91 height 13
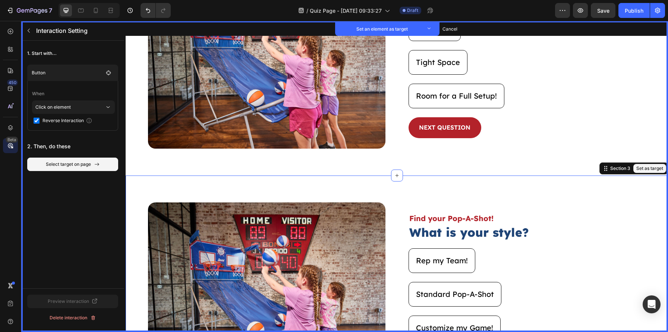
click at [188, 184] on div "Image Set as target Find your Pop-A-Shot! Text Block Set as target What is your…" at bounding box center [397, 291] width 543 height 232
click at [642, 169] on button "Set as target" at bounding box center [650, 168] width 33 height 9
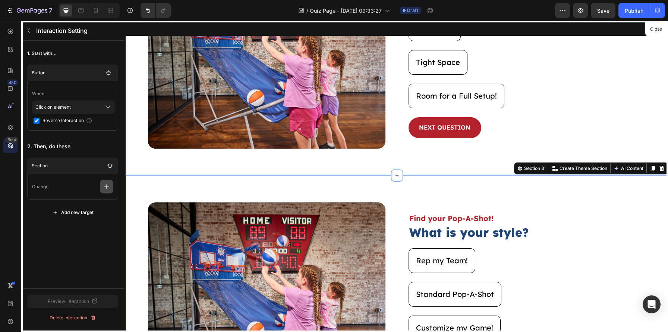
click at [105, 185] on icon "button" at bounding box center [106, 186] width 7 height 7
click at [73, 224] on p "Show/Hide" at bounding box center [70, 230] width 79 height 13
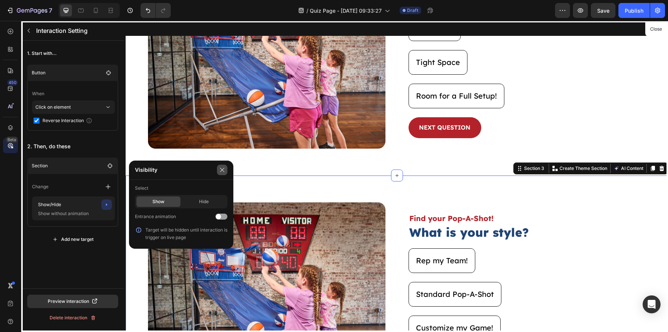
click at [225, 172] on icon "button" at bounding box center [222, 170] width 6 height 6
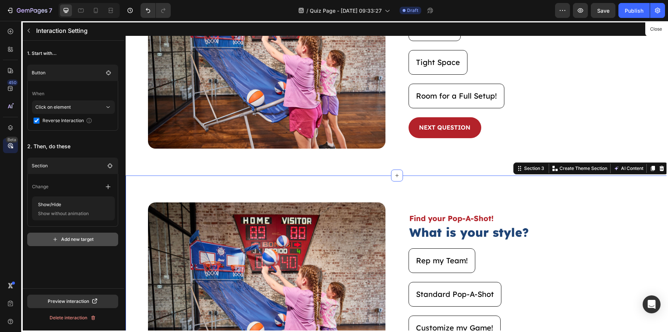
click at [86, 236] on div "Add new target" at bounding box center [72, 239] width 41 height 7
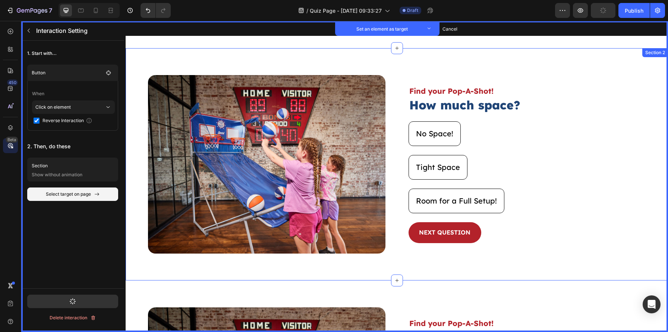
scroll to position [198, 0]
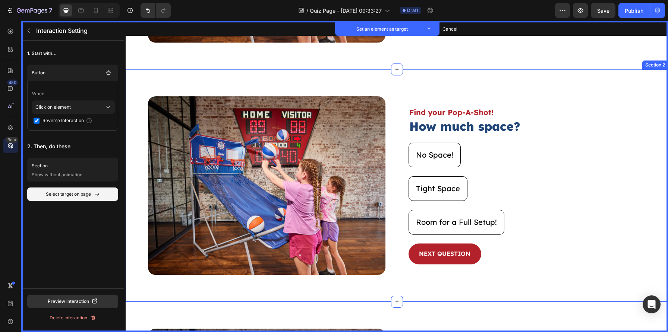
click at [311, 82] on div "Image Set as target Find your Pop-A-Shot! Text Block Set as target How much spa…" at bounding box center [397, 185] width 543 height 232
click at [654, 60] on button "Set as target" at bounding box center [650, 62] width 33 height 9
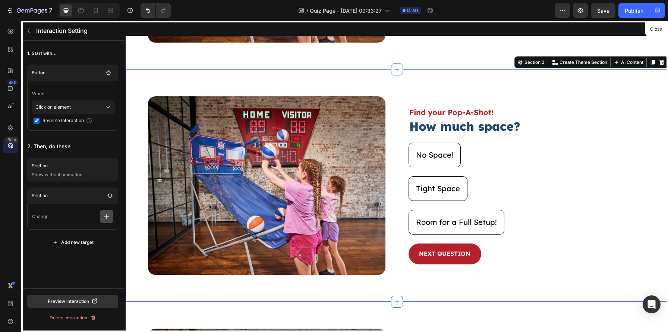
click at [110, 214] on icon "button" at bounding box center [106, 216] width 7 height 7
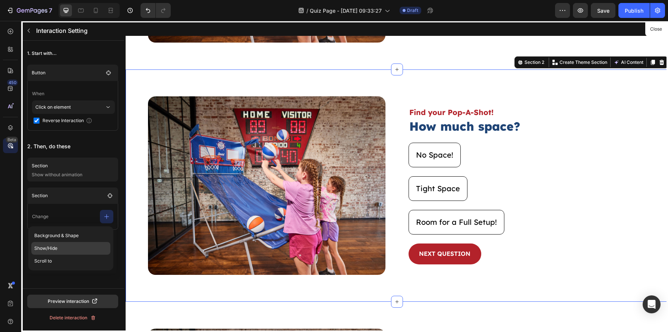
click at [70, 245] on p "Show/Hide" at bounding box center [70, 248] width 79 height 13
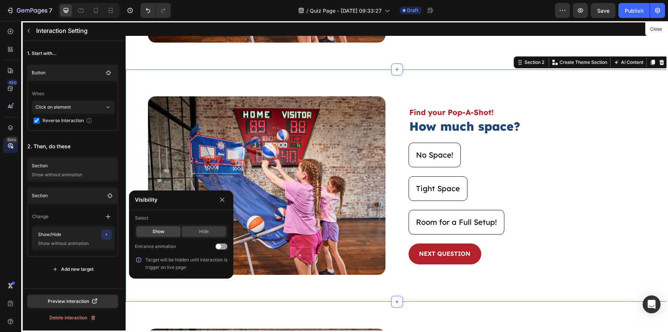
click at [199, 230] on div "Hide" at bounding box center [204, 231] width 44 height 10
click at [224, 198] on icon "button" at bounding box center [222, 200] width 6 height 6
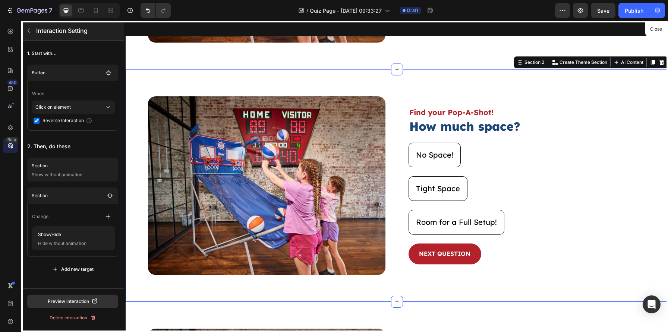
click at [33, 31] on button "button" at bounding box center [29, 31] width 12 height 12
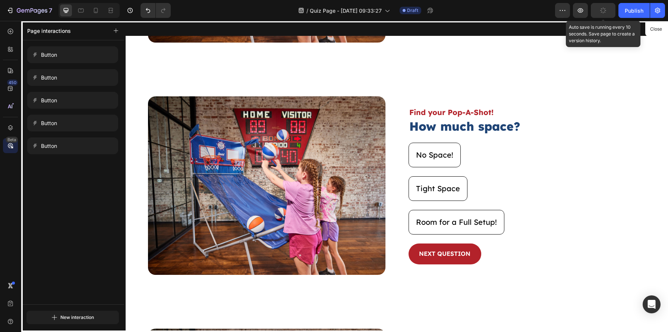
click at [594, 7] on button "button" at bounding box center [603, 10] width 25 height 15
click at [662, 32] on button "Close" at bounding box center [656, 29] width 18 height 11
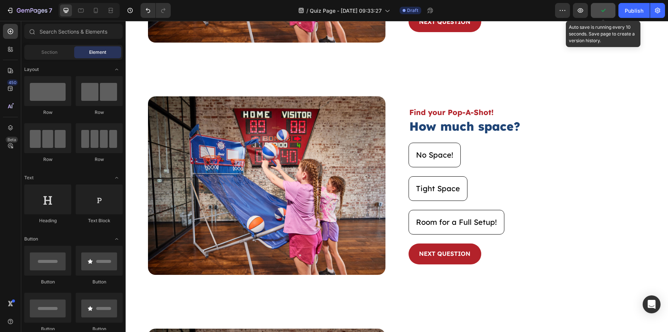
click at [601, 8] on icon "button" at bounding box center [603, 10] width 7 height 7
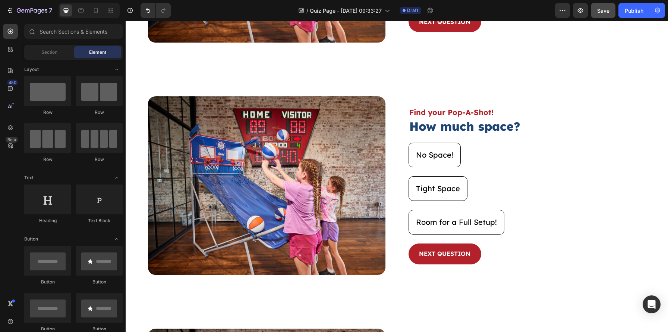
click at [612, 19] on div "7 Version history / Quiz Page - [DATE] 09:33:27 Draft Preview Save Publish" at bounding box center [334, 10] width 668 height 21
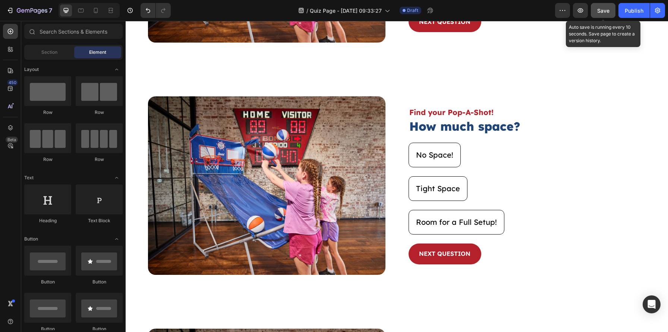
click at [608, 7] on div "Save" at bounding box center [603, 11] width 12 height 8
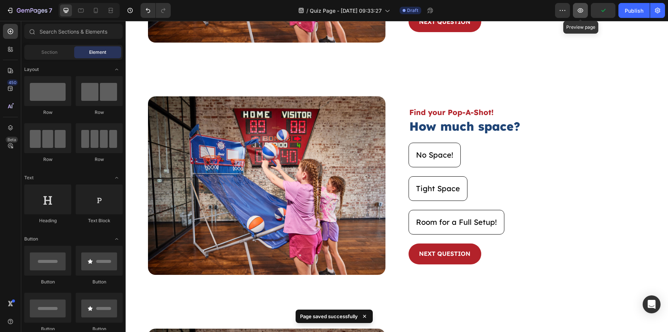
click at [582, 15] on button "button" at bounding box center [580, 10] width 15 height 15
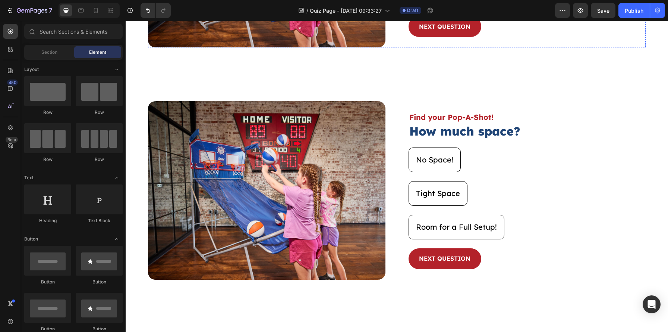
scroll to position [193, 0]
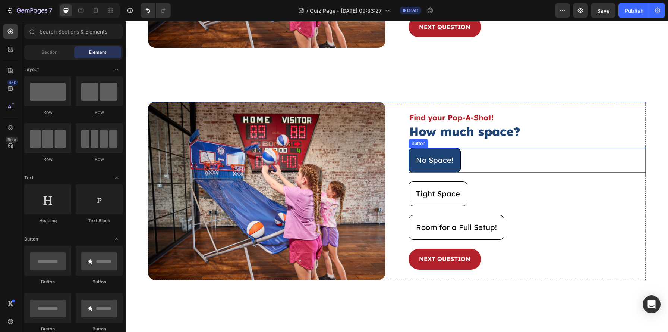
click at [452, 169] on button "No Space!" at bounding box center [435, 160] width 52 height 25
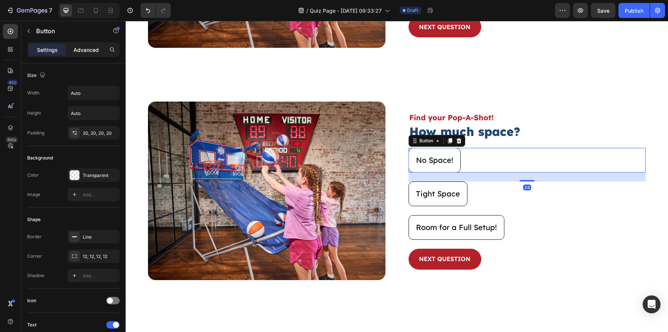
click at [95, 50] on p "Advanced" at bounding box center [85, 50] width 25 height 8
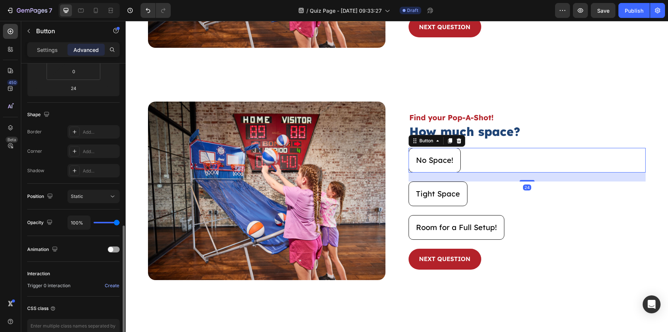
scroll to position [197, 0]
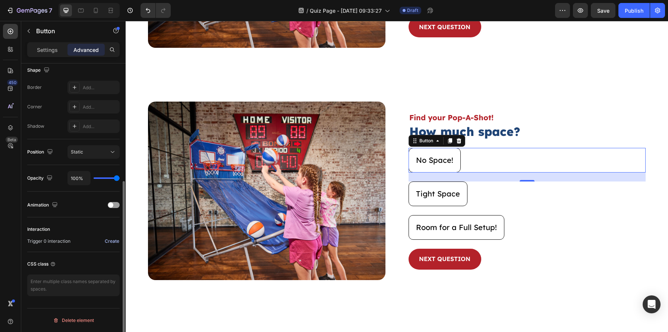
click at [113, 241] on div "Create" at bounding box center [112, 241] width 15 height 7
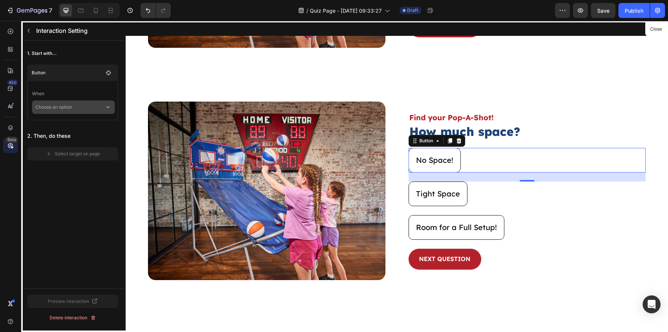
click at [72, 113] on div "Choose an option" at bounding box center [73, 106] width 83 height 13
click at [68, 134] on div "Click on element" at bounding box center [73, 141] width 76 height 14
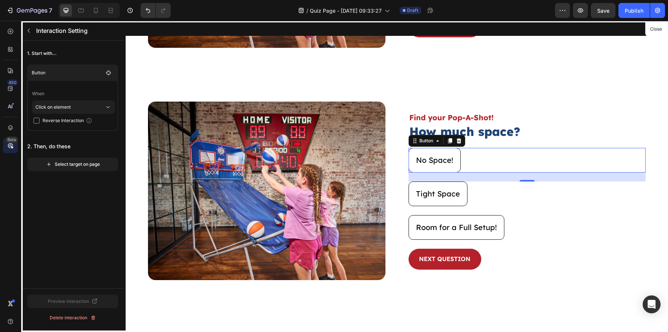
click at [66, 122] on span "Reverse Interaction" at bounding box center [63, 120] width 41 height 7
checkbox input "true"
click at [67, 161] on div "Select target on page" at bounding box center [73, 164] width 54 height 7
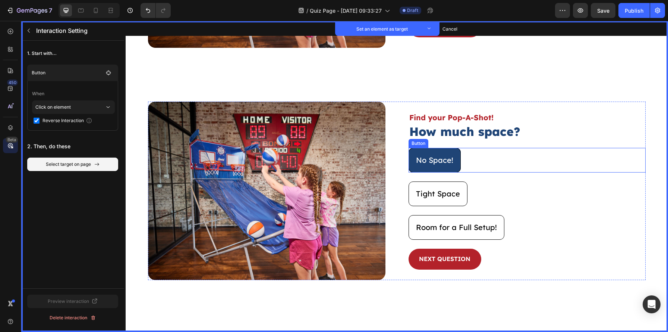
click at [458, 161] on button "No Space!" at bounding box center [435, 160] width 52 height 25
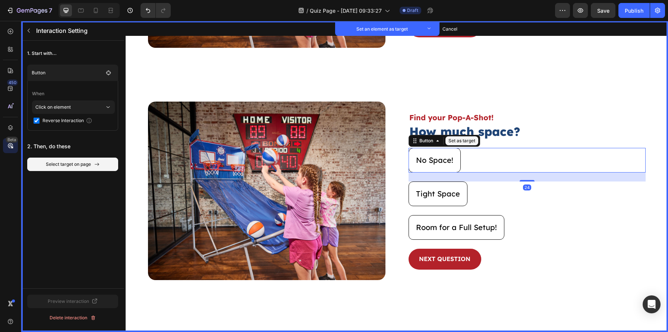
click at [460, 140] on button "Set as target" at bounding box center [462, 140] width 33 height 9
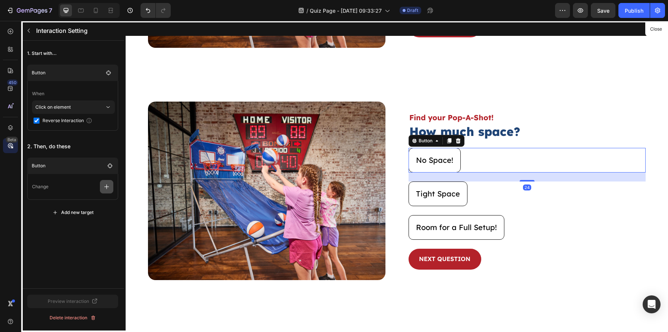
click at [109, 186] on icon "button" at bounding box center [106, 186] width 7 height 7
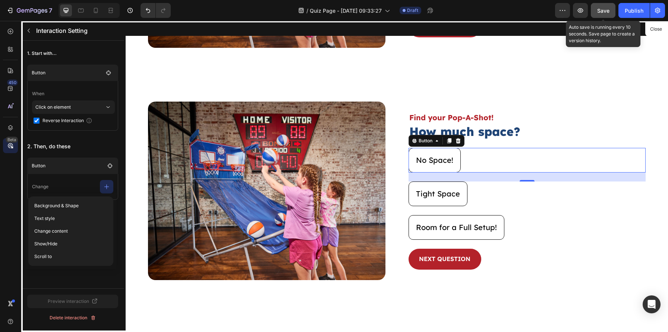
click at [606, 13] on span "Save" at bounding box center [603, 10] width 12 height 6
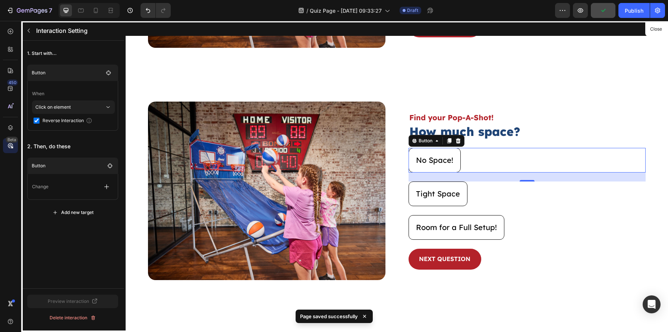
click at [588, 13] on div "Preview Publish" at bounding box center [610, 10] width 110 height 15
click at [582, 13] on icon "button" at bounding box center [580, 10] width 7 height 7
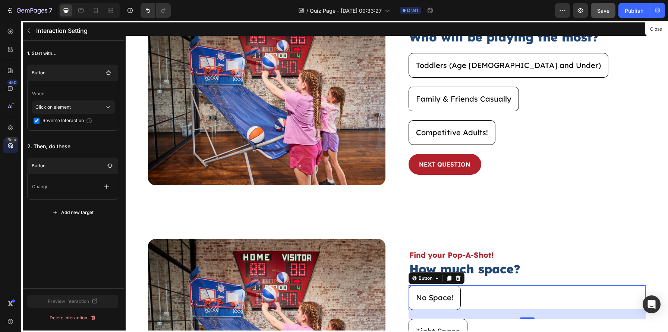
scroll to position [0, 0]
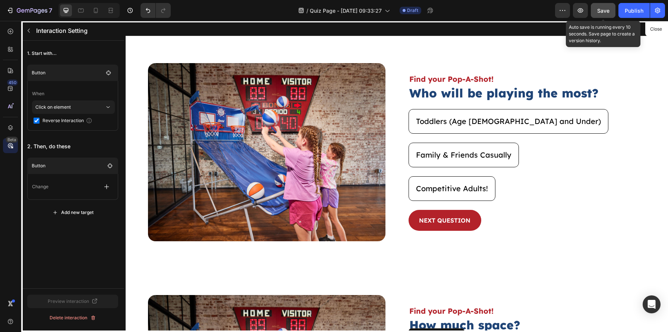
click at [602, 15] on button "Save" at bounding box center [603, 10] width 25 height 15
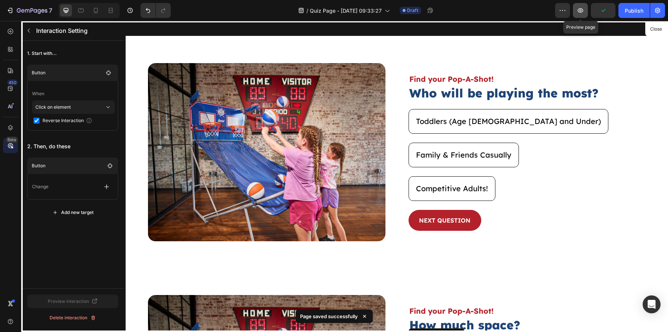
click at [574, 13] on button "button" at bounding box center [580, 10] width 15 height 15
click at [483, 128] on div at bounding box center [397, 176] width 543 height 311
click at [499, 217] on div at bounding box center [397, 176] width 543 height 311
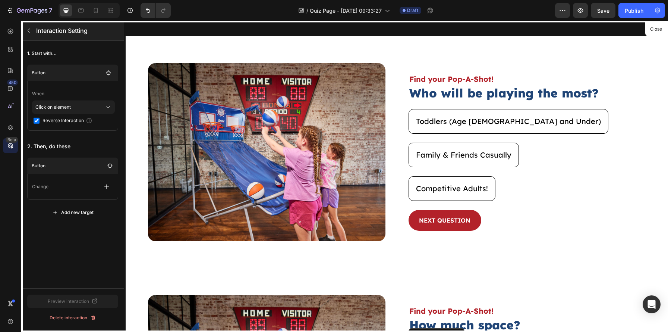
click at [34, 27] on button "button" at bounding box center [29, 31] width 12 height 12
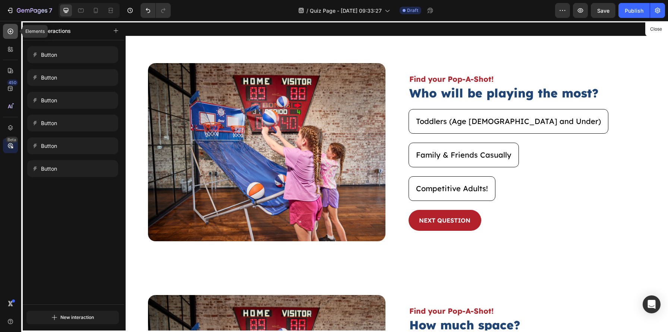
click at [5, 27] on div at bounding box center [10, 31] width 15 height 15
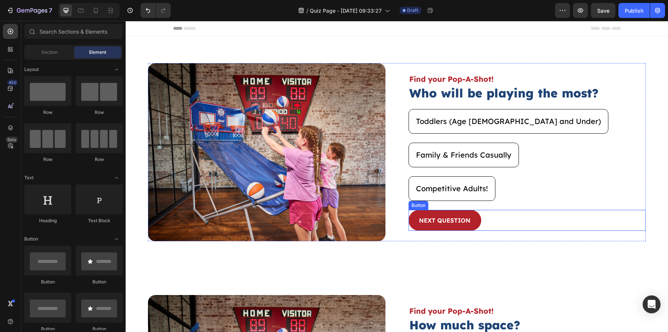
click at [538, 226] on div "NEXT QUESTION Button" at bounding box center [528, 220] width 238 height 21
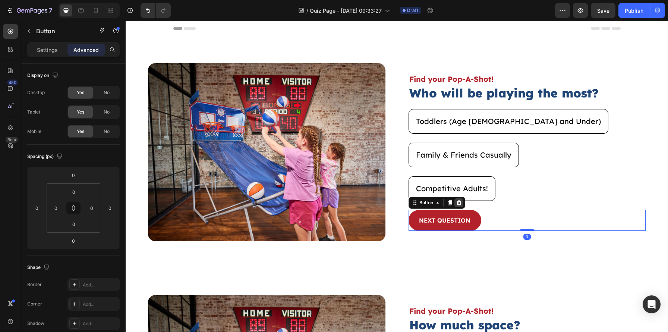
click at [459, 204] on icon at bounding box center [459, 203] width 6 height 6
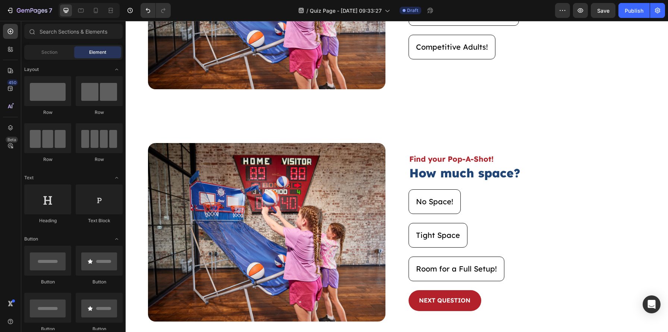
scroll to position [158, 0]
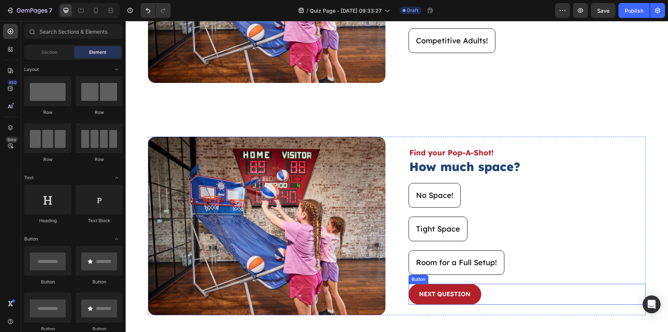
click at [509, 301] on div "NEXT QUESTION Button" at bounding box center [528, 293] width 238 height 21
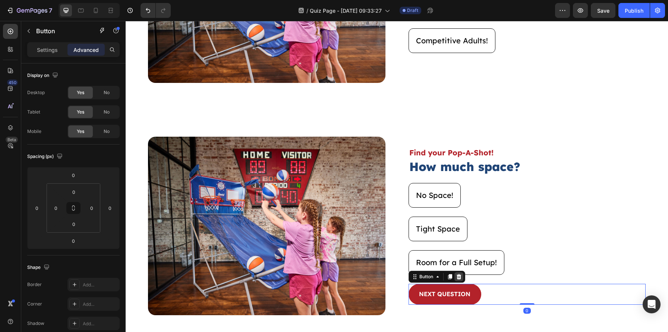
click at [459, 276] on icon at bounding box center [459, 276] width 6 height 6
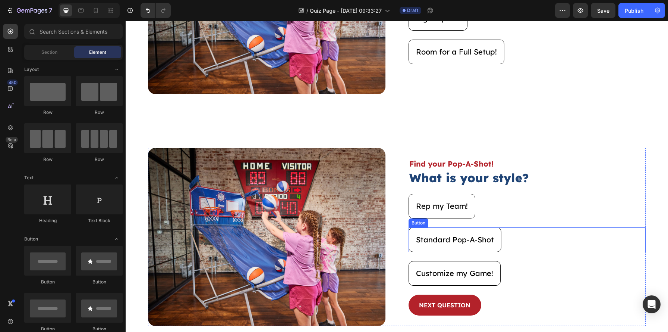
scroll to position [384, 0]
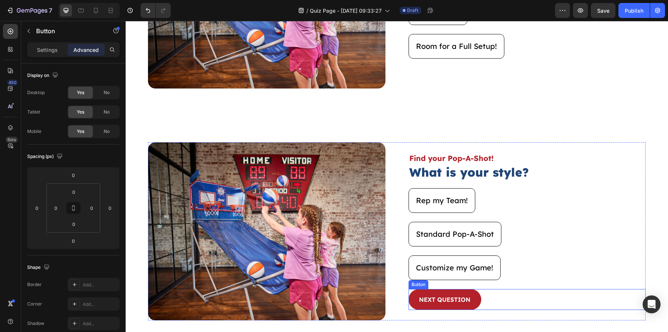
click at [522, 299] on div "NEXT QUESTION Button" at bounding box center [528, 299] width 238 height 21
click at [462, 283] on div at bounding box center [459, 281] width 9 height 9
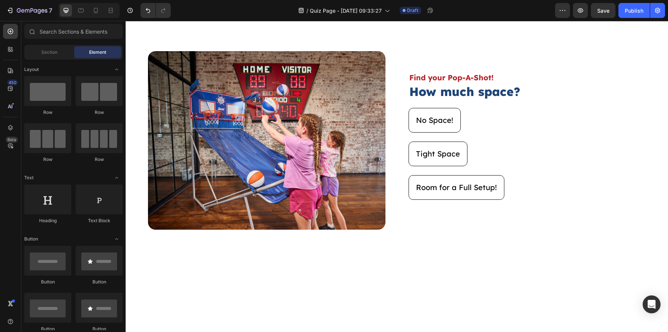
scroll to position [0, 0]
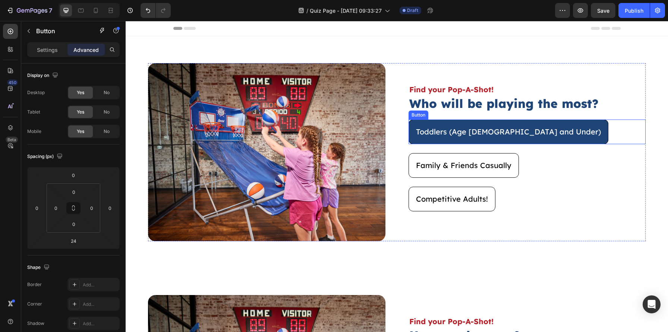
click at [519, 132] on button "Toddlers (Age [DEMOGRAPHIC_DATA] and Under)" at bounding box center [509, 131] width 200 height 25
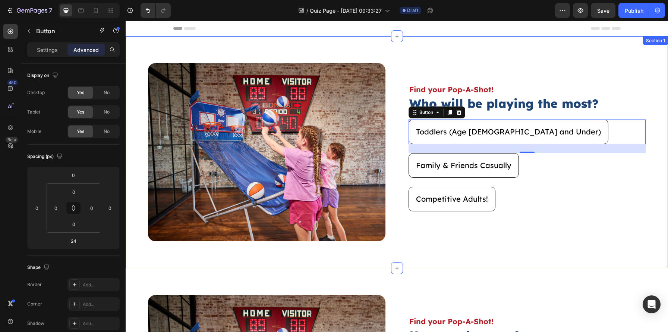
click at [655, 122] on div "Image Find your Pop-A-Shot! Text Block Who will be playing the most? Heading To…" at bounding box center [397, 152] width 543 height 232
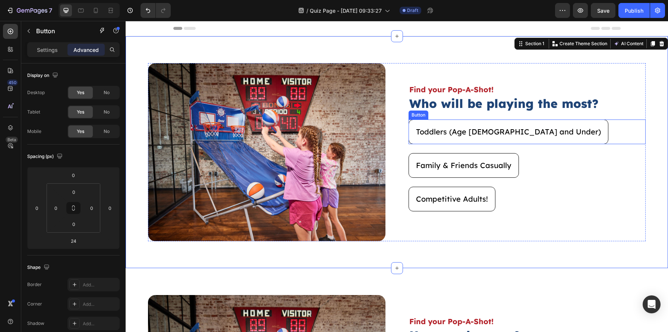
click at [581, 140] on div "Toddlers (Age [DEMOGRAPHIC_DATA] and Under) Button" at bounding box center [528, 131] width 238 height 25
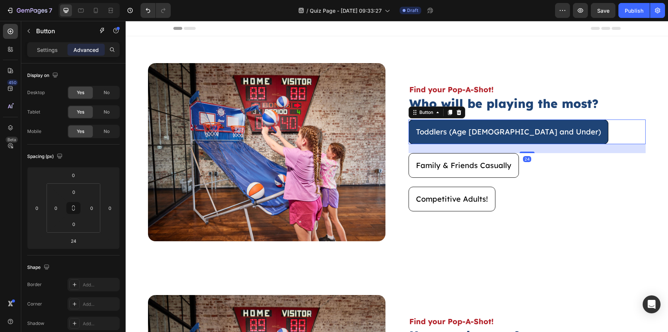
click at [516, 128] on button "Toddlers (Age [DEMOGRAPHIC_DATA] and Under)" at bounding box center [509, 131] width 200 height 25
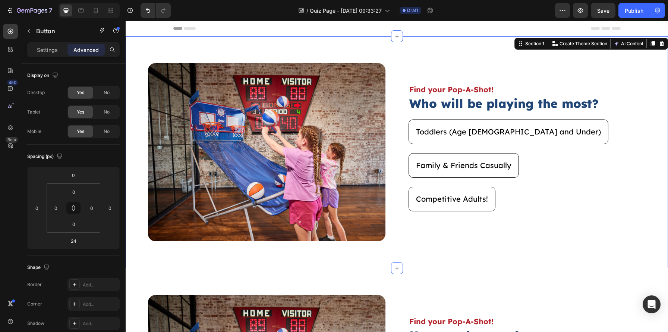
click at [654, 115] on div "Image Find your Pop-A-Shot! Text Block Who will be playing the most? Heading To…" at bounding box center [397, 152] width 543 height 232
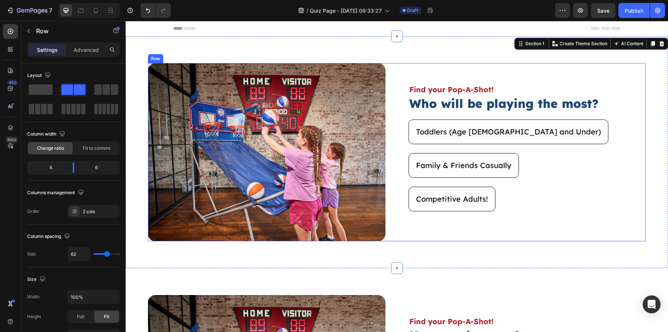
click at [547, 147] on div "Toddlers (Age [DEMOGRAPHIC_DATA] and Under) Button" at bounding box center [528, 136] width 238 height 34
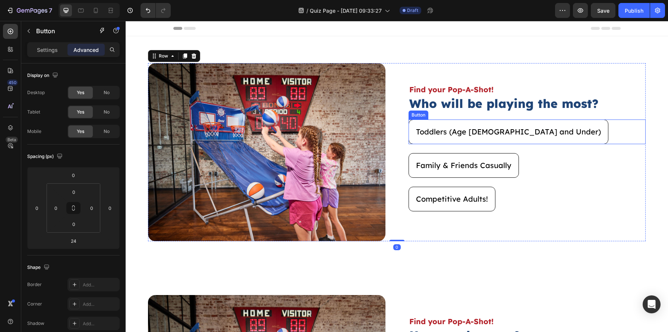
click at [543, 135] on div "Toddlers (Age [DEMOGRAPHIC_DATA] and Under) Button" at bounding box center [528, 131] width 238 height 25
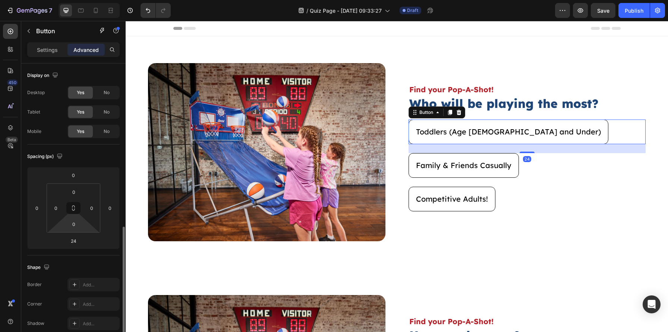
scroll to position [197, 0]
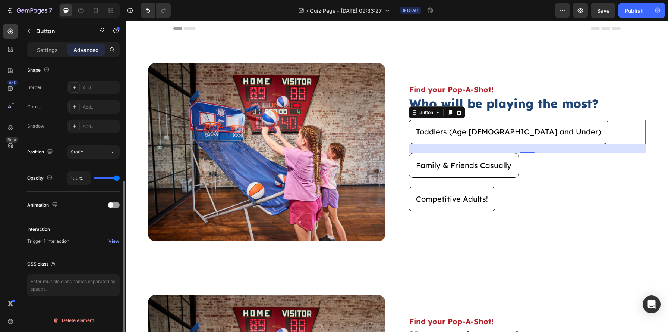
click at [107, 246] on div "Interaction Trigger 1 interaction View" at bounding box center [73, 234] width 92 height 35
click at [112, 242] on div "View" at bounding box center [114, 241] width 11 height 7
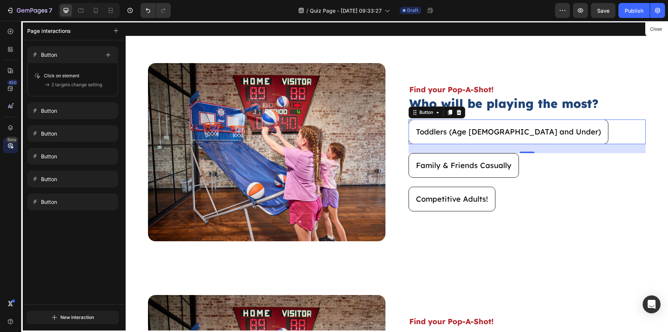
click at [547, 121] on div at bounding box center [397, 176] width 543 height 311
click at [60, 320] on div "New interaction" at bounding box center [72, 317] width 43 height 9
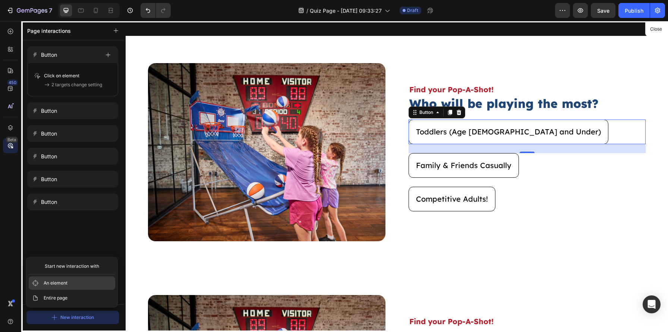
click at [63, 286] on span "An element" at bounding box center [56, 282] width 24 height 7
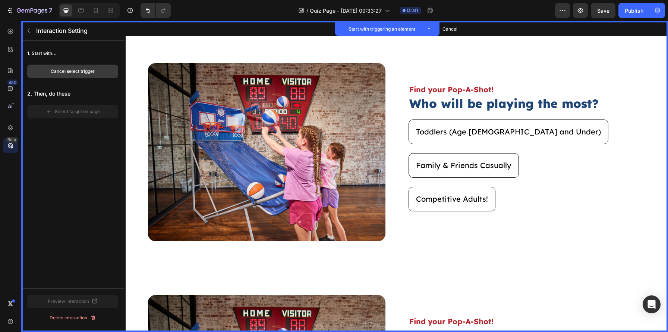
click at [71, 72] on div "Cancel select trigger" at bounding box center [73, 71] width 44 height 7
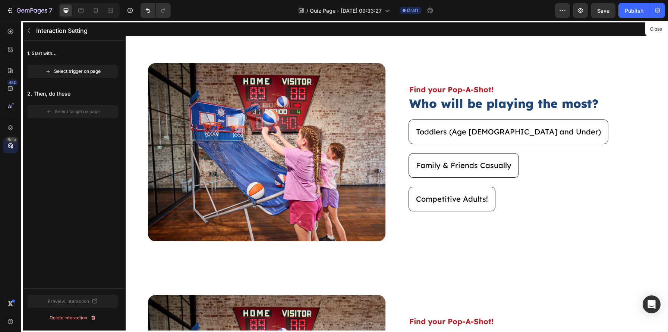
click at [517, 128] on div at bounding box center [397, 176] width 543 height 311
click at [98, 72] on div "Select trigger on page" at bounding box center [73, 71] width 56 height 7
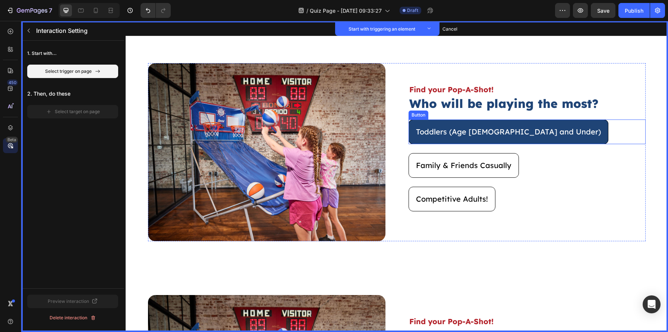
click at [510, 124] on button "Toddlers (Age [DEMOGRAPHIC_DATA] and Under)" at bounding box center [509, 131] width 200 height 25
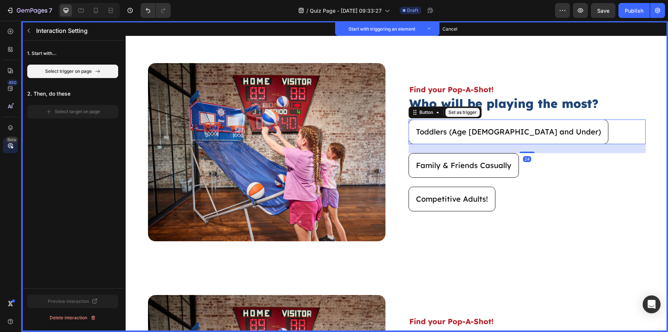
click at [466, 114] on button "Set as trigger" at bounding box center [463, 112] width 34 height 9
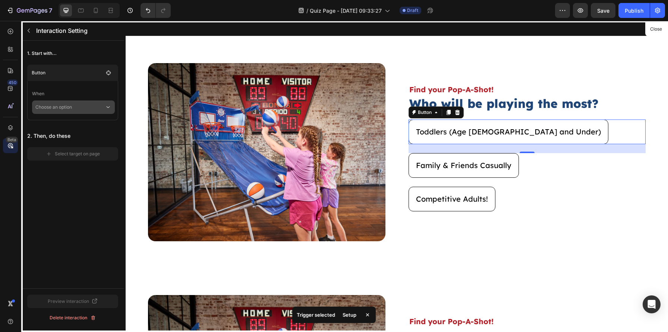
click at [73, 111] on p "Choose an option" at bounding box center [69, 106] width 69 height 13
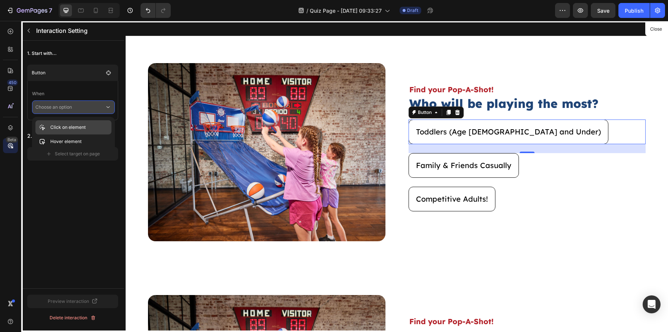
click at [72, 126] on p "Click on element" at bounding box center [67, 126] width 35 height 7
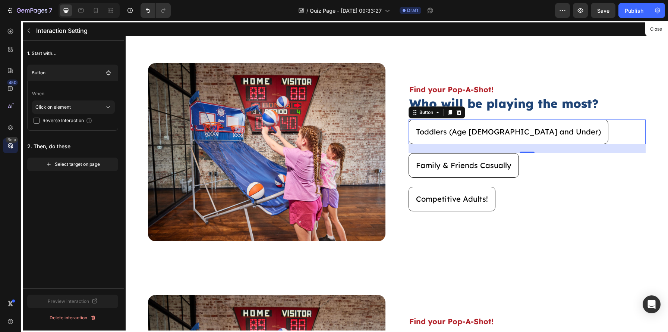
click at [69, 122] on span "Reverse Interaction" at bounding box center [63, 120] width 41 height 7
checkbox input "true"
click at [67, 163] on div "Select target on page" at bounding box center [73, 164] width 54 height 7
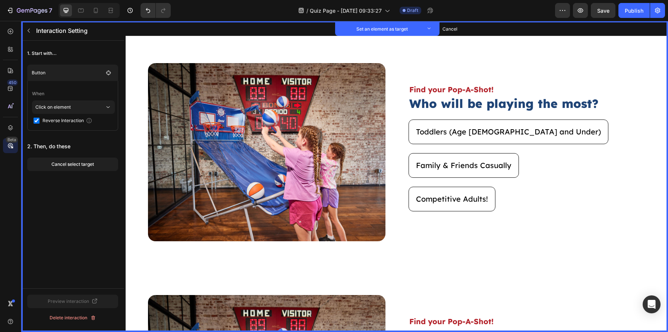
click at [67, 163] on div "Cancel select target" at bounding box center [72, 164] width 43 height 7
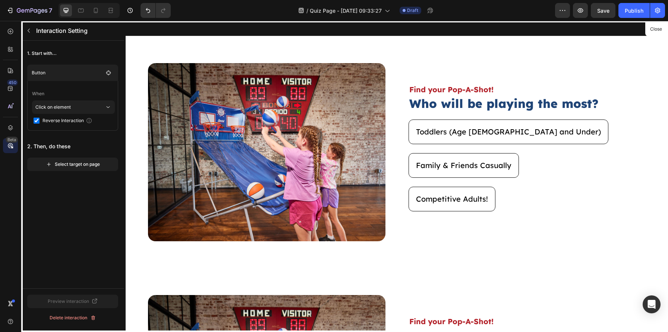
click at [67, 163] on div "Select target on page" at bounding box center [73, 164] width 54 height 7
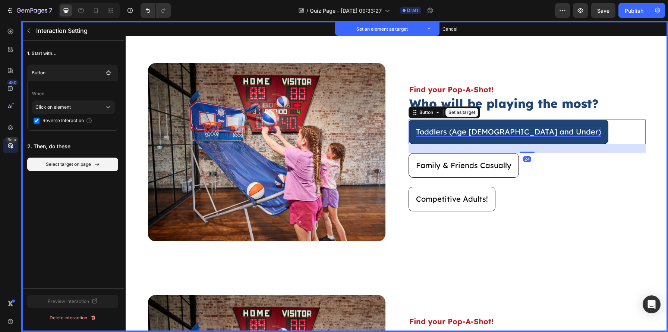
click at [507, 130] on p "Toddlers (Age [DEMOGRAPHIC_DATA] and Under)" at bounding box center [508, 132] width 185 height 10
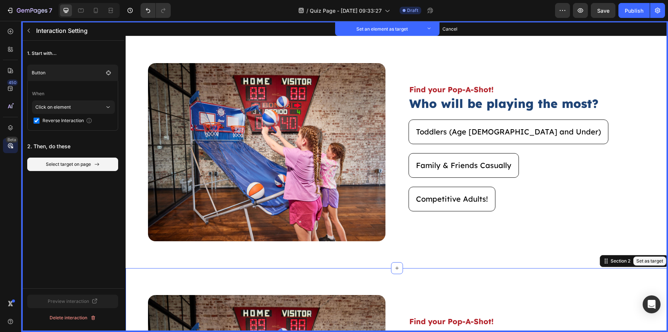
click at [657, 260] on button "Set as target" at bounding box center [650, 260] width 33 height 9
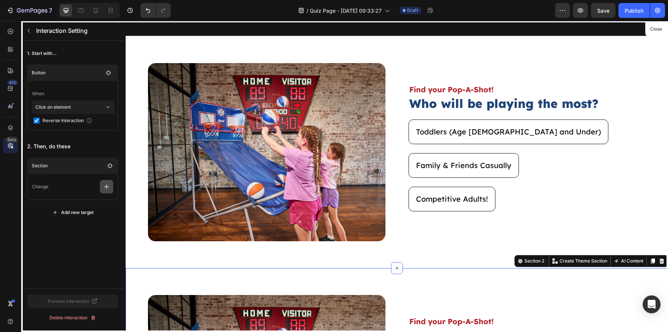
click at [101, 183] on button "button" at bounding box center [106, 186] width 13 height 13
click at [66, 224] on p "Show/Hide" at bounding box center [70, 230] width 79 height 13
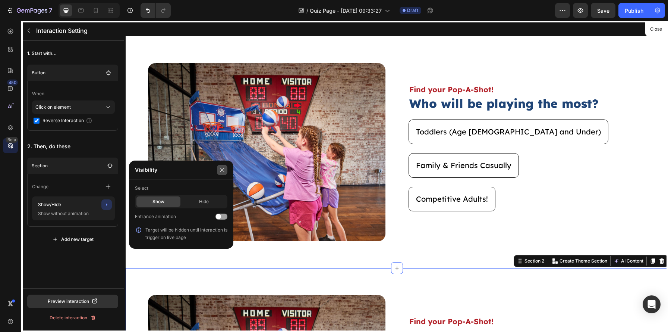
click at [224, 167] on icon "button" at bounding box center [222, 169] width 4 height 4
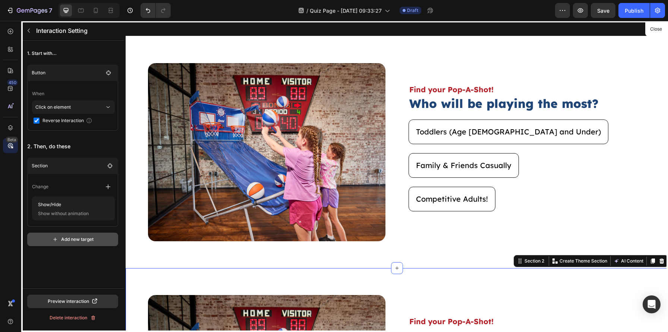
click at [80, 236] on div "Add new target" at bounding box center [72, 239] width 41 height 7
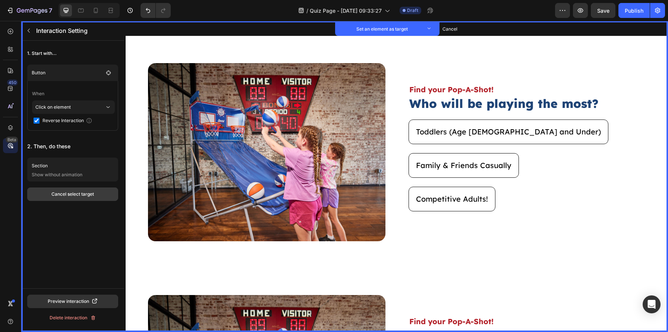
click at [60, 189] on button "Cancel select target" at bounding box center [72, 193] width 91 height 13
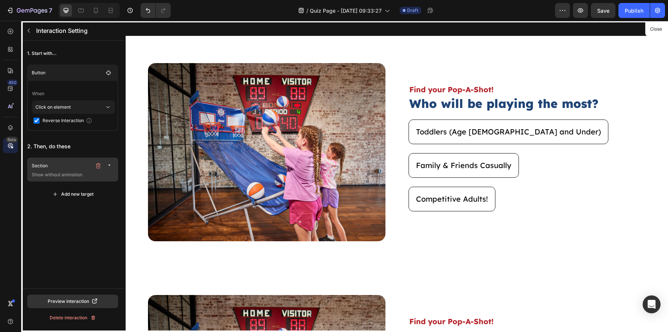
click at [55, 180] on header "Section Show without animation" at bounding box center [72, 169] width 91 height 24
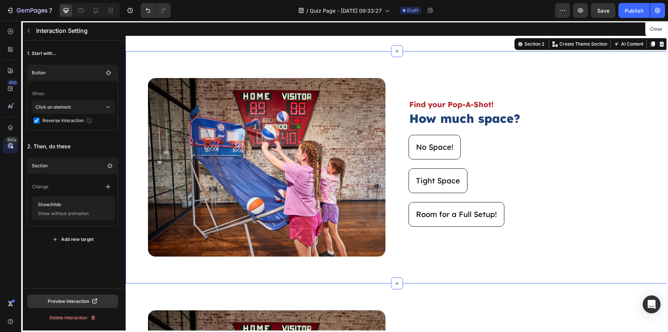
scroll to position [221, 0]
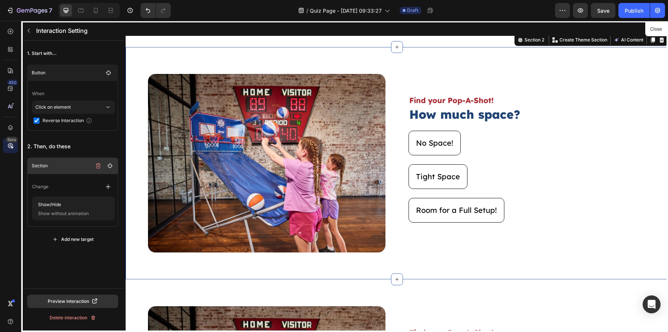
click at [85, 162] on p "Section" at bounding box center [62, 165] width 60 height 7
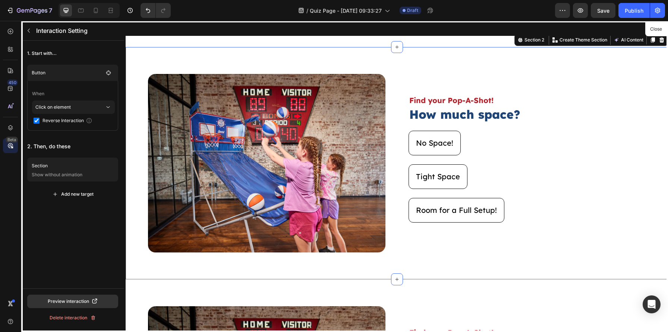
click at [81, 186] on div "Section Show without animation Change Show/Hide Show without animation Add new …" at bounding box center [72, 178] width 91 height 43
click at [80, 189] on button "Add new target" at bounding box center [72, 193] width 91 height 13
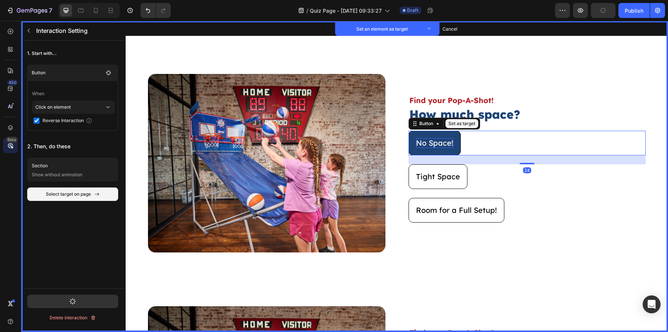
click at [452, 143] on p "No Space!" at bounding box center [434, 143] width 37 height 10
click at [463, 121] on button "Set as target" at bounding box center [462, 123] width 33 height 9
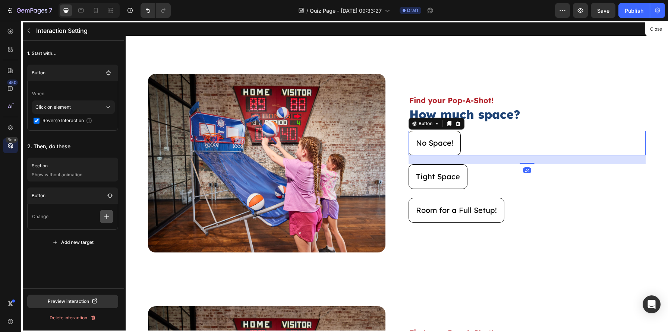
click at [112, 219] on button "button" at bounding box center [106, 216] width 13 height 13
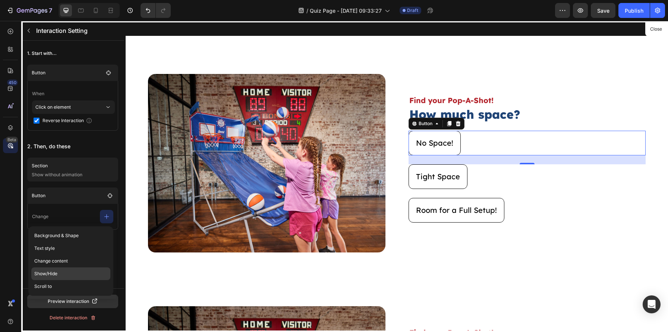
click at [65, 280] on p "Show/Hide" at bounding box center [70, 286] width 79 height 13
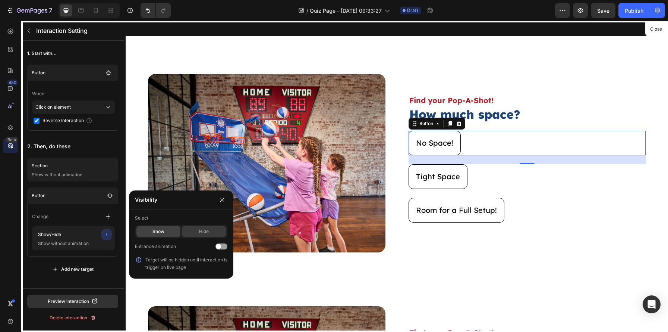
click at [219, 235] on div "Hide" at bounding box center [204, 231] width 44 height 10
click at [286, 58] on div at bounding box center [397, 176] width 543 height 311
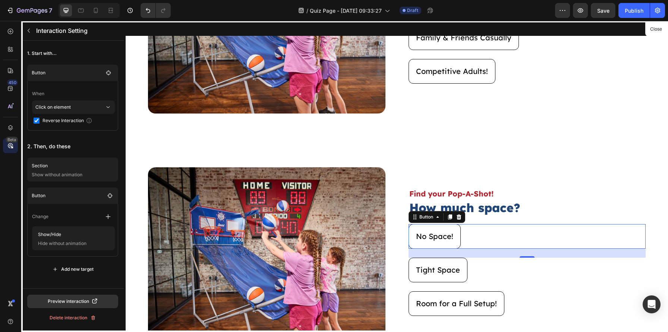
scroll to position [136, 0]
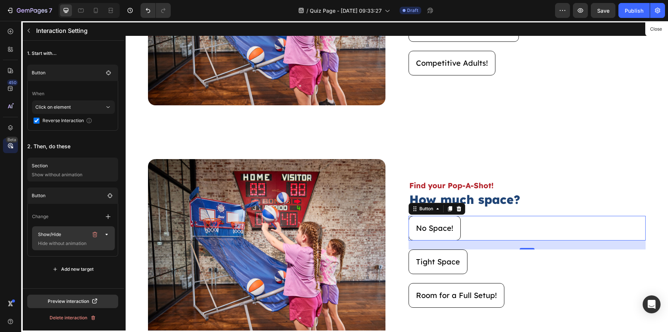
click at [64, 244] on p "Hide without animation" at bounding box center [72, 242] width 75 height 7
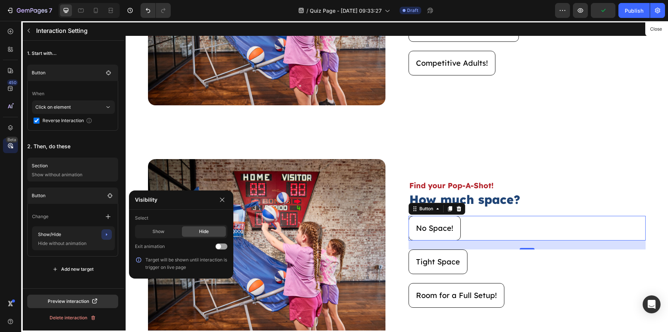
click at [225, 192] on div "Visibility" at bounding box center [181, 199] width 104 height 19
click at [223, 196] on button "button" at bounding box center [222, 199] width 10 height 10
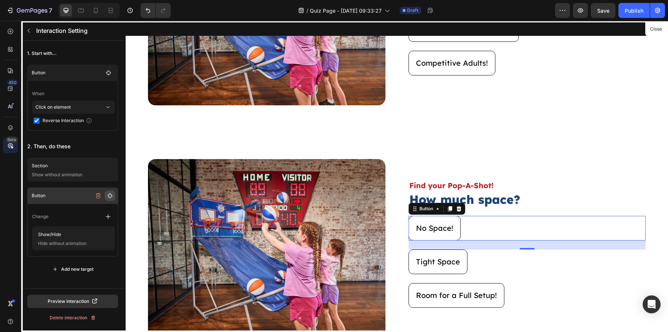
click at [110, 197] on icon "button" at bounding box center [109, 195] width 5 height 5
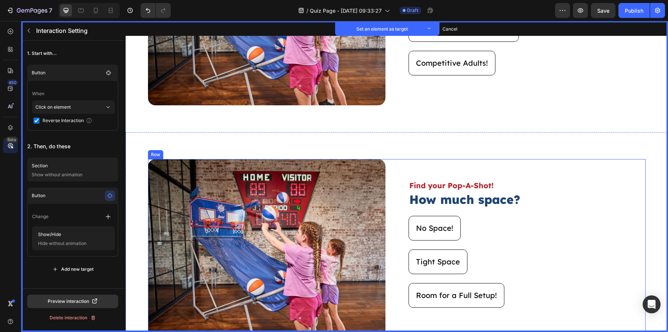
scroll to position [0, 0]
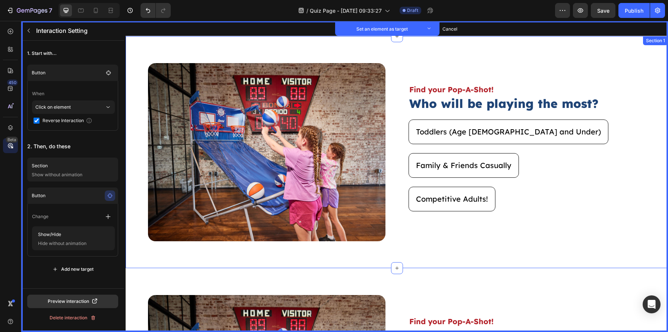
click at [389, 43] on div "Image Set as target Find your Pop-A-Shot! Text Block Set as target Who will be …" at bounding box center [397, 152] width 543 height 232
click at [645, 45] on button "Set as target" at bounding box center [650, 43] width 33 height 9
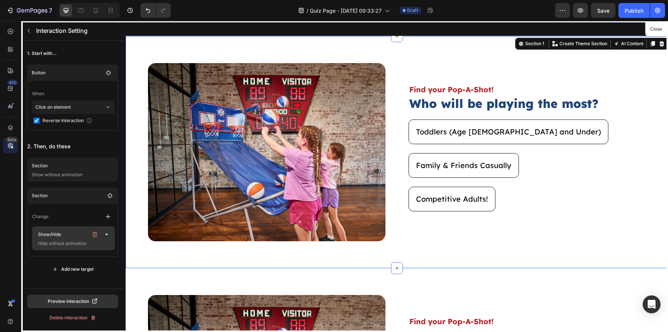
click at [64, 241] on p "Hide without animation" at bounding box center [72, 242] width 75 height 7
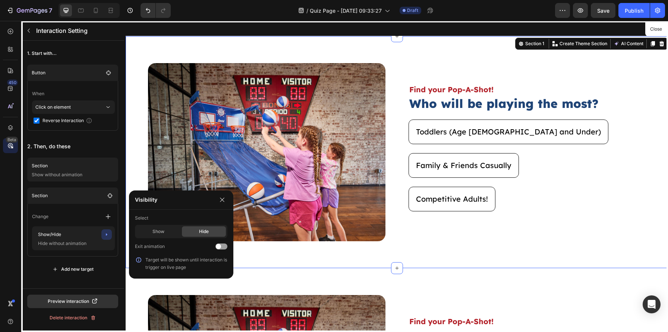
click at [219, 233] on div "Hide" at bounding box center [204, 231] width 44 height 10
click at [220, 199] on icon "button" at bounding box center [222, 200] width 6 height 6
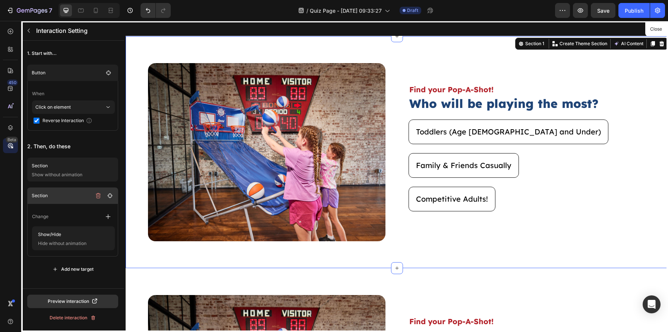
click at [80, 198] on p "Section" at bounding box center [62, 195] width 60 height 7
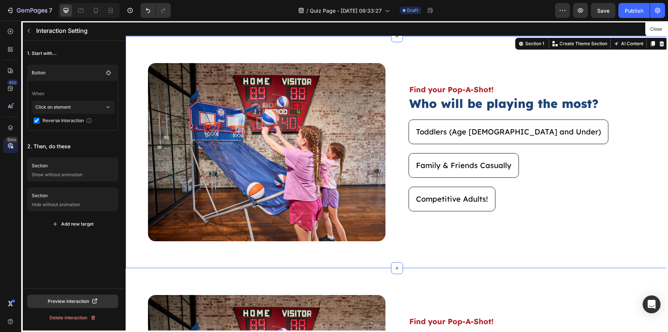
click at [528, 136] on div at bounding box center [397, 176] width 543 height 311
click at [26, 30] on icon "button" at bounding box center [29, 31] width 6 height 6
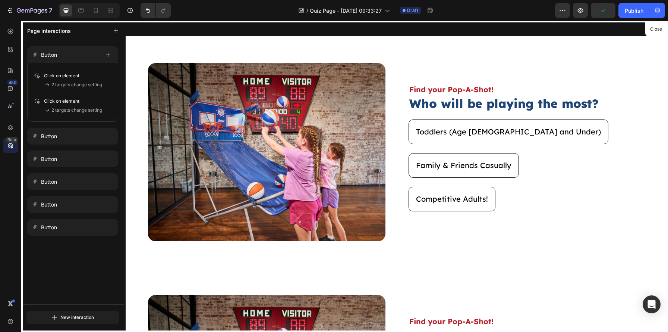
click at [528, 131] on div at bounding box center [397, 176] width 543 height 311
click at [651, 29] on button "Close" at bounding box center [656, 29] width 18 height 11
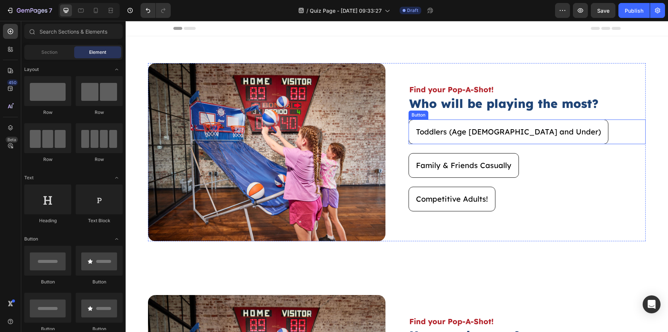
click at [540, 134] on div "Toddlers (Age 5 and Under) Button" at bounding box center [528, 131] width 238 height 25
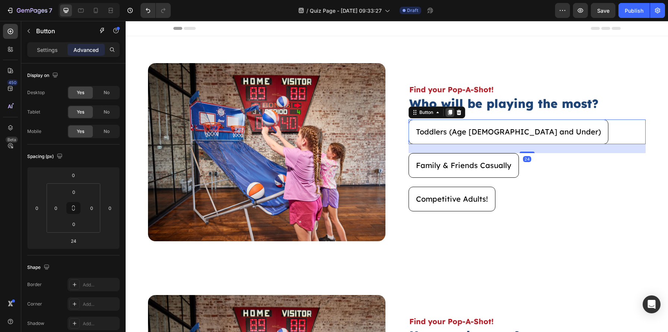
click at [451, 114] on icon at bounding box center [450, 112] width 6 height 6
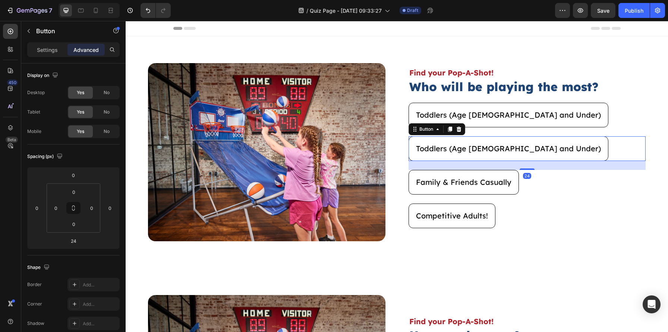
click at [552, 159] on div "Toddlers (Age 5 and Under) Button 24" at bounding box center [528, 148] width 238 height 25
click at [448, 127] on icon at bounding box center [450, 129] width 6 height 6
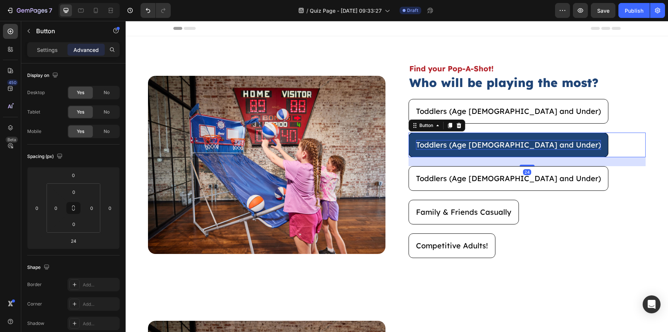
click at [445, 146] on p "Toddlers (Age [DEMOGRAPHIC_DATA] and Under)" at bounding box center [508, 145] width 185 height 10
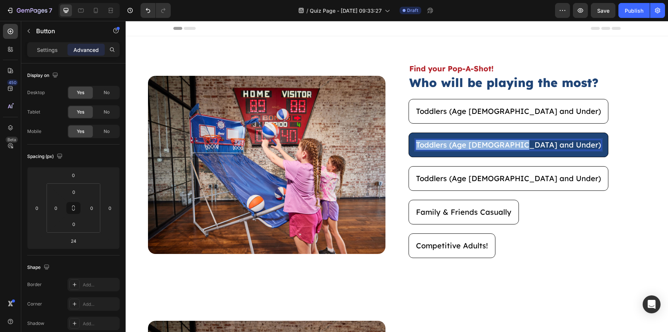
click at [445, 146] on p "Toddlers (Age [DEMOGRAPHIC_DATA] and Under)" at bounding box center [508, 145] width 185 height 10
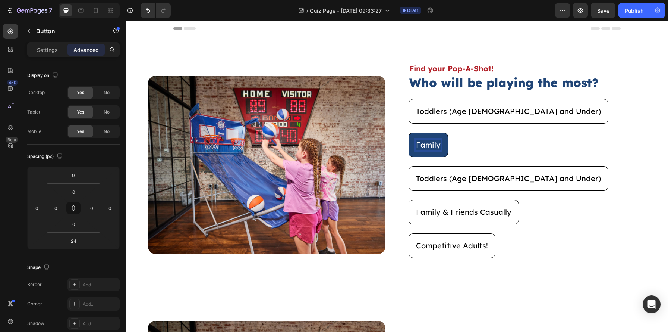
click at [409, 132] on button "Family" at bounding box center [429, 144] width 40 height 25
click at [409, 132] on button "Family &" at bounding box center [432, 144] width 47 height 25
click at [409, 132] on button "Family & Friends" at bounding box center [447, 144] width 77 height 25
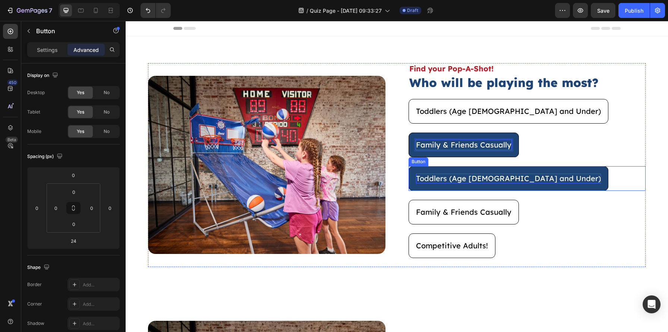
click at [437, 176] on p "Toddlers (Age [DEMOGRAPHIC_DATA] and Under)" at bounding box center [508, 178] width 185 height 10
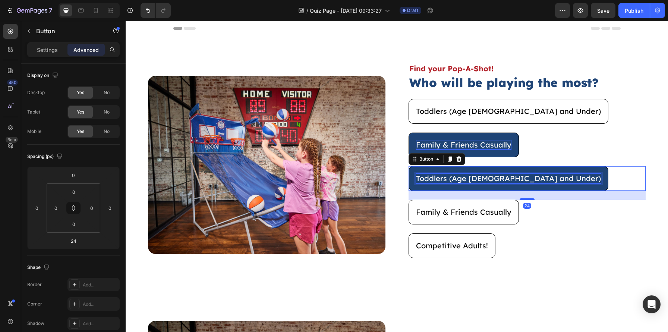
click at [437, 176] on p "Toddlers (Age [DEMOGRAPHIC_DATA] and Under)" at bounding box center [508, 178] width 185 height 10
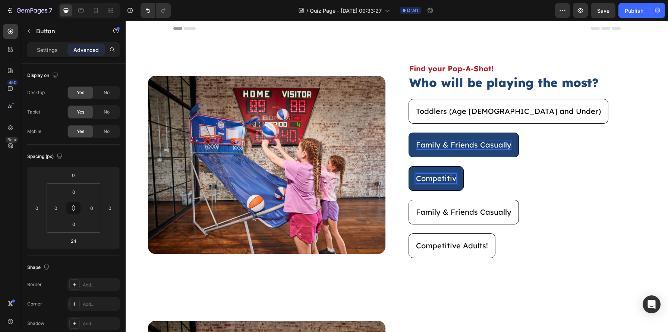
click at [409, 166] on button "Competitiv" at bounding box center [436, 178] width 55 height 25
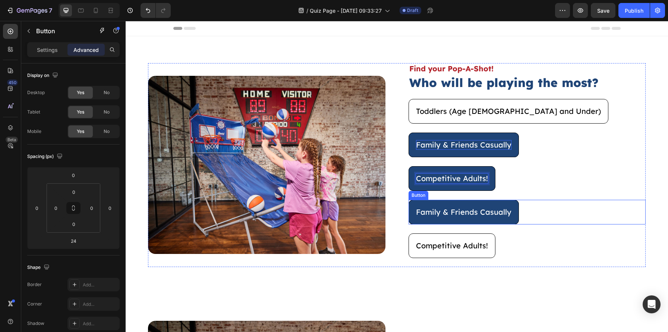
click at [511, 205] on button "Family & Friends Casually" at bounding box center [464, 212] width 110 height 25
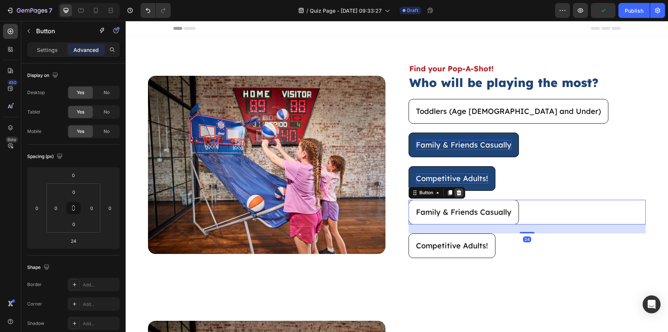
click at [456, 191] on icon at bounding box center [459, 192] width 6 height 6
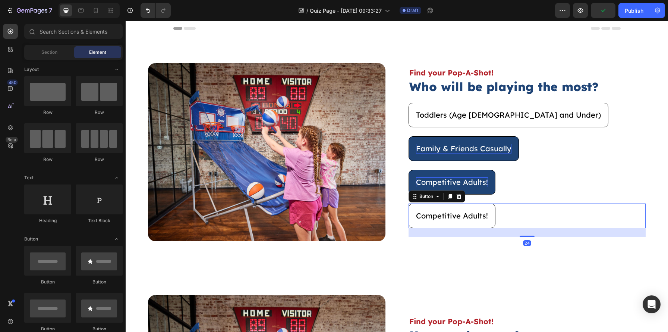
click at [500, 222] on div "Competitive Adults! Button 24" at bounding box center [528, 215] width 238 height 25
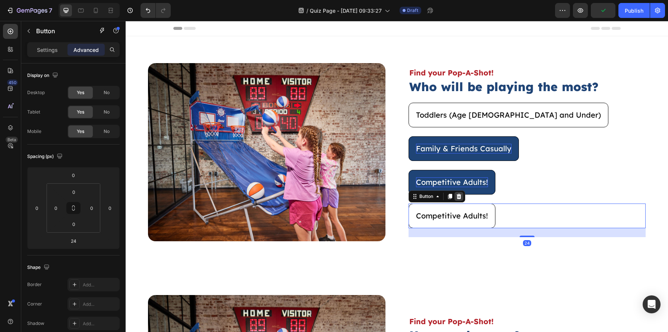
click at [460, 198] on icon at bounding box center [458, 196] width 5 height 5
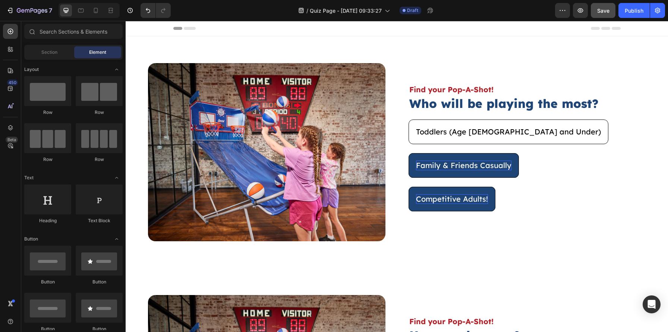
click at [596, 14] on button "Save" at bounding box center [603, 10] width 25 height 15
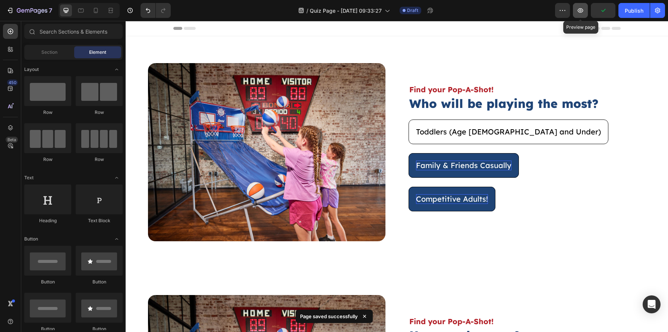
click at [583, 12] on icon "button" at bounding box center [580, 10] width 7 height 7
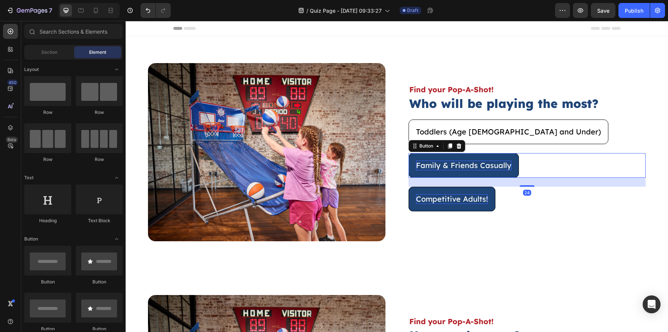
click at [512, 163] on button "Family & Friends Casually" at bounding box center [464, 165] width 110 height 25
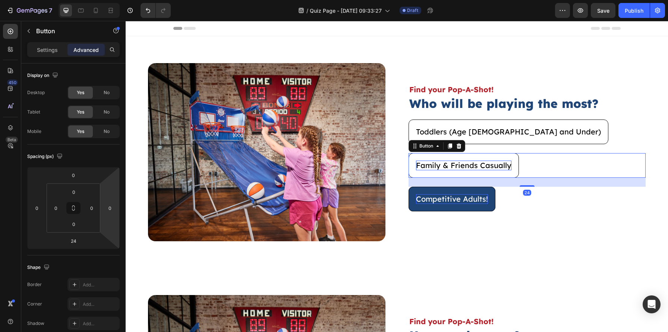
scroll to position [197, 0]
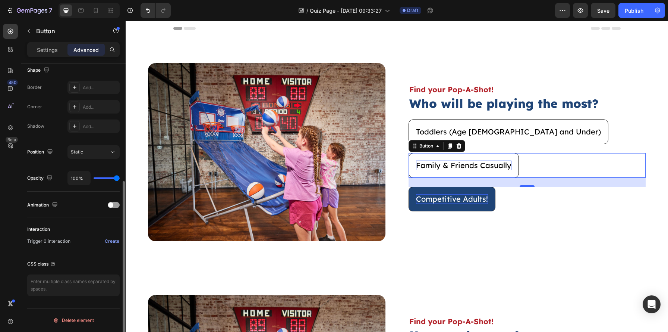
click at [113, 246] on div "Interaction Trigger 0 interaction Create" at bounding box center [73, 234] width 92 height 35
click at [114, 242] on div "Create" at bounding box center [112, 241] width 15 height 7
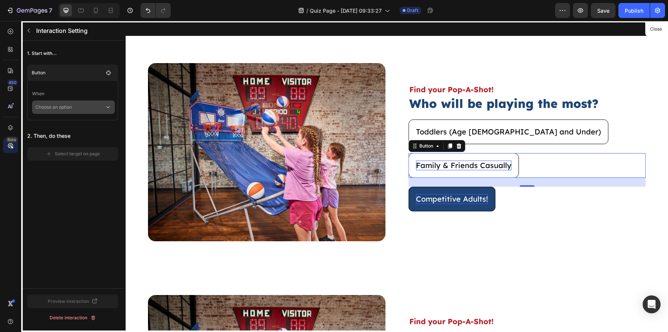
click at [75, 107] on p "Choose an option" at bounding box center [69, 106] width 69 height 13
click at [77, 123] on p "Click on element" at bounding box center [67, 126] width 35 height 7
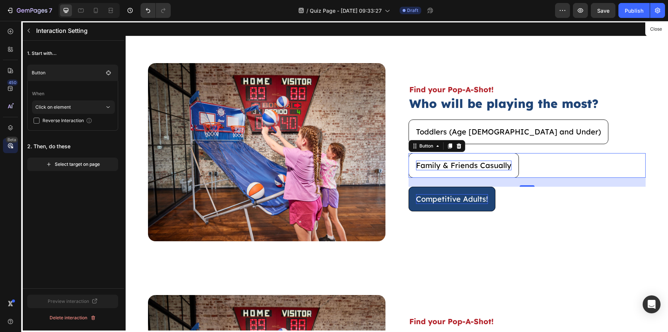
click at [63, 122] on span "Reverse Interaction" at bounding box center [63, 120] width 41 height 7
checkbox input "true"
click at [73, 160] on button "Select target on page" at bounding box center [72, 163] width 91 height 13
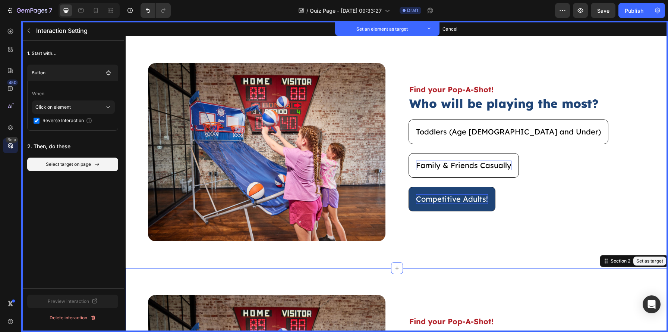
click at [68, 163] on div "Cancel select target" at bounding box center [72, 164] width 43 height 7
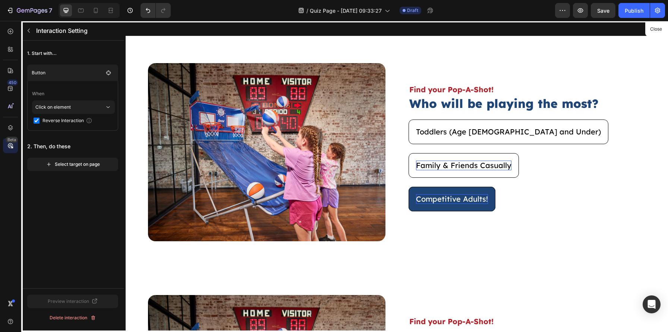
click at [68, 163] on div "Select target on page" at bounding box center [73, 164] width 54 height 7
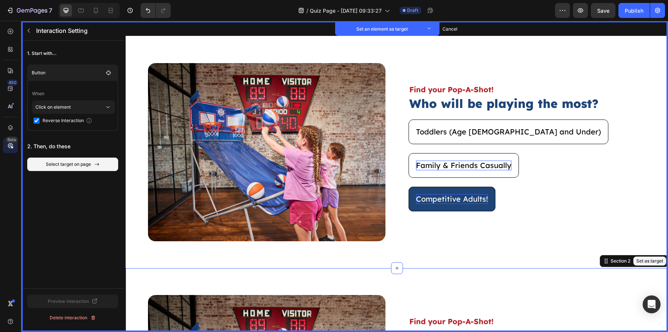
click at [638, 259] on button "Set as target" at bounding box center [650, 260] width 33 height 9
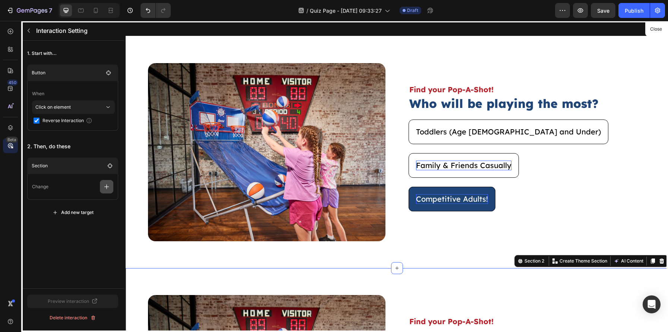
click at [108, 186] on icon "button" at bounding box center [106, 186] width 7 height 7
click at [85, 224] on p "Show/Hide" at bounding box center [70, 230] width 79 height 13
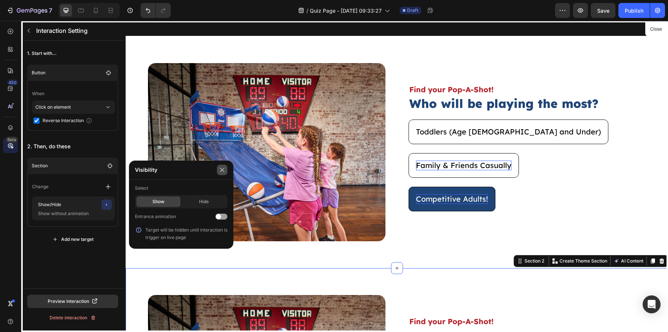
click at [221, 168] on icon "button" at bounding box center [222, 169] width 4 height 4
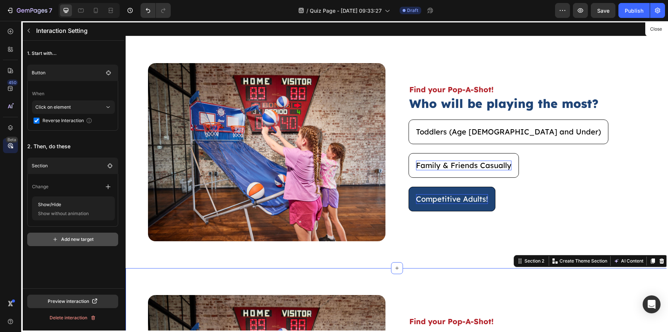
click at [71, 238] on div "Add new target" at bounding box center [72, 239] width 41 height 7
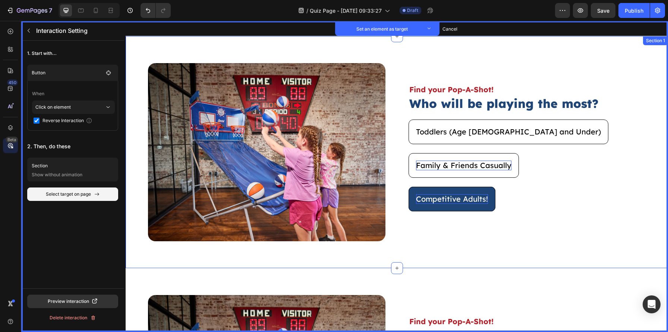
click at [289, 51] on div "Image Set as target Find your Pop-A-Shot! Text Block Set as target Who will be …" at bounding box center [397, 152] width 543 height 232
click at [653, 46] on button "Set as target" at bounding box center [650, 43] width 33 height 9
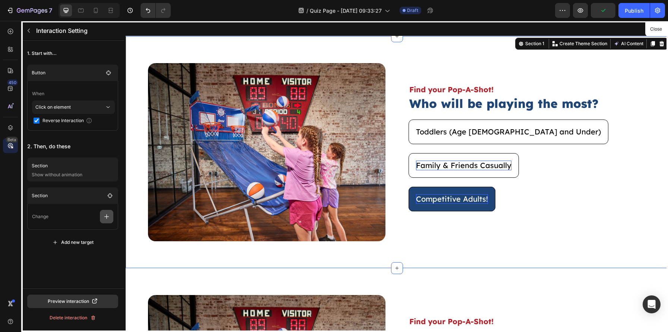
click at [109, 215] on icon "button" at bounding box center [106, 216] width 7 height 7
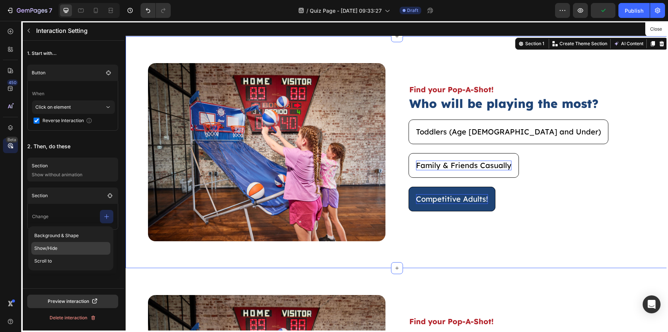
drag, startPoint x: 78, startPoint y: 257, endPoint x: 79, endPoint y: 249, distance: 7.9
click at [78, 249] on div "Background & Shape Show/Hide Scroll to" at bounding box center [70, 248] width 85 height 44
click at [79, 249] on p "Show/Hide" at bounding box center [70, 248] width 79 height 13
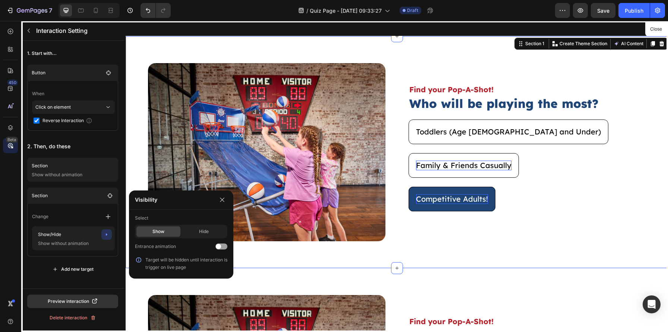
click at [191, 222] on p "Select" at bounding box center [181, 217] width 92 height 13
click at [192, 226] on div "Show Hide" at bounding box center [181, 230] width 92 height 13
click at [196, 230] on div "Hide" at bounding box center [204, 231] width 44 height 10
click at [226, 198] on button "button" at bounding box center [222, 199] width 10 height 10
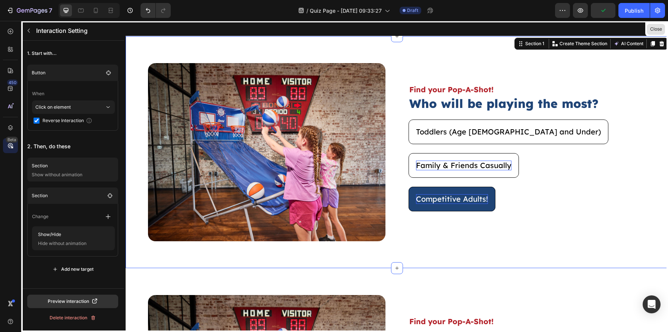
click at [661, 33] on button "Close" at bounding box center [656, 29] width 18 height 11
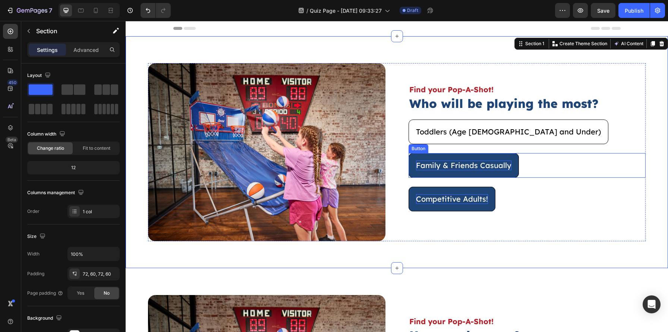
click at [514, 160] on button "Family & Friends Casually" at bounding box center [464, 165] width 110 height 25
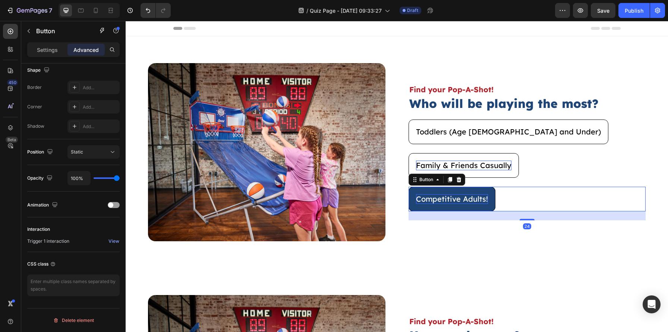
click at [484, 204] on button "Competitive Adults!" at bounding box center [452, 198] width 87 height 25
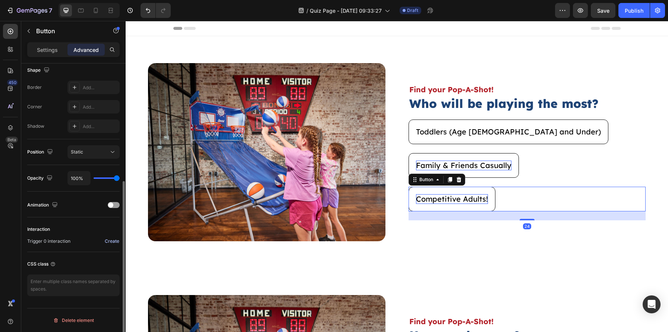
click at [112, 240] on div "Create" at bounding box center [112, 241] width 15 height 7
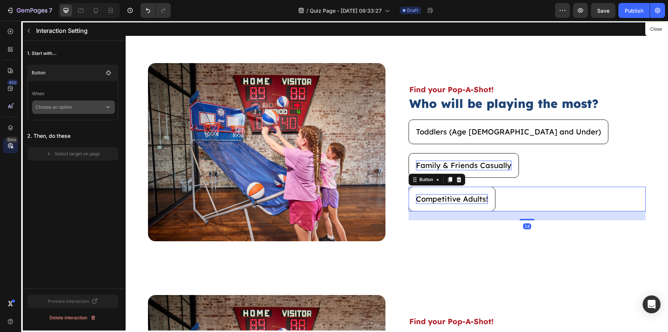
click at [92, 113] on div "Choose an option" at bounding box center [73, 106] width 83 height 13
click at [79, 128] on p "Click on element" at bounding box center [67, 126] width 35 height 7
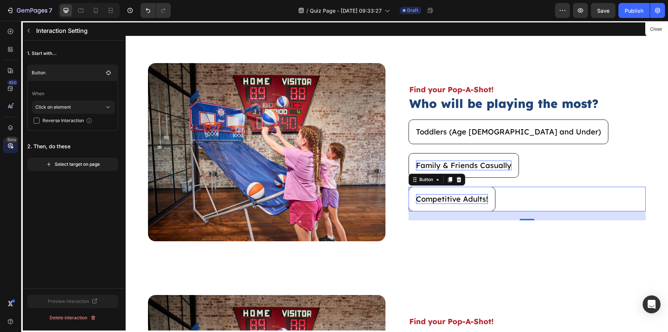
click at [77, 120] on span "Reverse Interaction" at bounding box center [63, 120] width 41 height 7
checkbox input "true"
click at [76, 168] on button "Select target on page" at bounding box center [72, 163] width 91 height 13
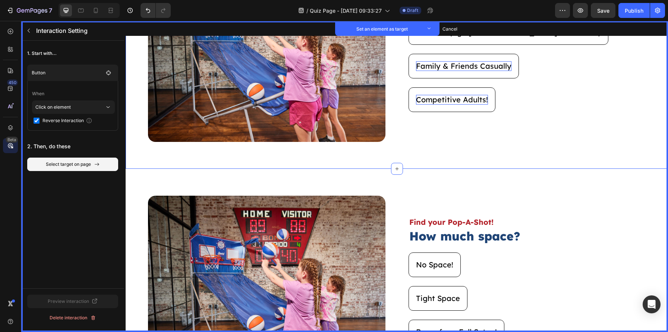
scroll to position [100, 0]
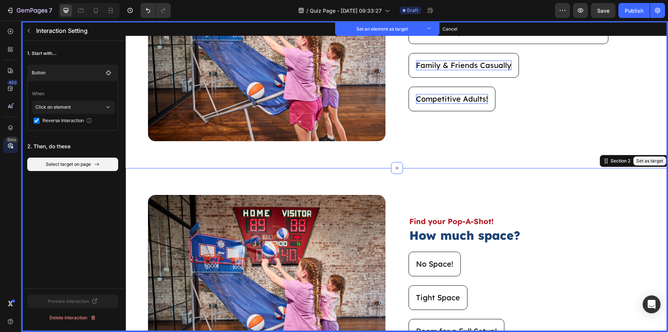
click at [336, 182] on div "Image Set as target Find your Pop-A-Shot! Text Block Set as target How much spa…" at bounding box center [397, 284] width 543 height 232
click at [656, 163] on button "Set as target" at bounding box center [650, 160] width 33 height 9
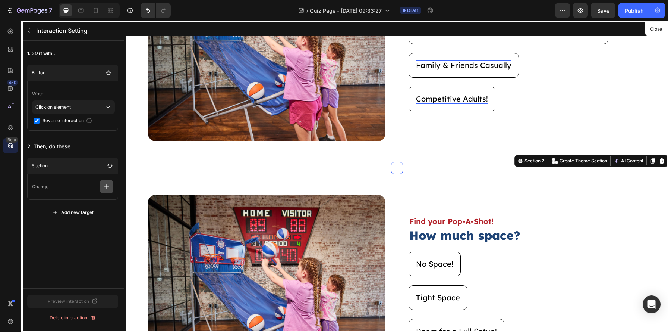
click at [101, 189] on button "button" at bounding box center [106, 186] width 13 height 13
click at [85, 224] on p "Show/Hide" at bounding box center [70, 230] width 79 height 13
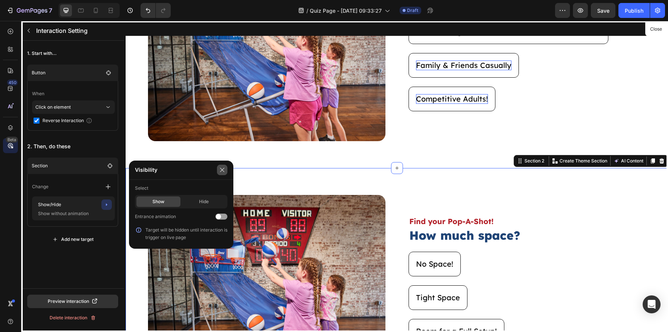
click at [224, 167] on icon "button" at bounding box center [222, 170] width 6 height 6
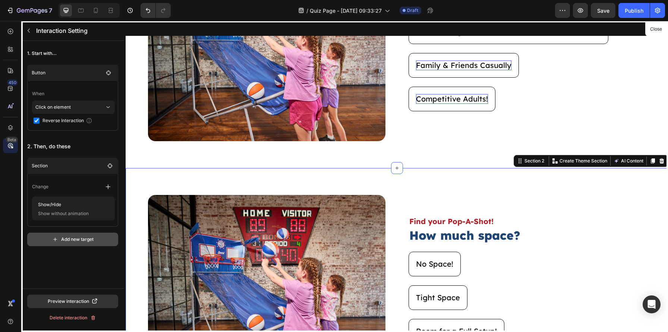
click at [52, 241] on icon "button" at bounding box center [55, 239] width 6 height 6
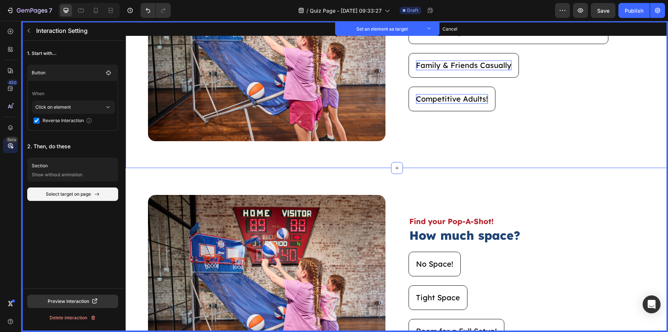
click at [191, 161] on div "Image Set as target Find your Pop-A-Shot! Text Block Set as target Who will be …" at bounding box center [397, 52] width 543 height 232
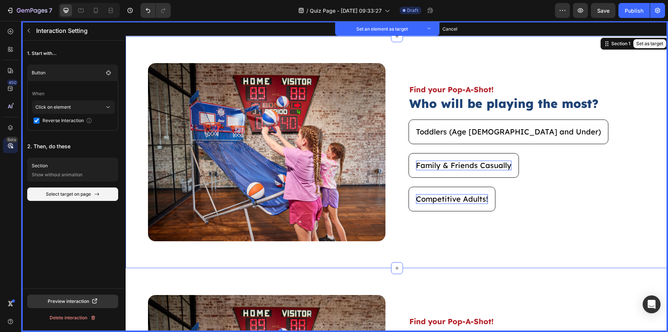
click at [646, 43] on button "Set as target" at bounding box center [650, 43] width 33 height 9
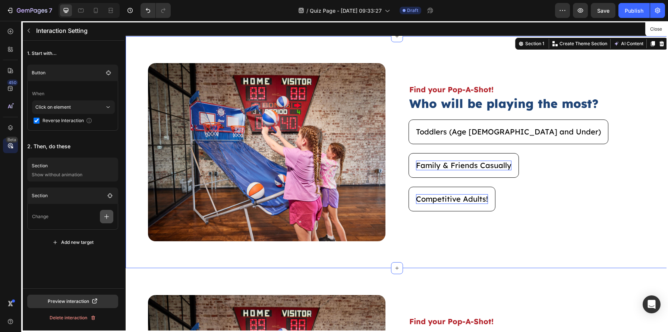
click at [108, 215] on icon "button" at bounding box center [106, 216] width 7 height 7
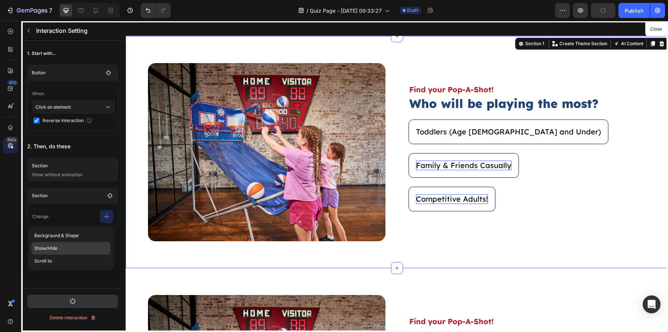
click at [79, 246] on p "Show/Hide" at bounding box center [70, 248] width 79 height 13
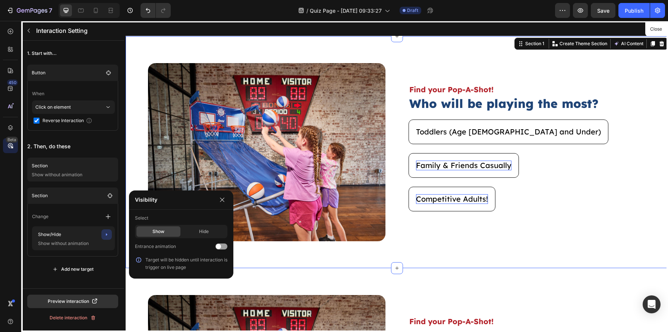
click at [202, 238] on section "Select Show Hide Entrance animation Target will be hidden until interaction is …" at bounding box center [181, 242] width 92 height 63
click at [205, 231] on div "Hide" at bounding box center [204, 231] width 44 height 10
click at [223, 200] on icon "button" at bounding box center [222, 200] width 6 height 6
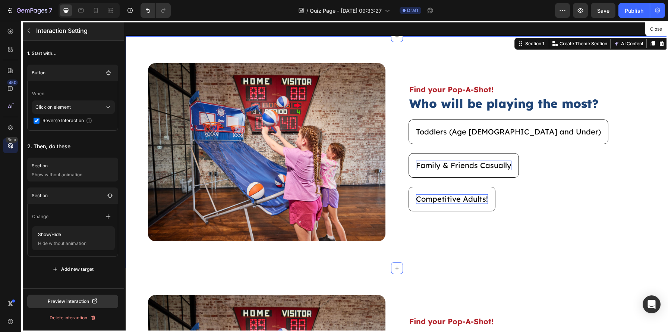
click at [28, 28] on icon "button" at bounding box center [29, 31] width 6 height 6
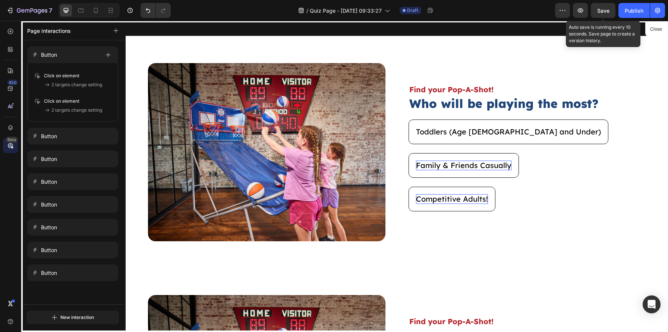
click at [606, 8] on span "Save" at bounding box center [603, 10] width 12 height 6
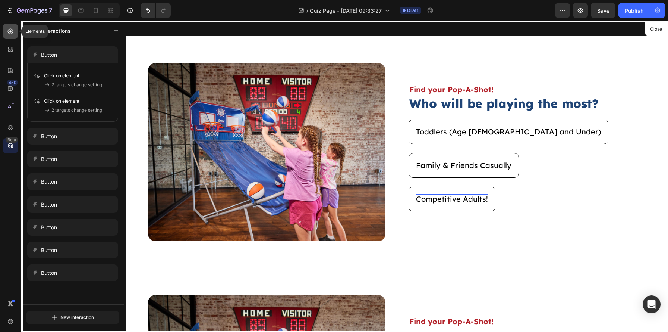
click at [8, 31] on icon at bounding box center [11, 32] width 6 height 6
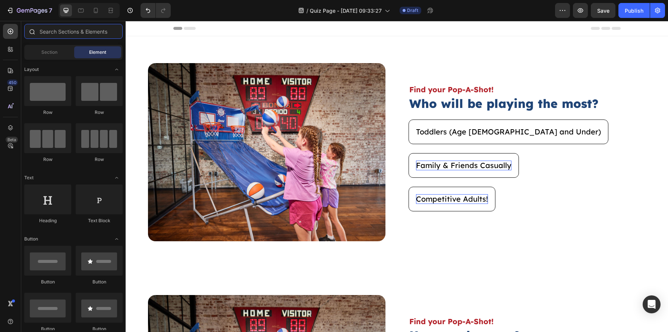
click at [56, 29] on input "text" at bounding box center [73, 31] width 98 height 15
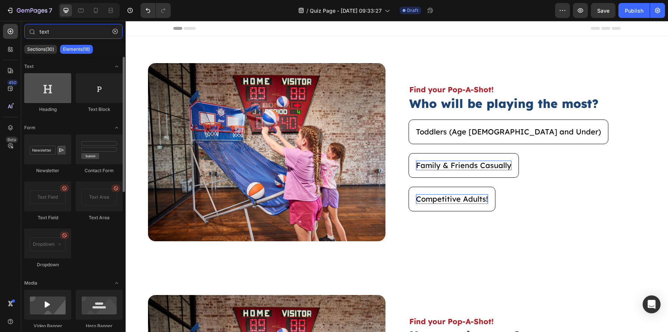
type input "text"
drag, startPoint x: 53, startPoint y: 94, endPoint x: 61, endPoint y: 94, distance: 8.2
click at [61, 94] on div at bounding box center [47, 88] width 47 height 30
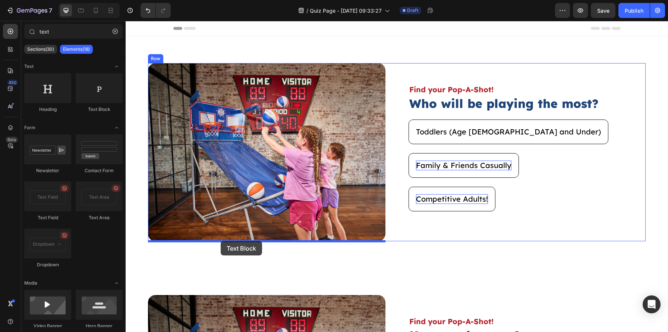
drag, startPoint x: 222, startPoint y: 113, endPoint x: 221, endPoint y: 241, distance: 127.2
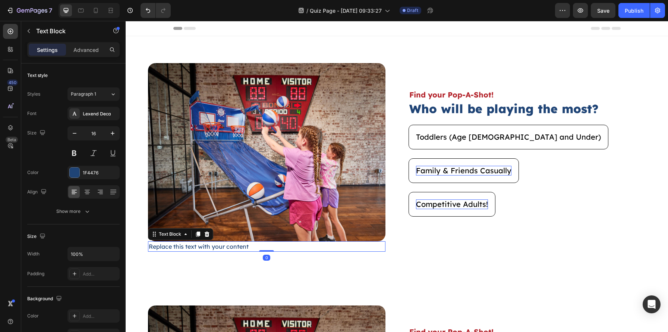
click at [195, 239] on div "Text Block" at bounding box center [180, 234] width 65 height 12
click at [192, 245] on div "Replace this text with your content" at bounding box center [267, 246] width 238 height 10
click at [192, 245] on p "Replace this text with your content" at bounding box center [267, 246] width 236 height 9
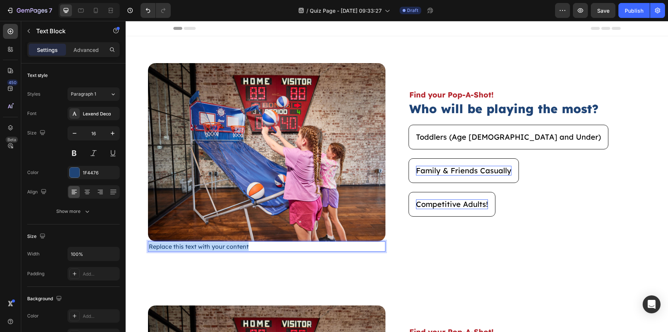
click at [192, 245] on p "Replace this text with your content" at bounding box center [267, 246] width 236 height 9
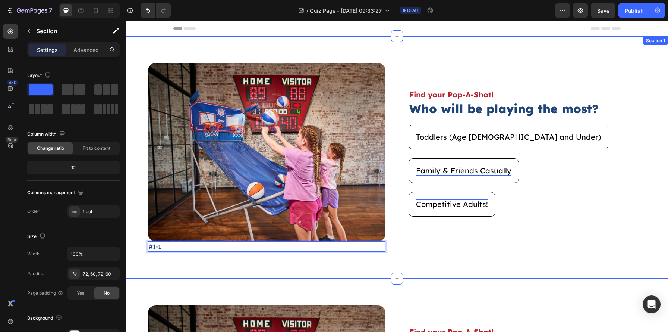
click at [205, 255] on div "Image #1-1 Text Block 0 Find your Pop-A-Shot! Text Block Who will be playing th…" at bounding box center [397, 157] width 543 height 242
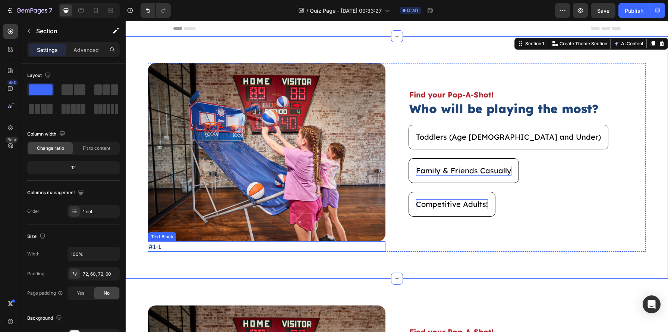
click at [199, 248] on p "#1-1" at bounding box center [267, 246] width 236 height 9
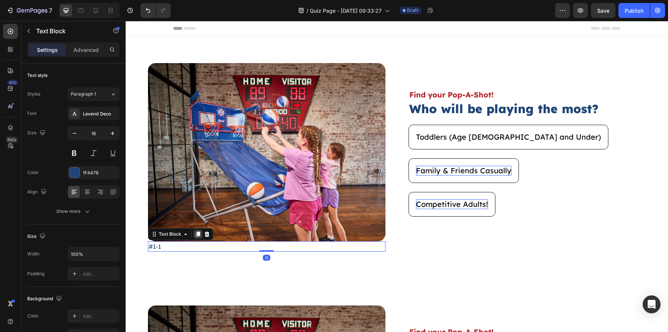
click at [196, 233] on icon at bounding box center [198, 234] width 4 height 5
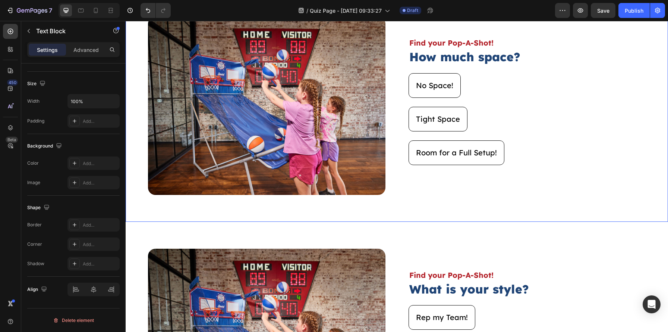
scroll to position [326, 0]
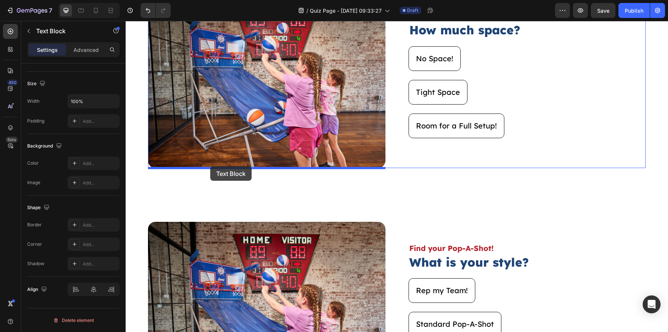
drag, startPoint x: 175, startPoint y: 244, endPoint x: 210, endPoint y: 166, distance: 85.6
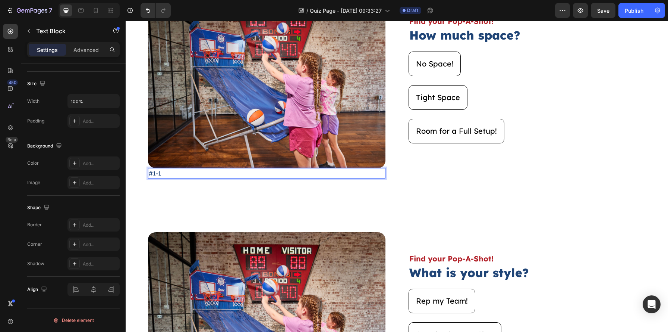
click at [204, 173] on p "#1-1" at bounding box center [267, 173] width 236 height 9
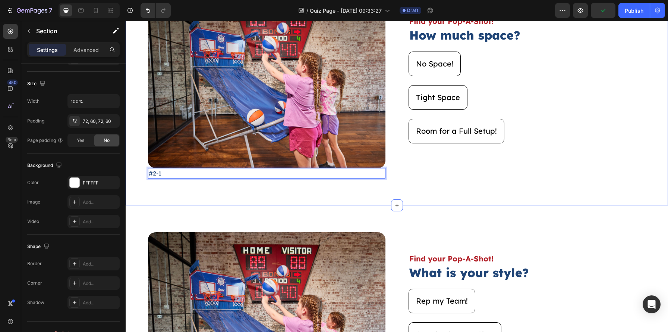
click at [221, 188] on div "Image #2-1 Text Block 0 Find your Pop-A-Shot! Text Block How much space? Headin…" at bounding box center [397, 84] width 543 height 242
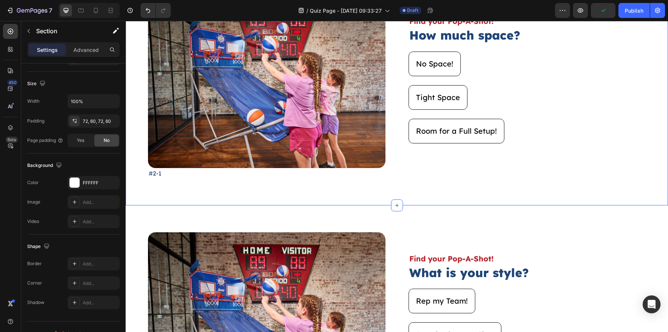
scroll to position [0, 0]
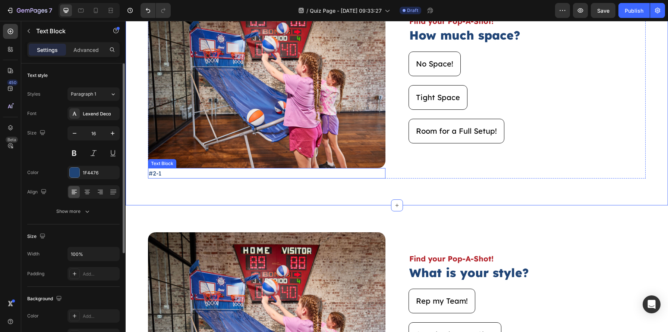
click at [213, 176] on p "#2-1" at bounding box center [267, 173] width 236 height 9
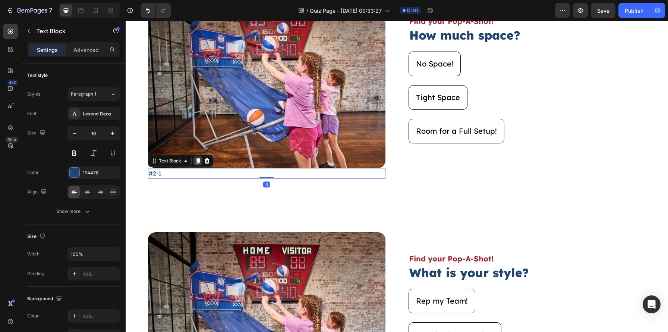
click at [196, 161] on icon at bounding box center [198, 160] width 4 height 5
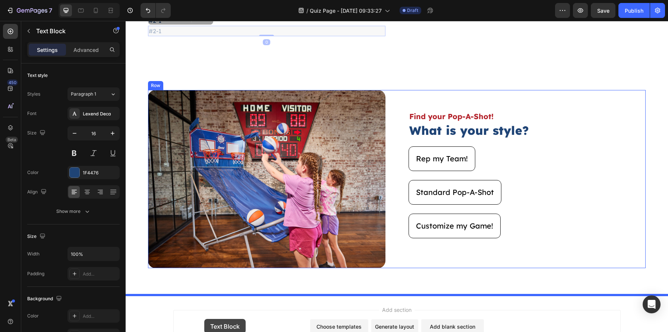
scroll to position [512, 0]
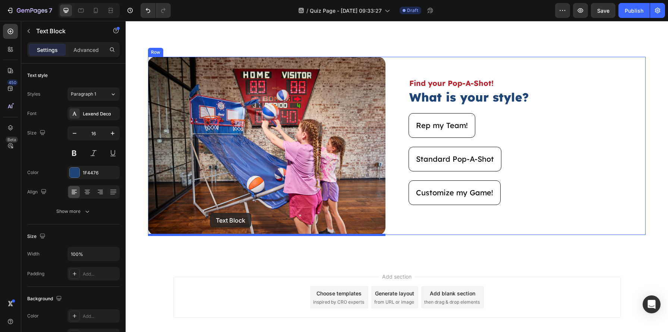
drag, startPoint x: 189, startPoint y: 184, endPoint x: 210, endPoint y: 213, distance: 36.0
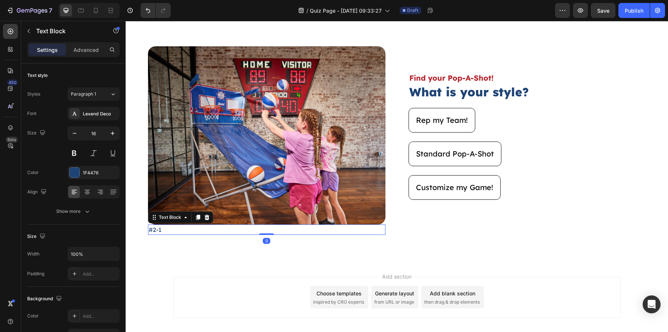
click at [154, 227] on p "#2-1" at bounding box center [267, 229] width 236 height 9
click at [156, 228] on p "#2-1" at bounding box center [267, 229] width 236 height 9
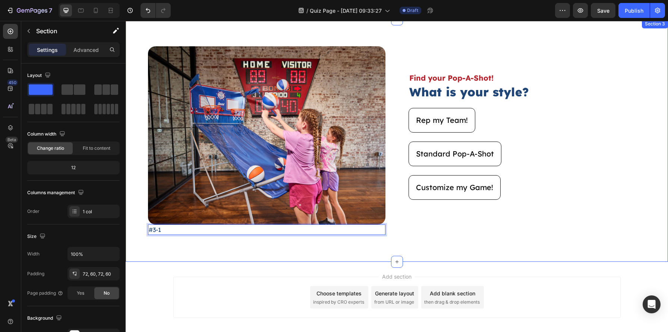
click at [393, 245] on div "Image #3-1 Text Block 0 Find your Pop-A-Shot! Text Block What is your style? He…" at bounding box center [397, 140] width 543 height 242
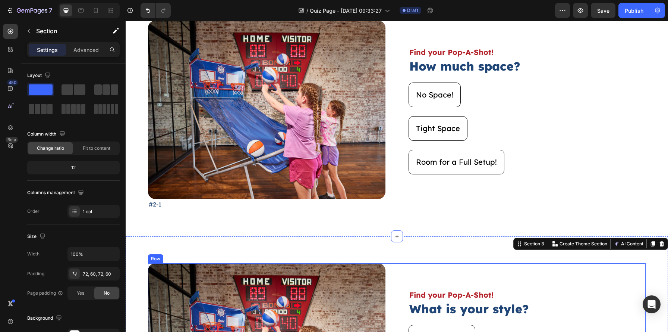
scroll to position [0, 0]
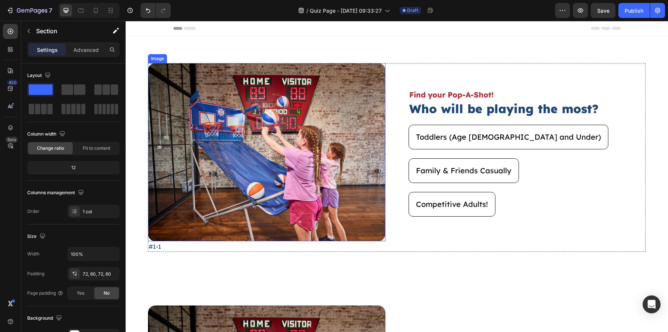
click at [322, 192] on img at bounding box center [267, 152] width 238 height 178
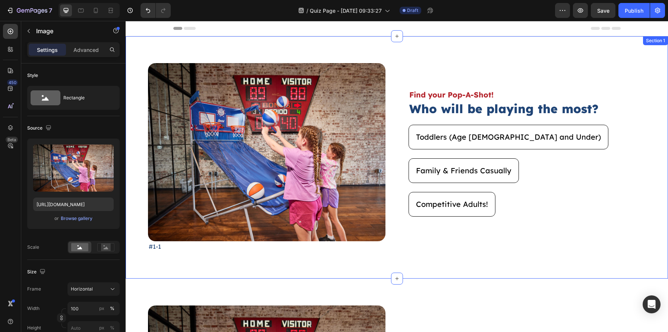
click at [532, 51] on div "Image #1-1 Text Block Find your Pop-A-Shot! Text Block Who will be playing the …" at bounding box center [397, 157] width 543 height 242
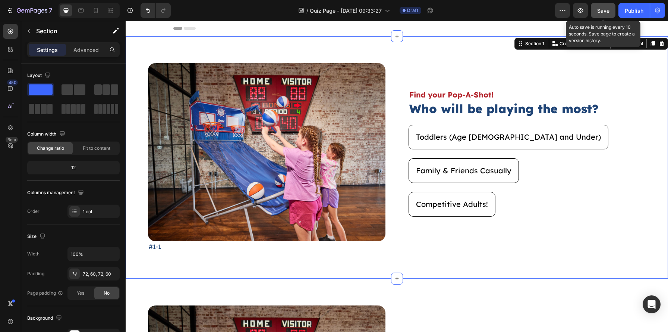
click at [604, 18] on button "Save" at bounding box center [603, 10] width 25 height 15
click at [596, 9] on button "Save" at bounding box center [603, 10] width 25 height 15
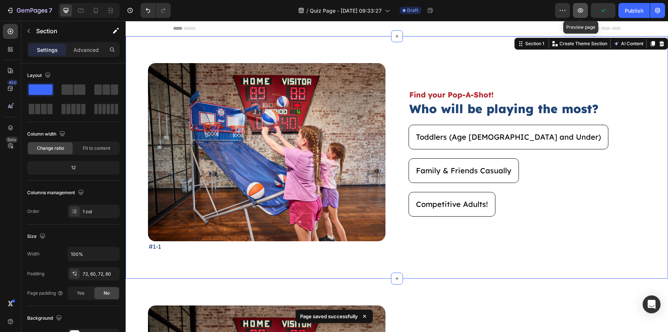
click at [581, 10] on icon "button" at bounding box center [581, 10] width 6 height 4
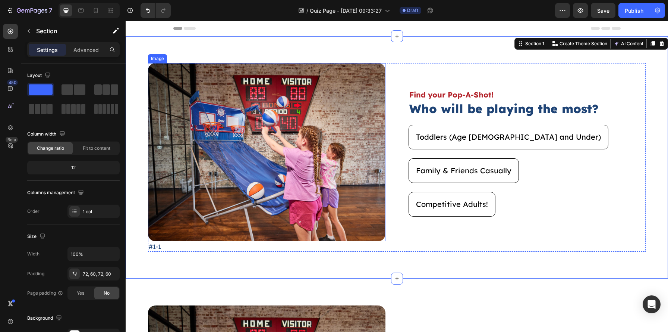
click at [289, 161] on img at bounding box center [267, 152] width 238 height 178
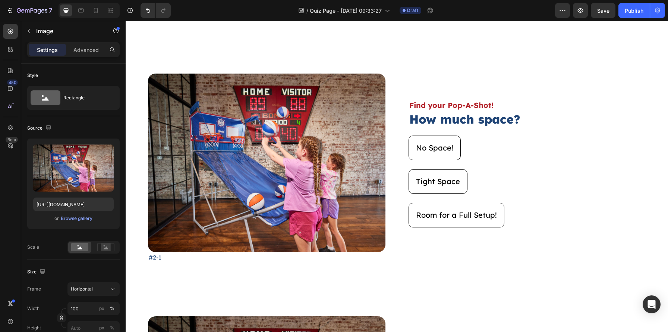
scroll to position [233, 0]
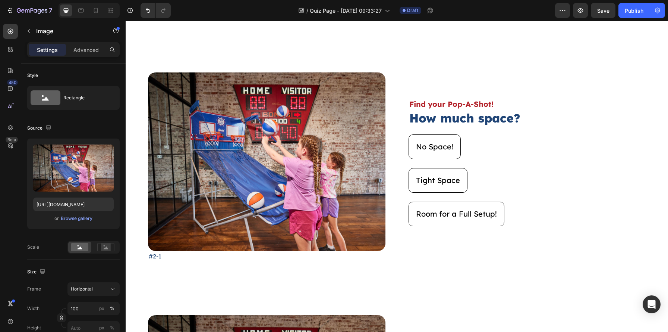
click at [289, 161] on img at bounding box center [267, 161] width 238 height 178
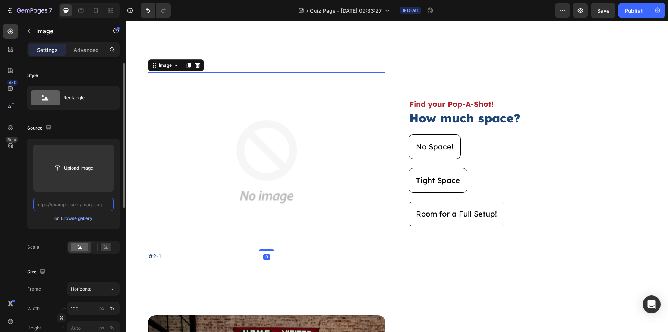
scroll to position [0, 0]
click at [75, 219] on div "Browse gallery" at bounding box center [77, 218] width 32 height 7
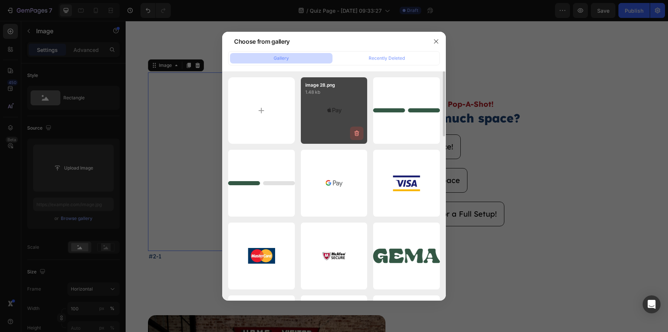
click at [356, 135] on icon "button" at bounding box center [356, 132] width 7 height 7
click at [356, 135] on div "Delete" at bounding box center [353, 134] width 14 height 7
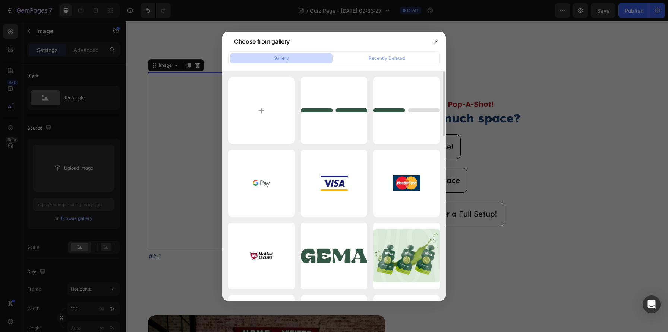
click at [0, 0] on icon "button" at bounding box center [0, 0] width 0 height 0
click at [0, 0] on div "Delete" at bounding box center [0, 0] width 0 height 0
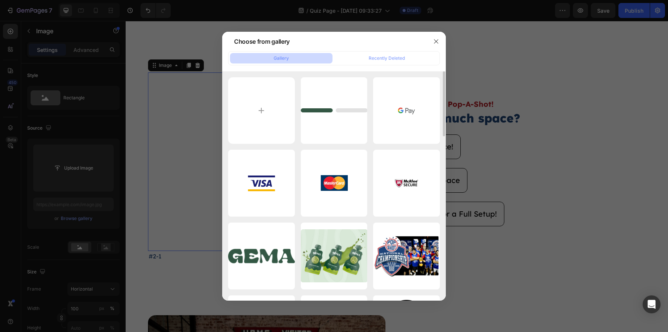
click at [0, 0] on icon "button" at bounding box center [0, 0] width 0 height 0
click at [0, 0] on div "Delete" at bounding box center [0, 0] width 0 height 0
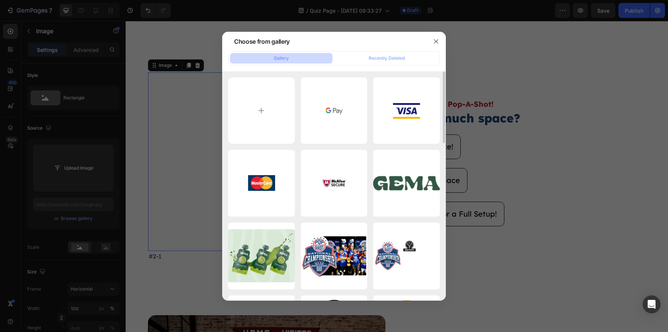
click at [0, 0] on icon "button" at bounding box center [0, 0] width 0 height 0
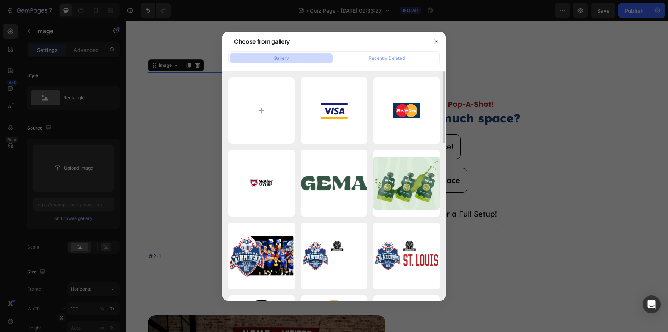
click at [0, 0] on icon "button" at bounding box center [0, 0] width 0 height 0
click at [0, 0] on div "Delete" at bounding box center [0, 0] width 0 height 0
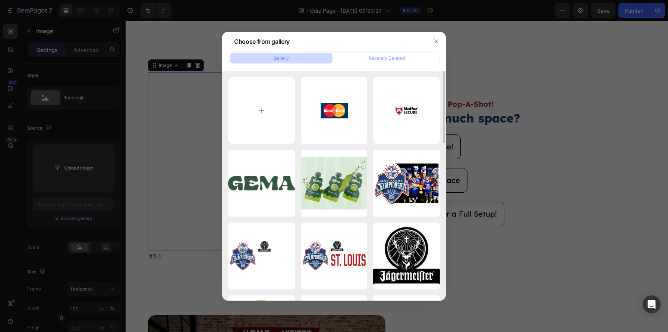
click at [0, 0] on icon "button" at bounding box center [0, 0] width 0 height 0
click at [0, 0] on div "Delete" at bounding box center [0, 0] width 0 height 0
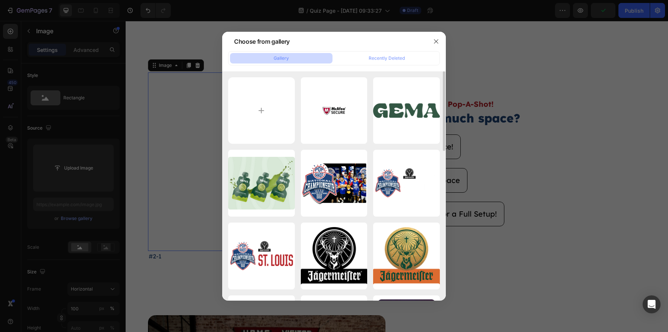
click at [0, 0] on icon "button" at bounding box center [0, 0] width 0 height 0
click at [0, 0] on div "Delete" at bounding box center [0, 0] width 0 height 0
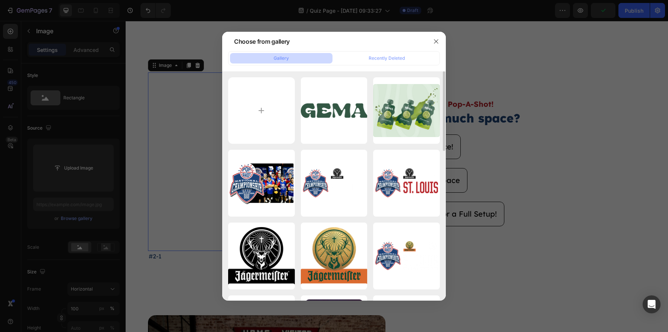
click at [0, 0] on icon "button" at bounding box center [0, 0] width 0 height 0
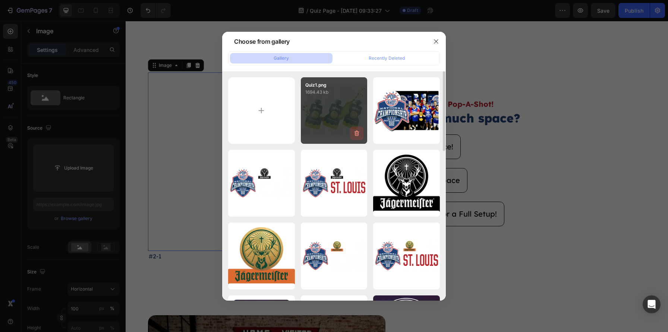
click at [356, 135] on icon "button" at bounding box center [356, 132] width 7 height 7
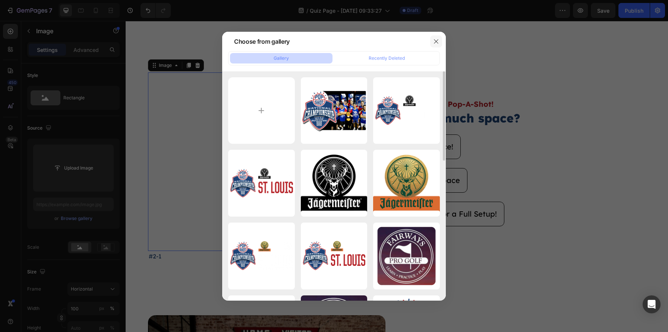
click at [435, 40] on icon "button" at bounding box center [436, 41] width 6 height 6
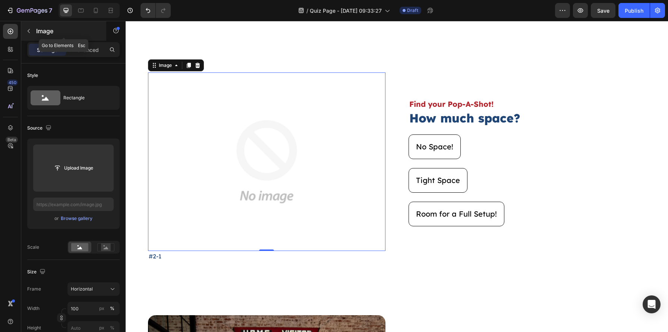
click at [31, 34] on icon "button" at bounding box center [29, 31] width 6 height 6
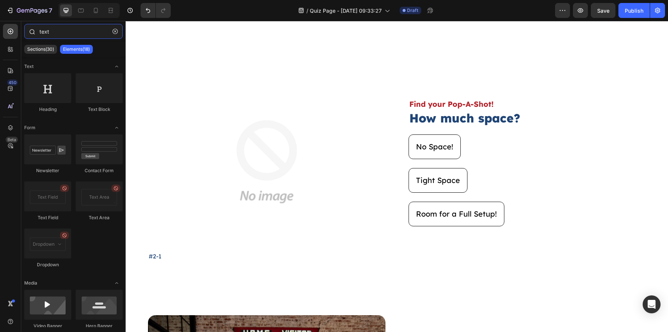
click at [53, 32] on input "text" at bounding box center [73, 31] width 98 height 15
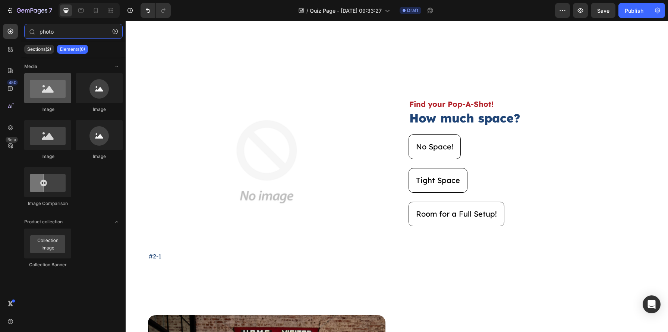
type input "photo"
click at [30, 102] on div at bounding box center [47, 88] width 47 height 30
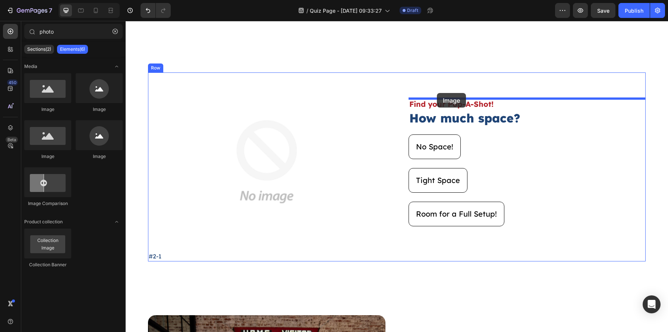
drag, startPoint x: 159, startPoint y: 118, endPoint x: 437, endPoint y: 92, distance: 279.4
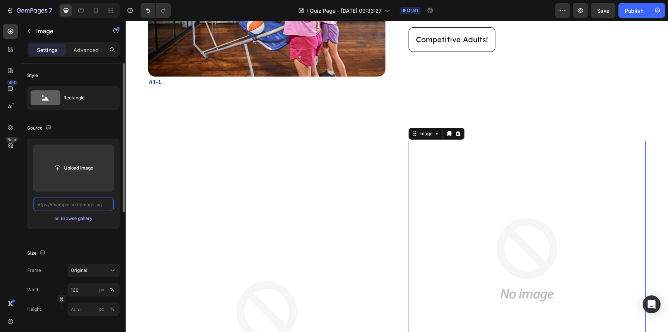
scroll to position [179, 0]
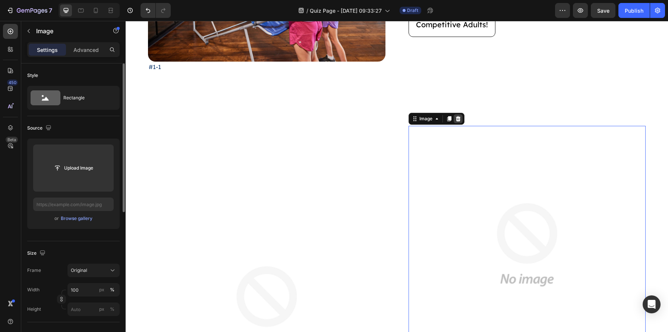
click at [460, 117] on icon at bounding box center [458, 119] width 6 height 6
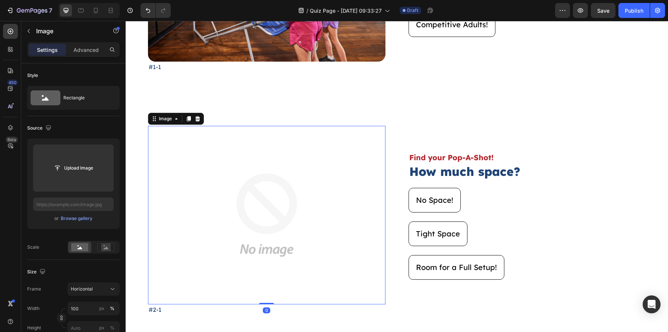
click at [285, 199] on img at bounding box center [267, 215] width 238 height 178
click at [68, 220] on div "Browse gallery" at bounding box center [77, 218] width 32 height 7
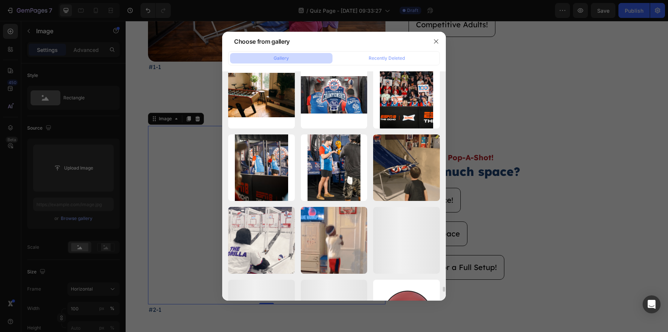
scroll to position [9787, 0]
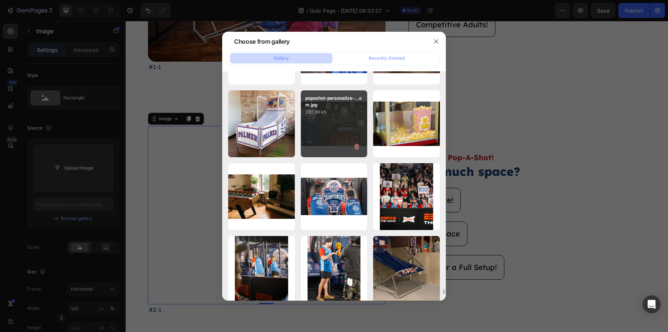
click at [352, 114] on p "290.36 kb" at bounding box center [334, 111] width 58 height 7
type input "https://cdn.shopify.com/s/files/1/0720/0440/3483/files/gempages_472099609888424…"
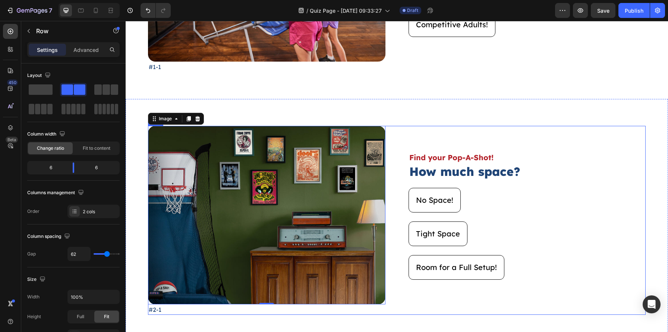
click at [390, 180] on div "Image 0 #2-1 Text Block Find your Pop-A-Shot! Text Block How much space? Headin…" at bounding box center [397, 220] width 498 height 188
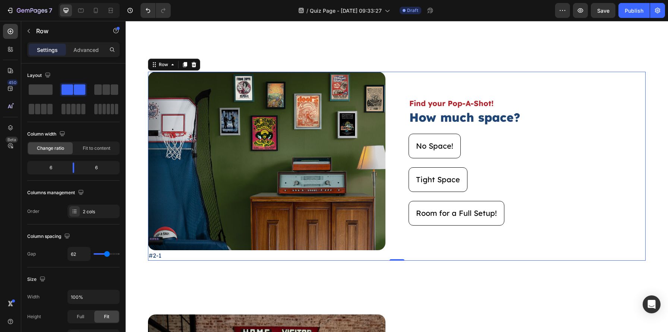
scroll to position [339, 0]
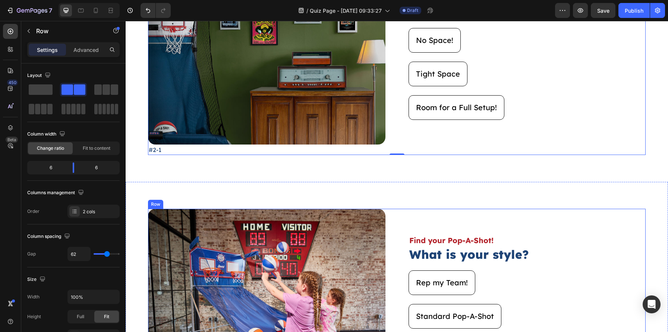
click at [424, 217] on div "Find your Pop-A-Shot! Text Block What is your style? Heading Rep my Team! Butto…" at bounding box center [528, 302] width 238 height 188
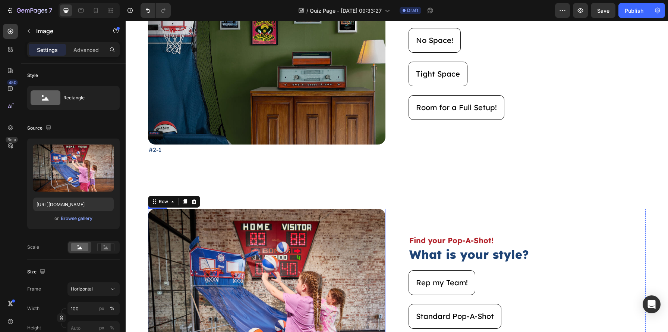
click at [312, 256] on img at bounding box center [267, 297] width 238 height 178
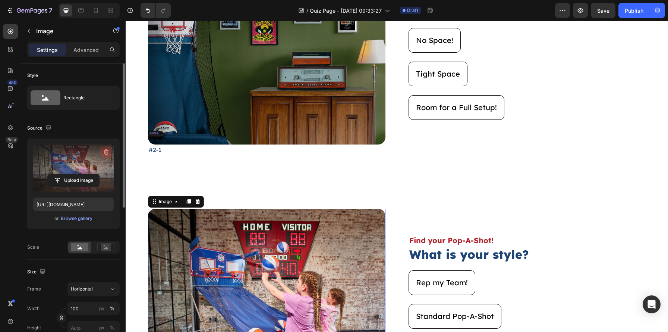
click at [106, 149] on icon "button" at bounding box center [106, 152] width 5 height 6
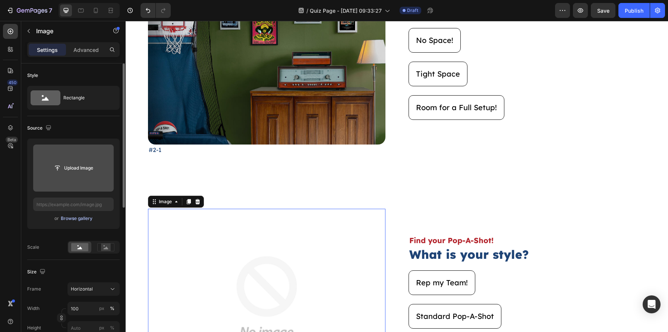
click at [76, 220] on div "Browse gallery" at bounding box center [77, 218] width 32 height 7
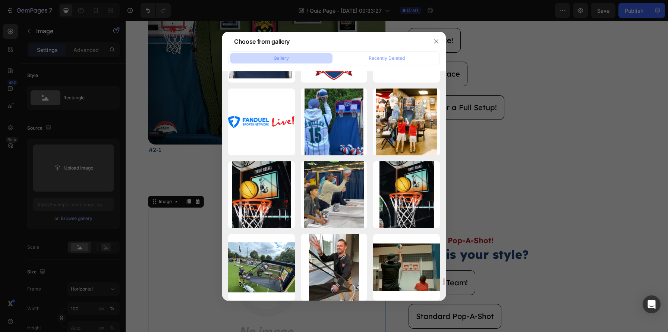
scroll to position [6449, 0]
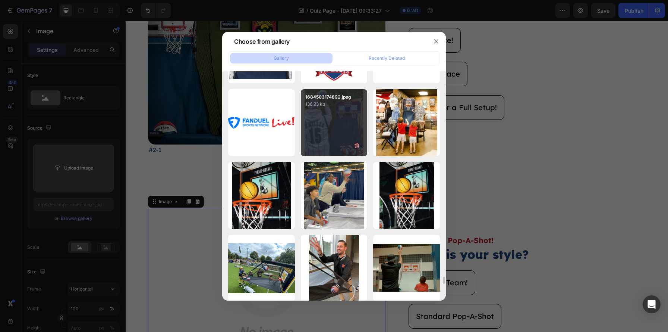
click at [350, 115] on div "1684503174892.jpeg 136.93 kb" at bounding box center [334, 122] width 67 height 67
type input "https://cdn.shopify.com/s/files/1/0720/0440/3483/files/gempages_472099609888424…"
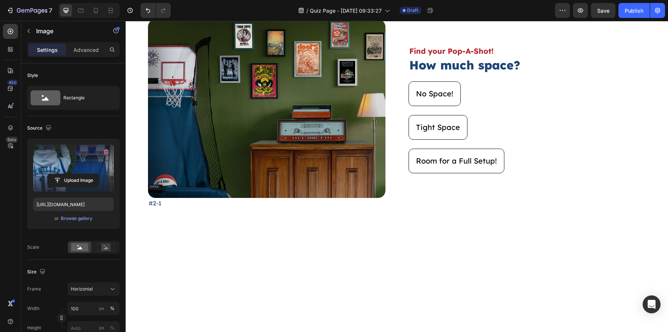
scroll to position [0, 0]
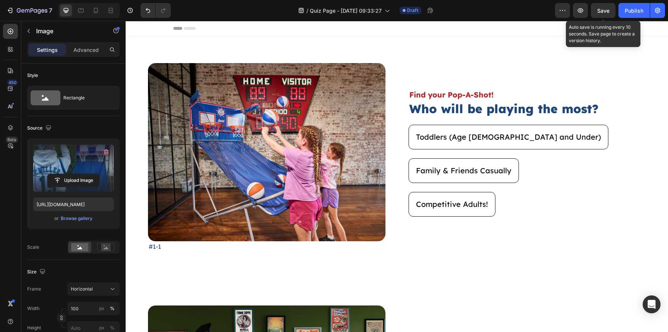
click at [598, 9] on span "Save" at bounding box center [603, 10] width 12 height 6
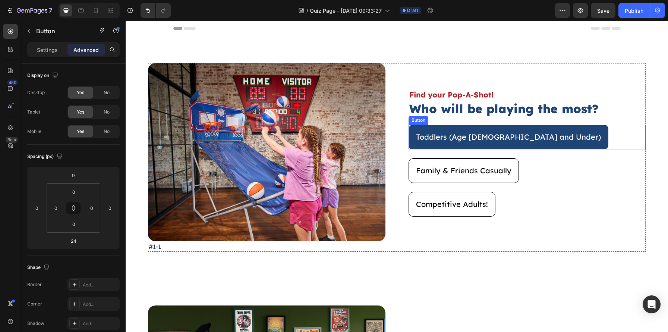
click at [519, 131] on button "Toddlers (Age [DEMOGRAPHIC_DATA] and Under)" at bounding box center [509, 137] width 200 height 25
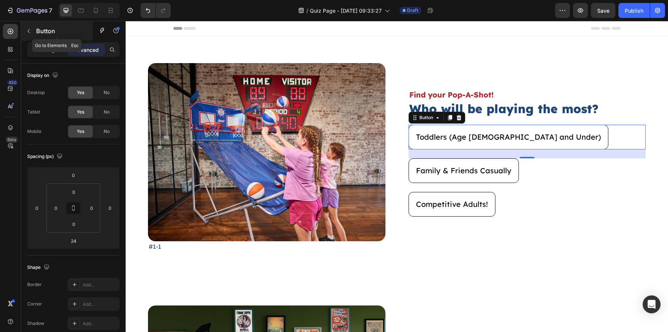
click at [30, 29] on icon "button" at bounding box center [29, 31] width 6 height 6
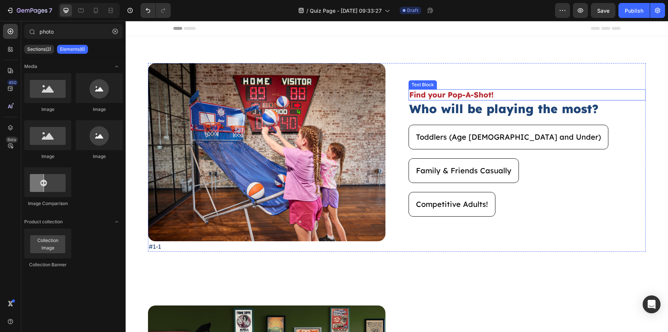
click at [462, 92] on p "Find your Pop-A-Shot!" at bounding box center [527, 95] width 236 height 10
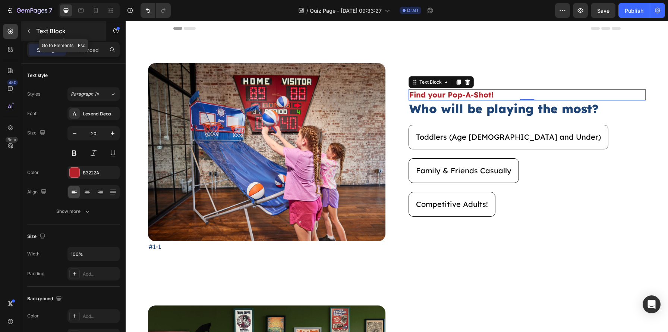
click at [38, 32] on p "Text Block" at bounding box center [67, 30] width 63 height 9
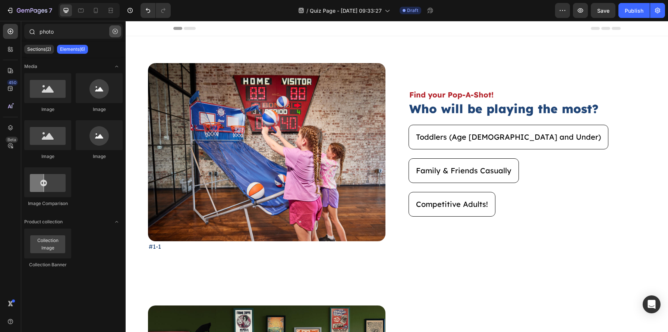
click at [116, 30] on icon "button" at bounding box center [115, 31] width 5 height 5
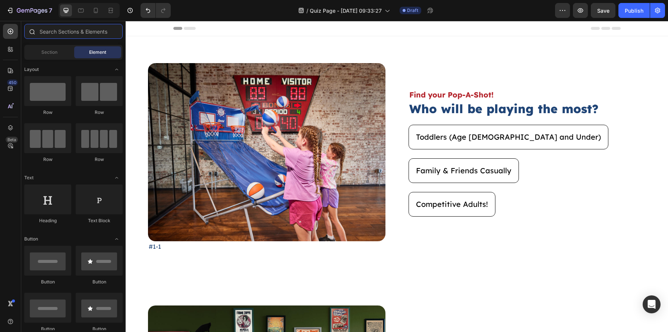
click at [104, 30] on input "text" at bounding box center [73, 31] width 98 height 15
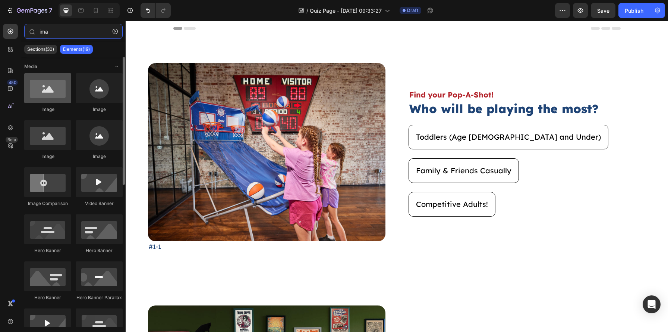
type input "ima"
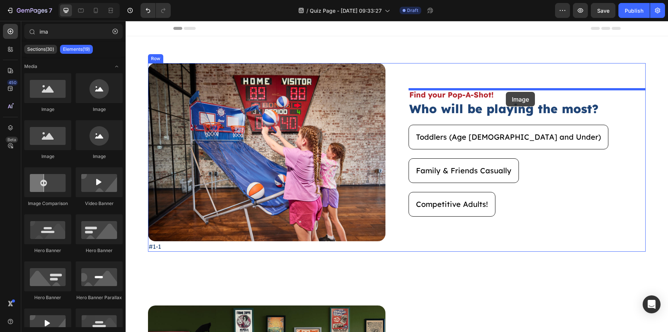
drag, startPoint x: 183, startPoint y: 107, endPoint x: 506, endPoint y: 92, distance: 324.1
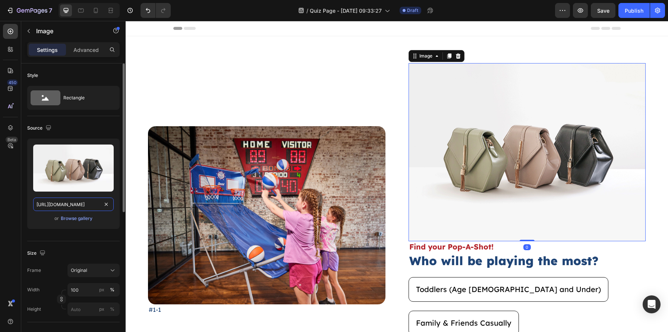
scroll to position [0, 78]
click at [112, 205] on input "https://cdn.shopify.com/s/files/1/2005/9307/files/image_demo.jpg" at bounding box center [73, 203] width 81 height 13
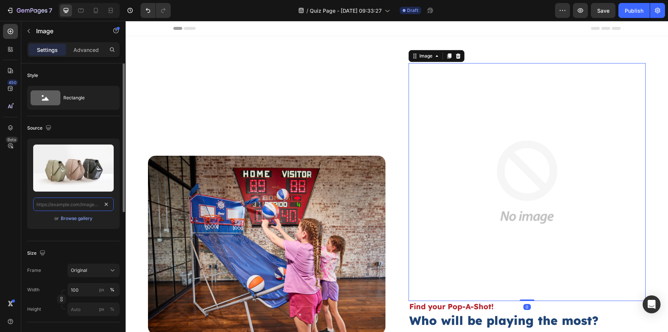
scroll to position [0, 0]
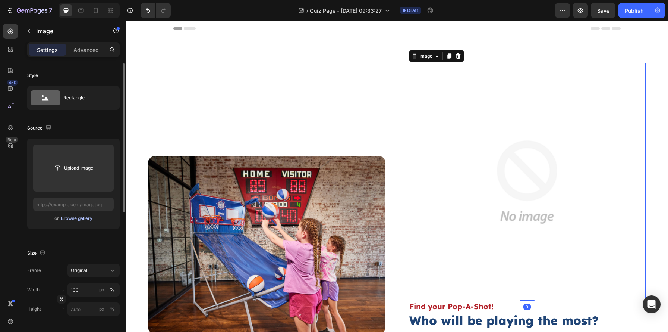
click at [82, 218] on div "Browse gallery" at bounding box center [77, 218] width 32 height 7
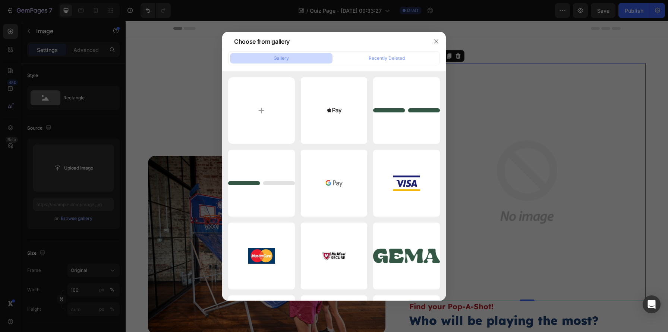
click at [358, 64] on div "Gallery Recently Deleted" at bounding box center [334, 58] width 212 height 14
click at [270, 115] on input "file" at bounding box center [261, 110] width 67 height 67
click at [394, 54] on button "Recently Deleted" at bounding box center [387, 58] width 103 height 10
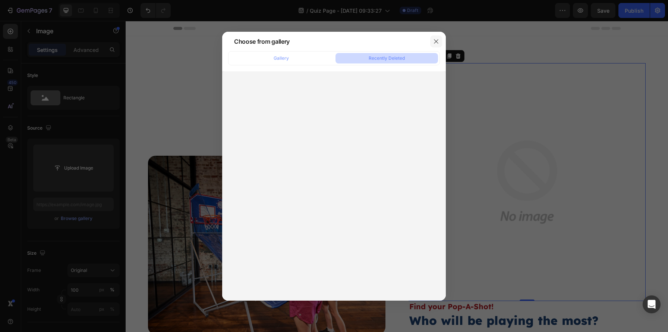
click at [440, 43] on button "button" at bounding box center [436, 41] width 12 height 12
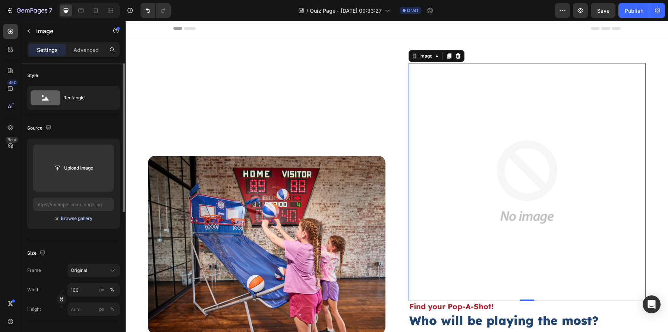
click at [67, 216] on div "Browse gallery" at bounding box center [77, 218] width 32 height 7
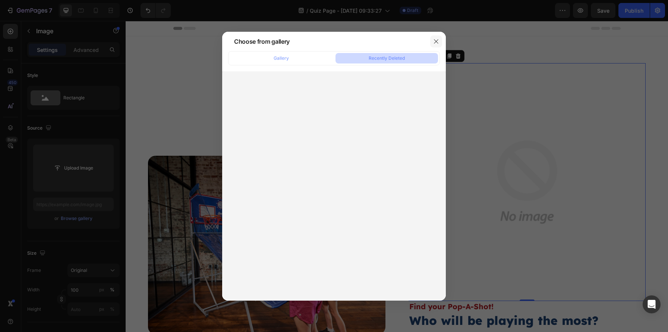
click at [438, 44] on button "button" at bounding box center [436, 41] width 12 height 12
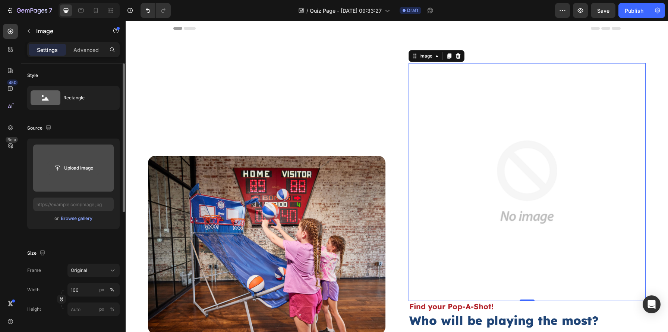
click at [73, 175] on input "file" at bounding box center [73, 167] width 81 height 47
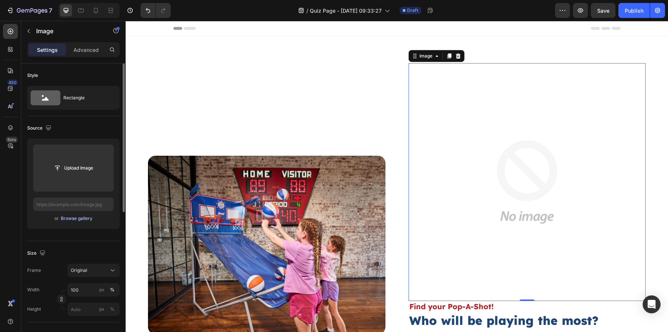
click at [69, 219] on div "Browse gallery" at bounding box center [77, 218] width 32 height 7
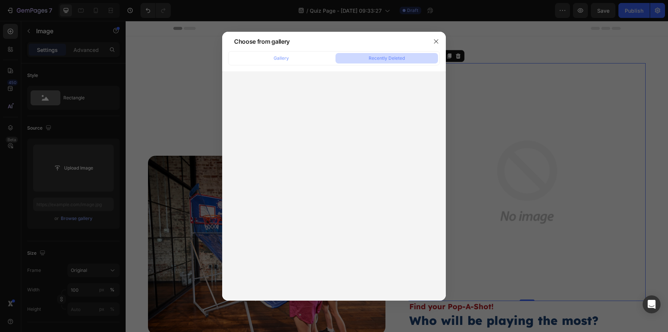
click at [268, 63] on div "Gallery Recently Deleted" at bounding box center [334, 58] width 212 height 14
click at [271, 56] on button "Gallery" at bounding box center [281, 58] width 103 height 10
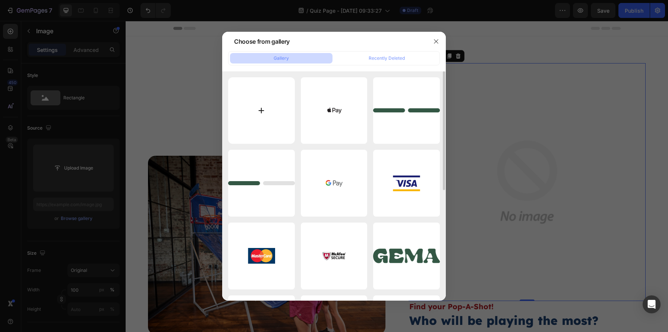
click at [269, 127] on input "file" at bounding box center [261, 110] width 67 height 67
type input "C:\fakepath\1.png"
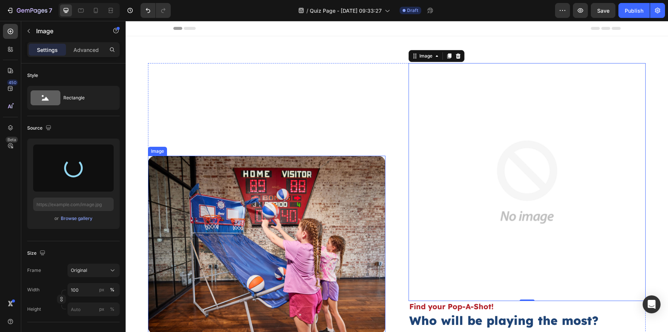
type input "https://cdn.shopify.com/s/files/1/0720/0440/3483/files/gempages_472099609888424…"
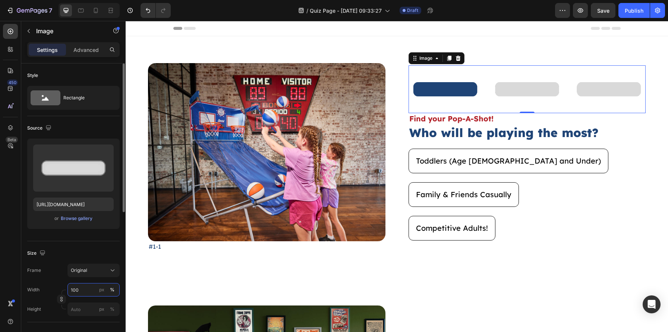
click at [82, 292] on input "100" at bounding box center [93, 289] width 52 height 13
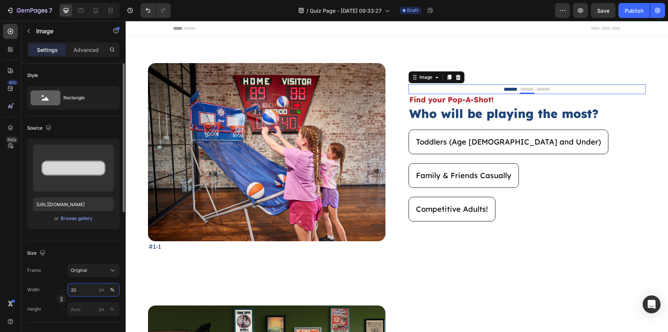
scroll to position [274, 0]
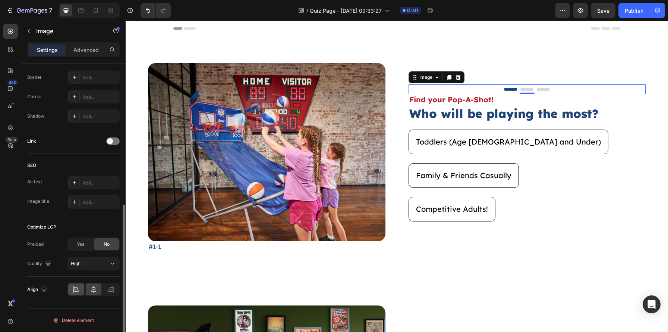
type input "20"
click at [78, 287] on icon at bounding box center [75, 288] width 7 height 7
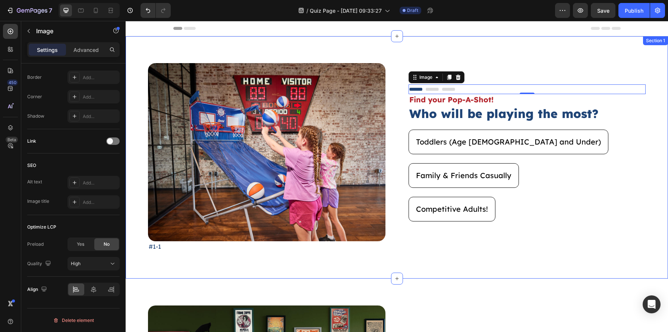
click at [562, 261] on div "Image #1-1 Text Block Image 0 Find your Pop-A-Shot! Text Block Who will be play…" at bounding box center [397, 157] width 543 height 242
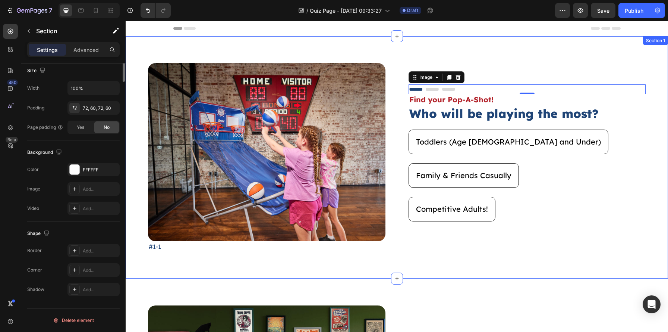
scroll to position [0, 0]
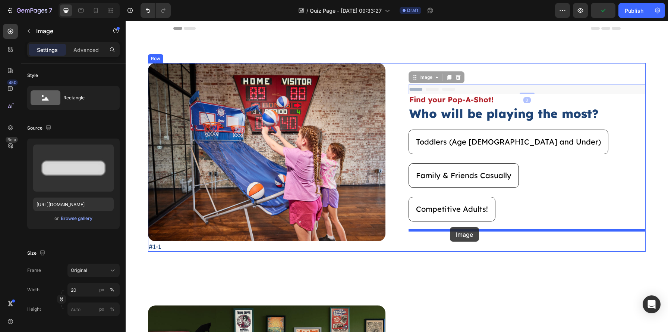
drag, startPoint x: 453, startPoint y: 87, endPoint x: 450, endPoint y: 227, distance: 139.5
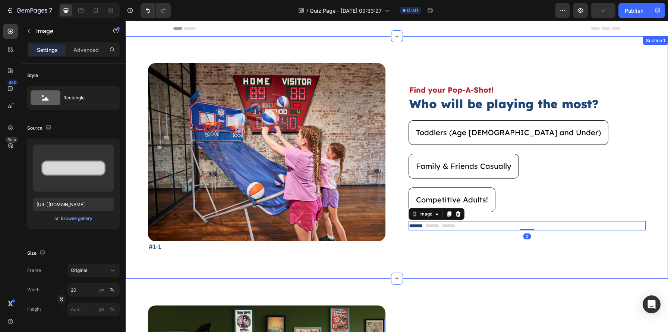
click at [475, 265] on div "Image #1-1 Text Block Find your Pop-A-Shot! Text Block Who will be playing the …" at bounding box center [397, 157] width 543 height 242
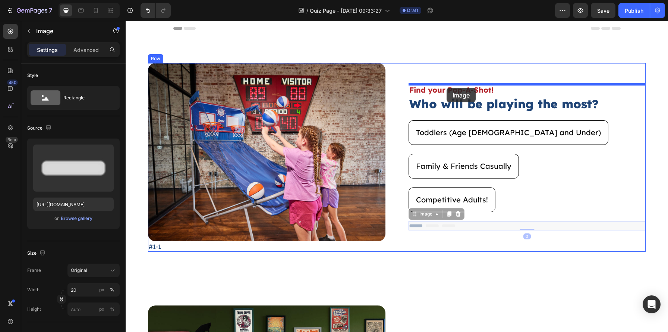
drag, startPoint x: 447, startPoint y: 227, endPoint x: 447, endPoint y: 88, distance: 139.1
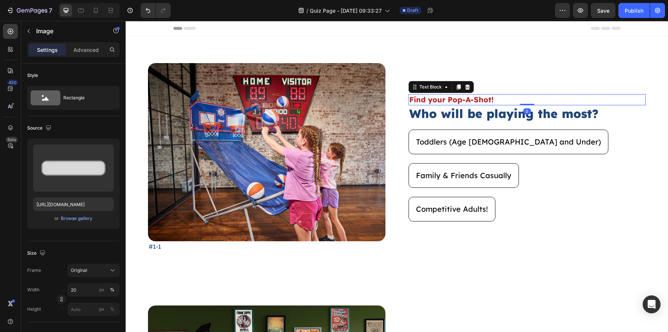
click at [511, 103] on p "Find your Pop-A-Shot!" at bounding box center [527, 100] width 236 height 10
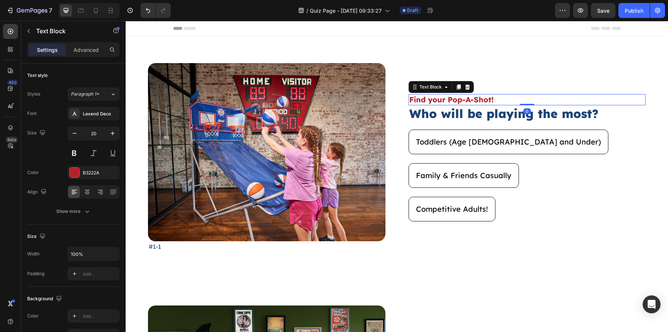
click at [66, 50] on div "Settings Advanced" at bounding box center [73, 50] width 89 height 12
click at [93, 56] on div "Settings Advanced" at bounding box center [73, 49] width 92 height 15
click at [93, 53] on p "Advanced" at bounding box center [85, 50] width 25 height 8
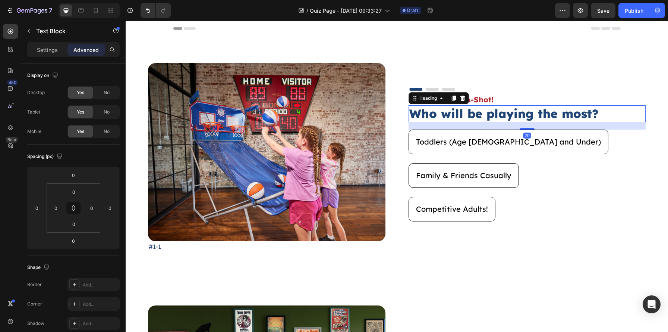
click at [489, 106] on h2 "Who will be playing the most?" at bounding box center [528, 113] width 238 height 17
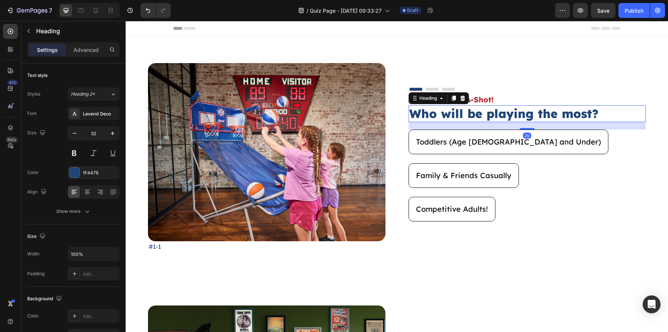
click at [489, 110] on h2 "Who will be playing the most?" at bounding box center [528, 113] width 238 height 17
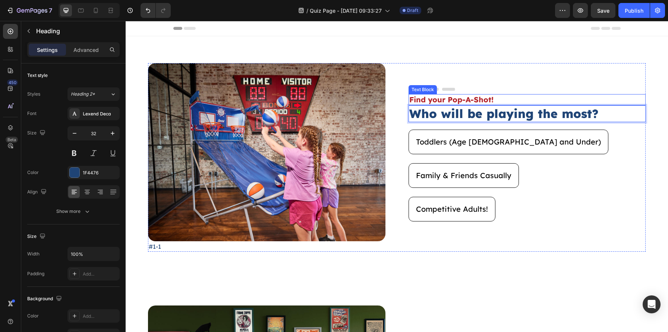
click at [497, 101] on p "Find your Pop-A-Shot!" at bounding box center [527, 100] width 236 height 10
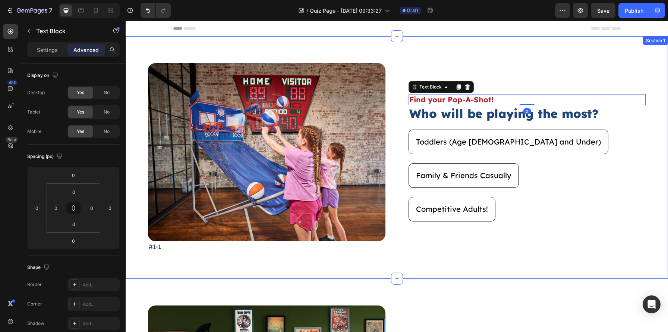
click at [668, 97] on div "Image #1-1 Text Block Image Find your Pop-A-Shot! Text Block 0 Who will be play…" at bounding box center [397, 157] width 543 height 242
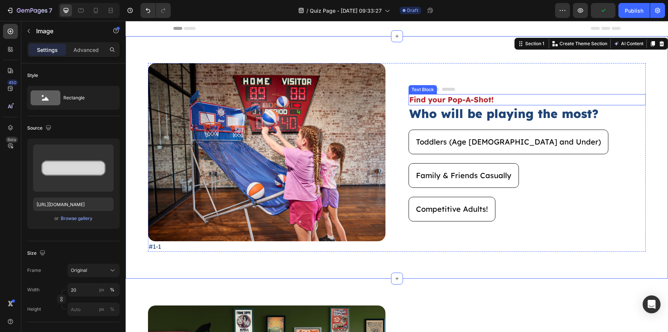
click at [482, 89] on div at bounding box center [528, 88] width 238 height 9
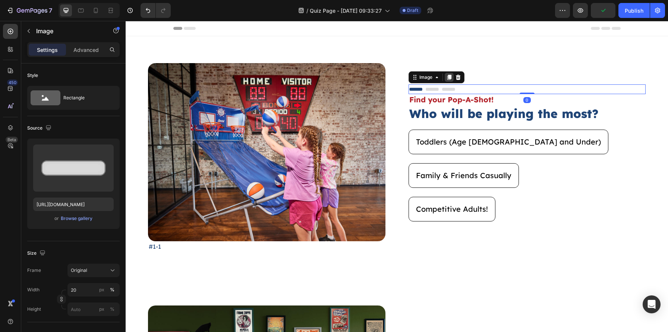
click at [449, 78] on icon at bounding box center [449, 77] width 4 height 5
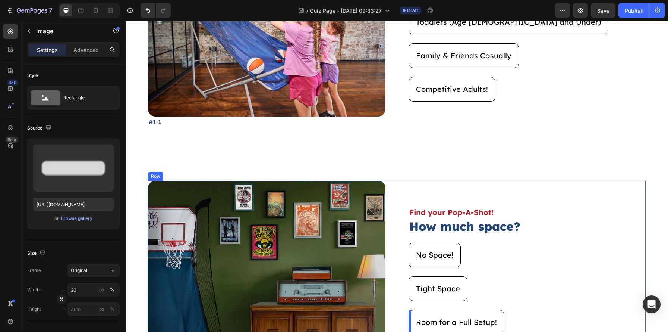
scroll to position [151, 0]
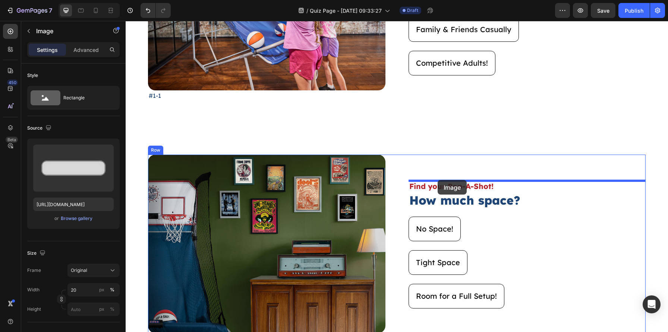
drag, startPoint x: 419, startPoint y: 83, endPoint x: 437, endPoint y: 180, distance: 98.7
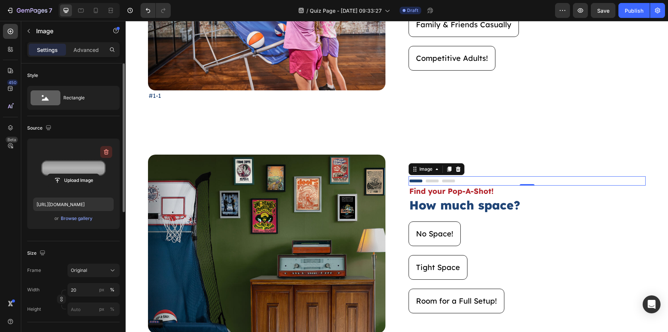
click at [106, 154] on icon "button" at bounding box center [106, 151] width 7 height 7
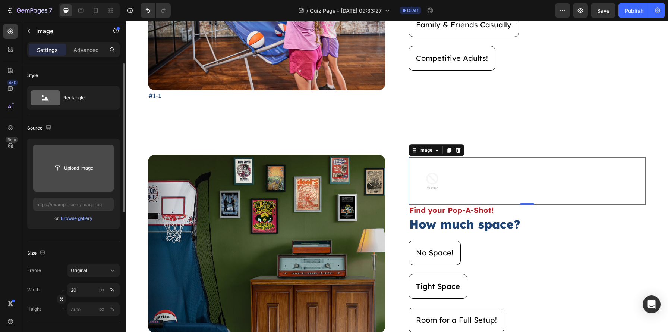
click at [75, 169] on input "file" at bounding box center [73, 167] width 51 height 13
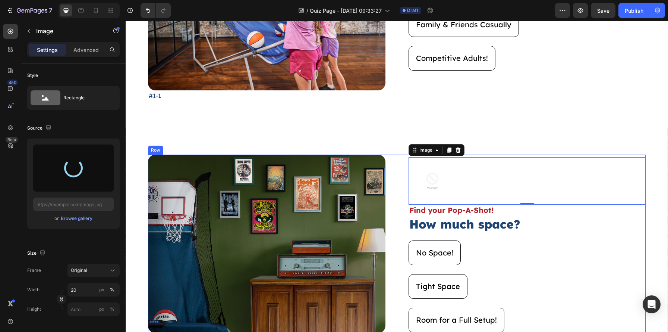
type input "https://cdn.shopify.com/s/files/1/0720/0440/3483/files/gempages_472099609888424…"
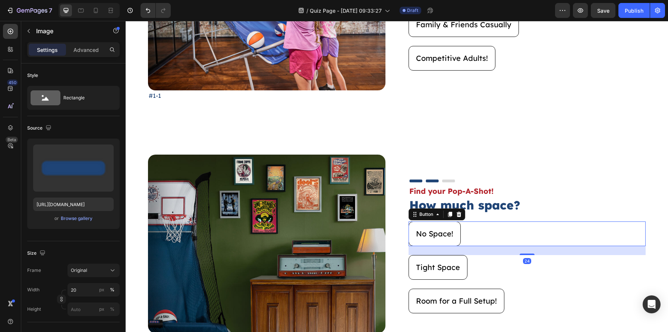
click at [565, 233] on div "No Space! Button 24" at bounding box center [528, 233] width 238 height 25
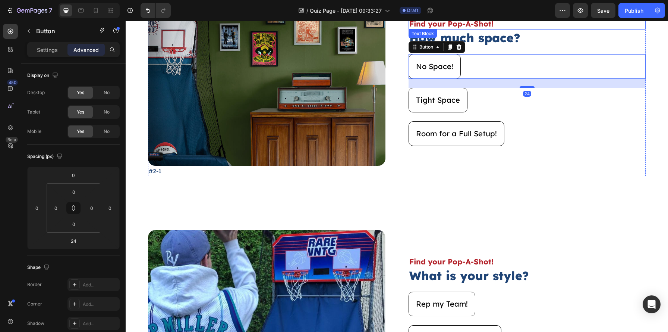
scroll to position [299, 0]
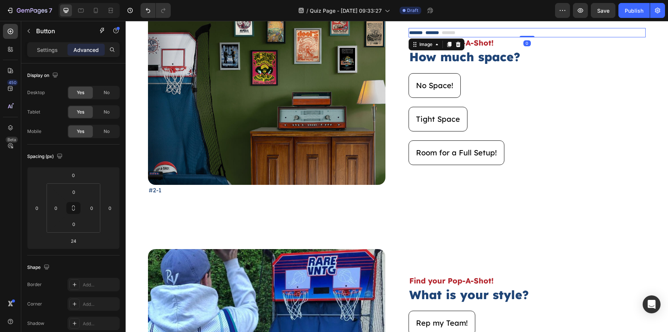
click at [468, 29] on div at bounding box center [528, 32] width 238 height 9
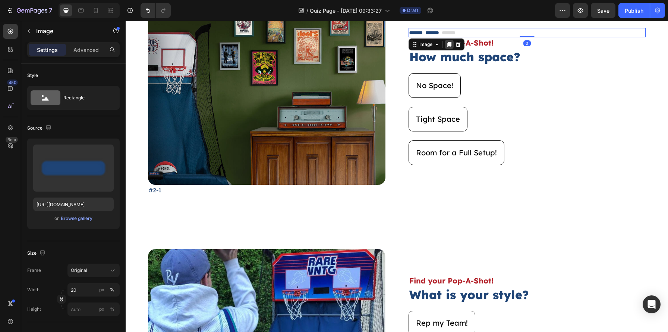
click at [447, 45] on icon at bounding box center [449, 44] width 6 height 6
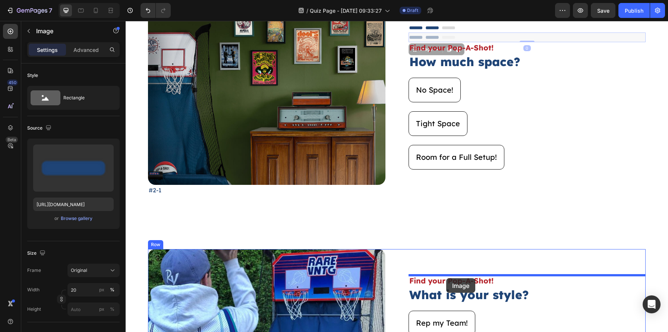
drag, startPoint x: 453, startPoint y: 40, endPoint x: 447, endPoint y: 276, distance: 235.7
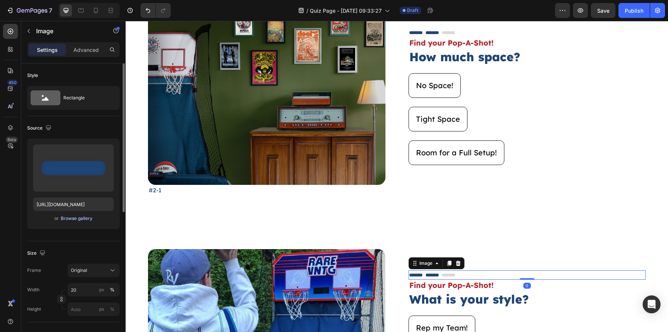
click at [72, 217] on div "Browse gallery" at bounding box center [77, 218] width 32 height 7
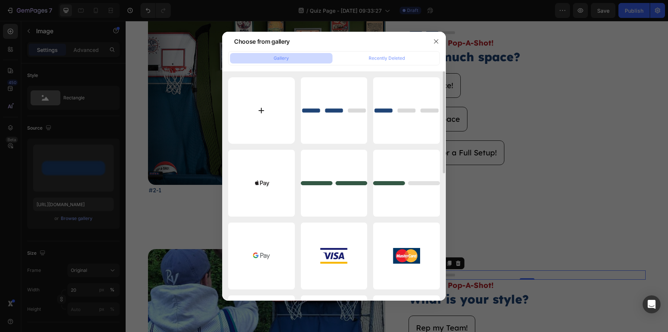
click at [272, 117] on input "file" at bounding box center [261, 110] width 67 height 67
type input "C:\fakepath\3.png"
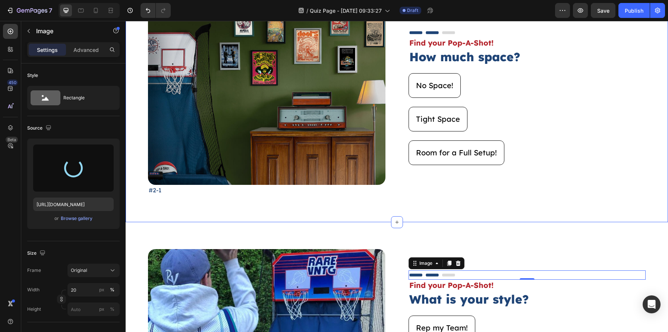
type input "https://cdn.shopify.com/s/files/1/0720/0440/3483/files/gempages_472099609888424…"
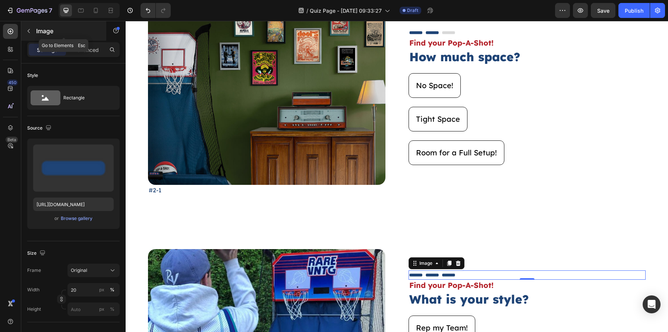
click at [26, 31] on icon "button" at bounding box center [29, 31] width 6 height 6
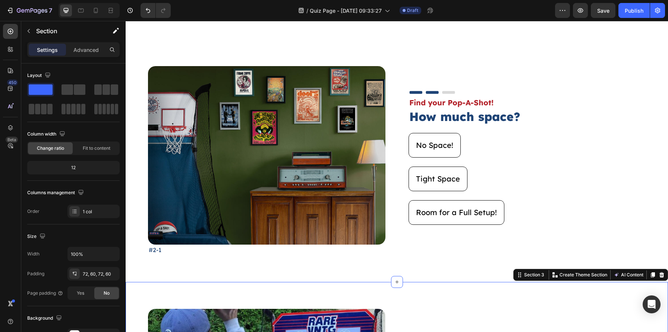
scroll to position [0, 0]
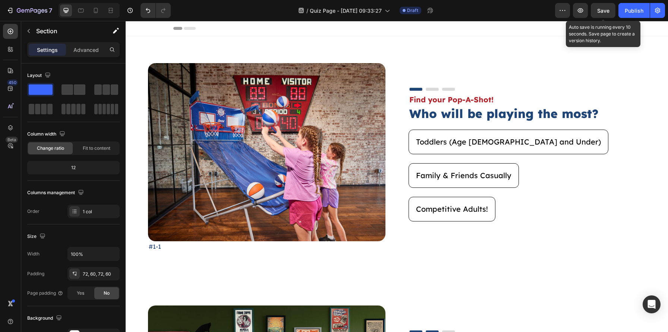
click at [602, 7] on span "Save" at bounding box center [603, 10] width 12 height 6
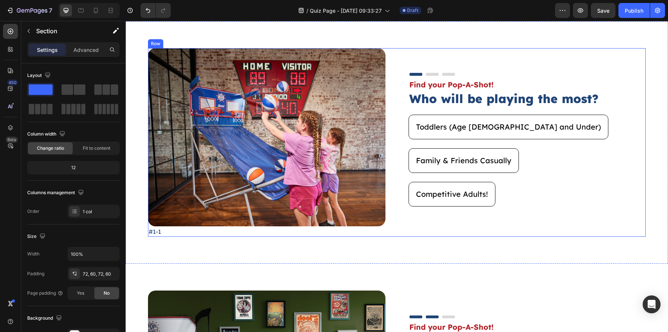
scroll to position [13, 0]
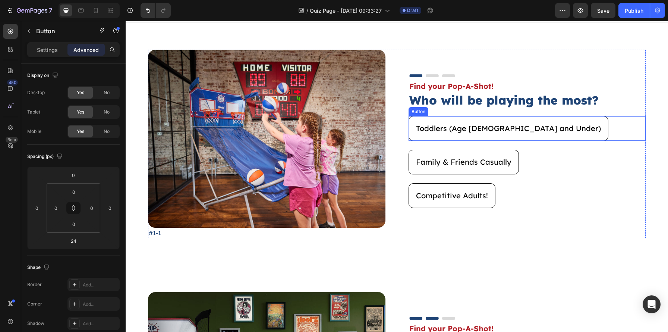
click at [545, 126] on div "Toddlers (Age 5 and Under) Button" at bounding box center [528, 128] width 238 height 25
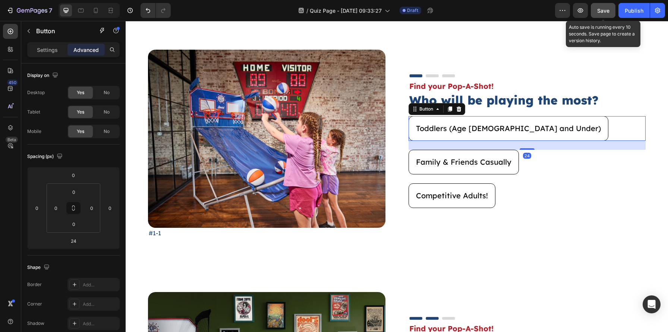
click at [597, 3] on button "Save" at bounding box center [603, 10] width 25 height 15
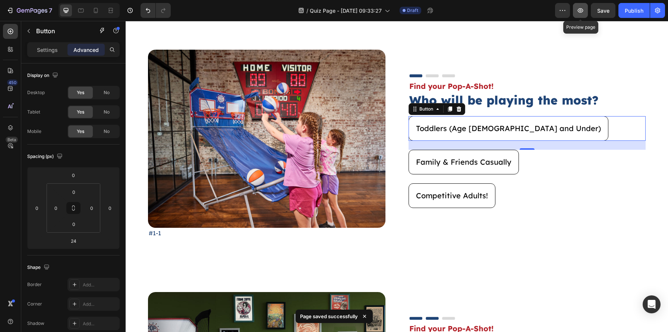
click at [585, 12] on button "button" at bounding box center [580, 10] width 15 height 15
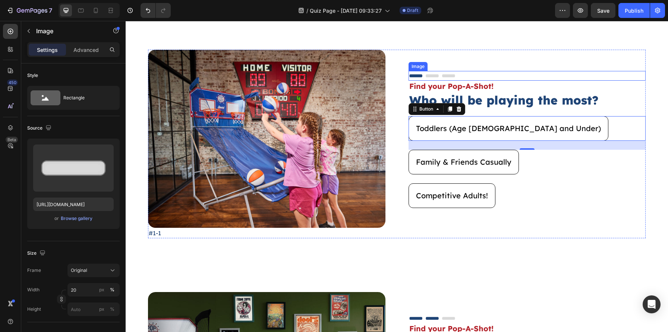
click at [492, 78] on div at bounding box center [528, 75] width 238 height 9
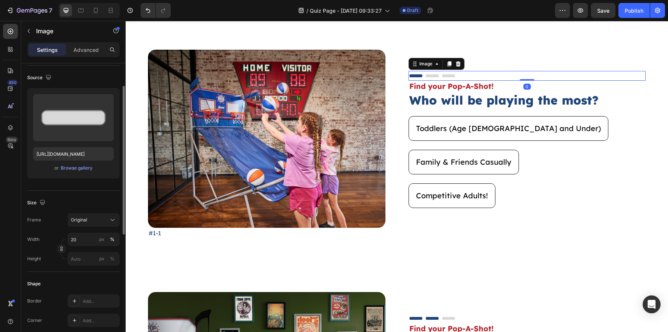
scroll to position [57, 0]
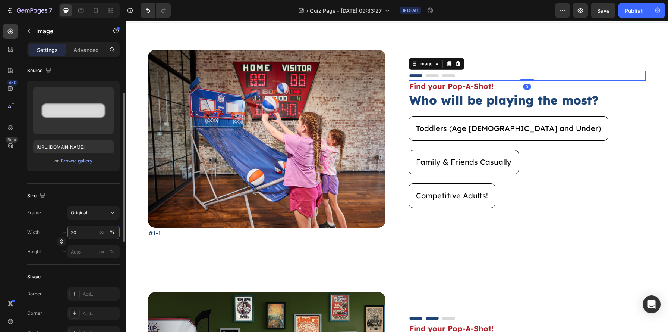
click at [76, 233] on input "20" at bounding box center [93, 231] width 52 height 13
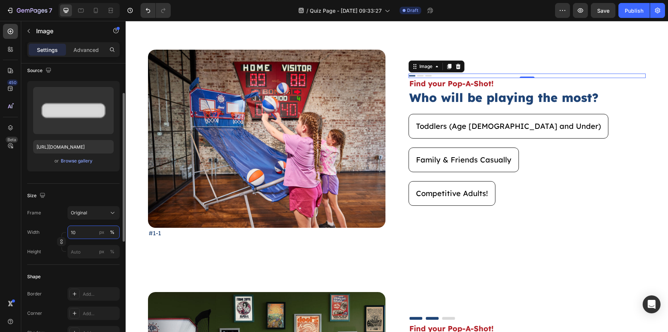
click at [83, 233] on input "10" at bounding box center [93, 231] width 52 height 13
click at [83, 232] on input "10" at bounding box center [93, 231] width 52 height 13
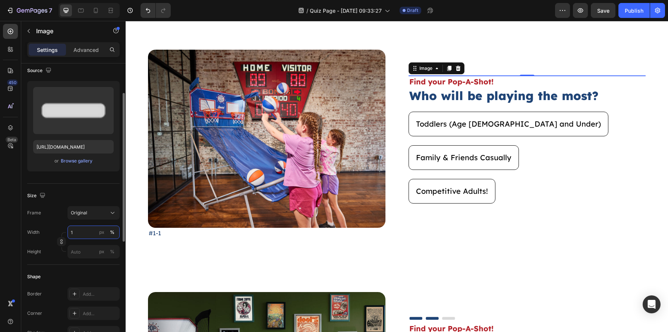
type input "15"
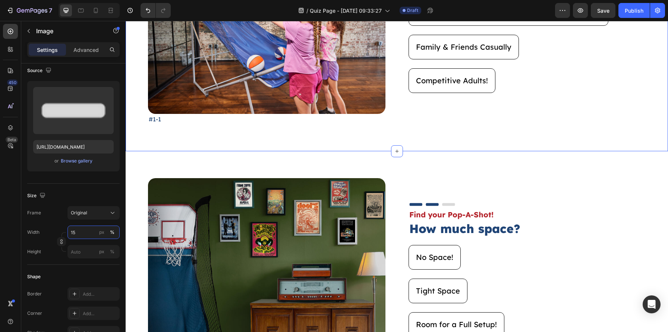
scroll to position [133, 0]
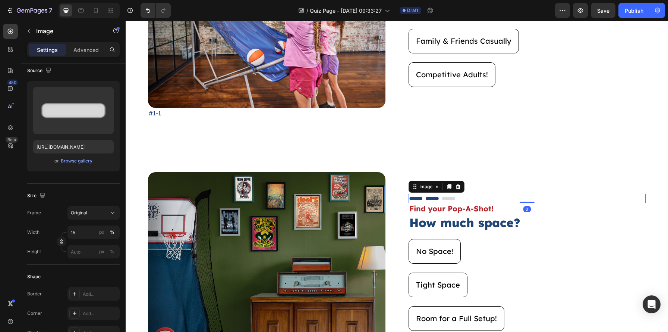
click at [451, 197] on img at bounding box center [432, 198] width 47 height 9
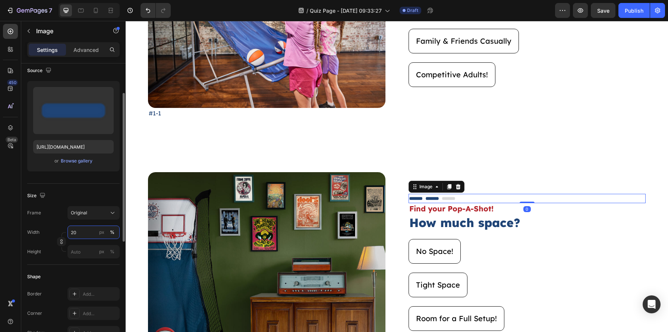
click at [75, 236] on input "20" at bounding box center [93, 231] width 52 height 13
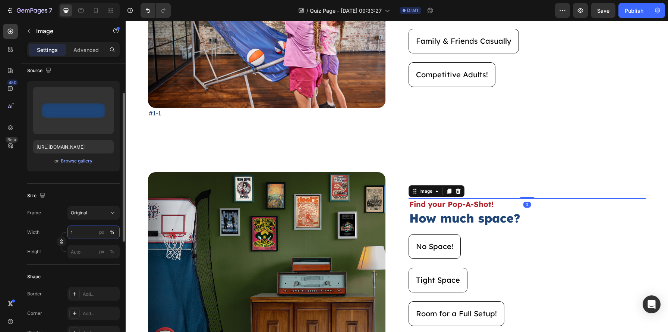
type input "14"
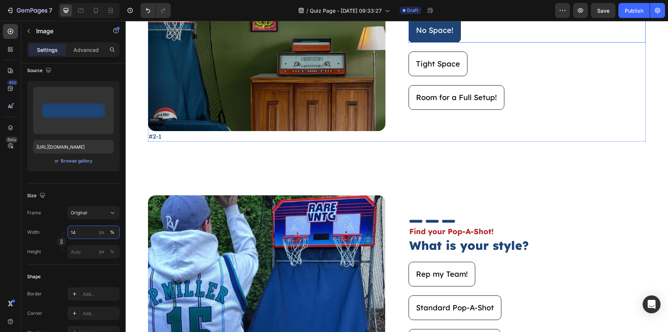
scroll to position [352, 0]
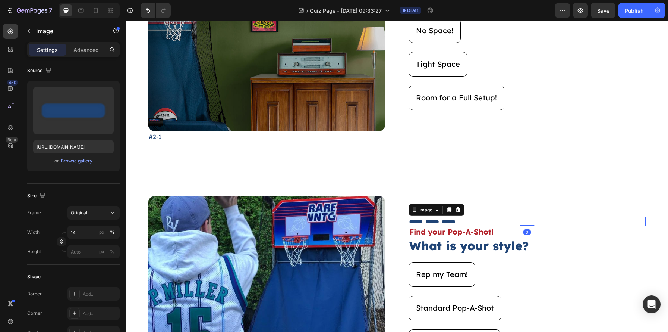
click at [467, 221] on div at bounding box center [528, 221] width 238 height 9
click at [85, 229] on input "20" at bounding box center [93, 231] width 52 height 13
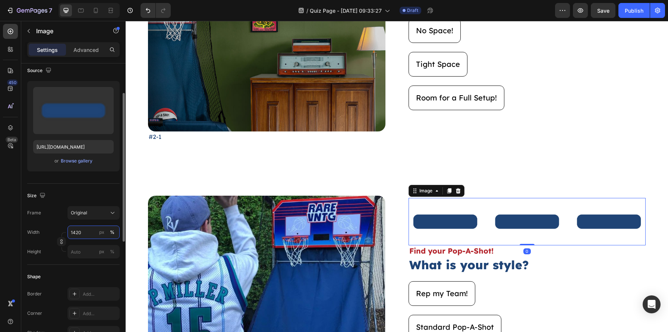
click at [85, 229] on input "1420" at bounding box center [93, 231] width 52 height 13
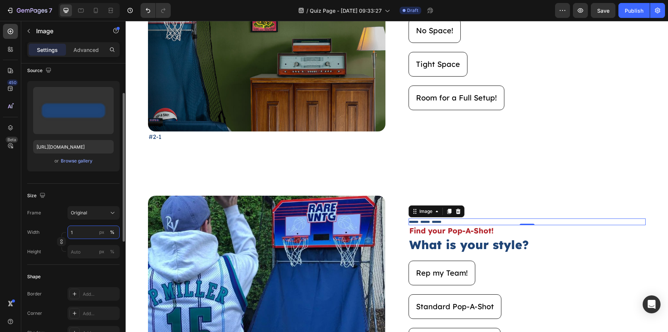
type input "15"
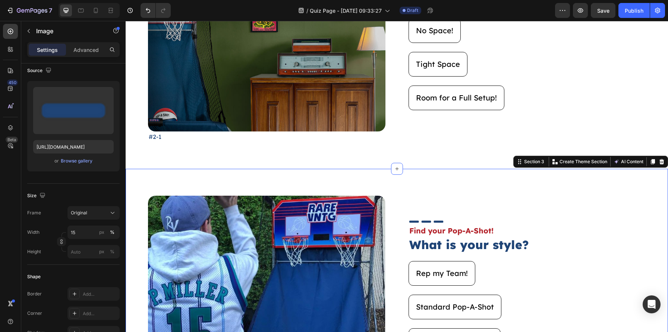
click at [524, 177] on div "Image #3-1 Text Block Image Find your Pop-A-Shot! Text Block What is your style…" at bounding box center [397, 290] width 543 height 242
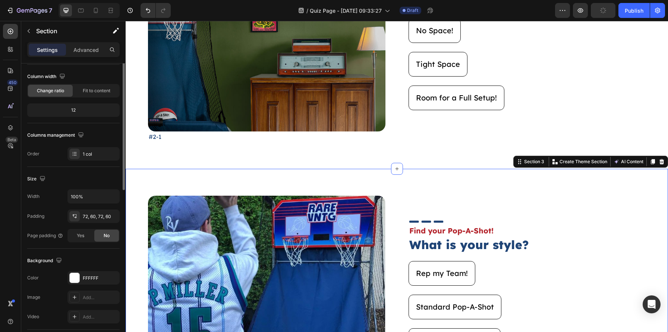
scroll to position [0, 0]
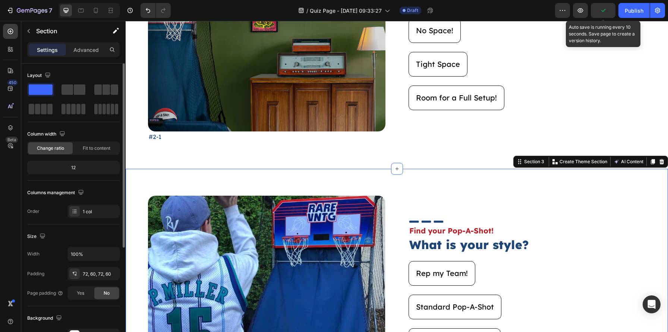
click at [606, 9] on icon "button" at bounding box center [604, 10] width 4 height 3
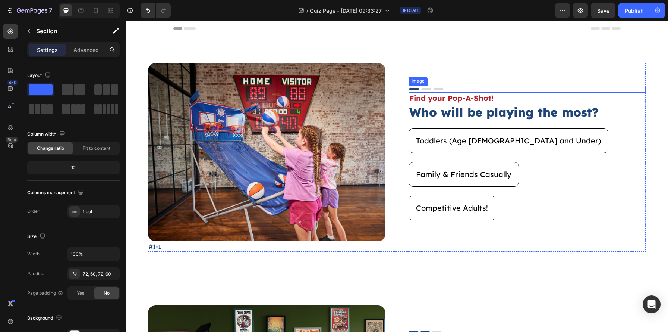
click at [471, 89] on div at bounding box center [528, 88] width 238 height 7
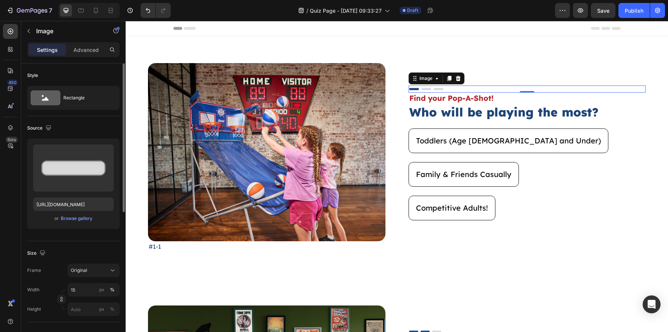
click at [86, 298] on div "Width 15 px % Height px %" at bounding box center [73, 299] width 92 height 33
click at [86, 276] on button "Original" at bounding box center [93, 269] width 52 height 13
click at [79, 287] on input "15" at bounding box center [93, 289] width 52 height 13
type input "10"
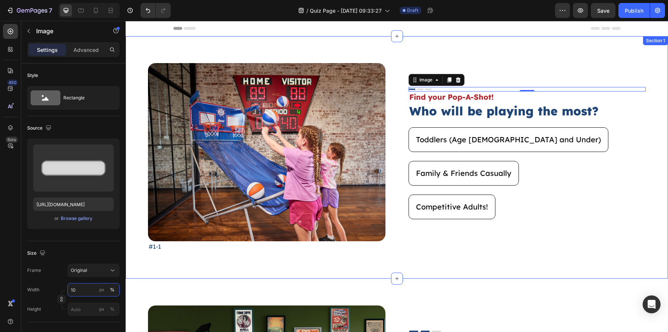
scroll to position [86, 0]
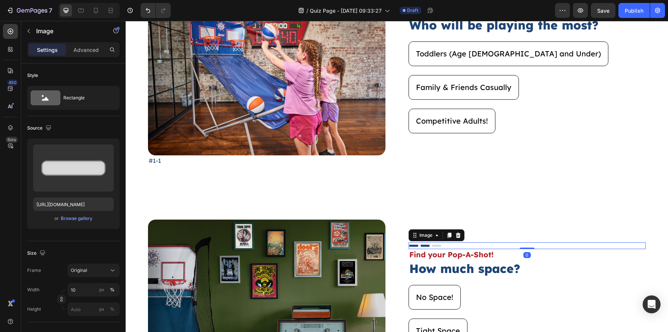
click at [459, 245] on div at bounding box center [528, 245] width 238 height 7
click at [85, 287] on input "14" at bounding box center [93, 289] width 52 height 13
type input "10"
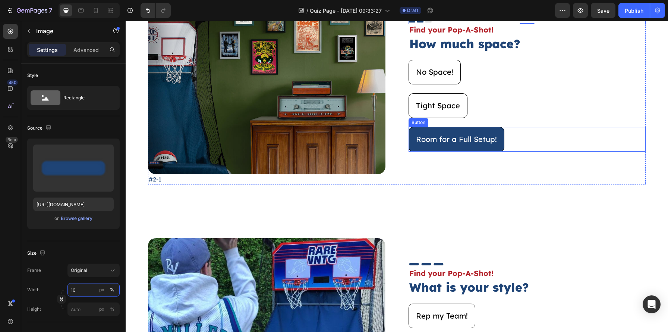
scroll to position [309, 0]
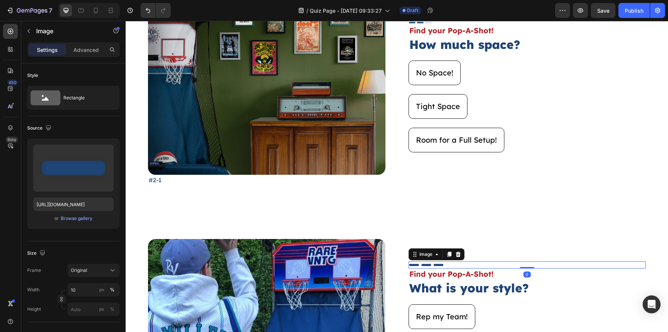
click at [460, 262] on div at bounding box center [528, 264] width 238 height 7
click at [74, 292] on input "15" at bounding box center [93, 289] width 52 height 13
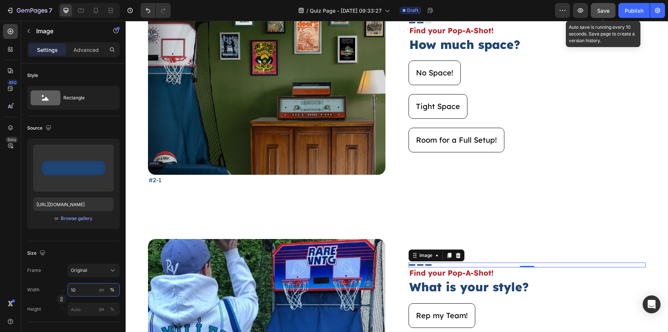
type input "10"
click at [611, 4] on button "Save" at bounding box center [603, 10] width 25 height 15
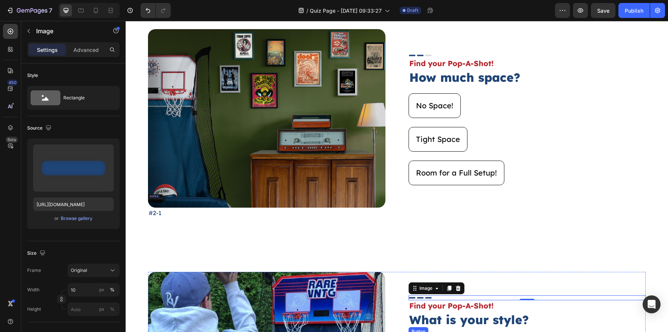
scroll to position [256, 0]
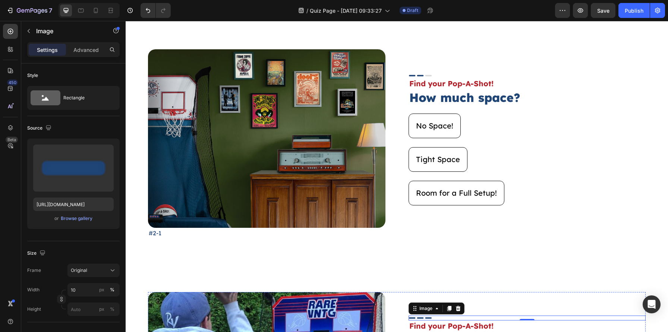
click at [483, 132] on div "No Space! Button" at bounding box center [528, 125] width 238 height 25
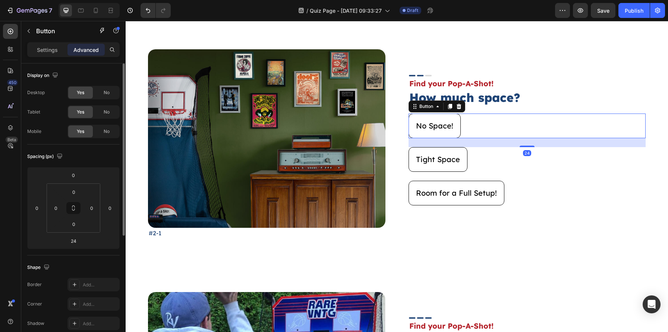
scroll to position [197, 0]
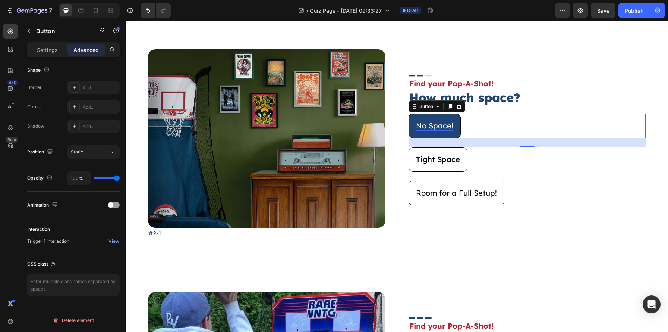
click at [441, 121] on p "No Space!" at bounding box center [434, 126] width 37 height 10
click at [467, 116] on div "No Space! Button 24" at bounding box center [528, 125] width 238 height 25
click at [115, 238] on div "View" at bounding box center [114, 241] width 11 height 7
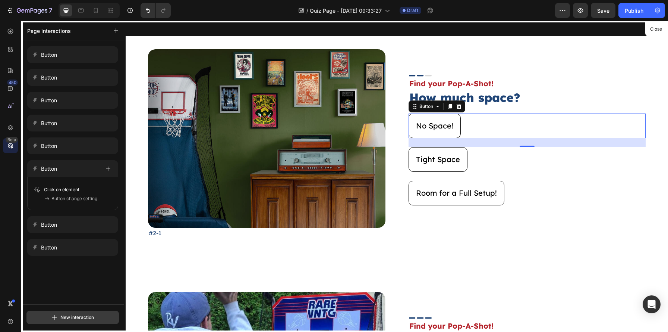
click at [75, 318] on div "New interaction" at bounding box center [72, 317] width 43 height 9
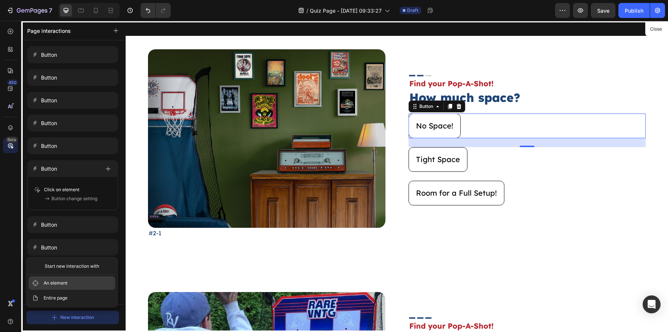
click at [76, 279] on button "An element" at bounding box center [72, 282] width 87 height 13
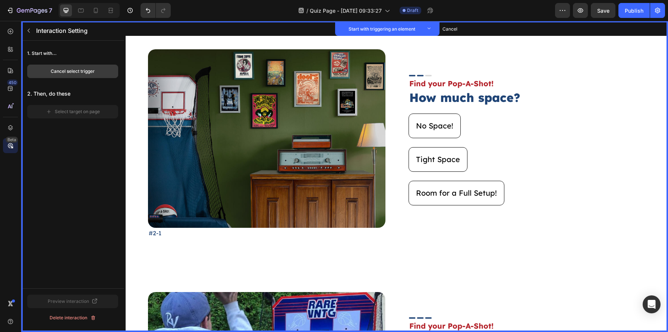
click at [98, 76] on button "Cancel select trigger" at bounding box center [72, 71] width 91 height 13
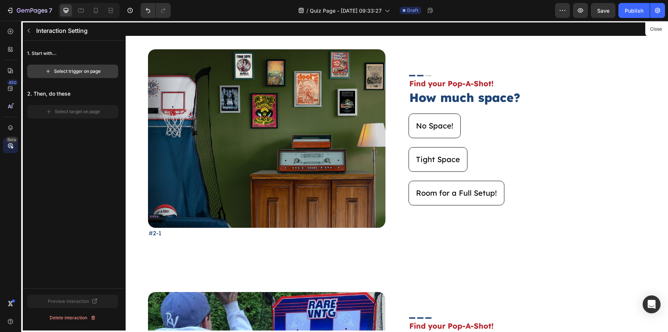
click at [98, 73] on div "Select trigger on page" at bounding box center [73, 71] width 56 height 7
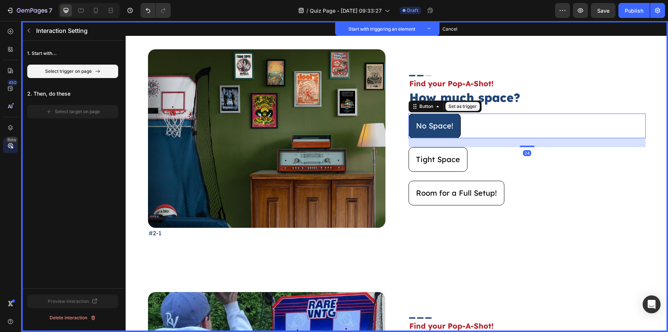
click at [453, 120] on button "No Space!" at bounding box center [435, 125] width 52 height 25
click at [465, 105] on button "Set as trigger" at bounding box center [463, 106] width 34 height 9
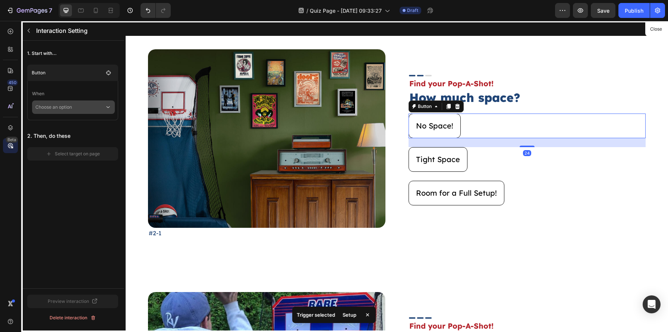
click at [84, 108] on p "Choose an option" at bounding box center [69, 106] width 69 height 13
click at [78, 134] on div "Click on element" at bounding box center [73, 141] width 76 height 14
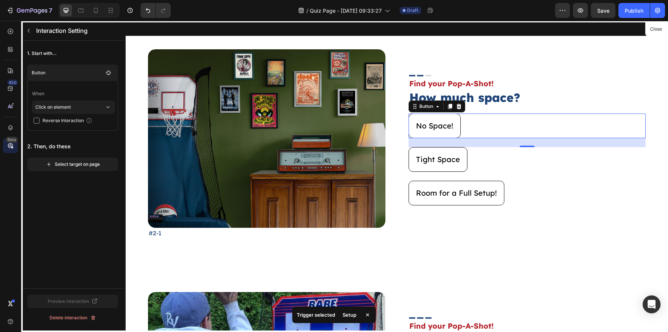
click at [71, 119] on span "Reverse Interaction" at bounding box center [63, 120] width 41 height 7
checkbox input "true"
click at [71, 184] on div "1. Start with... Button When Click on element Reverse Interaction 2. Then, do t…" at bounding box center [72, 164] width 103 height 247
click at [76, 168] on button "Select target on page" at bounding box center [72, 163] width 91 height 13
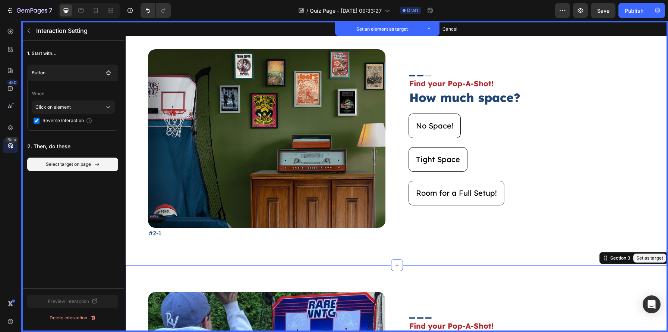
click at [660, 261] on button "Set as target" at bounding box center [650, 257] width 33 height 9
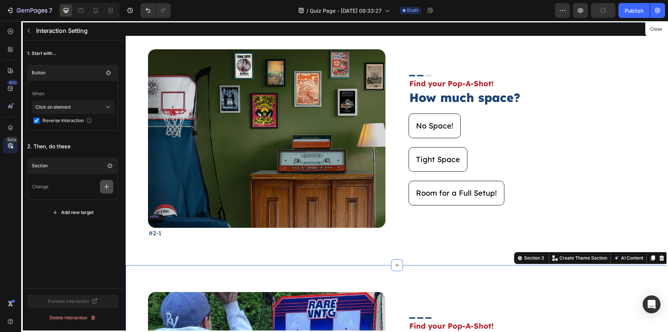
click at [108, 187] on icon "button" at bounding box center [106, 186] width 7 height 7
click at [93, 224] on p "Show/Hide" at bounding box center [70, 230] width 79 height 13
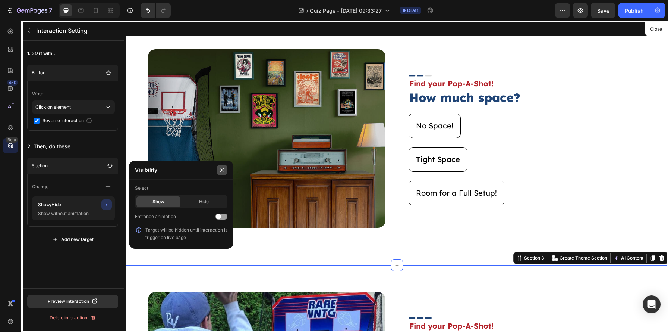
click at [224, 172] on icon "button" at bounding box center [222, 170] width 6 height 6
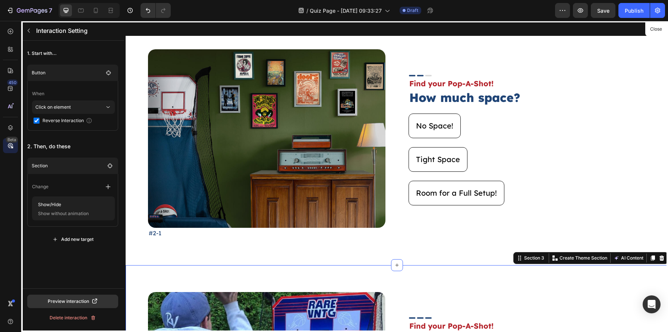
click at [83, 243] on button "Add new target" at bounding box center [72, 238] width 91 height 13
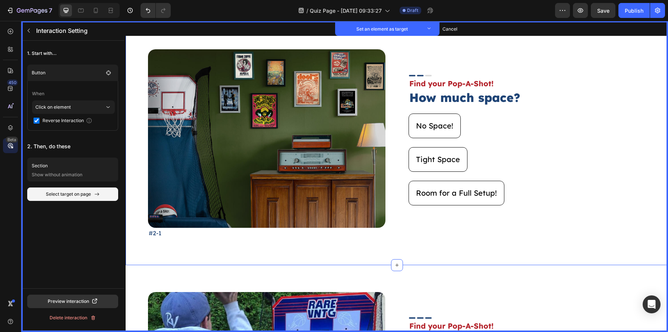
click at [654, 88] on div "Image Set as target #2-1 Text Block Set as target Image Set as target Find your…" at bounding box center [397, 143] width 543 height 242
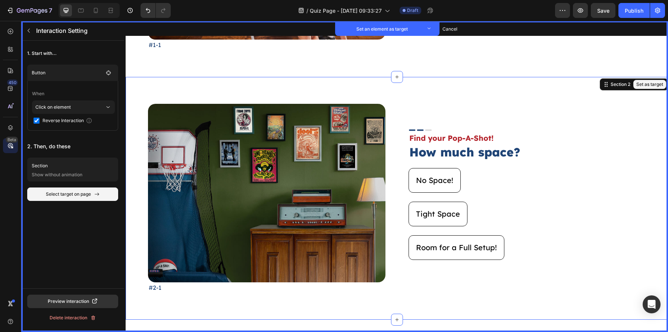
click at [639, 82] on button "Set as target" at bounding box center [650, 84] width 33 height 9
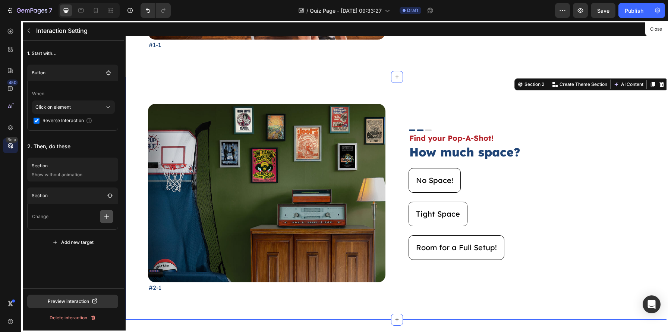
click at [111, 219] on button "button" at bounding box center [106, 216] width 13 height 13
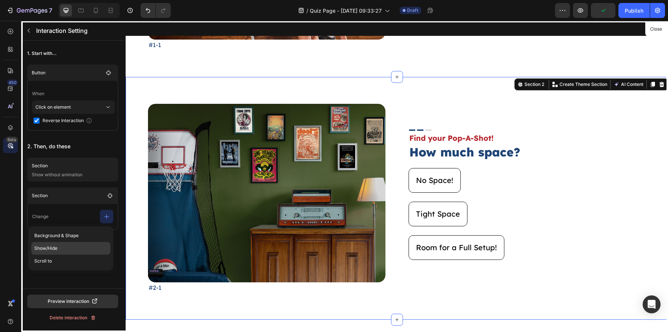
click at [89, 245] on p "Show/Hide" at bounding box center [70, 248] width 79 height 13
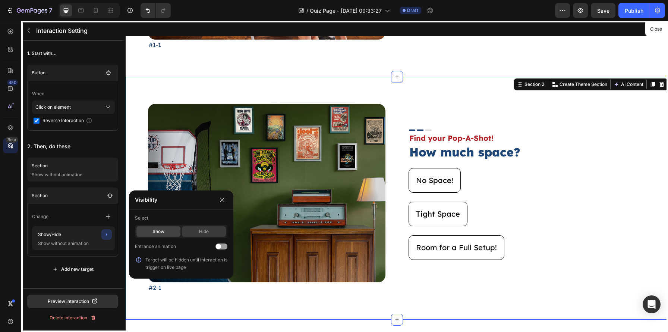
click at [192, 229] on div "Hide" at bounding box center [204, 231] width 44 height 10
click at [225, 201] on icon "button" at bounding box center [222, 200] width 6 height 6
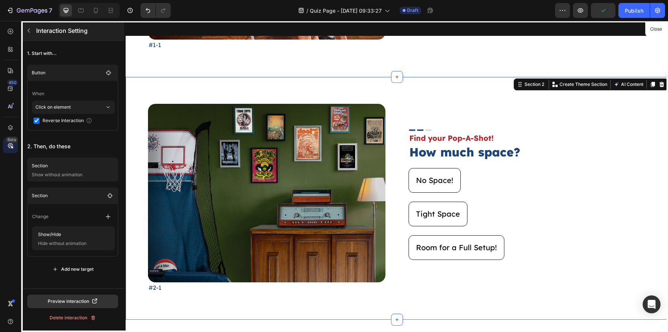
click at [27, 28] on icon "button" at bounding box center [29, 31] width 6 height 6
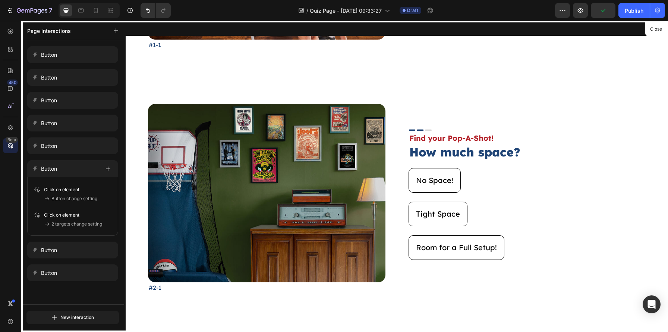
scroll to position [270, 0]
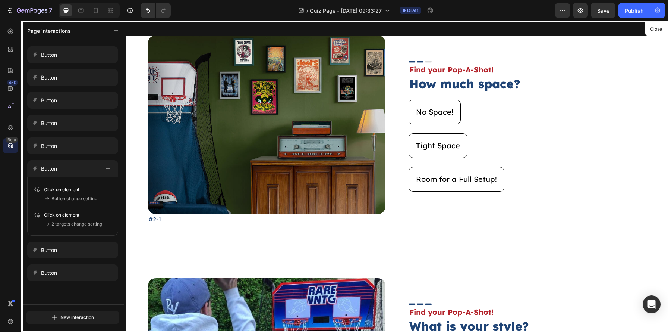
click at [462, 144] on div at bounding box center [397, 176] width 543 height 311
click at [75, 169] on div "Button" at bounding box center [66, 168] width 68 height 10
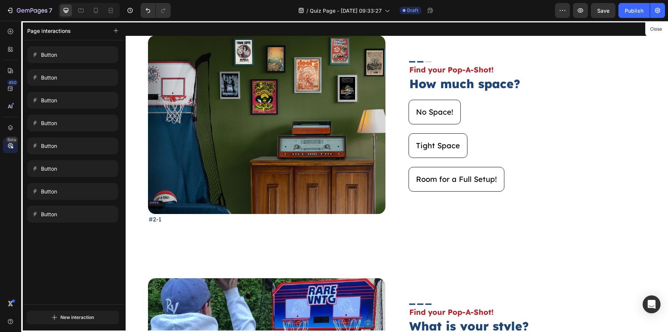
click at [438, 146] on div at bounding box center [397, 176] width 543 height 311
click at [654, 25] on button "Close" at bounding box center [656, 29] width 18 height 11
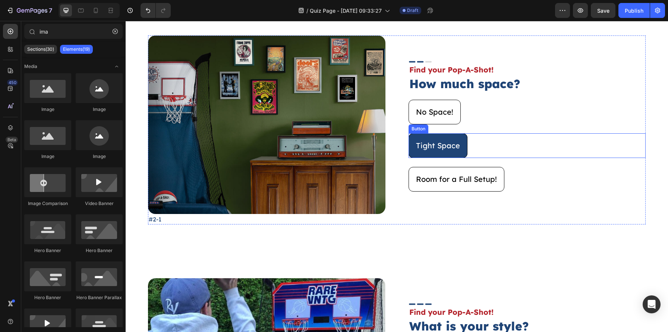
click at [443, 152] on button "Tight Space" at bounding box center [438, 145] width 59 height 25
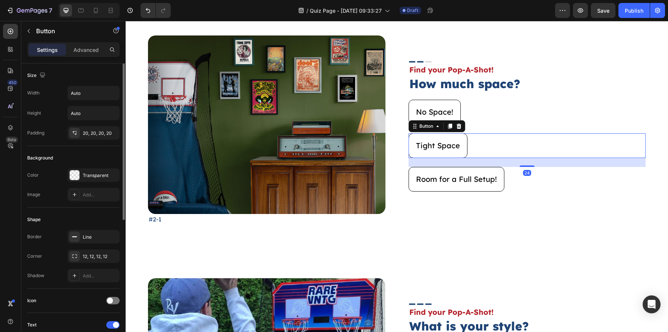
click at [71, 207] on div "Size Width Auto Height Auto Padding 20, 20, 20, 20" at bounding box center [73, 247] width 92 height 81
click at [78, 53] on p "Advanced" at bounding box center [85, 50] width 25 height 8
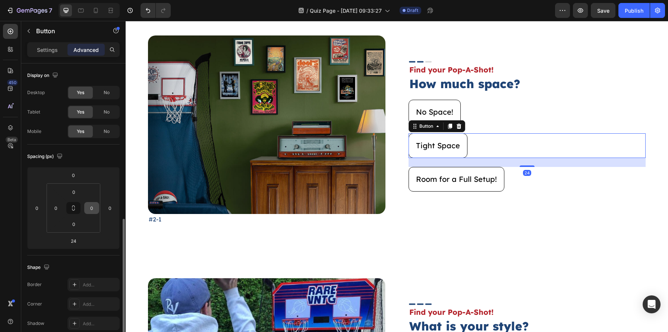
scroll to position [197, 0]
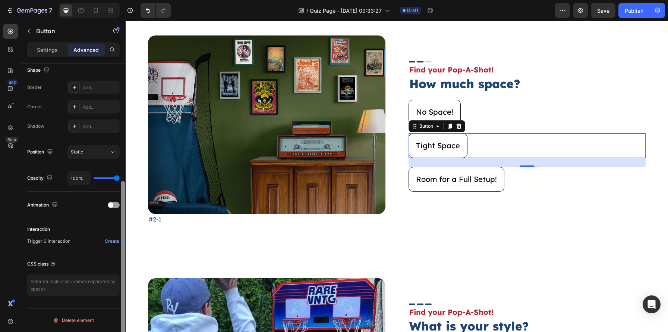
click at [123, 235] on div at bounding box center [123, 267] width 4 height 172
click at [108, 239] on div "Create" at bounding box center [112, 241] width 15 height 7
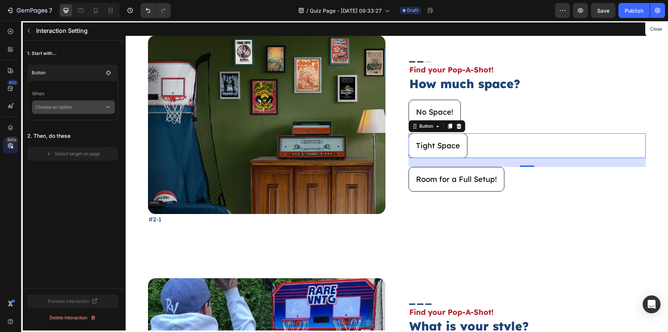
click at [78, 108] on p "Choose an option" at bounding box center [69, 106] width 69 height 13
click at [75, 125] on p "Click on element" at bounding box center [67, 126] width 35 height 7
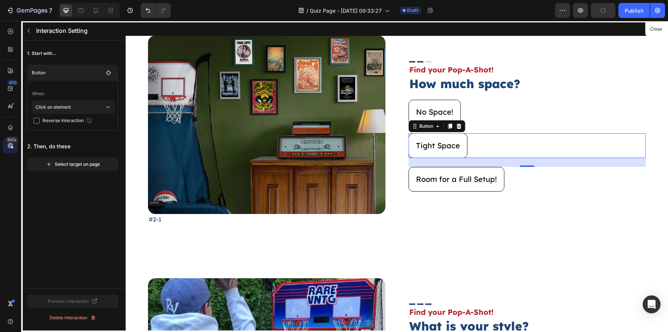
click at [70, 121] on span "Reverse Interaction" at bounding box center [63, 120] width 41 height 7
checkbox input "true"
click at [85, 170] on button "Select target on page" at bounding box center [72, 163] width 91 height 13
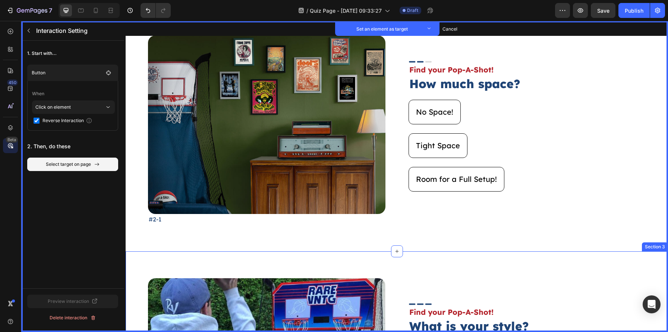
click at [654, 245] on button "Set as target" at bounding box center [650, 243] width 33 height 9
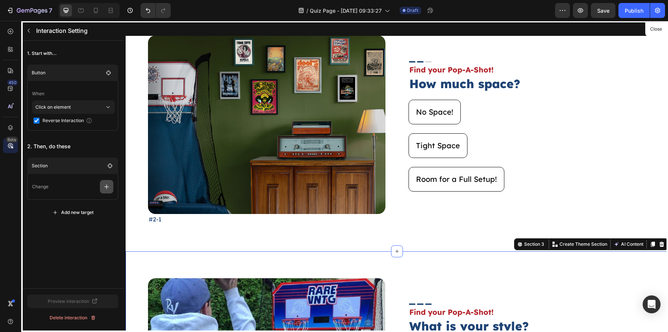
click at [102, 191] on button "button" at bounding box center [106, 186] width 13 height 13
click at [86, 224] on p "Show/Hide" at bounding box center [70, 230] width 79 height 13
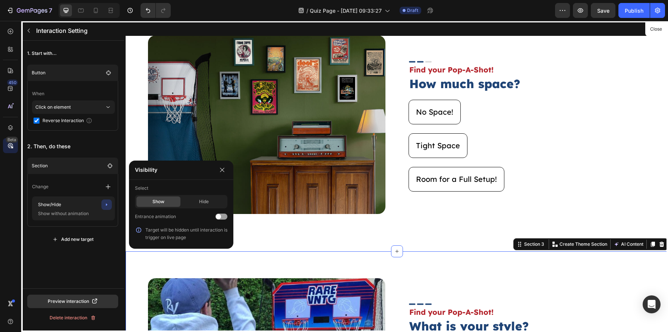
click at [295, 262] on div at bounding box center [397, 176] width 543 height 311
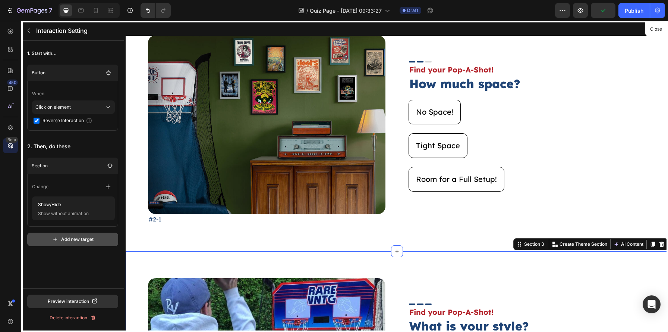
click at [95, 240] on button "Add new target" at bounding box center [72, 238] width 91 height 13
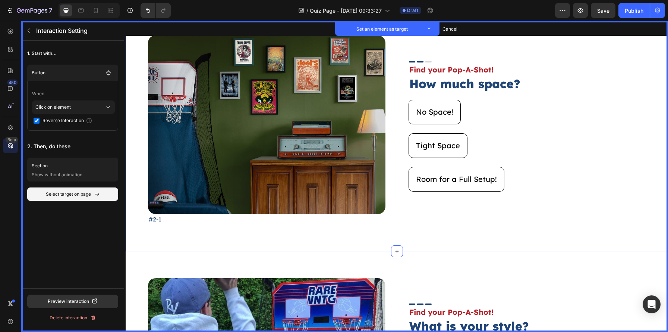
click at [536, 237] on div "Image Set as target #2-1 Text Block Set as target Image Set as target Find your…" at bounding box center [397, 130] width 543 height 242
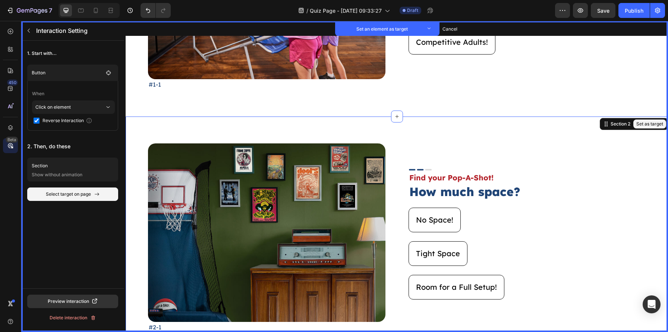
click at [660, 123] on button "Set as target" at bounding box center [650, 123] width 33 height 9
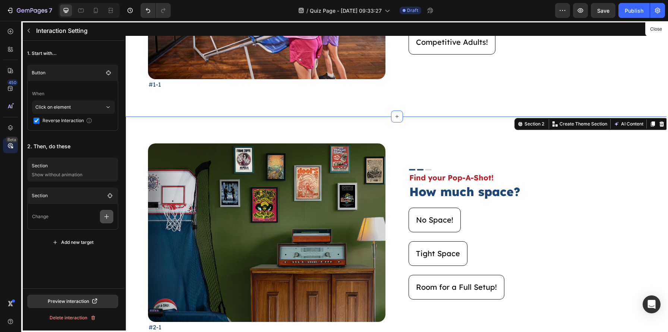
click at [112, 214] on button "button" at bounding box center [106, 216] width 13 height 13
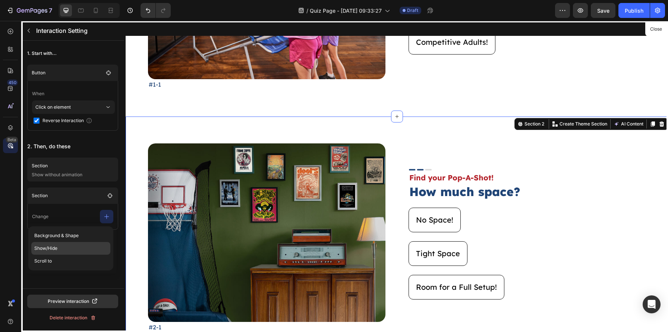
click at [82, 243] on p "Show/Hide" at bounding box center [70, 248] width 79 height 13
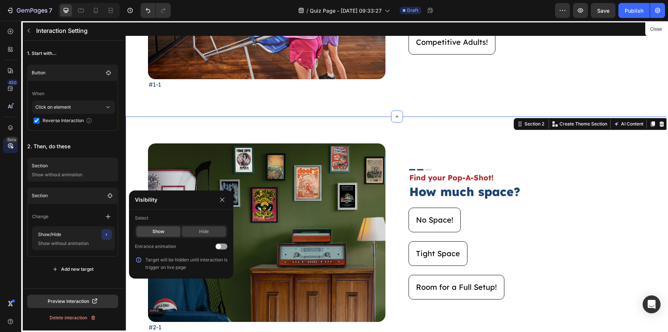
click at [196, 231] on div "Hide" at bounding box center [204, 231] width 44 height 10
click at [224, 197] on icon "button" at bounding box center [222, 200] width 6 height 6
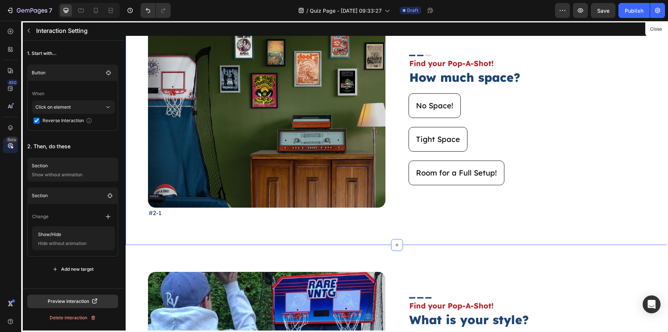
scroll to position [287, 0]
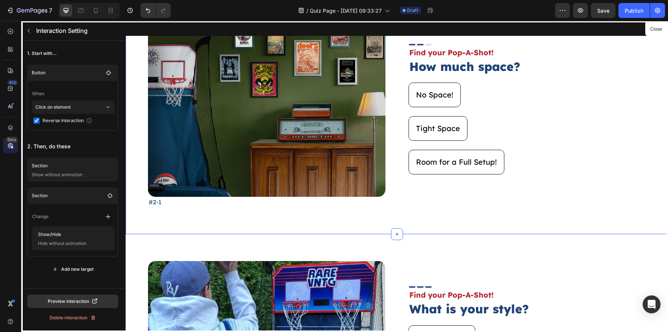
click at [494, 153] on div at bounding box center [397, 176] width 543 height 311
click at [657, 31] on button "Close" at bounding box center [656, 29] width 18 height 11
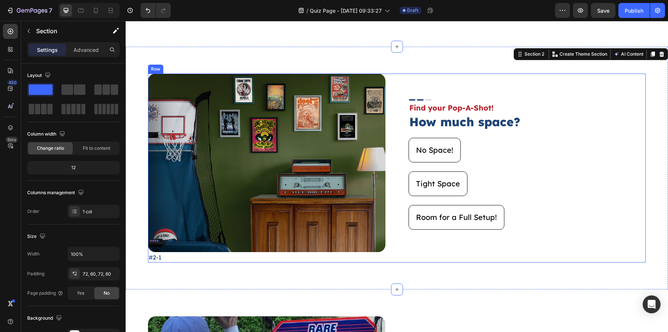
scroll to position [231, 0]
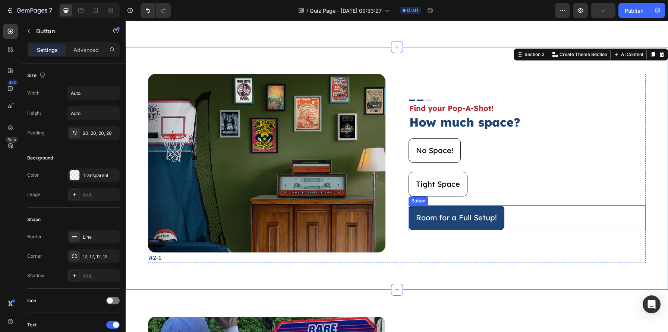
click at [490, 211] on button "Room for a Full Setup!" at bounding box center [457, 217] width 96 height 25
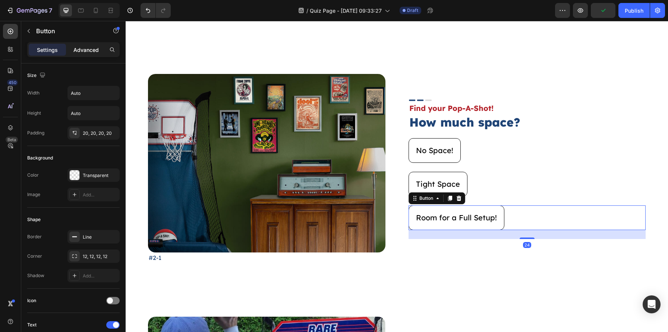
click at [77, 48] on p "Advanced" at bounding box center [85, 50] width 25 height 8
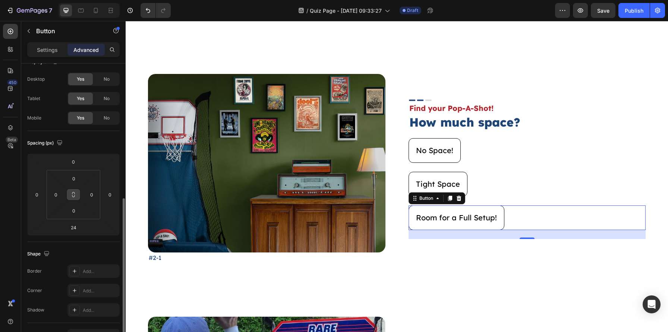
scroll to position [197, 0]
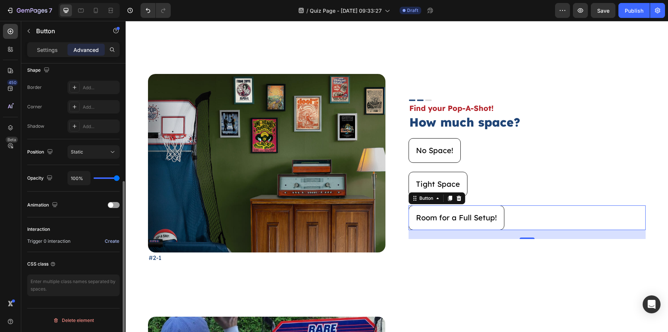
click at [119, 243] on div "Display on Desktop Yes No Tablet Yes No Mobile Yes No Spacing (px) 0 0 24 0 0 0…" at bounding box center [73, 109] width 104 height 486
click at [112, 243] on div "Create" at bounding box center [112, 241] width 15 height 7
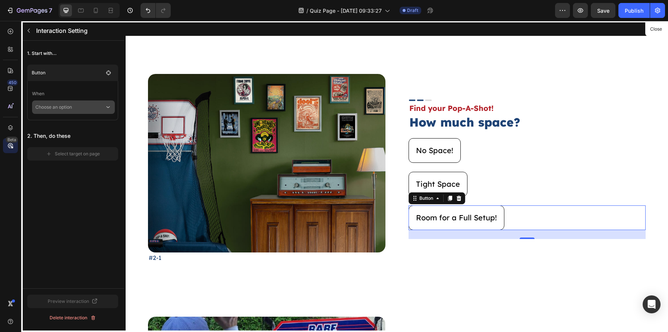
click at [75, 107] on p "Choose an option" at bounding box center [69, 106] width 69 height 13
click at [69, 134] on div "Click on element" at bounding box center [73, 141] width 76 height 14
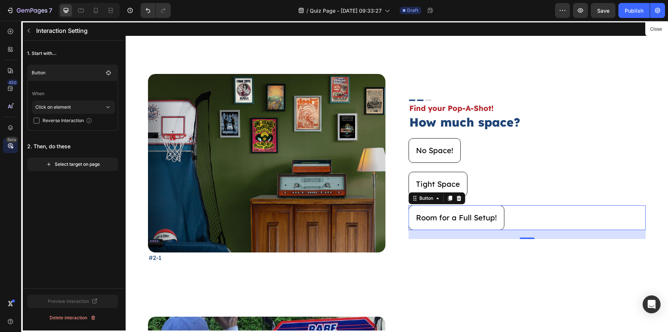
click at [70, 119] on span "Reverse Interaction" at bounding box center [63, 120] width 41 height 7
checkbox input "true"
click at [80, 171] on div "1. Start with... Button When Click on element Reverse Interaction 2. Then, do t…" at bounding box center [72, 109] width 103 height 136
click at [81, 167] on div "Select target on page" at bounding box center [73, 164] width 54 height 7
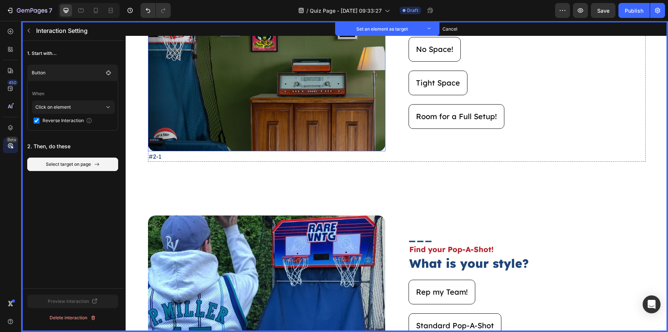
scroll to position [333, 0]
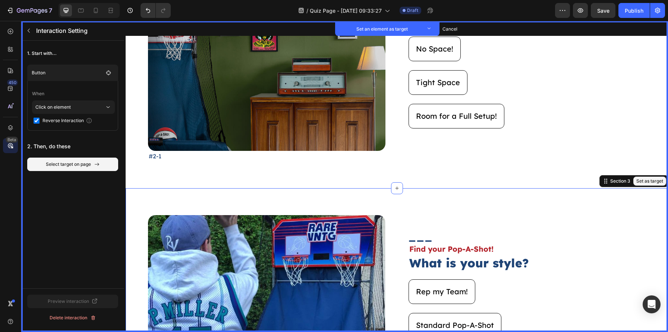
click at [358, 196] on div "Image Set as target #3-1 Text Block Set as target Image Set as target Find your…" at bounding box center [397, 309] width 543 height 242
click at [641, 182] on button "Set as target" at bounding box center [650, 180] width 33 height 9
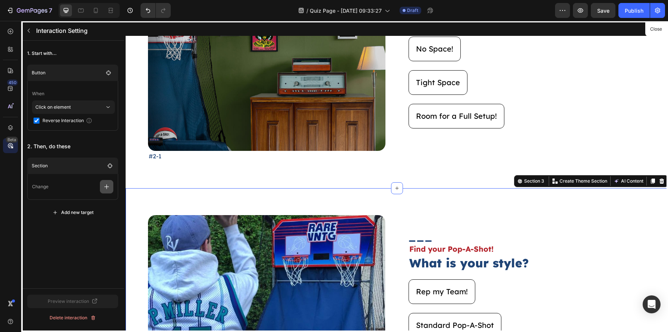
click at [109, 188] on icon "button" at bounding box center [106, 186] width 7 height 7
click at [92, 224] on p "Show/Hide" at bounding box center [70, 230] width 79 height 13
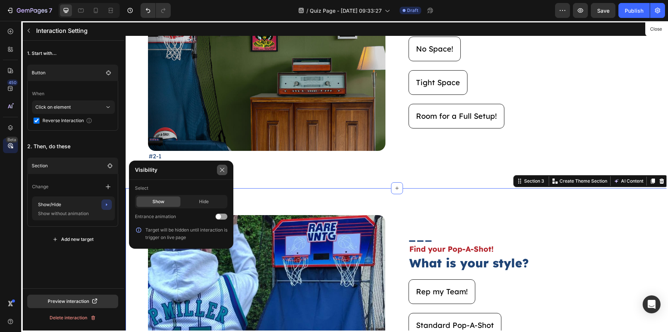
click at [222, 169] on icon "button" at bounding box center [222, 169] width 4 height 4
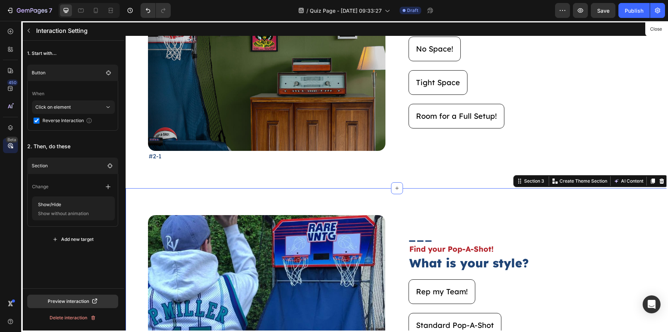
click at [92, 232] on div "Section Change Show/Hide Show without animation Add new target" at bounding box center [72, 201] width 91 height 88
click at [91, 234] on button "Add new target" at bounding box center [72, 238] width 91 height 13
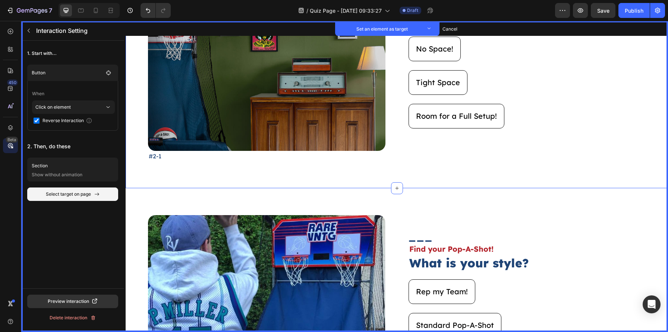
click at [163, 181] on div "Image Set as target #2-1 Text Block Set as target Image Set as target Find your…" at bounding box center [397, 67] width 543 height 242
click at [106, 193] on button "Cancel select target" at bounding box center [72, 193] width 91 height 13
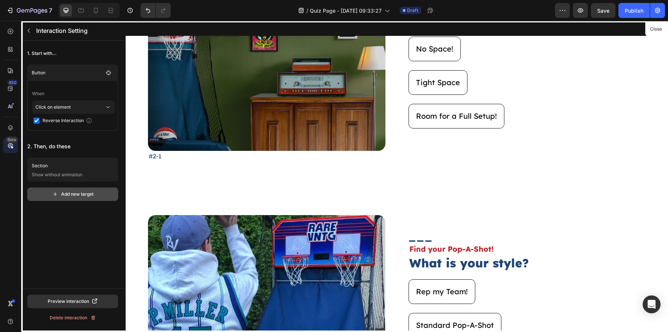
click at [106, 193] on button "Add new target" at bounding box center [72, 193] width 91 height 13
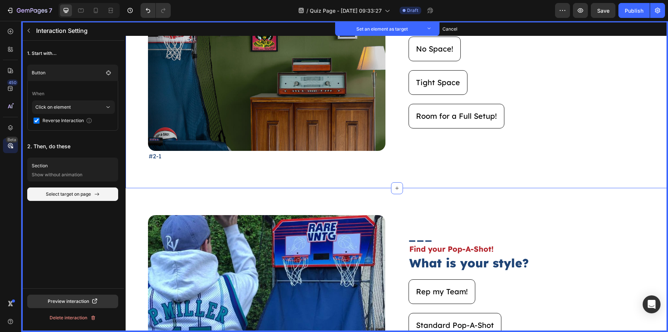
click at [176, 179] on div "Image Set as target #2-1 Text Block Set as target Image Set as target Find your…" at bounding box center [397, 67] width 543 height 242
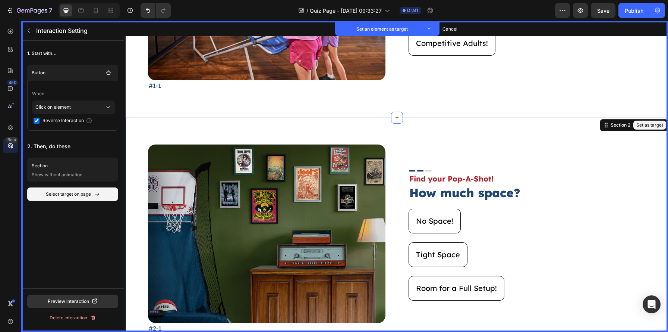
scroll to position [156, 0]
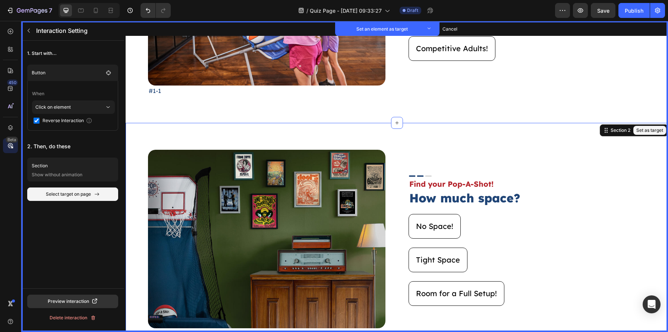
click at [660, 123] on div "Image Set as target #2-1 Text Block Set as target Image Set as target Find your…" at bounding box center [397, 244] width 543 height 242
click at [660, 130] on button "Set as target" at bounding box center [650, 130] width 33 height 9
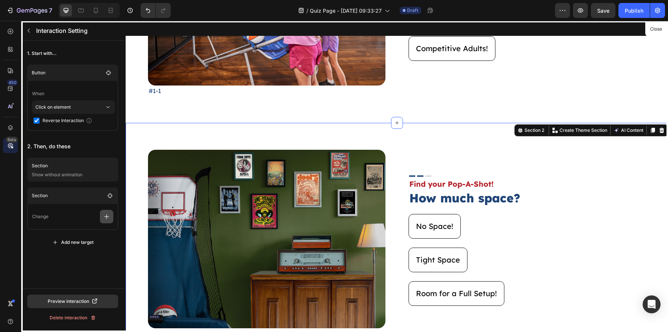
click at [104, 213] on icon "button" at bounding box center [106, 216] width 7 height 7
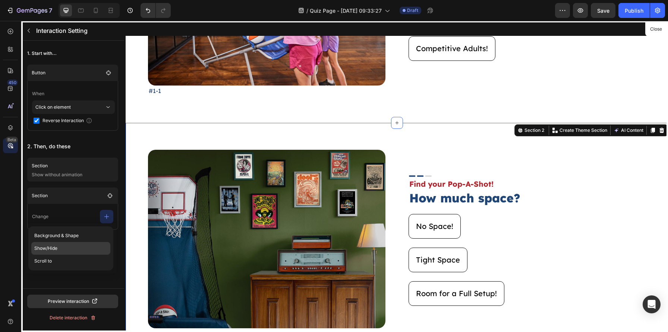
click at [75, 246] on p "Show/Hide" at bounding box center [70, 248] width 79 height 13
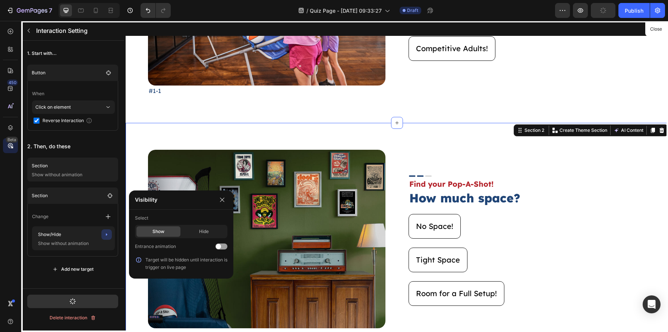
click at [194, 225] on div "Show Hide" at bounding box center [181, 230] width 92 height 13
click at [194, 229] on div "Hide" at bounding box center [204, 231] width 44 height 10
click at [222, 199] on icon "button" at bounding box center [222, 199] width 4 height 4
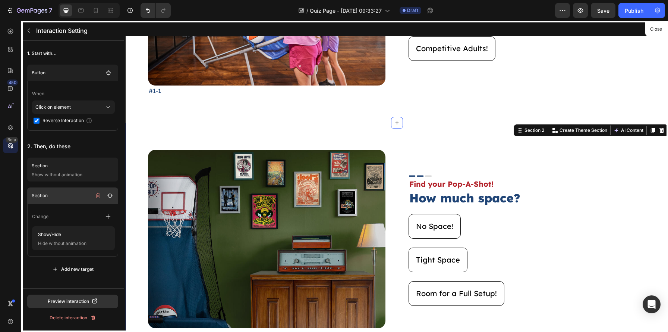
click at [76, 196] on p "Section" at bounding box center [62, 195] width 60 height 7
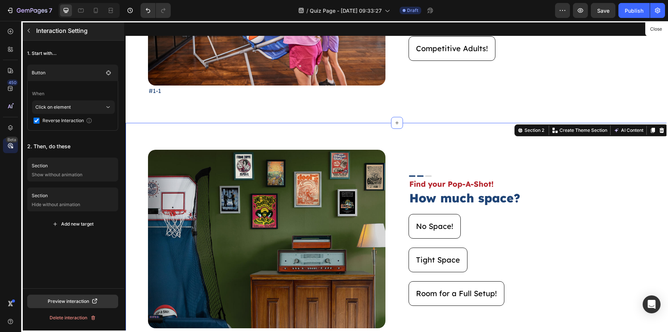
click at [32, 31] on button "button" at bounding box center [29, 31] width 12 height 12
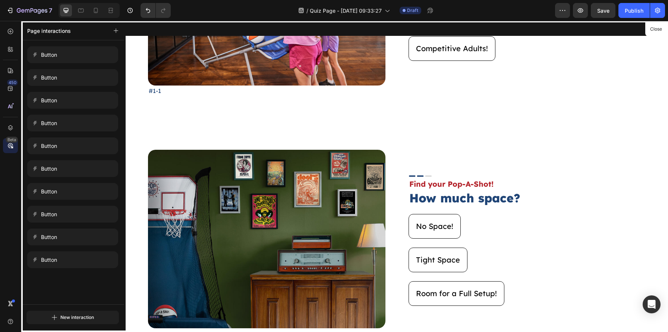
scroll to position [235, 0]
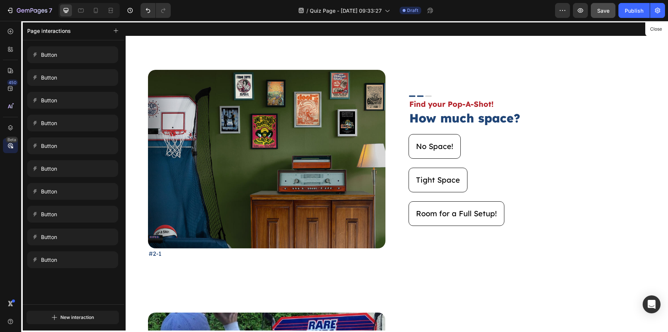
click at [602, 16] on button "Save" at bounding box center [603, 10] width 25 height 15
click at [599, 13] on span "Save" at bounding box center [603, 10] width 12 height 6
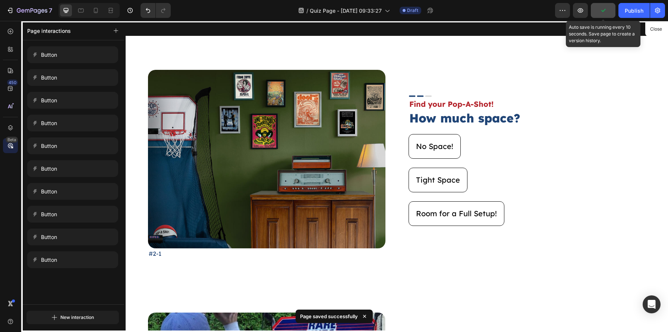
click at [593, 13] on button "button" at bounding box center [603, 10] width 25 height 15
click at [582, 13] on icon "button" at bounding box center [580, 10] width 7 height 7
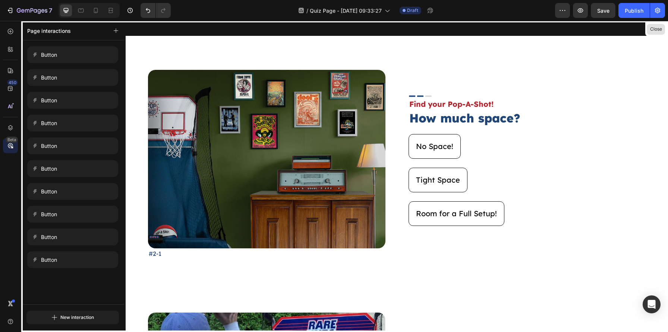
click at [651, 32] on button "Close" at bounding box center [656, 29] width 18 height 11
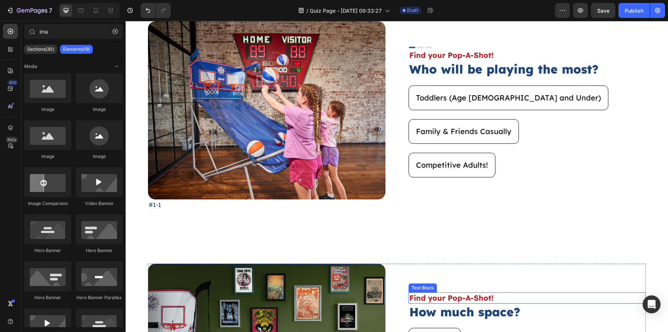
scroll to position [0, 0]
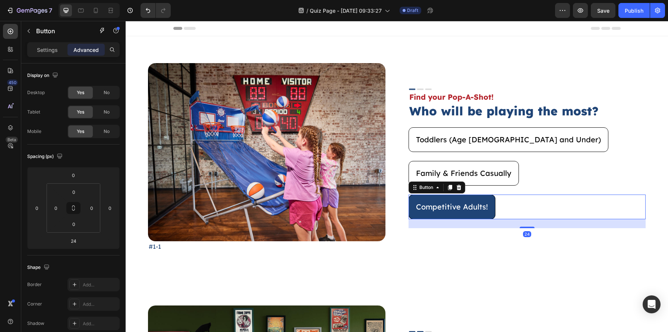
click at [477, 217] on button "Competitive Adults!" at bounding box center [452, 206] width 87 height 25
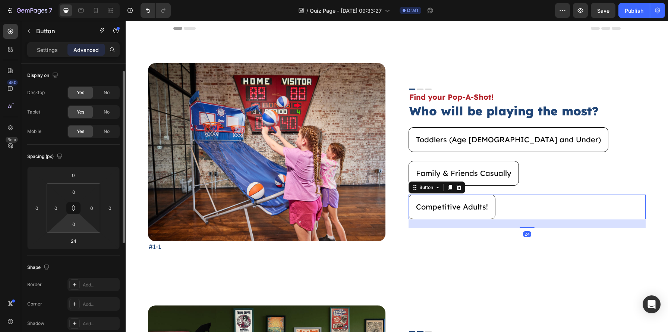
scroll to position [197, 0]
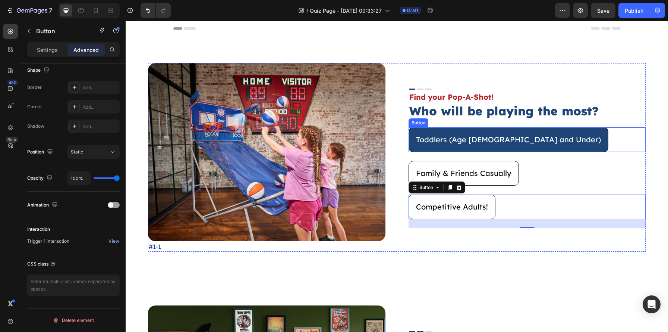
click at [424, 148] on button "Toddlers (Age [DEMOGRAPHIC_DATA] and Under)" at bounding box center [509, 139] width 200 height 25
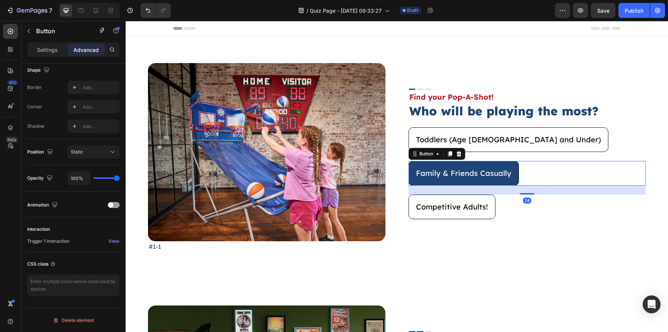
click at [428, 182] on button "Family & Friends Casually" at bounding box center [464, 173] width 110 height 25
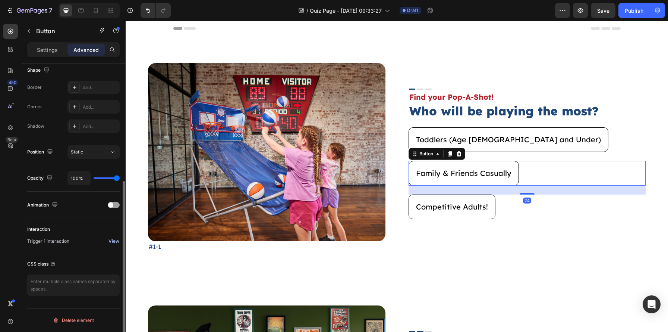
click at [113, 242] on div "View" at bounding box center [114, 241] width 11 height 7
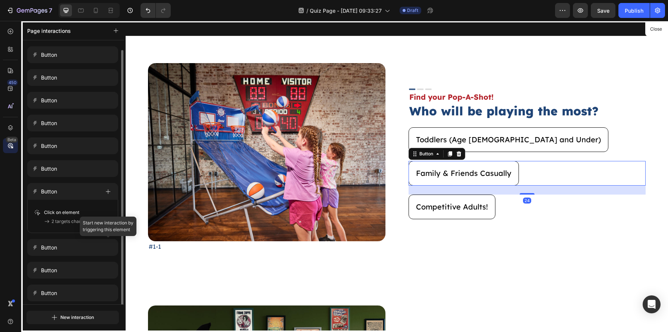
scroll to position [5, 0]
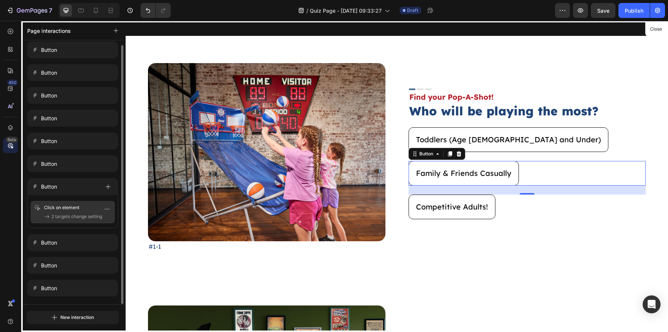
click at [90, 216] on span "2 targets change setting" at bounding box center [76, 216] width 51 height 7
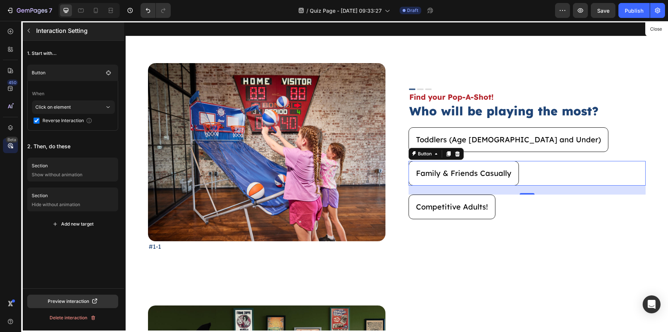
click at [34, 30] on button "button" at bounding box center [29, 31] width 12 height 12
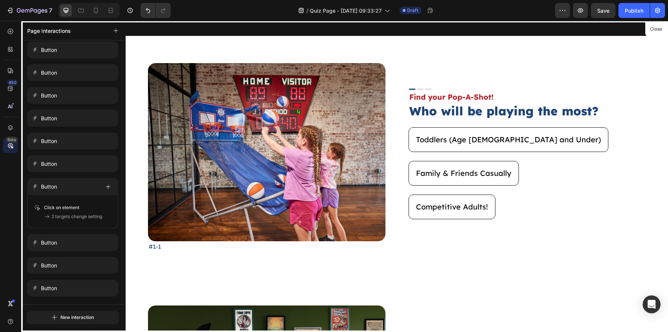
click at [467, 211] on div at bounding box center [397, 176] width 543 height 311
click at [660, 27] on button "Close" at bounding box center [656, 29] width 18 height 11
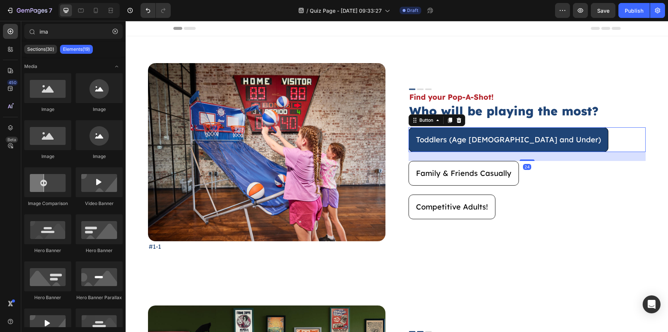
click at [463, 147] on button "Toddlers (Age [DEMOGRAPHIC_DATA] and Under)" at bounding box center [509, 139] width 200 height 25
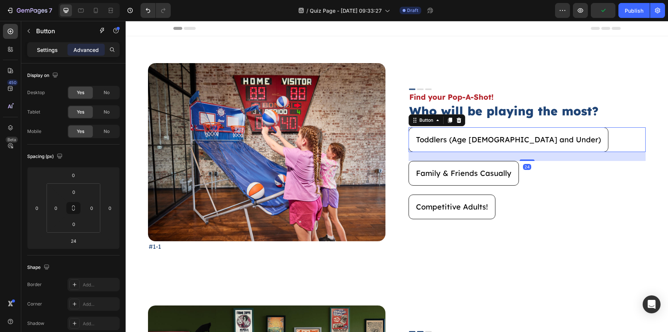
click at [53, 47] on p "Settings" at bounding box center [47, 50] width 21 height 8
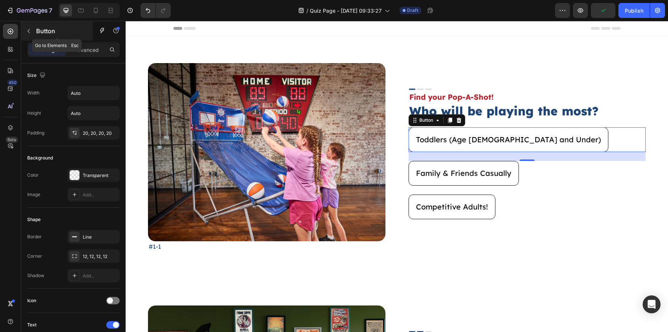
click at [29, 31] on icon "button" at bounding box center [29, 31] width 6 height 6
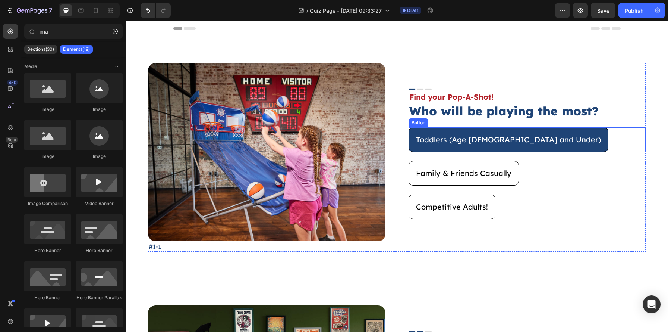
click at [443, 148] on button "Toddlers (Age [DEMOGRAPHIC_DATA] and Under)" at bounding box center [509, 139] width 200 height 25
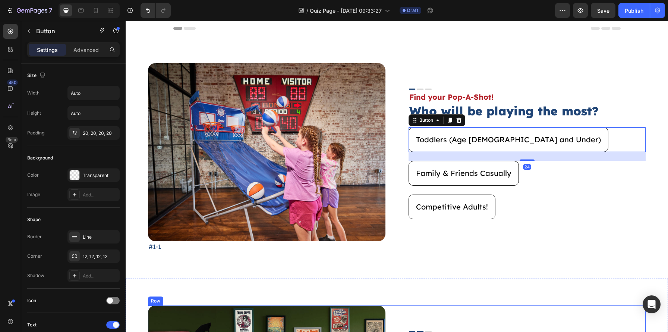
scroll to position [198, 0]
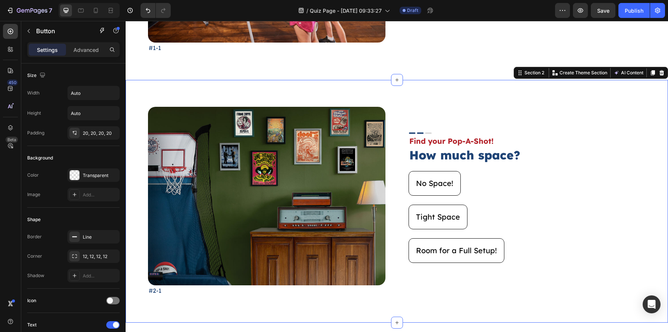
click at [360, 98] on div "Image #2-1 Text Block Image Find your Pop-A-Shot! Text Block How much space? He…" at bounding box center [397, 201] width 543 height 242
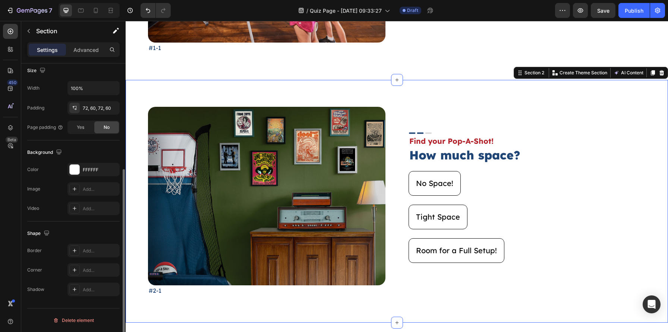
scroll to position [0, 0]
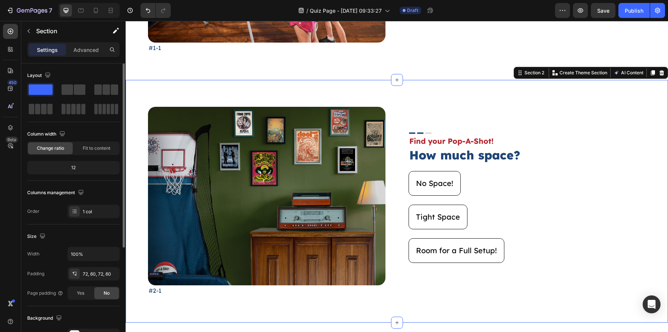
click at [92, 43] on div "Settings Advanced" at bounding box center [73, 49] width 92 height 15
click at [89, 46] on p "Advanced" at bounding box center [85, 50] width 25 height 8
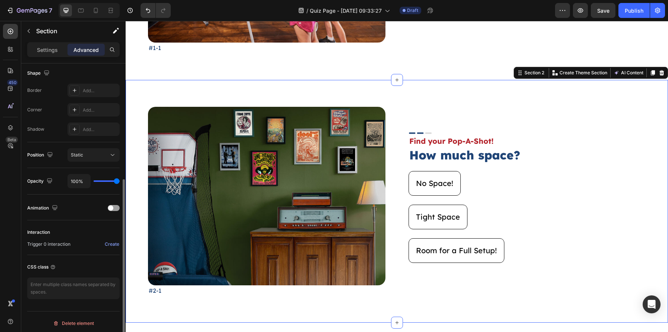
scroll to position [194, 0]
click at [105, 242] on div "Create" at bounding box center [112, 243] width 15 height 7
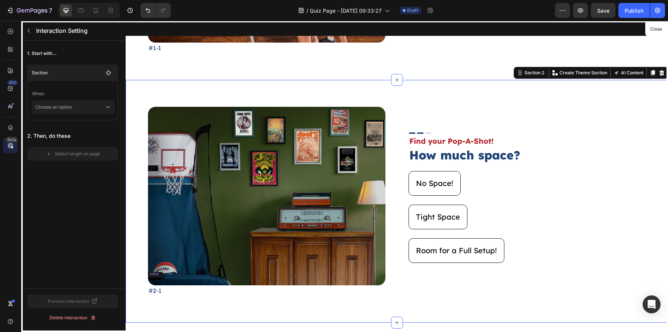
click at [92, 99] on p "When" at bounding box center [73, 93] width 83 height 13
click at [90, 105] on p "Choose an option" at bounding box center [69, 106] width 69 height 13
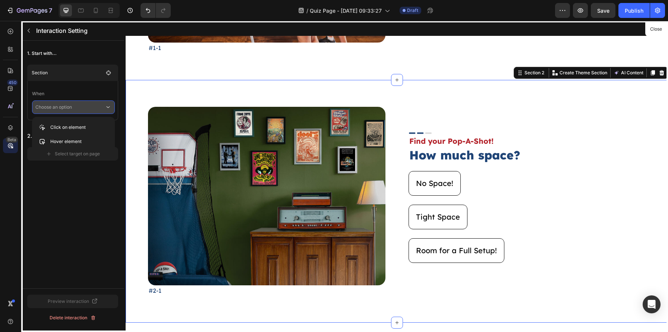
click at [82, 105] on p "Choose an option" at bounding box center [69, 106] width 69 height 13
click at [73, 162] on div "1. Start with... Section When Choose an option 2. Then, do these Select target …" at bounding box center [72, 104] width 103 height 126
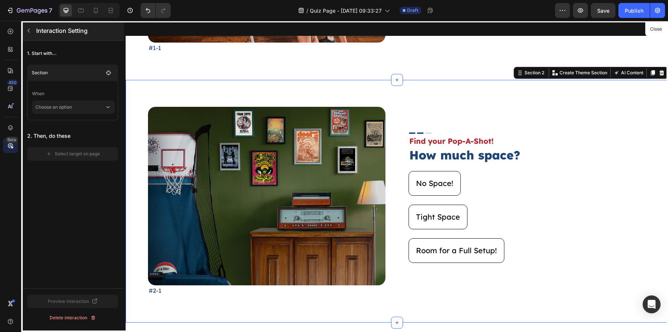
click at [31, 30] on icon "button" at bounding box center [29, 31] width 6 height 6
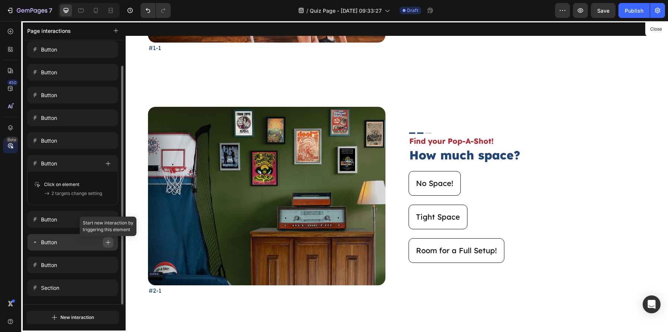
scroll to position [0, 0]
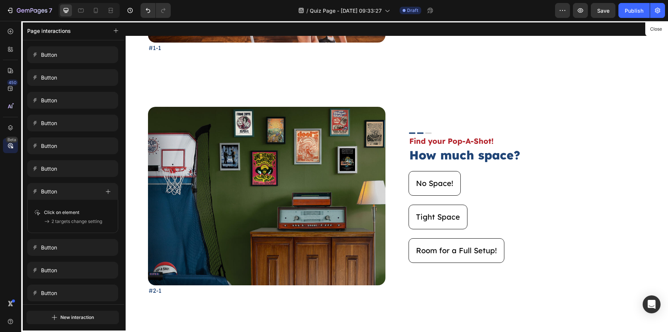
click at [221, 93] on div at bounding box center [397, 176] width 543 height 311
click at [13, 27] on div at bounding box center [10, 31] width 15 height 15
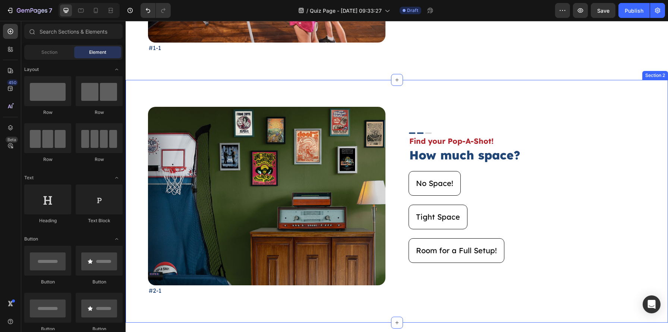
click at [217, 89] on div "Image #2-1 Text Block Image Find your Pop-A-Shot! Text Block How much space? He…" at bounding box center [397, 201] width 543 height 242
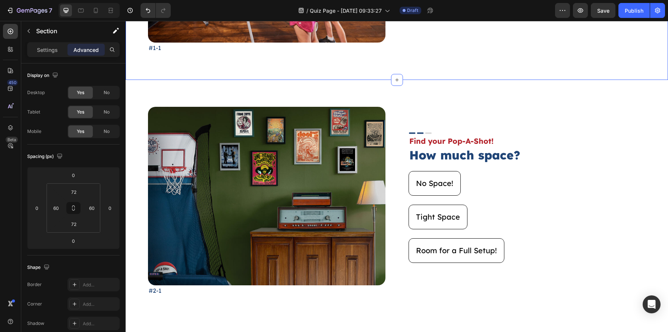
scroll to position [194, 0]
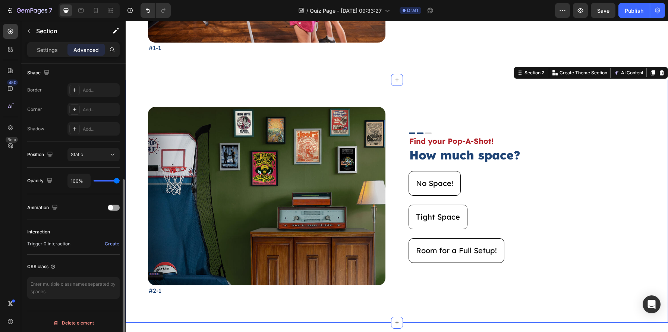
click at [144, 86] on div "Image #2-1 Text Block Image Find your Pop-A-Shot! Text Block How much space? He…" at bounding box center [397, 201] width 543 height 242
click at [112, 240] on div "View" at bounding box center [114, 241] width 11 height 7
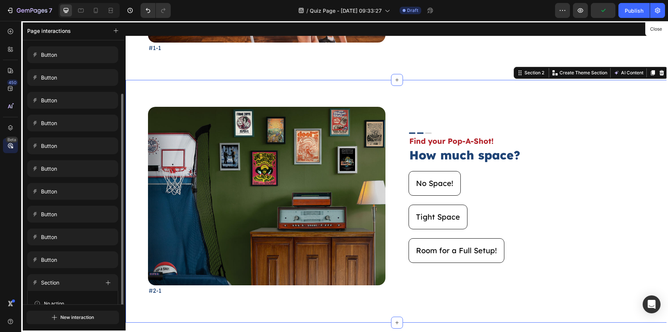
scroll to position [28, 0]
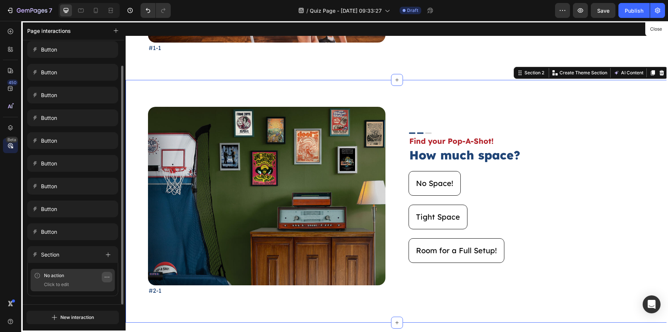
click at [103, 278] on button "button" at bounding box center [107, 276] width 10 height 10
click at [91, 323] on button "Delete" at bounding box center [85, 323] width 48 height 13
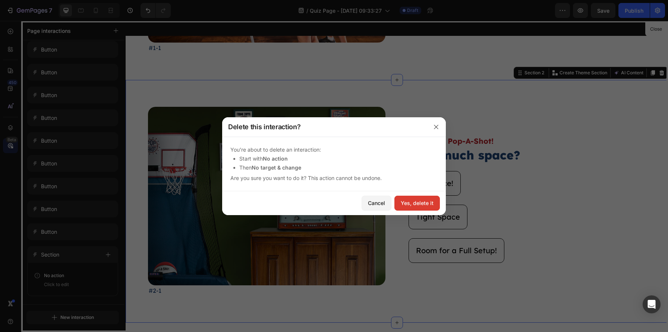
drag, startPoint x: 411, startPoint y: 197, endPoint x: 286, endPoint y: 176, distance: 127.0
click at [411, 197] on button "Yes, delete it" at bounding box center [417, 202] width 45 height 15
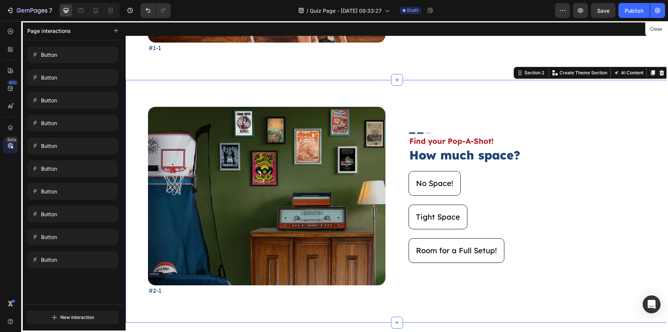
click at [328, 103] on div at bounding box center [397, 176] width 543 height 311
click at [57, 60] on div "Button" at bounding box center [72, 54] width 91 height 17
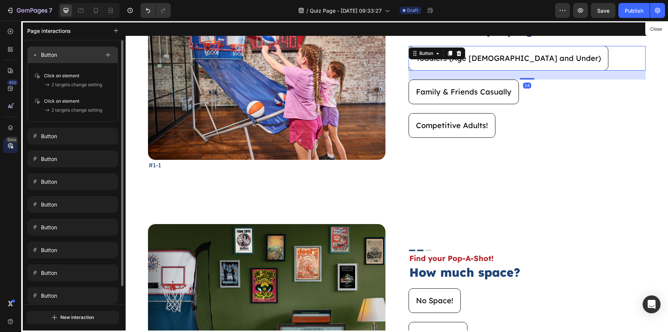
scroll to position [80, 0]
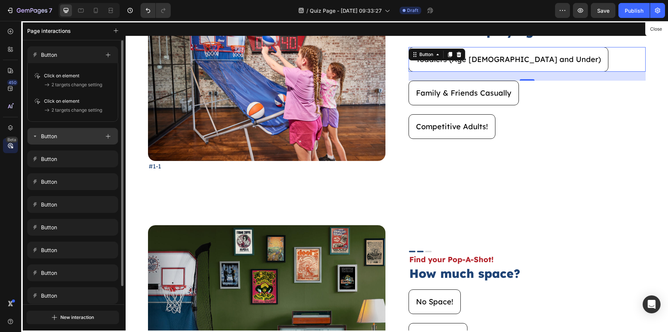
click at [63, 139] on div "Button" at bounding box center [66, 136] width 68 height 10
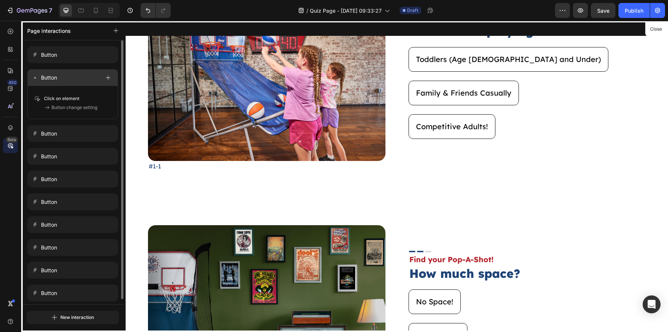
click at [67, 81] on div "Button" at bounding box center [66, 77] width 68 height 10
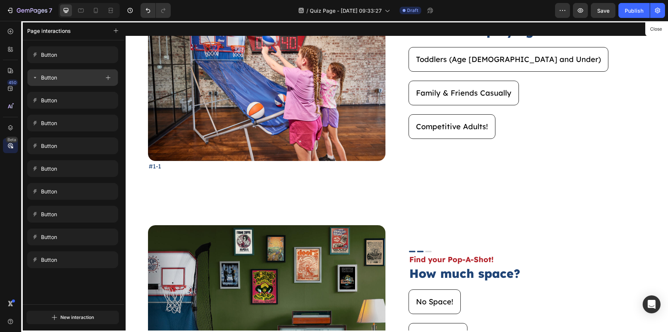
click at [67, 81] on div "Button" at bounding box center [66, 77] width 68 height 10
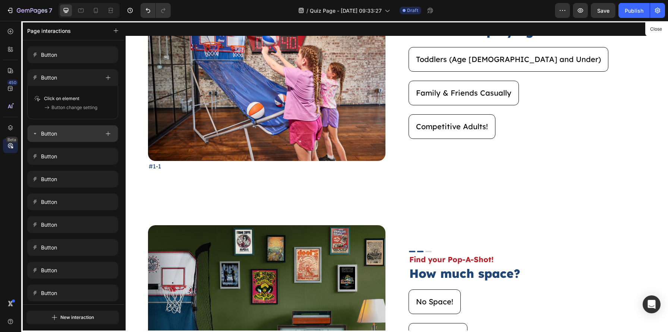
click at [74, 138] on div "Button" at bounding box center [66, 133] width 68 height 10
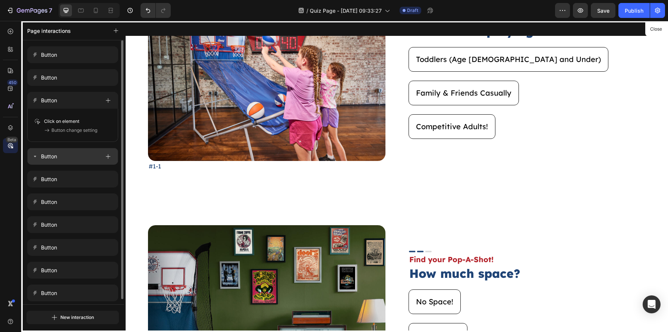
click at [69, 156] on div "Button" at bounding box center [66, 156] width 68 height 10
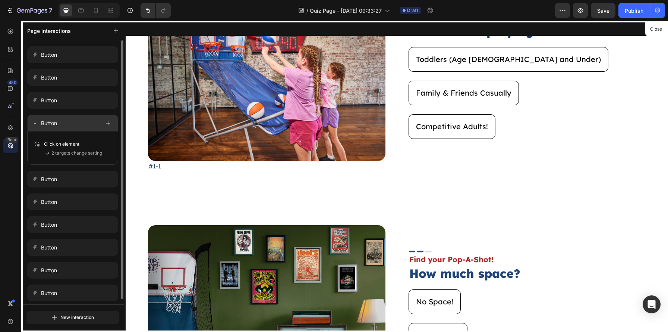
click at [70, 128] on div "Button" at bounding box center [66, 123] width 68 height 10
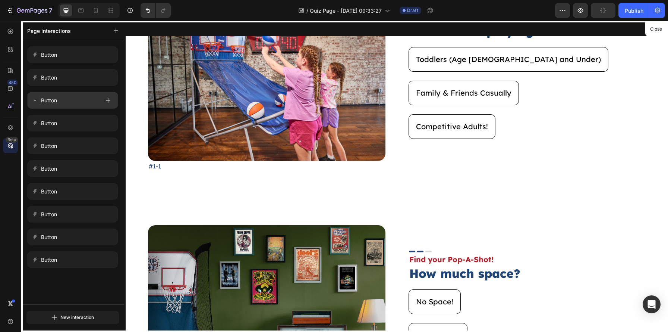
click at [84, 104] on div "Button" at bounding box center [66, 100] width 68 height 10
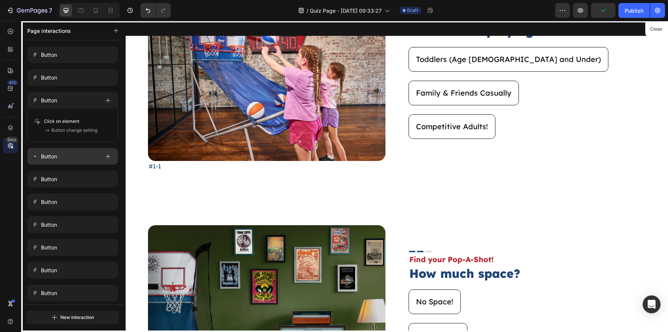
click at [74, 157] on div "Button" at bounding box center [66, 156] width 68 height 10
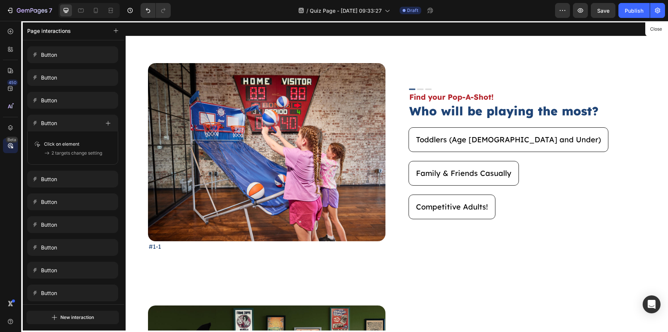
click at [516, 147] on div at bounding box center [397, 176] width 543 height 311
click at [527, 142] on div at bounding box center [397, 176] width 543 height 311
click at [7, 41] on div "450 Beta" at bounding box center [10, 160] width 15 height 272
click at [9, 34] on icon at bounding box center [10, 31] width 7 height 7
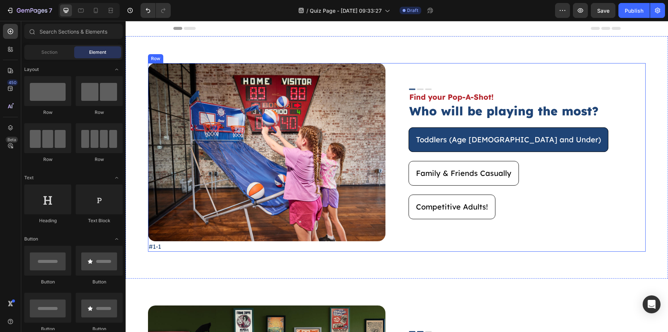
click at [518, 149] on button "Toddlers (Age [DEMOGRAPHIC_DATA] and Under)" at bounding box center [509, 139] width 200 height 25
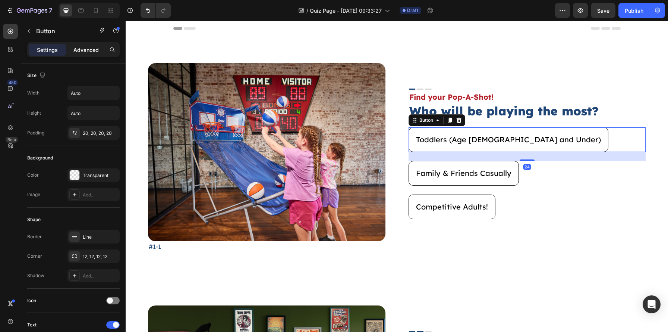
click at [94, 50] on p "Advanced" at bounding box center [85, 50] width 25 height 8
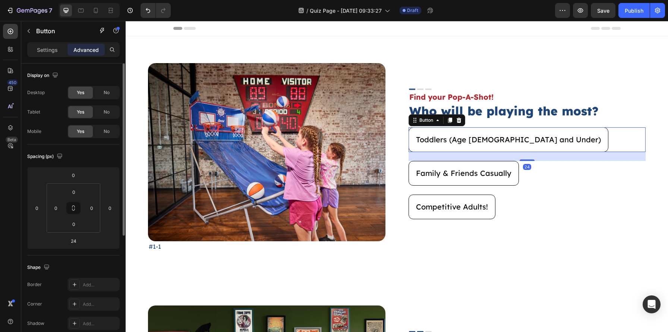
scroll to position [197, 0]
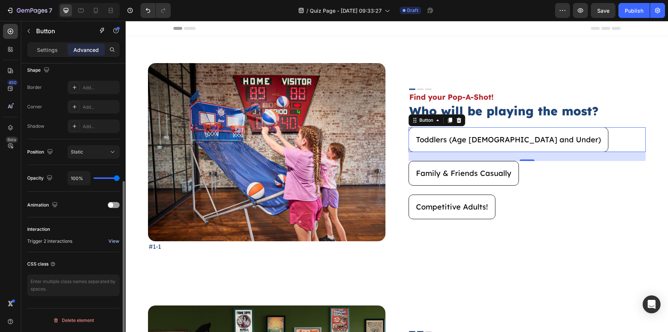
click at [119, 241] on div "View" at bounding box center [114, 241] width 11 height 7
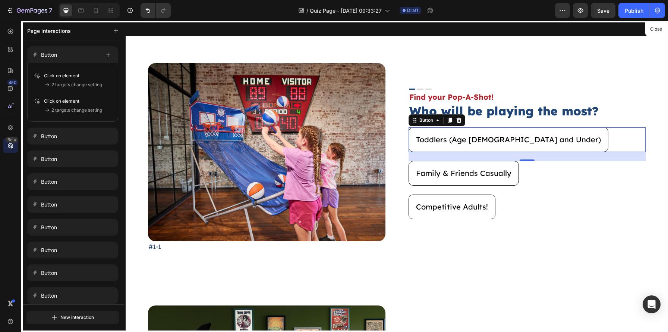
click at [487, 177] on div at bounding box center [397, 176] width 543 height 311
click at [12, 31] on icon at bounding box center [10, 31] width 7 height 7
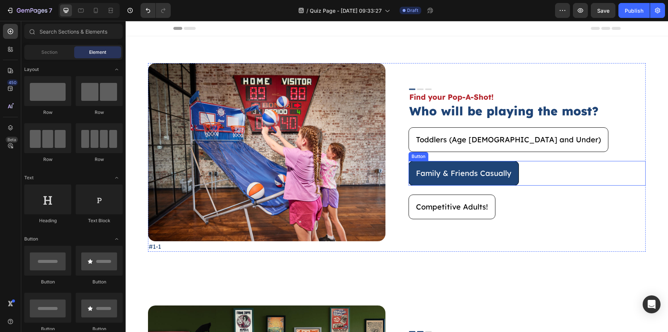
click at [511, 182] on button "Family & Friends Casually" at bounding box center [464, 173] width 110 height 25
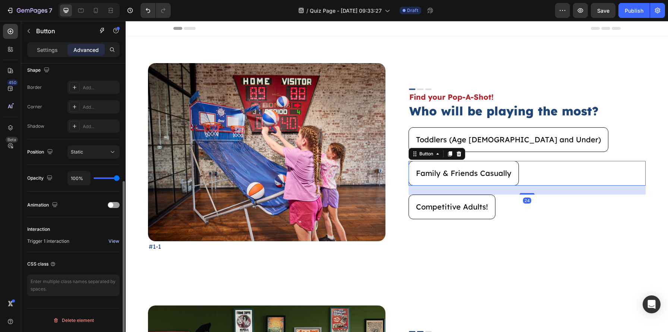
click at [109, 244] on div "View" at bounding box center [114, 241] width 11 height 7
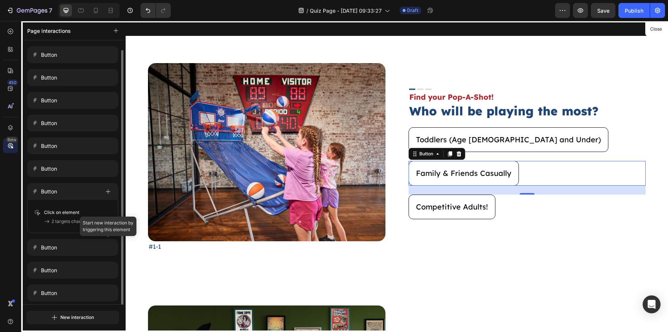
scroll to position [5, 0]
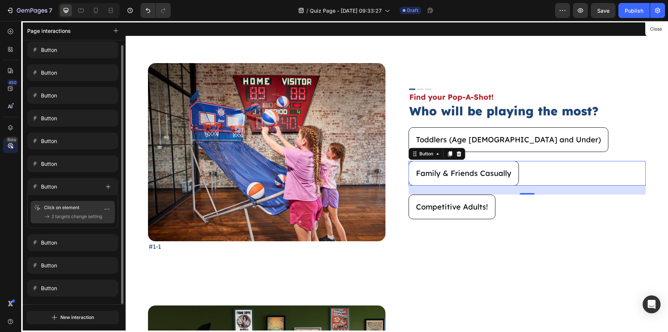
click at [74, 219] on span "2 targets change setting" at bounding box center [76, 216] width 51 height 7
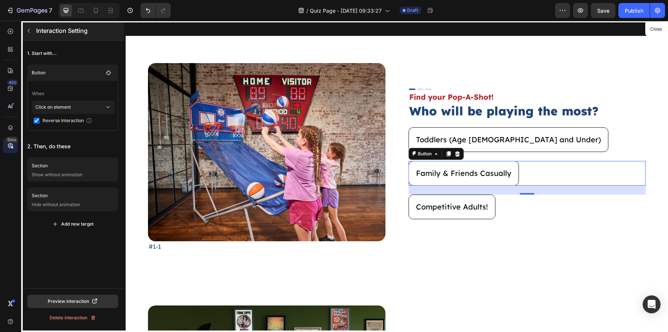
click at [28, 31] on icon "button" at bounding box center [29, 31] width 6 height 6
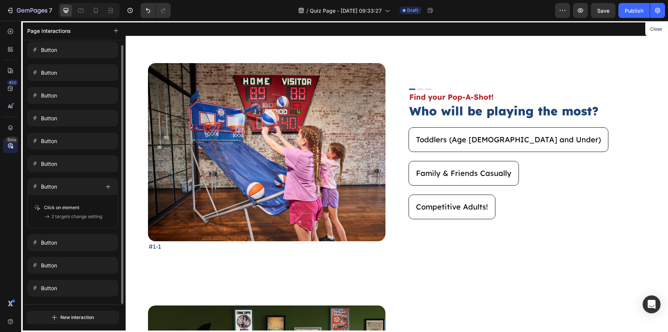
click at [424, 206] on div at bounding box center [397, 176] width 543 height 311
click at [4, 37] on div at bounding box center [10, 31] width 15 height 15
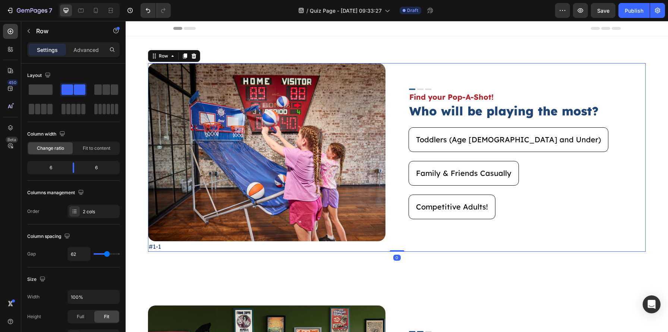
click at [448, 219] on div "Competitive Adults! Button" at bounding box center [528, 211] width 238 height 34
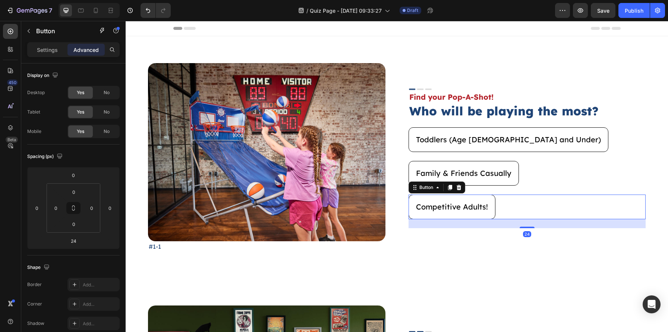
click at [520, 209] on div "Competitive Adults! Button 24" at bounding box center [528, 206] width 238 height 25
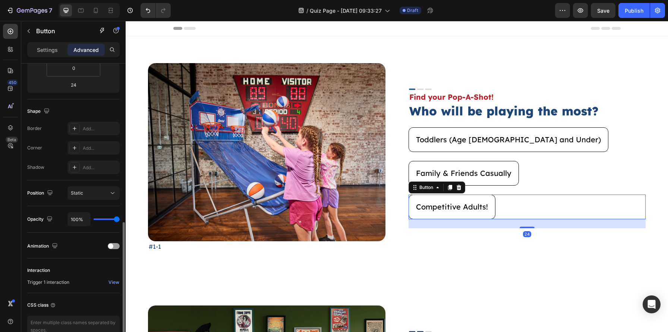
scroll to position [197, 0]
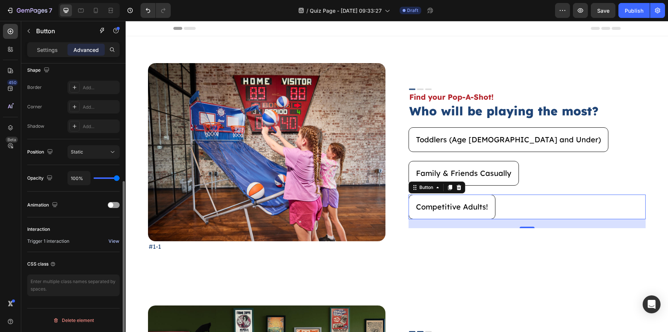
click at [113, 241] on div "View" at bounding box center [114, 241] width 11 height 7
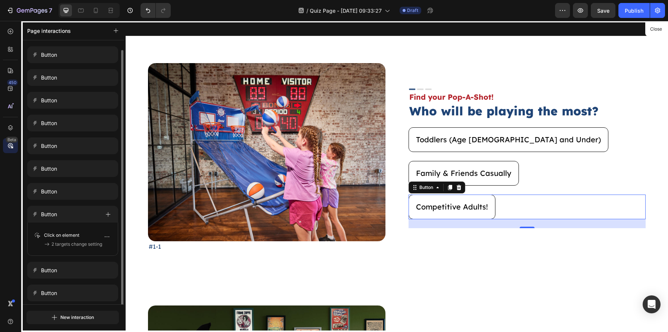
scroll to position [5, 0]
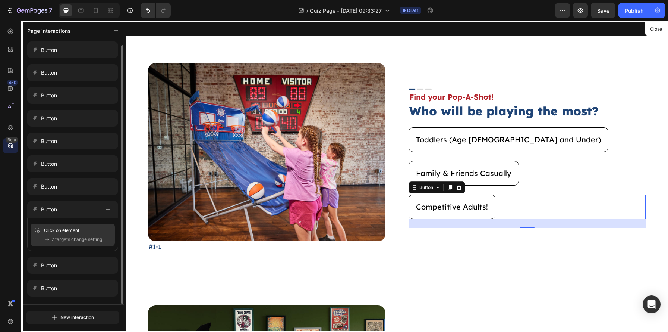
click at [102, 242] on span "2 targets change setting" at bounding box center [76, 238] width 51 height 7
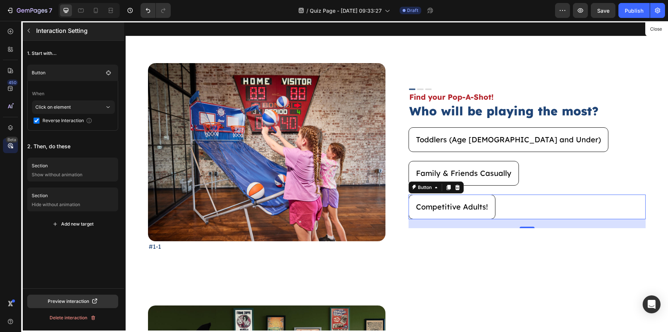
click at [32, 29] on button "button" at bounding box center [29, 31] width 12 height 12
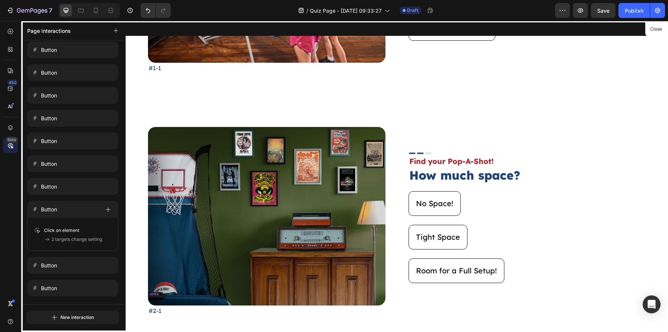
scroll to position [217, 0]
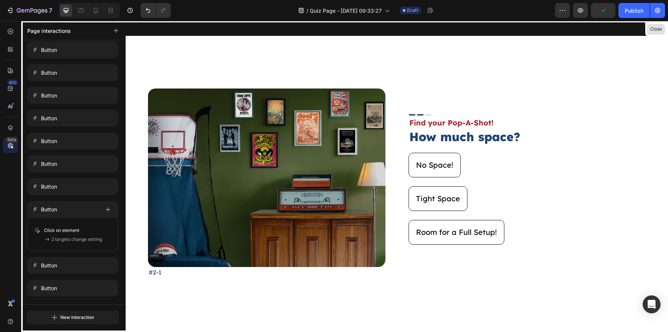
click at [659, 27] on button "Close" at bounding box center [656, 29] width 18 height 11
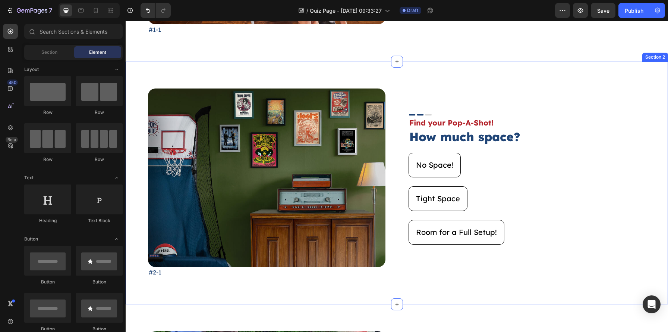
click at [561, 79] on div "Image #2-1 Text Block Image Find your Pop-A-Shot! Text Block How much space? He…" at bounding box center [397, 183] width 543 height 242
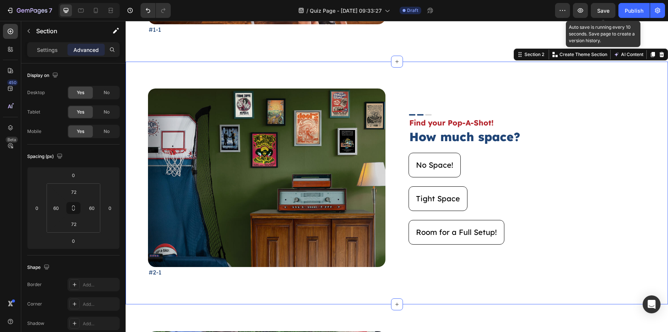
click at [604, 14] on div "Save" at bounding box center [603, 11] width 12 height 8
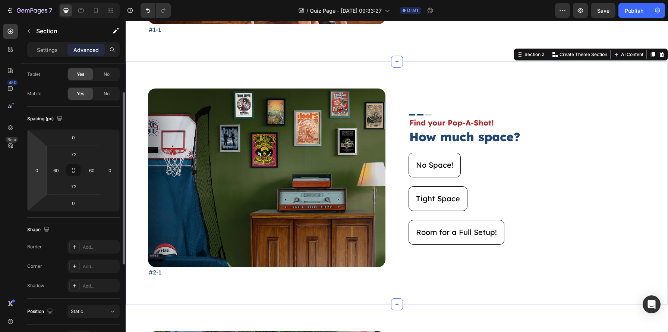
scroll to position [42, 0]
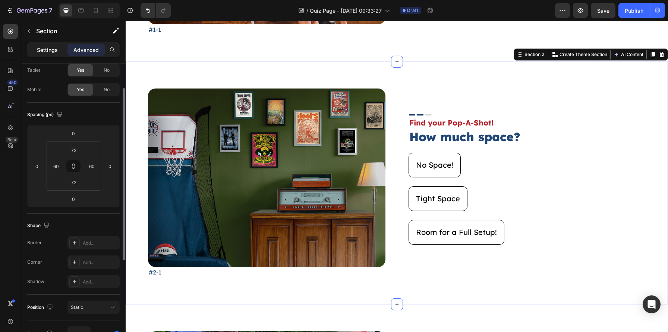
click at [35, 51] on div "Settings" at bounding box center [47, 50] width 37 height 12
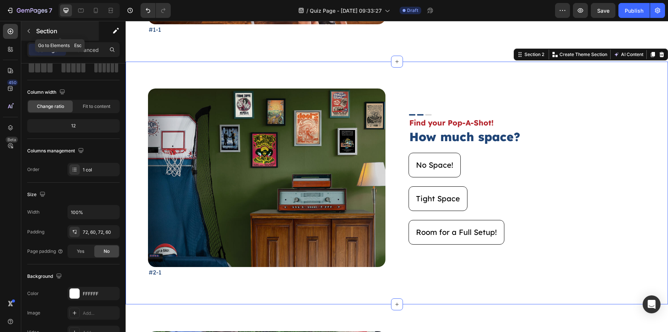
click at [30, 31] on icon "button" at bounding box center [29, 31] width 6 height 6
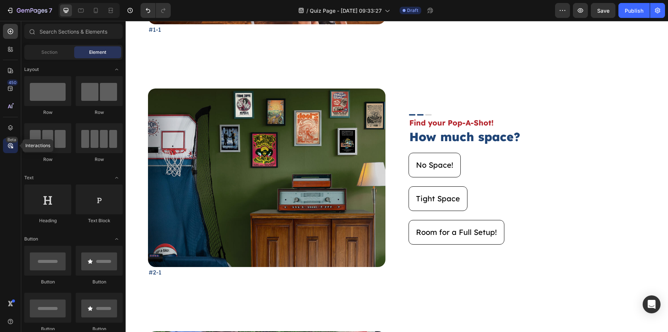
click at [9, 142] on div "Beta" at bounding box center [12, 139] width 12 height 6
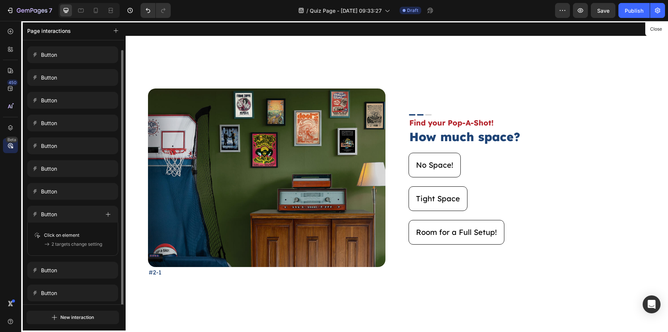
scroll to position [5, 0]
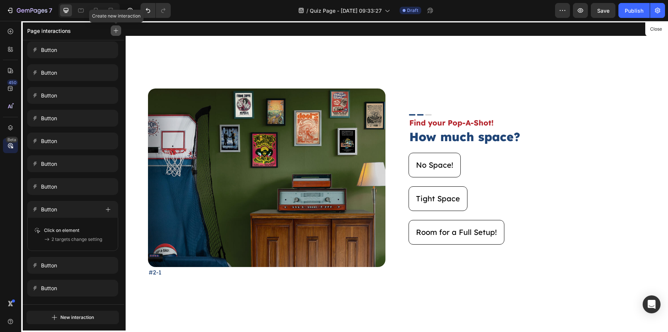
click at [114, 29] on icon "button" at bounding box center [115, 30] width 5 height 5
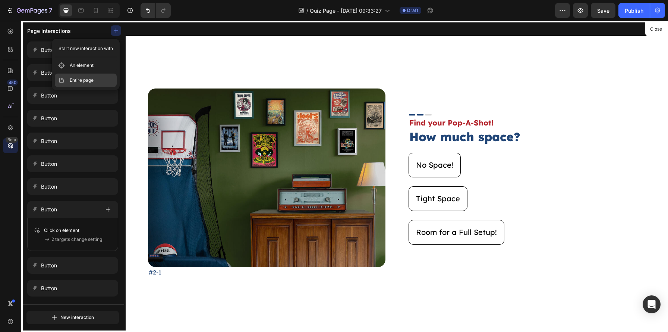
click at [84, 84] on span "Entire page" at bounding box center [82, 79] width 24 height 7
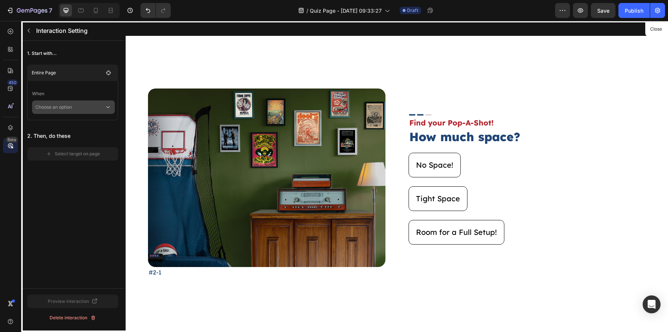
click at [71, 112] on p "Choose an option" at bounding box center [69, 106] width 69 height 13
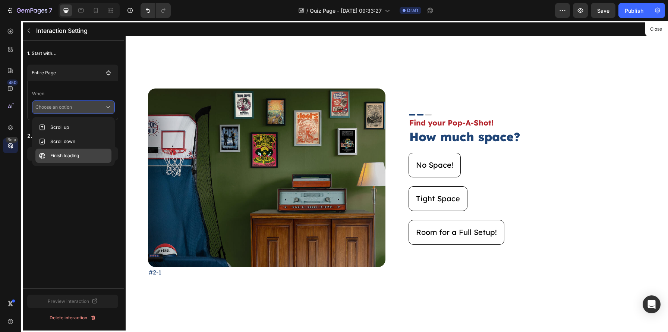
click at [67, 150] on div "Finish loading" at bounding box center [73, 155] width 76 height 14
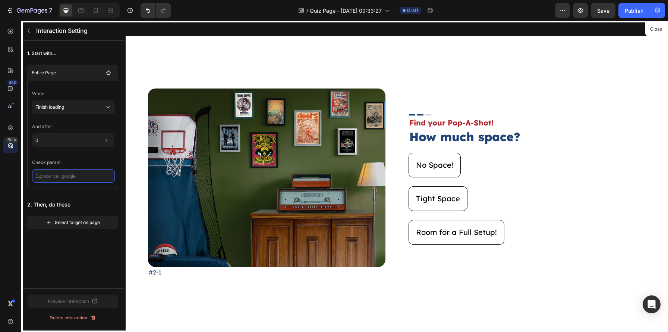
click at [69, 181] on input "text" at bounding box center [73, 175] width 83 height 13
click at [69, 216] on button "Select target on page" at bounding box center [72, 222] width 91 height 13
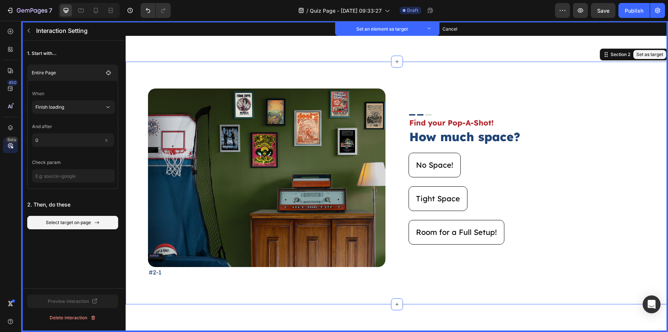
click at [168, 65] on div "Image Set as target #2-1 Text Block Set as target Image Set as target Find your…" at bounding box center [397, 183] width 543 height 242
click at [658, 57] on button "Set as target" at bounding box center [650, 54] width 33 height 9
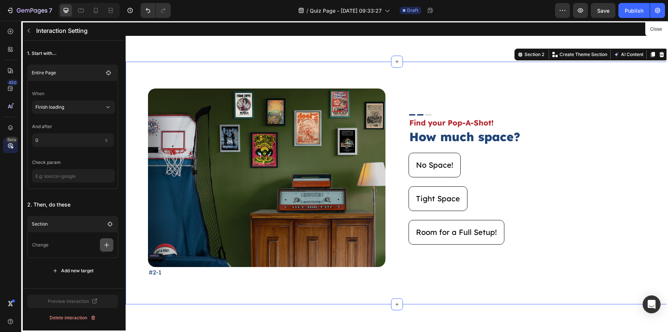
click at [103, 249] on button "button" at bounding box center [106, 244] width 13 height 13
click at [74, 283] on p "Show/Hide" at bounding box center [70, 289] width 79 height 13
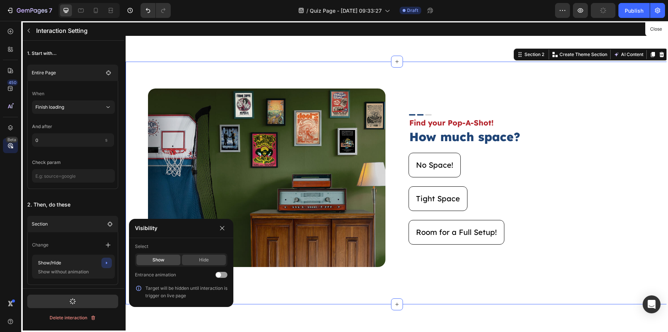
click at [208, 260] on div "Hide" at bounding box center [204, 259] width 44 height 10
click at [221, 230] on icon "button" at bounding box center [222, 228] width 6 height 6
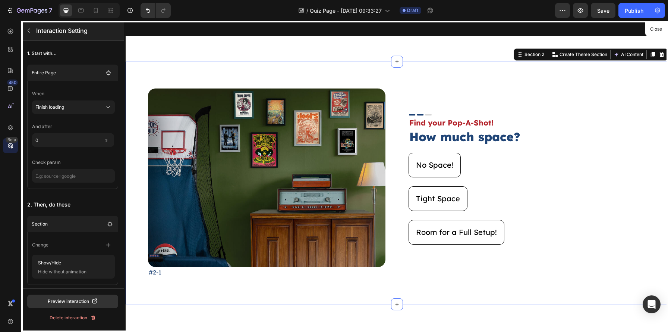
click at [25, 29] on button "button" at bounding box center [29, 31] width 12 height 12
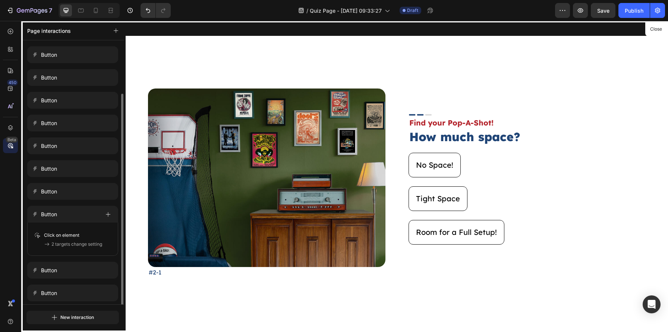
scroll to position [28, 0]
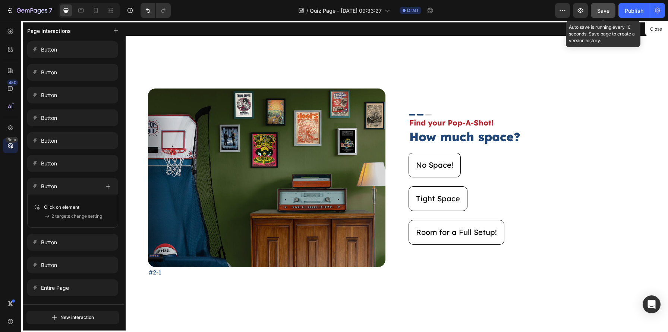
click at [593, 11] on button "Save" at bounding box center [603, 10] width 25 height 15
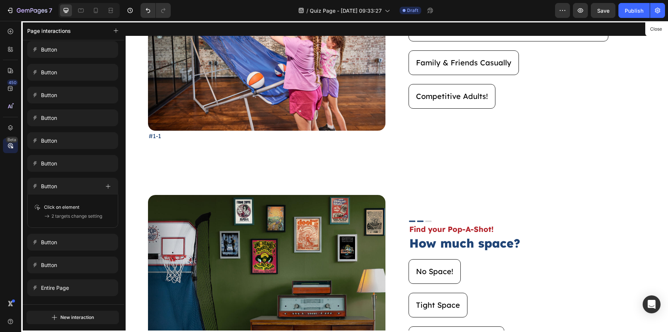
scroll to position [0, 0]
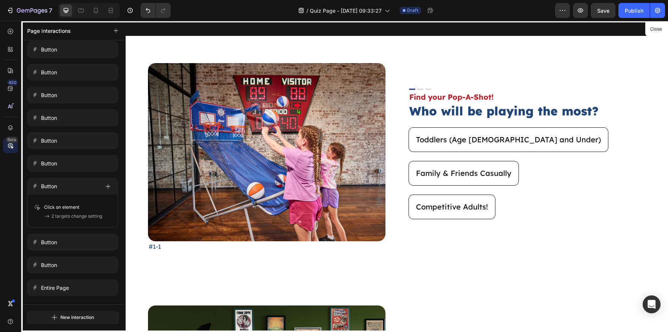
drag, startPoint x: 652, startPoint y: 23, endPoint x: 777, endPoint y: 45, distance: 126.4
click at [652, 23] on div at bounding box center [397, 176] width 543 height 311
click at [652, 27] on button "Close" at bounding box center [656, 29] width 18 height 11
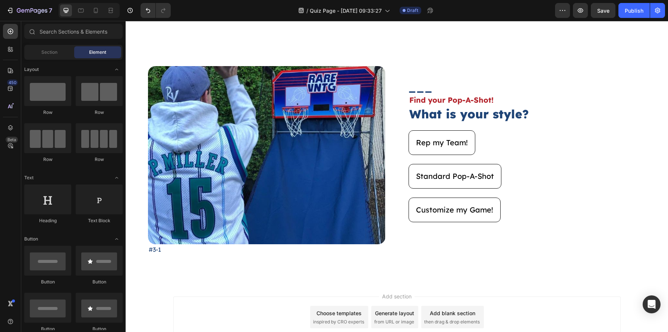
scroll to position [496, 0]
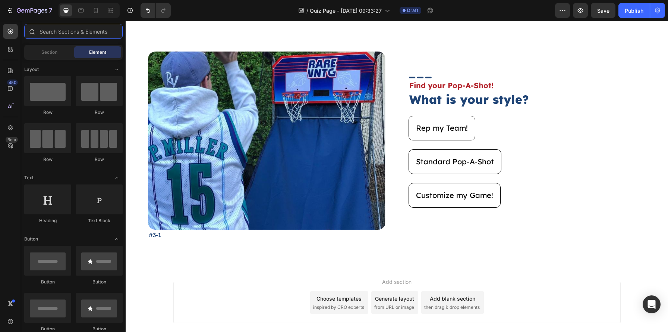
click at [50, 29] on input "text" at bounding box center [73, 31] width 98 height 15
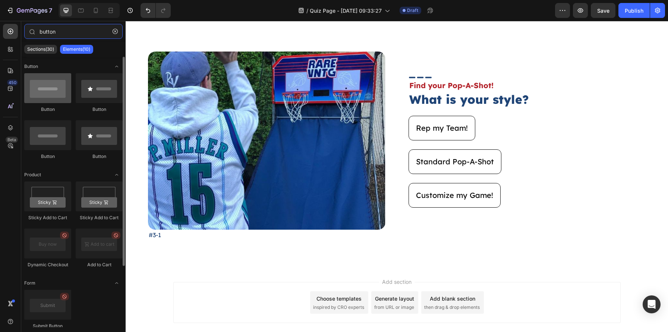
type input "button"
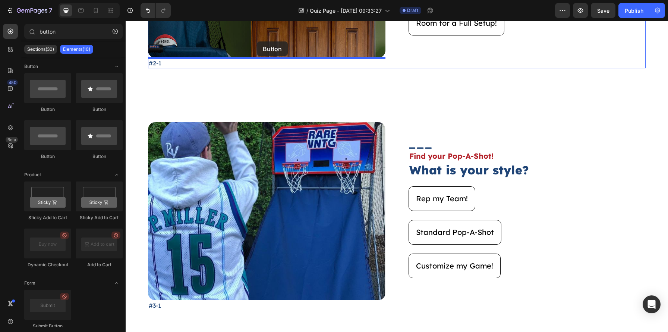
scroll to position [407, 0]
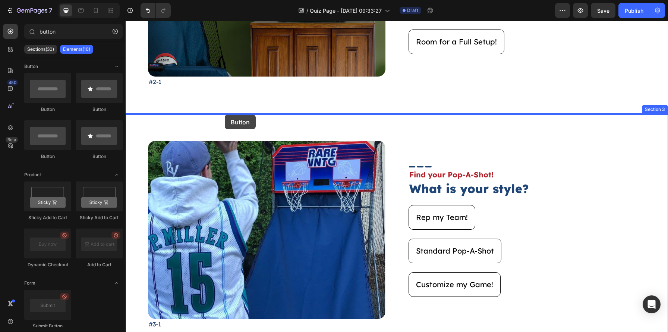
drag, startPoint x: 172, startPoint y: 118, endPoint x: 225, endPoint y: 115, distance: 52.7
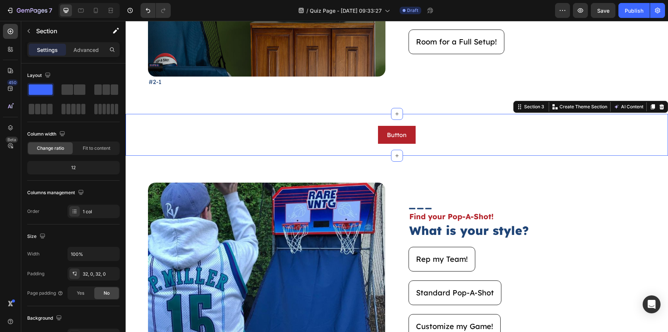
click at [226, 124] on div "Button Button Section 3 Create Theme Section AI Content Write with GemAI What w…" at bounding box center [397, 135] width 543 height 42
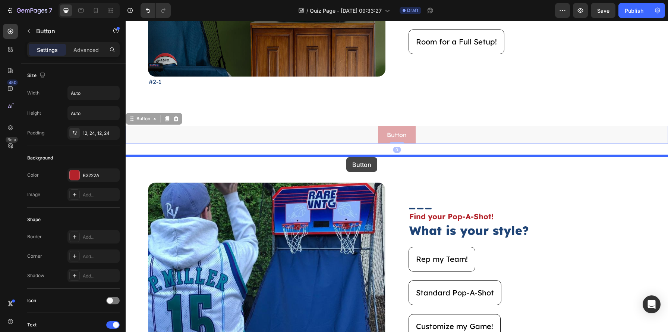
drag, startPoint x: 362, startPoint y: 134, endPoint x: 346, endPoint y: 157, distance: 28.1
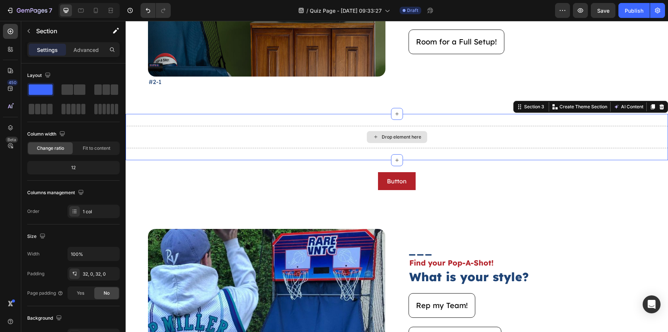
click at [361, 138] on div "Drop element here" at bounding box center [397, 137] width 543 height 22
click at [660, 106] on icon at bounding box center [662, 107] width 6 height 6
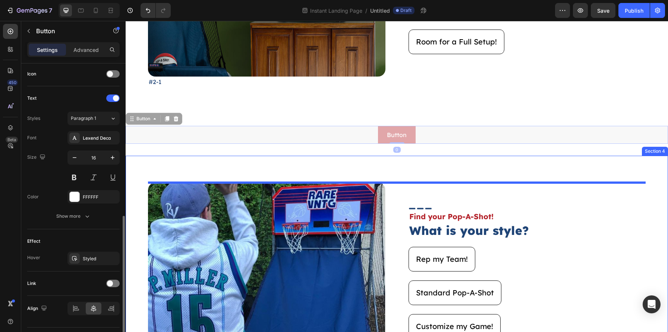
scroll to position [245, 0]
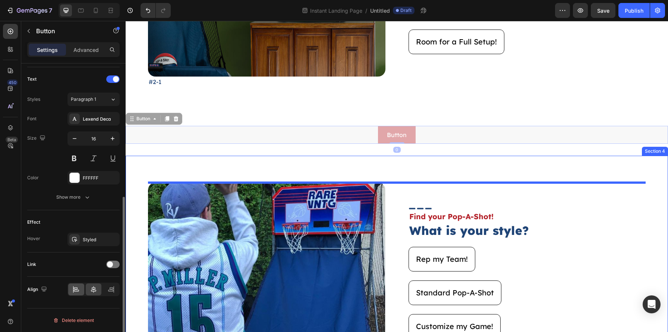
click at [75, 289] on icon at bounding box center [75, 288] width 7 height 7
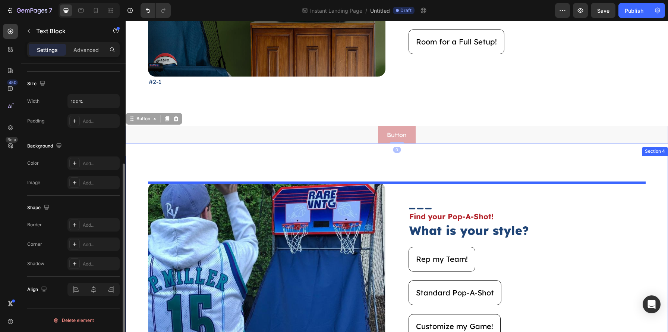
scroll to position [0, 0]
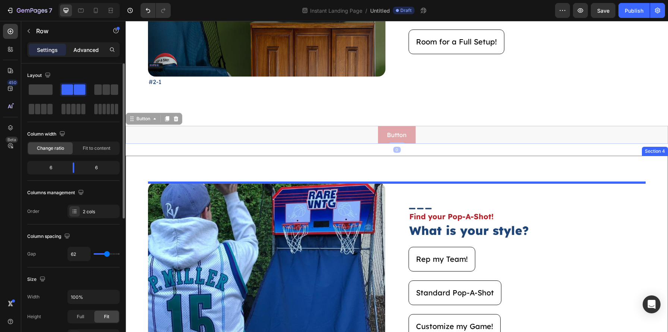
click at [89, 47] on p "Advanced" at bounding box center [85, 50] width 25 height 8
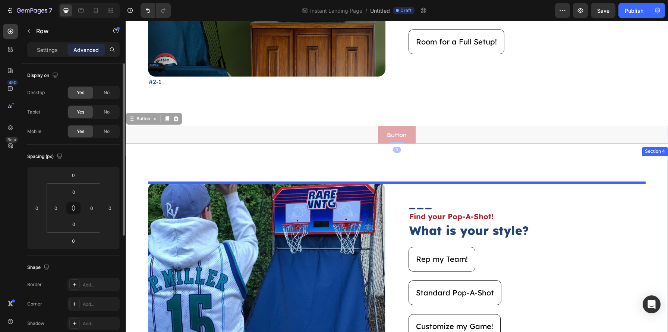
click at [73, 0] on html "7 Version history Instant Landing Page / Untitled Draft Preview Save Publish 45…" at bounding box center [334, 0] width 668 height 0
type input "20"
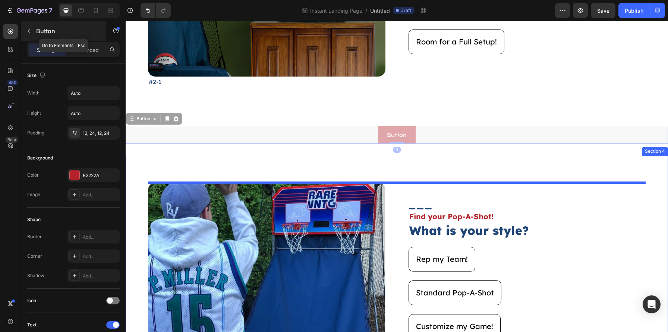
click at [36, 35] on div "Button" at bounding box center [63, 30] width 85 height 19
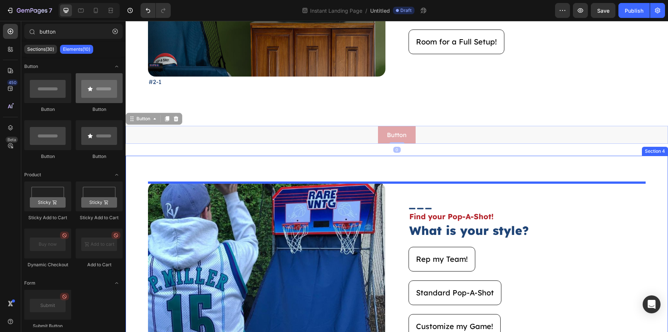
click at [94, 101] on div at bounding box center [99, 88] width 47 height 30
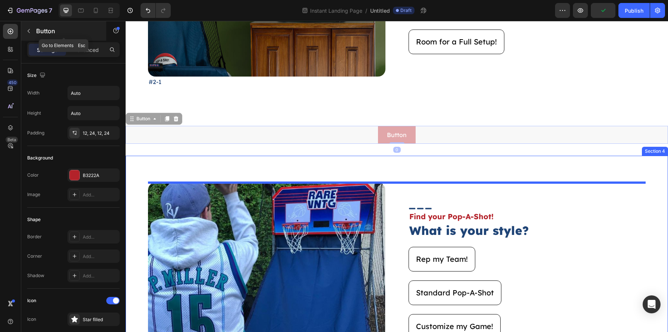
click at [81, 39] on div "Button" at bounding box center [63, 30] width 85 height 19
click at [89, 48] on p "Advanced" at bounding box center [85, 50] width 25 height 8
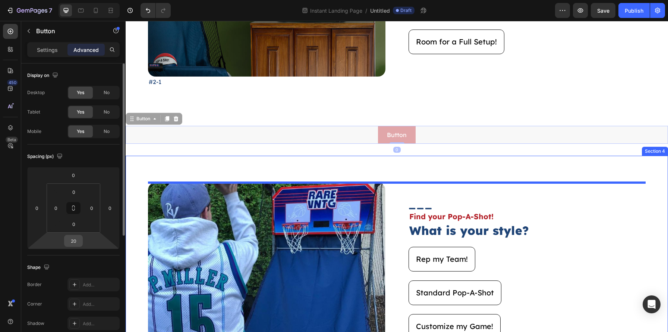
click at [73, 236] on input "20" at bounding box center [73, 240] width 15 height 11
type input "0"
click at [38, 44] on div "Settings" at bounding box center [47, 50] width 37 height 12
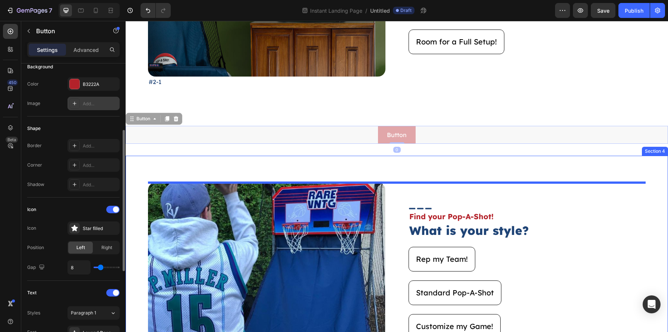
scroll to position [135, 0]
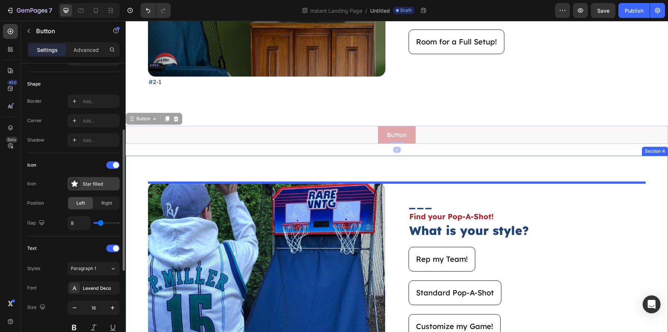
click at [80, 188] on div "Star filled" at bounding box center [93, 183] width 52 height 13
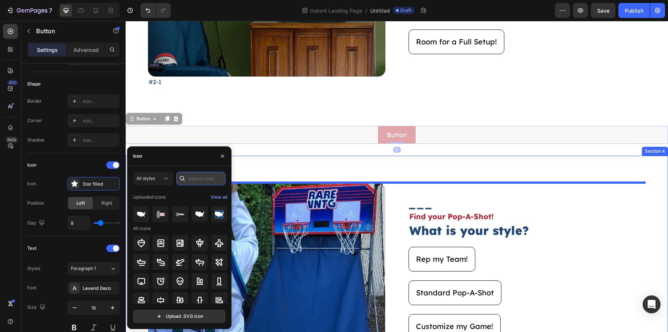
click at [210, 182] on input "text" at bounding box center [200, 178] width 49 height 13
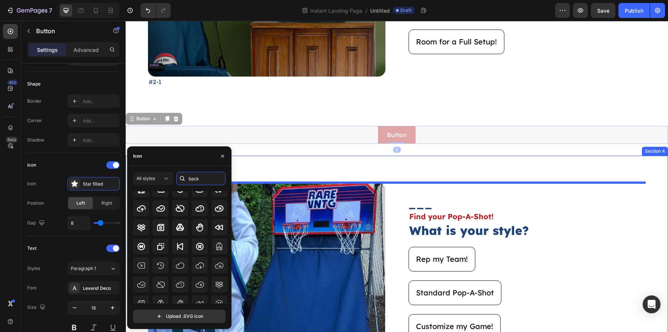
scroll to position [0, 0]
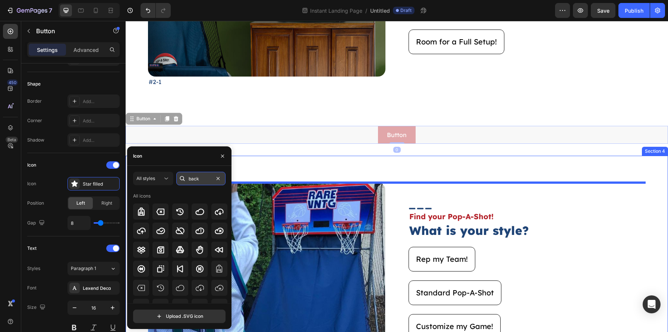
click at [191, 181] on input "back" at bounding box center [200, 178] width 49 height 13
type input "arrow"
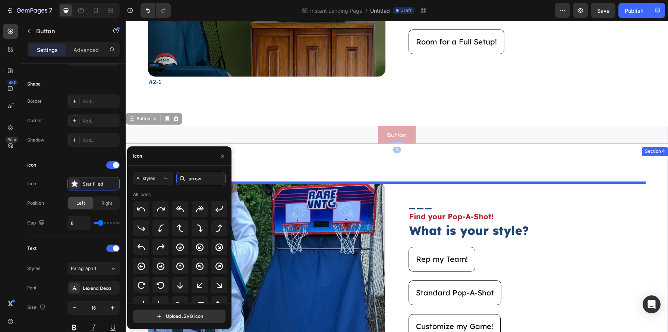
scroll to position [16, 0]
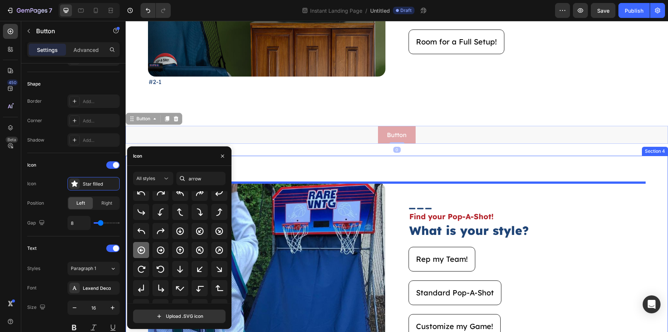
click at [136, 252] on div at bounding box center [141, 250] width 16 height 16
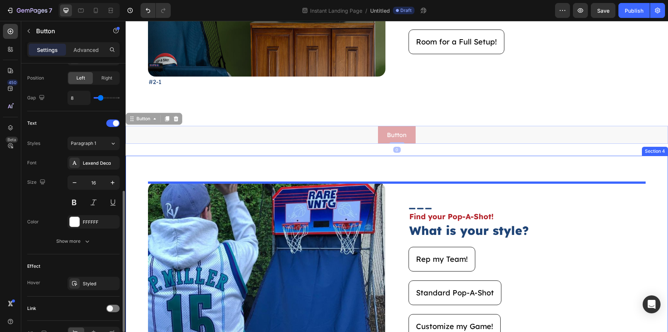
scroll to position [261, 0]
click at [75, 185] on icon "button" at bounding box center [74, 181] width 7 height 7
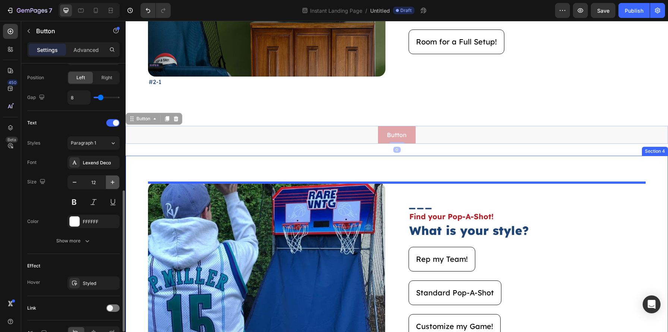
click at [112, 181] on icon "button" at bounding box center [112, 181] width 7 height 7
click at [74, 182] on icon "button" at bounding box center [74, 181] width 7 height 7
type input "14"
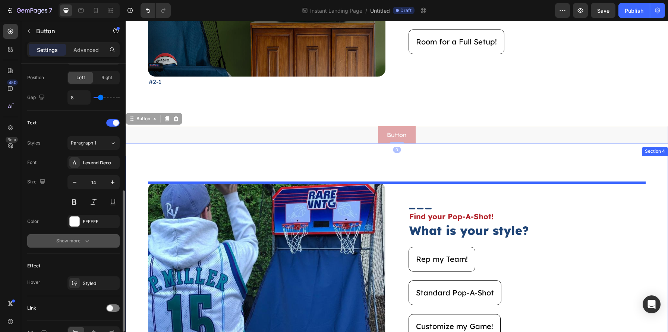
click at [82, 237] on div "Show more" at bounding box center [73, 240] width 35 height 7
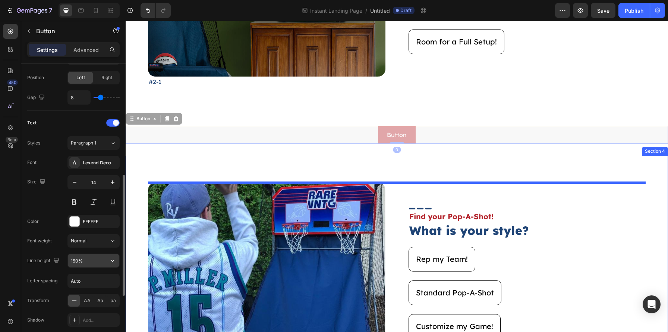
scroll to position [275, 0]
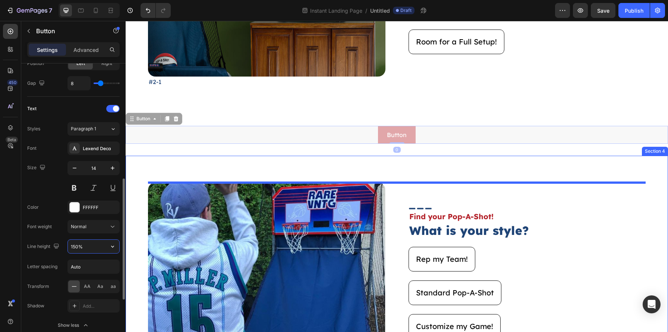
click at [75, 242] on input "150%" at bounding box center [93, 245] width 51 height 13
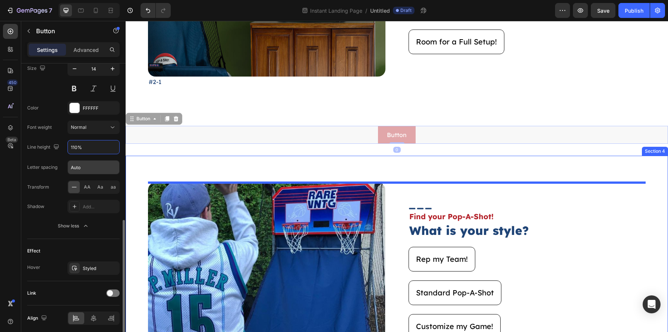
scroll to position [403, 0]
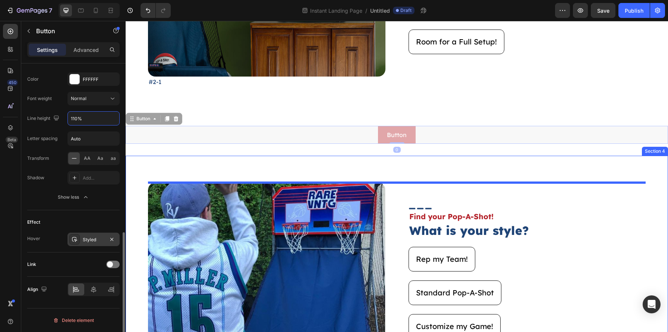
type input "110%"
click at [95, 241] on div "Styled" at bounding box center [94, 239] width 22 height 7
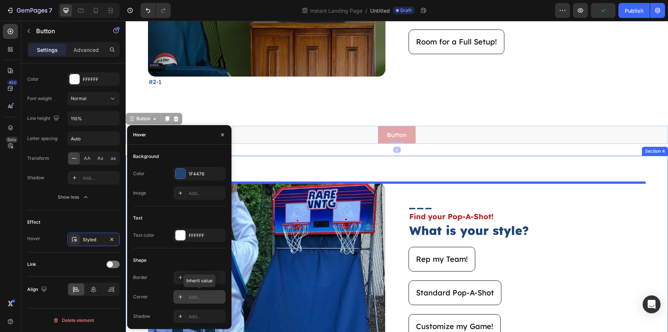
click at [206, 301] on div "Add..." at bounding box center [199, 296] width 52 height 13
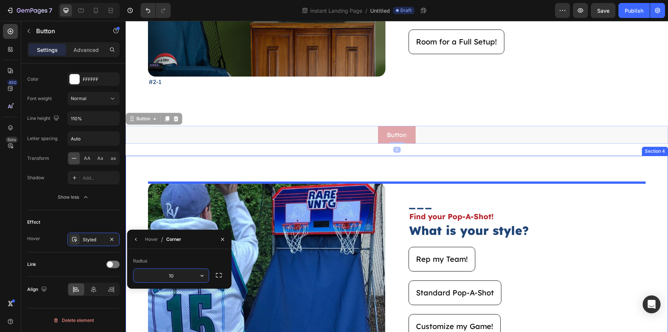
type input "10"
click at [229, 241] on div at bounding box center [223, 238] width 18 height 19
click at [138, 238] on icon "button" at bounding box center [136, 239] width 6 height 6
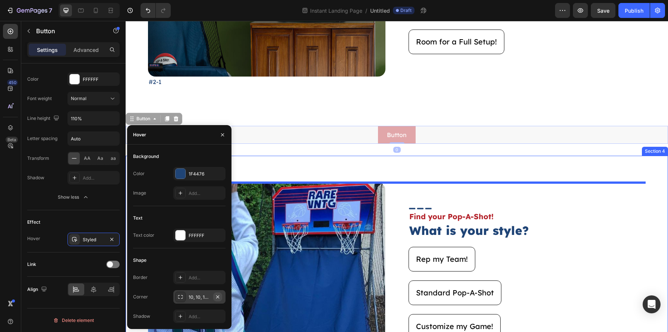
click at [215, 296] on icon "button" at bounding box center [218, 296] width 6 height 6
click at [90, 263] on div "Link" at bounding box center [73, 264] width 92 height 12
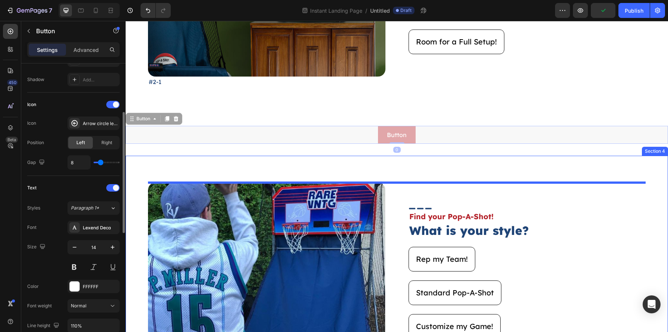
scroll to position [70, 0]
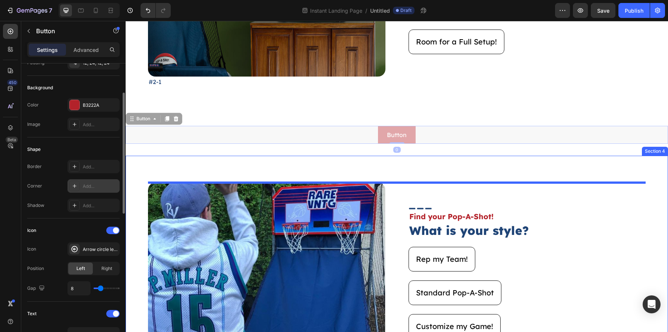
click at [93, 189] on div "Add..." at bounding box center [100, 186] width 35 height 7
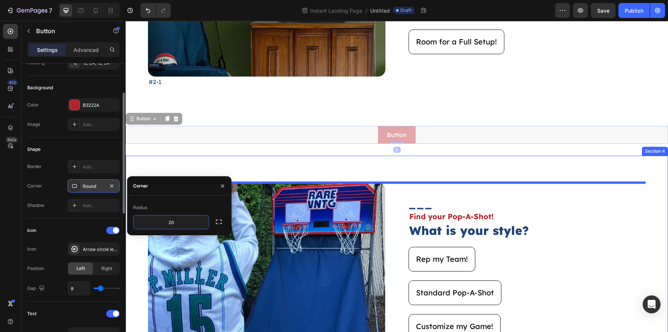
type input "2"
type input "10"
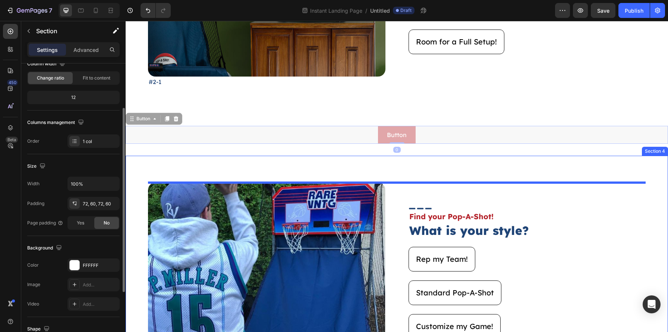
scroll to position [0, 0]
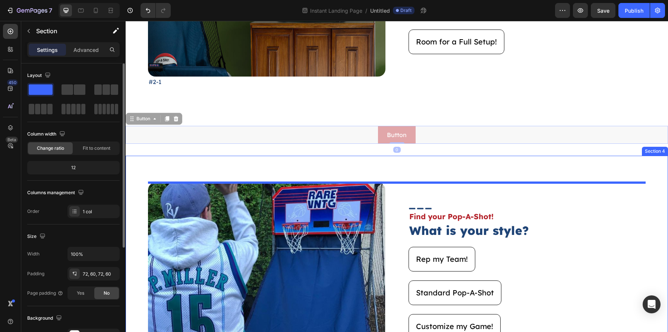
click at [81, 17] on div at bounding box center [89, 10] width 61 height 15
click at [81, 13] on icon at bounding box center [80, 10] width 7 height 7
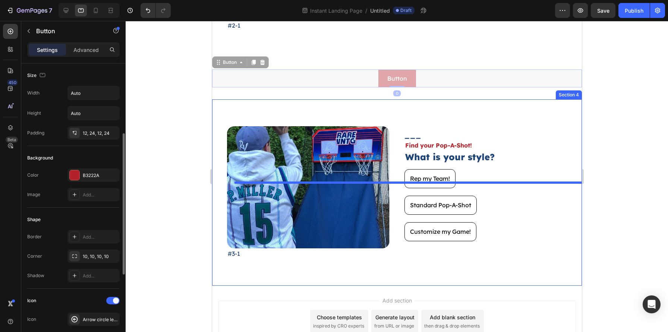
scroll to position [231, 0]
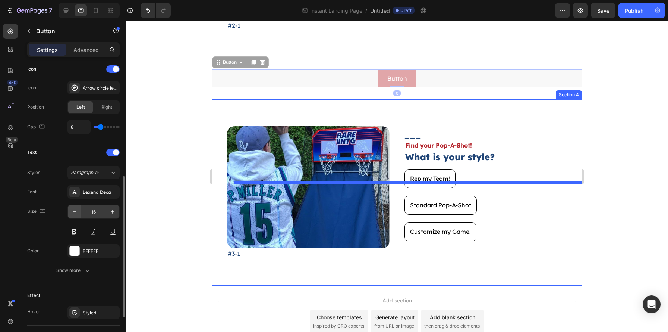
click at [77, 212] on icon "button" at bounding box center [74, 211] width 7 height 7
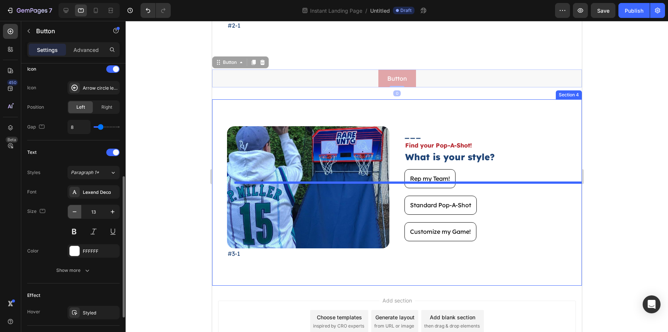
type input "12"
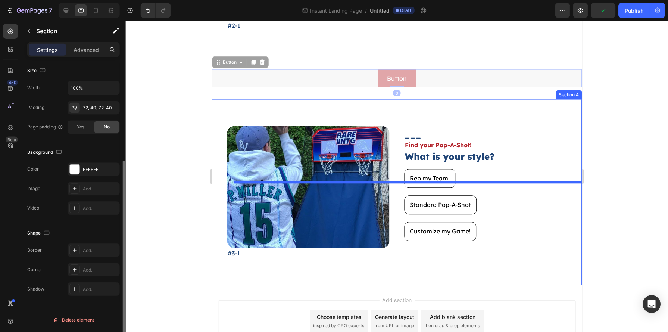
scroll to position [0, 0]
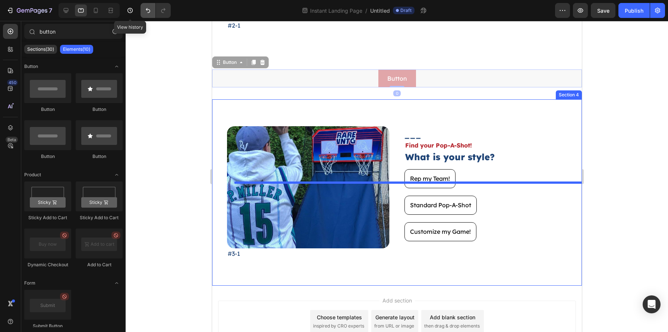
click at [144, 9] on button "Undo/Redo" at bounding box center [148, 10] width 15 height 15
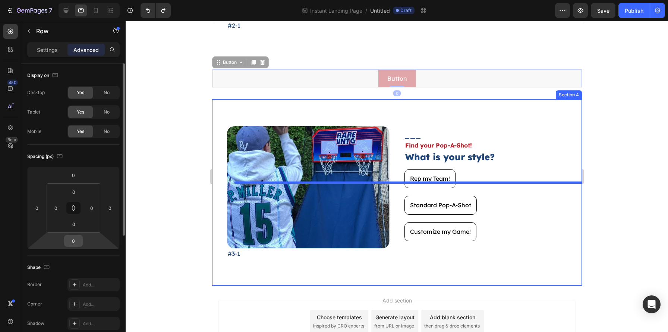
click at [70, 240] on input "0" at bounding box center [73, 240] width 15 height 11
type input "20"
click at [640, 229] on div at bounding box center [397, 176] width 543 height 311
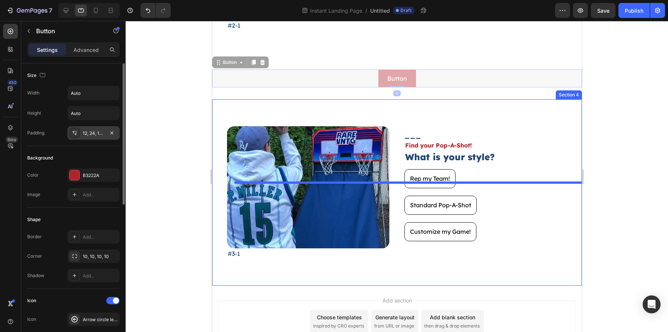
click at [95, 128] on div "12, 24, 12, 24" at bounding box center [93, 132] width 52 height 13
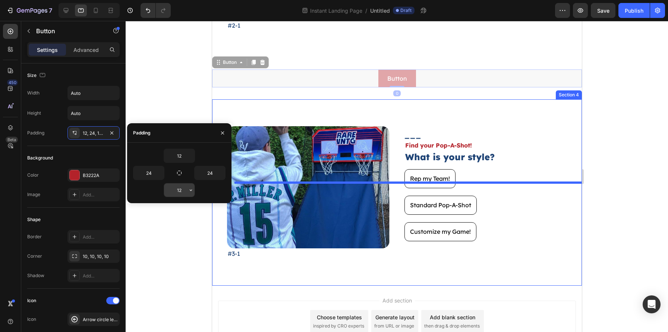
click at [182, 189] on input "12" at bounding box center [179, 189] width 31 height 13
type input "8"
click at [180, 157] on input "12" at bounding box center [179, 155] width 31 height 13
type input "9"
type input "8"
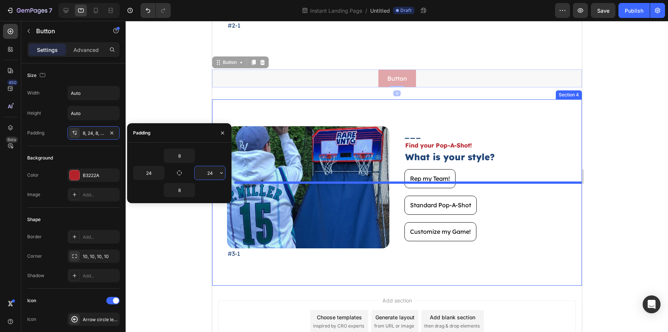
click at [214, 173] on input "24" at bounding box center [210, 172] width 31 height 13
click at [207, 175] on input "10" at bounding box center [210, 172] width 31 height 13
type input "20"
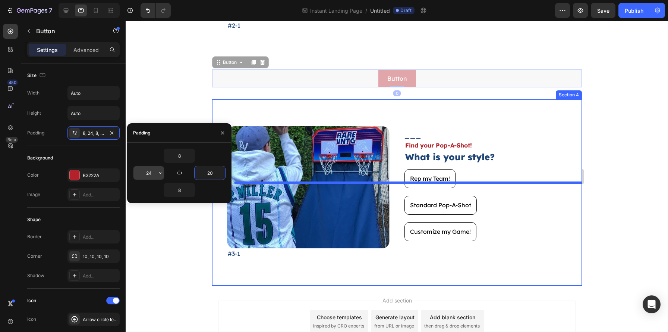
click at [154, 176] on input "24" at bounding box center [149, 172] width 31 height 13
type input "20"
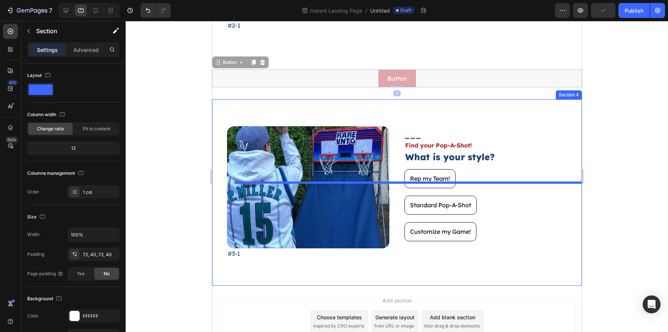
click at [608, 153] on div at bounding box center [397, 176] width 543 height 311
click at [74, 46] on p "Advanced" at bounding box center [85, 50] width 25 height 8
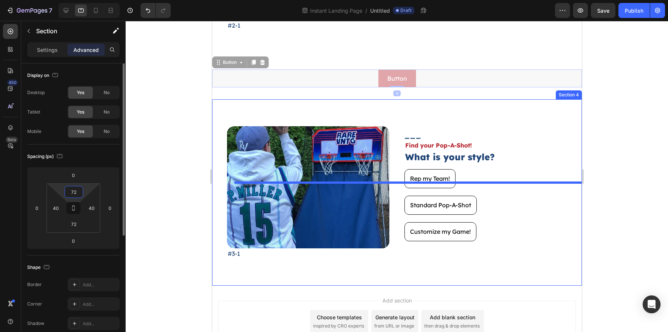
click at [79, 197] on input "72" at bounding box center [73, 191] width 15 height 11
type input "0"
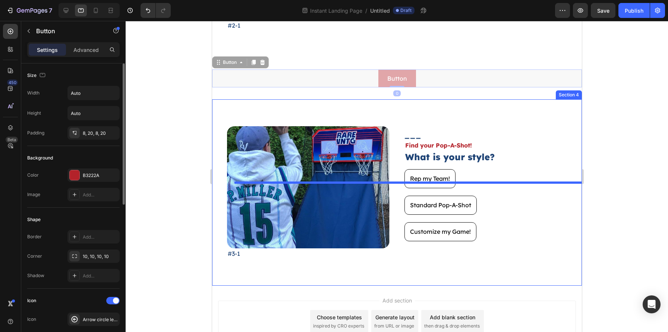
click at [87, 56] on div "Settings Advanced" at bounding box center [73, 49] width 92 height 15
click at [90, 51] on p "Advanced" at bounding box center [85, 50] width 25 height 8
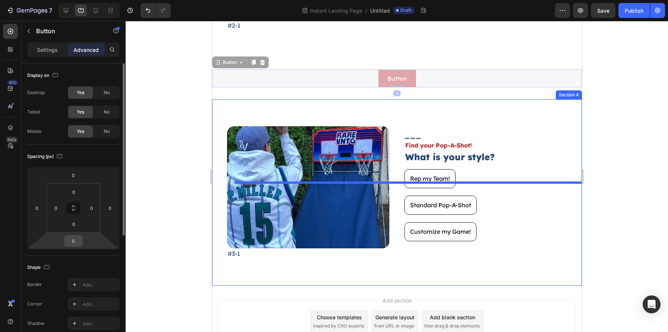
click at [75, 244] on input "0" at bounding box center [73, 240] width 15 height 11
type input "72"
click at [615, 187] on div at bounding box center [397, 176] width 543 height 311
click at [41, 46] on p "Settings" at bounding box center [47, 50] width 21 height 8
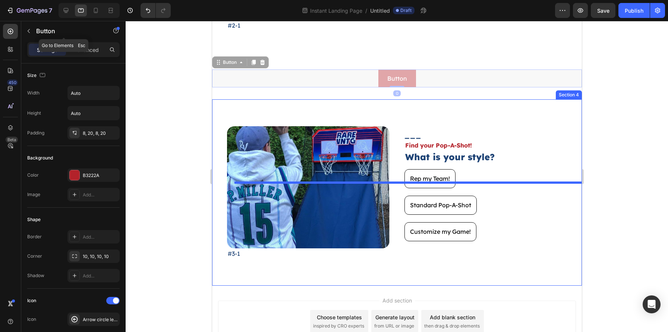
click at [26, 35] on button "button" at bounding box center [29, 31] width 12 height 12
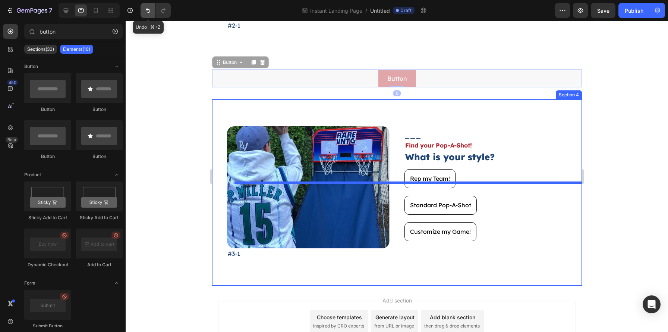
click at [147, 13] on icon "Undo/Redo" at bounding box center [147, 10] width 7 height 7
click at [147, 12] on icon "Undo/Redo" at bounding box center [147, 10] width 7 height 7
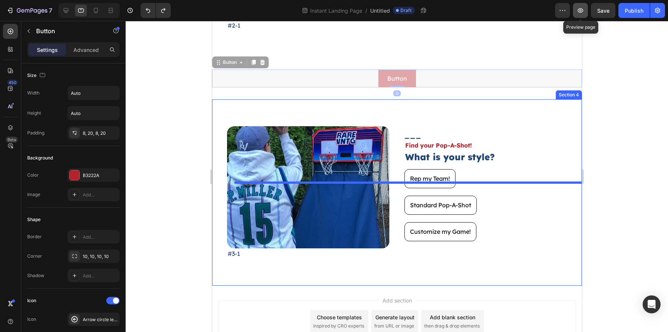
click at [585, 14] on button "button" at bounding box center [580, 10] width 15 height 15
click at [581, 19] on div "7 Version history Instant Landing Page / Untitled Draft Preview Save Publish" at bounding box center [334, 10] width 668 height 21
click at [582, 10] on icon "button" at bounding box center [580, 10] width 7 height 7
click at [607, 141] on div at bounding box center [397, 176] width 543 height 311
click at [598, 154] on div at bounding box center [397, 176] width 543 height 311
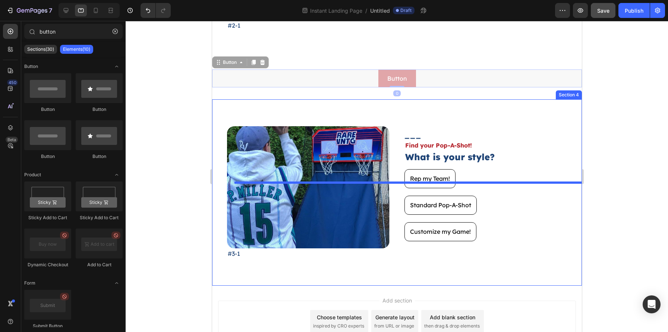
click at [607, 8] on span "Save" at bounding box center [603, 10] width 12 height 6
